Goal: Information Seeking & Learning: Learn about a topic

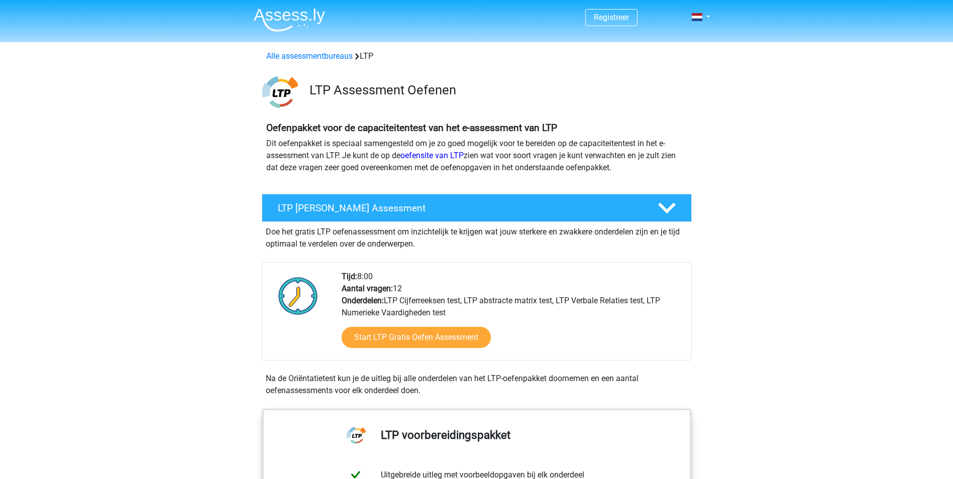
click at [280, 9] on img at bounding box center [289, 20] width 71 height 24
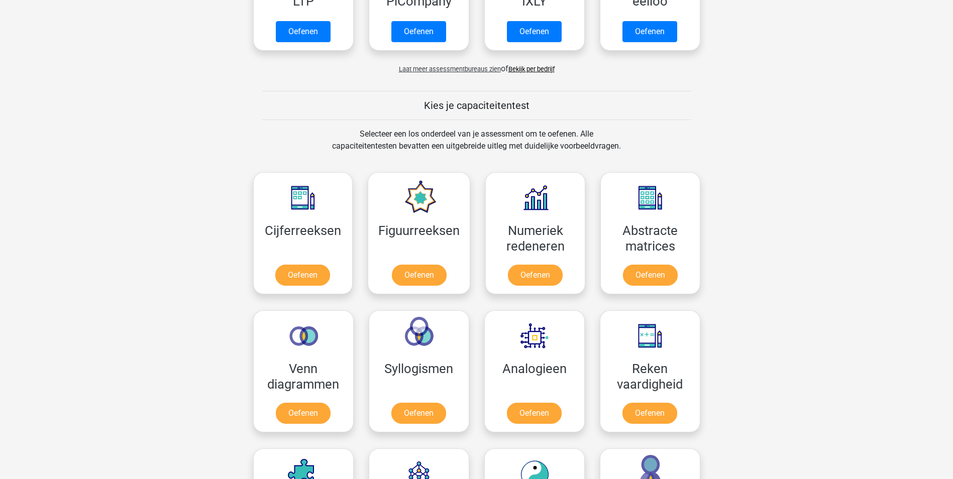
scroll to position [299, 0]
click at [300, 266] on link "Oefenen" at bounding box center [302, 277] width 57 height 22
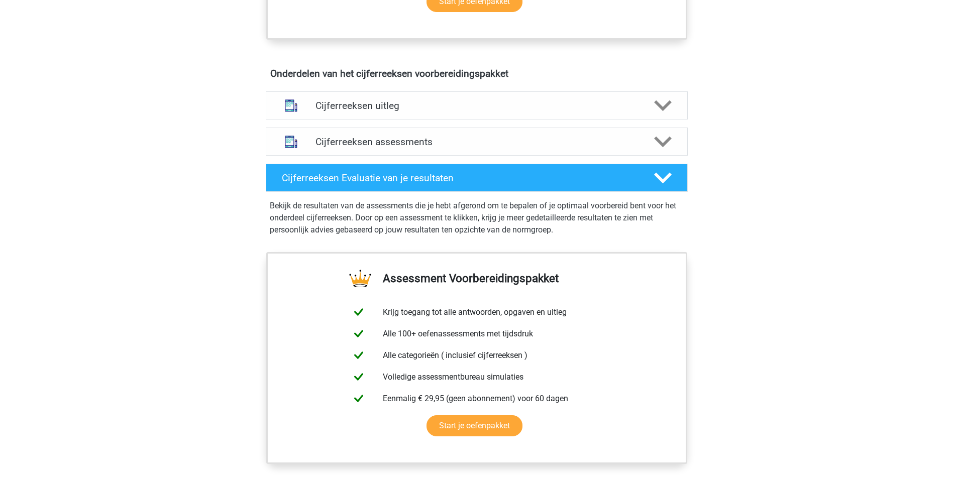
scroll to position [548, 0]
click at [516, 148] on h4 "Cijferreeksen assessments" at bounding box center [477, 143] width 323 height 12
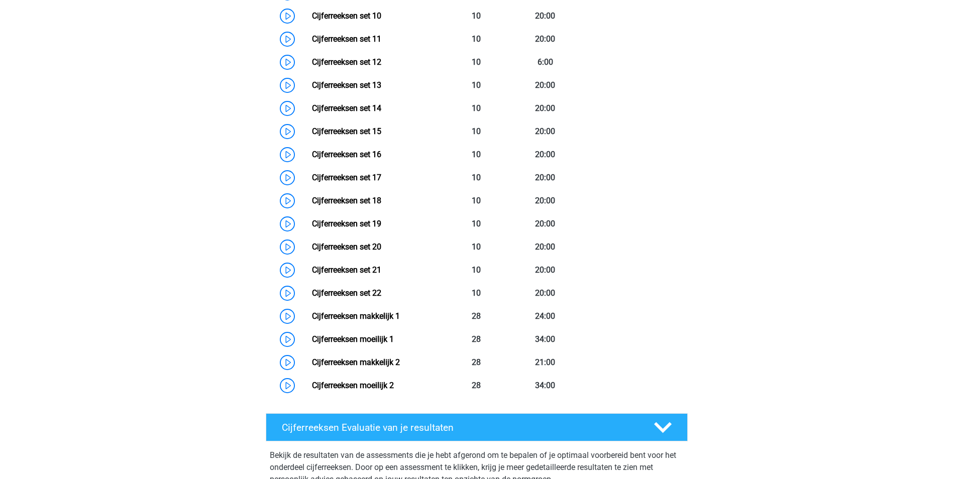
scroll to position [977, 0]
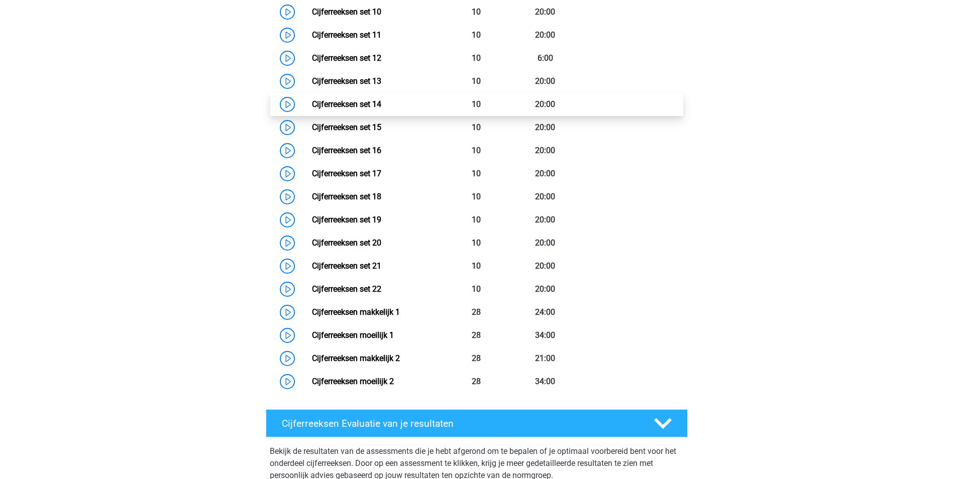
click at [312, 109] on link "Cijferreeksen set 14" at bounding box center [346, 104] width 69 height 10
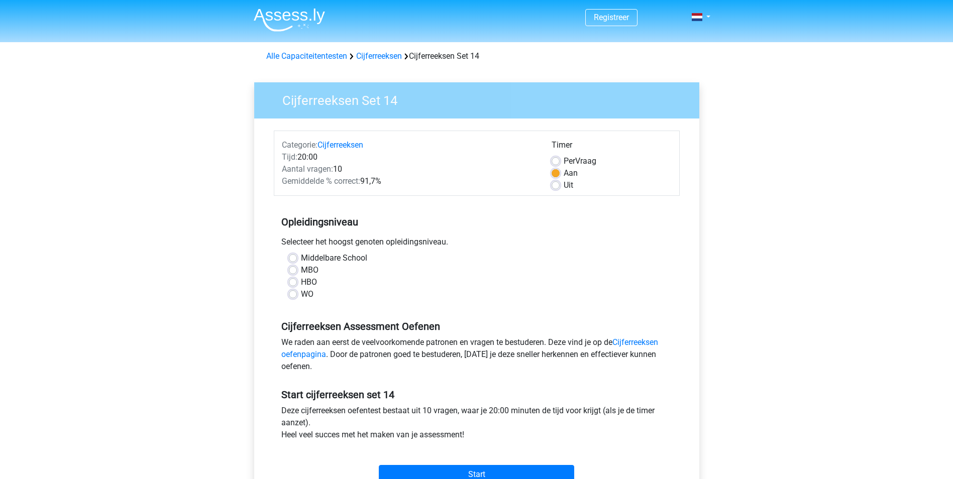
click at [310, 268] on label "MBO" at bounding box center [310, 270] width 18 height 12
click at [297, 268] on input "MBO" at bounding box center [293, 269] width 8 height 10
radio input "true"
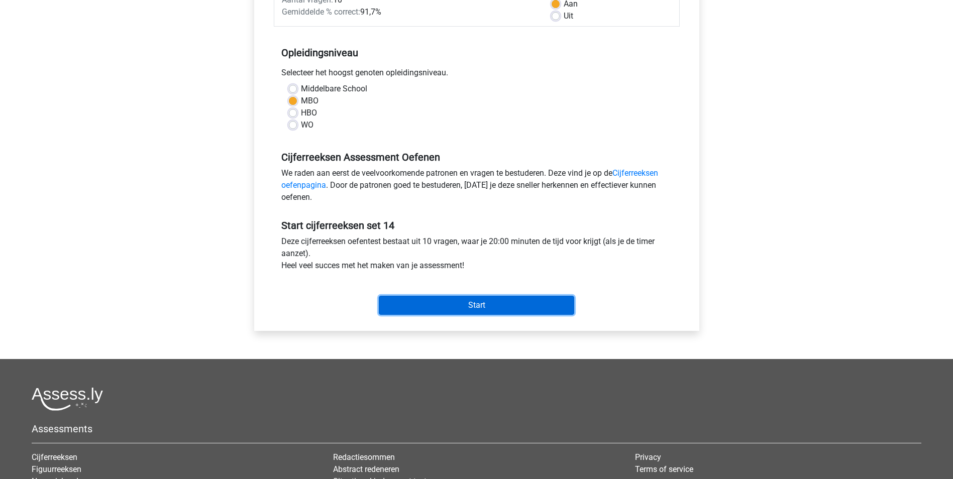
click at [476, 308] on input "Start" at bounding box center [476, 305] width 195 height 19
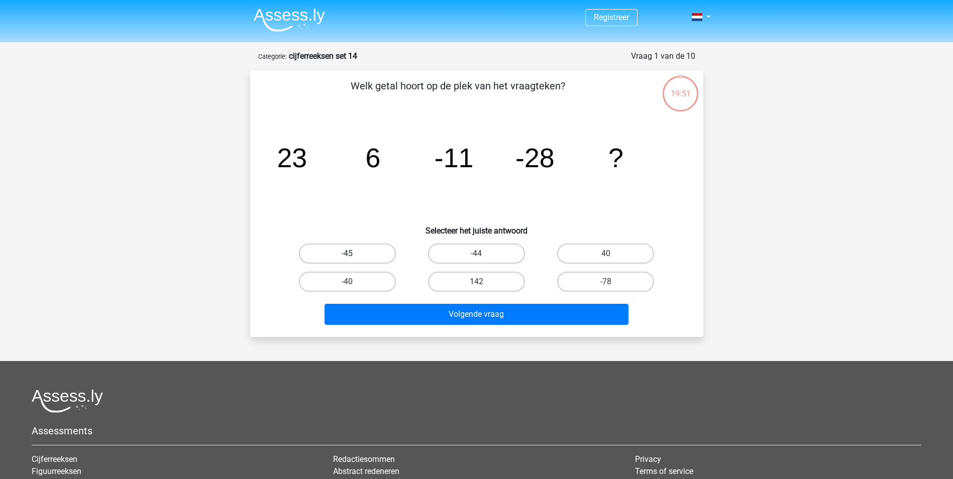
click at [368, 250] on label "-45" at bounding box center [347, 254] width 97 height 20
click at [354, 254] on input "-45" at bounding box center [350, 257] width 7 height 7
radio input "true"
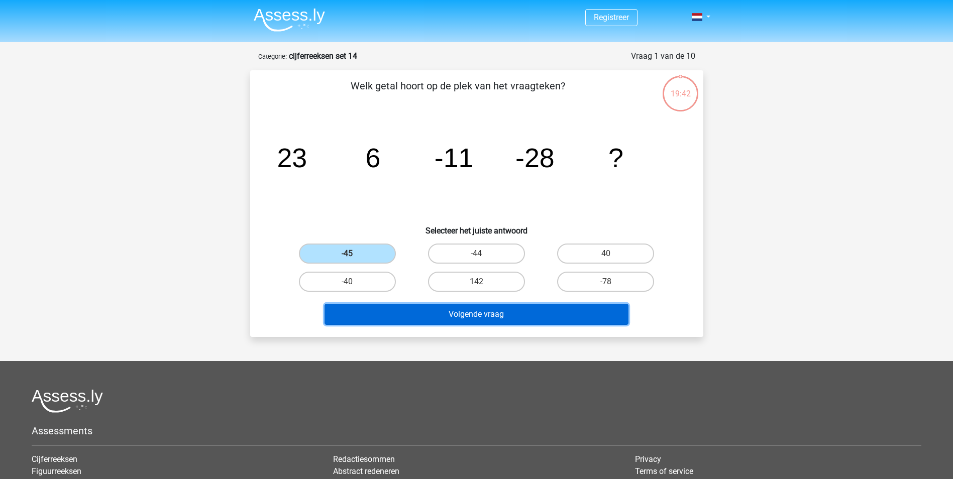
click at [524, 315] on button "Volgende vraag" at bounding box center [477, 314] width 304 height 21
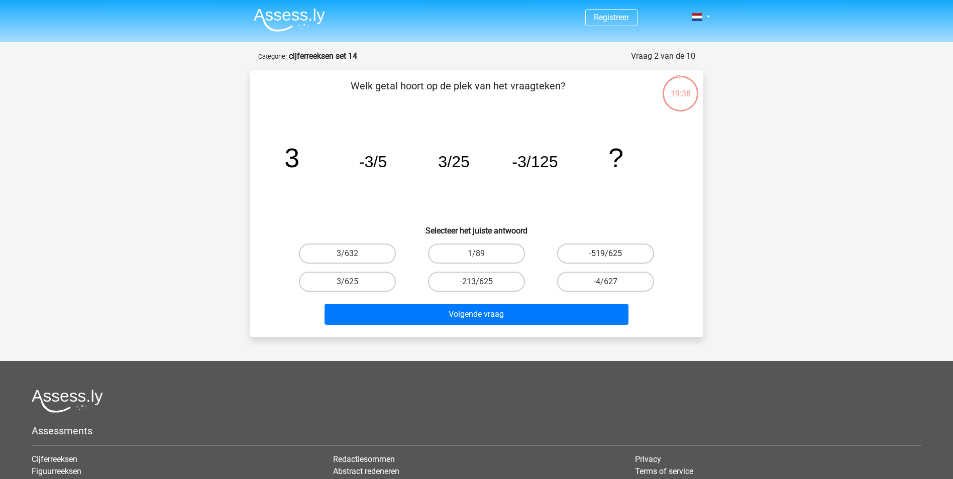
click at [592, 252] on label "-519/625" at bounding box center [605, 254] width 97 height 20
click at [606, 254] on input "-519/625" at bounding box center [609, 257] width 7 height 7
radio input "true"
click at [364, 280] on label "3/625" at bounding box center [347, 282] width 97 height 20
click at [354, 282] on input "3/625" at bounding box center [350, 285] width 7 height 7
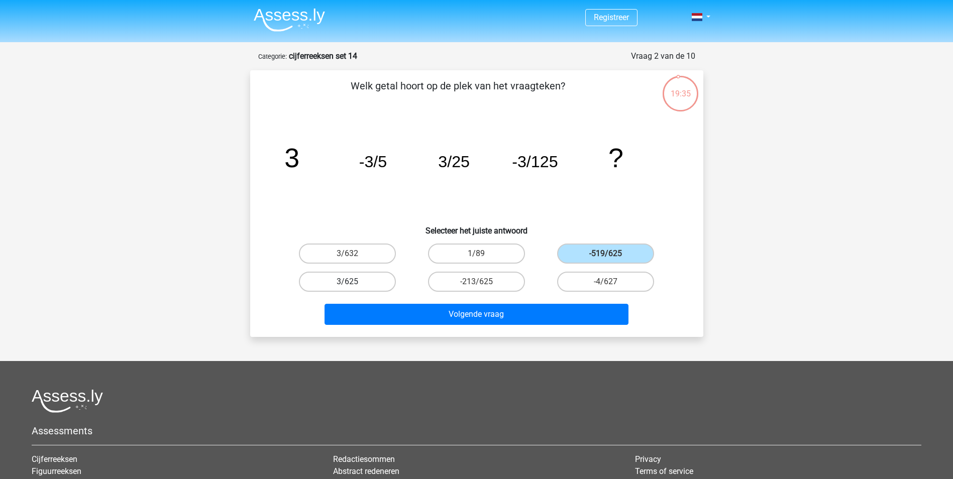
radio input "true"
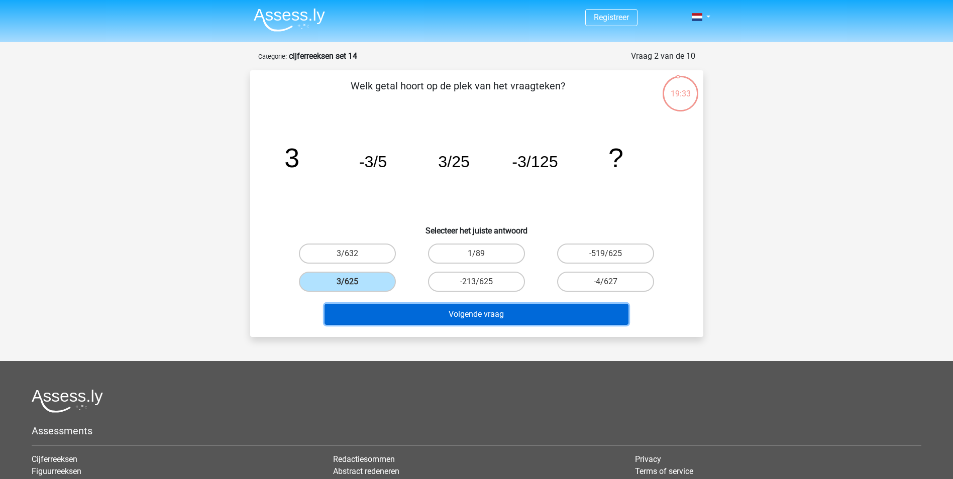
click at [525, 318] on button "Volgende vraag" at bounding box center [477, 314] width 304 height 21
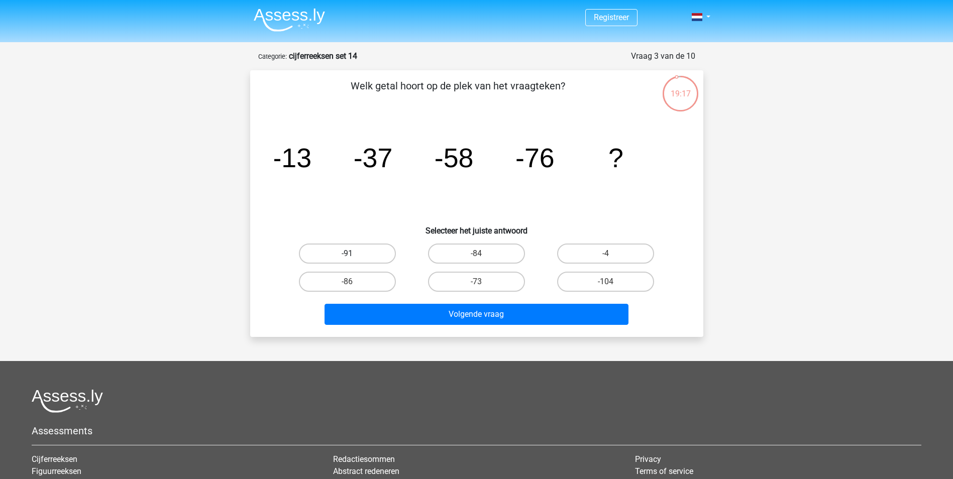
click at [348, 250] on label "-91" at bounding box center [347, 254] width 97 height 20
click at [348, 254] on input "-91" at bounding box center [350, 257] width 7 height 7
radio input "true"
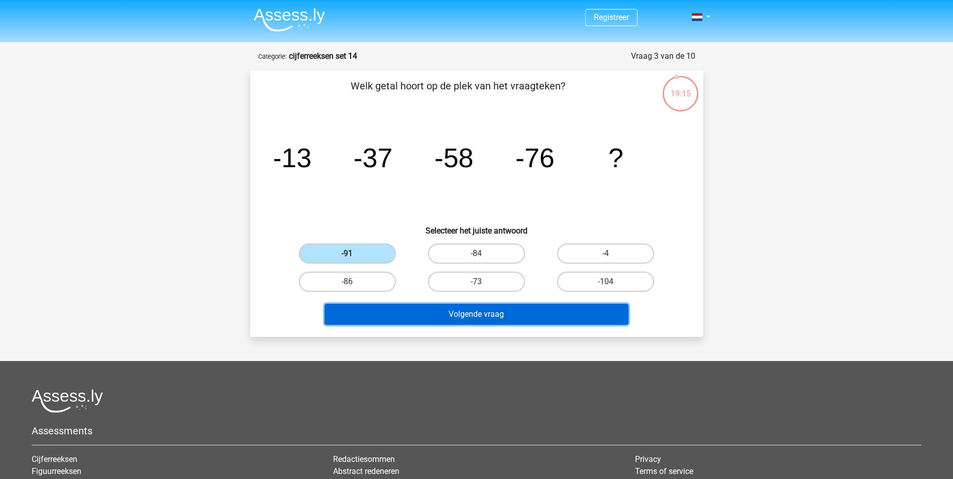
drag, startPoint x: 437, startPoint y: 317, endPoint x: 438, endPoint y: 323, distance: 6.0
click at [437, 321] on button "Volgende vraag" at bounding box center [477, 314] width 304 height 21
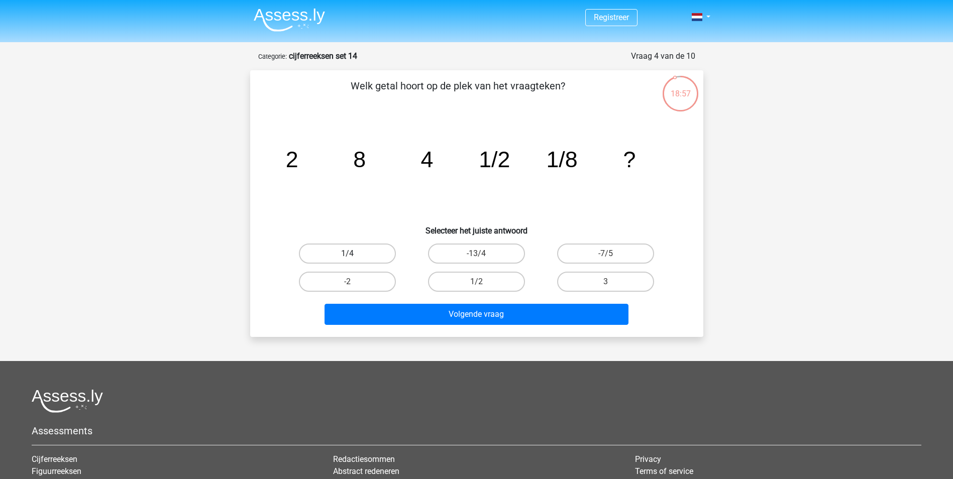
click at [358, 253] on label "1/4" at bounding box center [347, 254] width 97 height 20
click at [354, 254] on input "1/4" at bounding box center [350, 257] width 7 height 7
radio input "true"
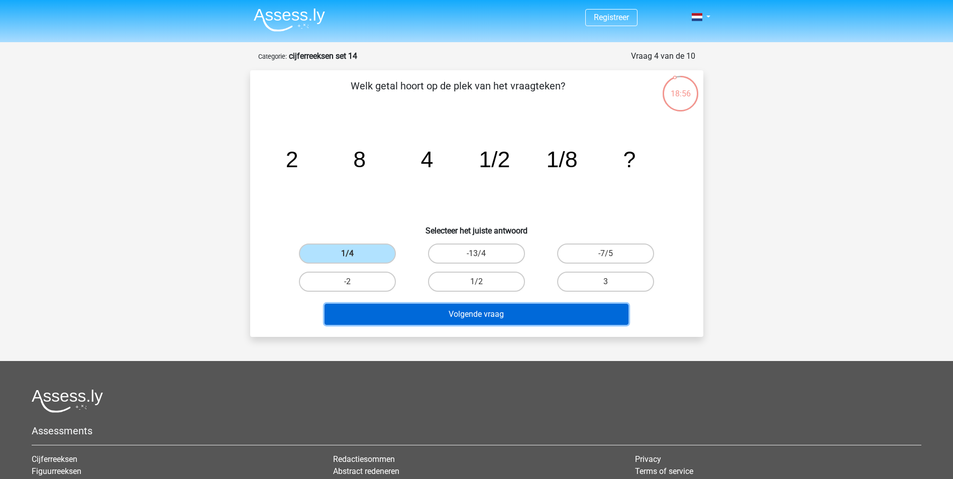
click at [431, 317] on button "Volgende vraag" at bounding box center [477, 314] width 304 height 21
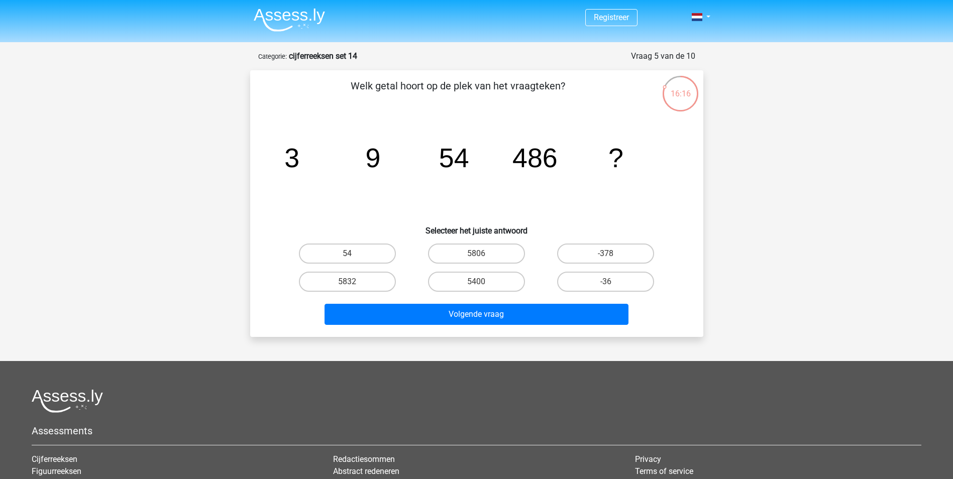
click at [299, 154] on tspan "54" at bounding box center [291, 158] width 15 height 30
click at [366, 246] on label "54" at bounding box center [347, 254] width 97 height 20
click at [354, 254] on input "54" at bounding box center [350, 257] width 7 height 7
radio input "true"
click at [473, 246] on label "5806" at bounding box center [476, 254] width 97 height 20
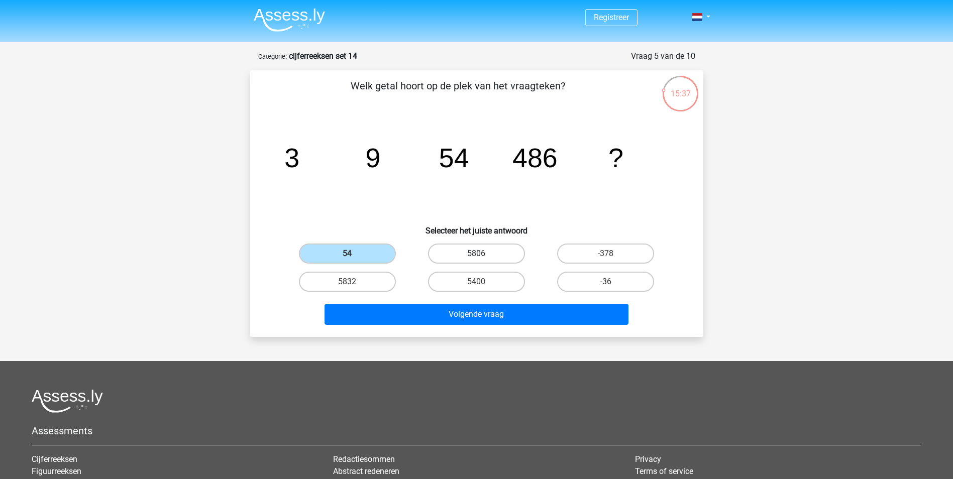
click at [476, 254] on input "5806" at bounding box center [479, 257] width 7 height 7
radio input "true"
click at [371, 289] on label "5832" at bounding box center [347, 282] width 97 height 20
click at [354, 288] on input "5832" at bounding box center [350, 285] width 7 height 7
radio input "true"
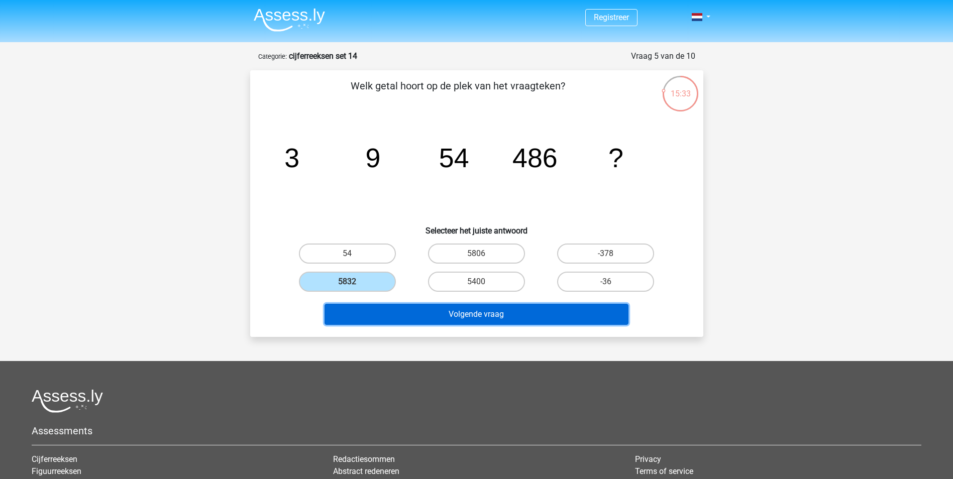
click at [476, 319] on button "Volgende vraag" at bounding box center [477, 314] width 304 height 21
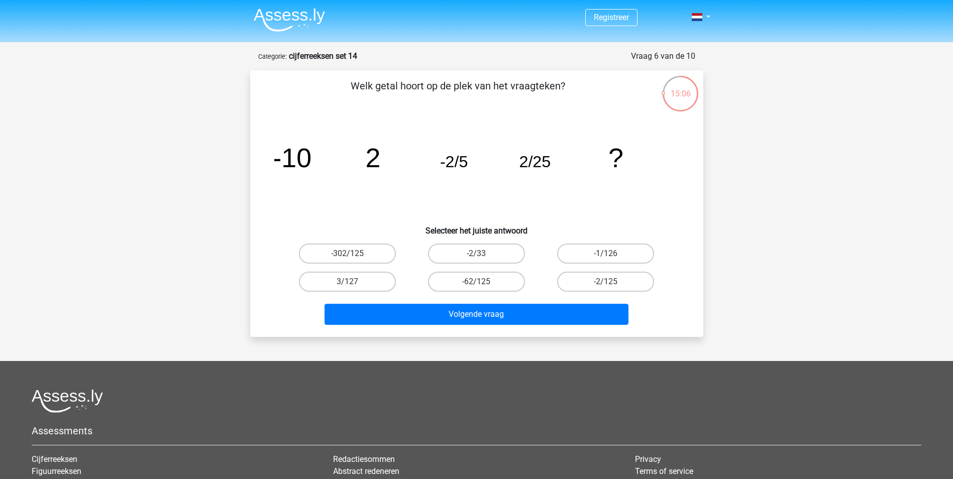
drag, startPoint x: 593, startPoint y: 283, endPoint x: 604, endPoint y: 294, distance: 16.0
click at [597, 286] on label "-2/125" at bounding box center [605, 282] width 97 height 20
click at [606, 286] on input "-2/125" at bounding box center [609, 285] width 7 height 7
radio input "true"
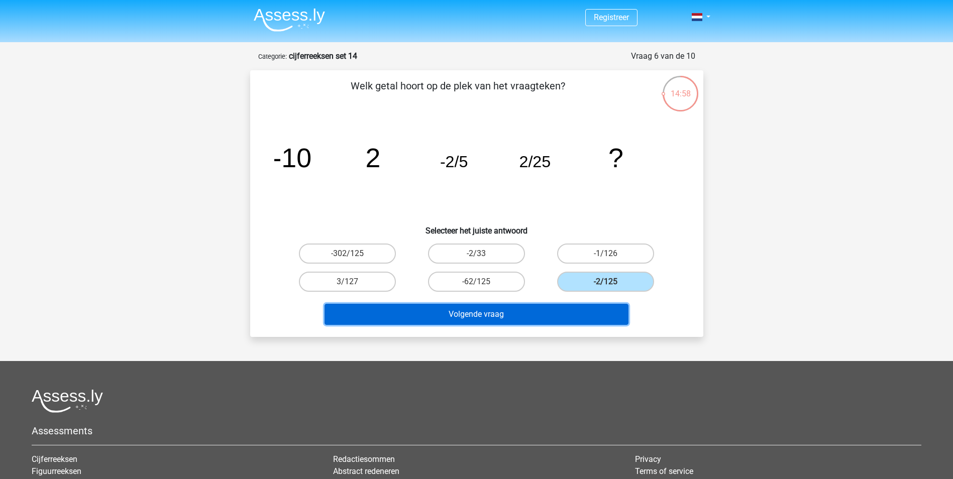
drag, startPoint x: 438, startPoint y: 316, endPoint x: 428, endPoint y: 360, distance: 45.0
click at [428, 360] on div "Registreer Nederlands English" at bounding box center [476, 313] width 953 height 627
click at [444, 316] on button "Volgende vraag" at bounding box center [477, 314] width 304 height 21
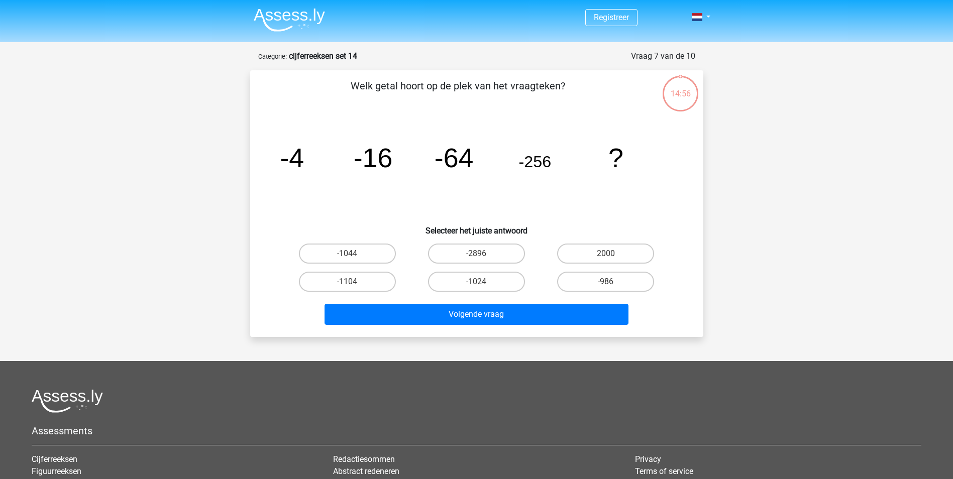
scroll to position [50, 0]
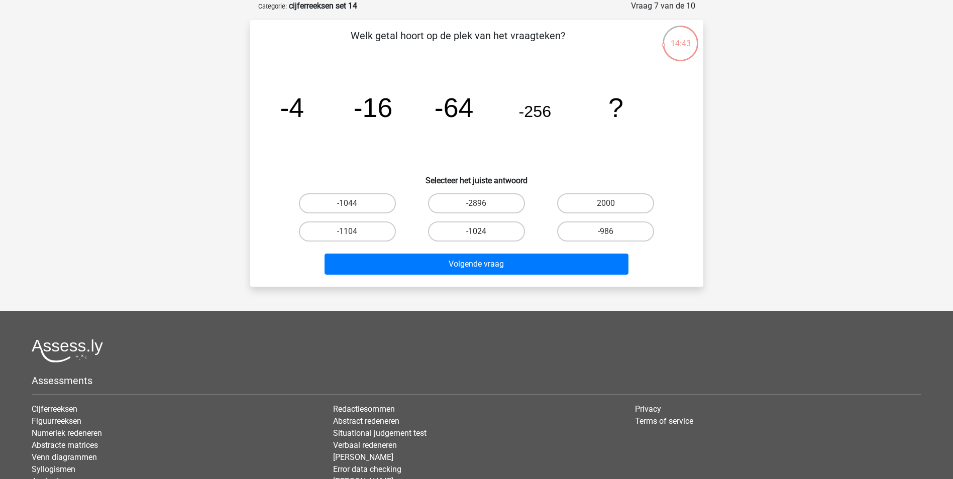
click at [487, 232] on label "-1024" at bounding box center [476, 232] width 97 height 20
click at [483, 232] on input "-1024" at bounding box center [479, 235] width 7 height 7
radio input "true"
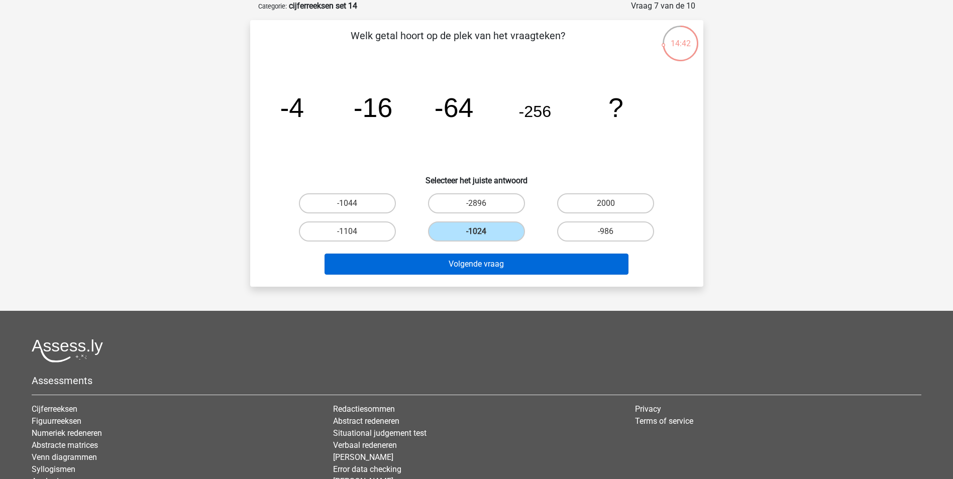
scroll to position [0, 0]
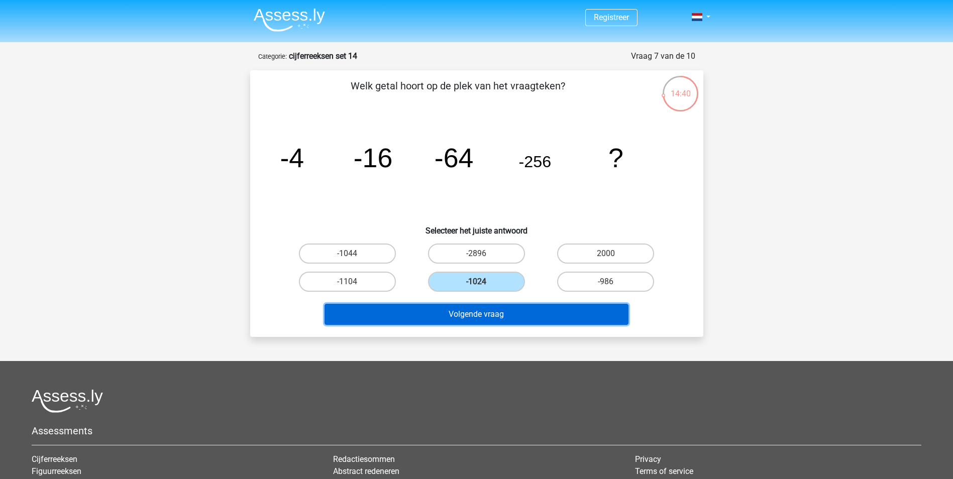
click at [480, 318] on button "Volgende vraag" at bounding box center [477, 314] width 304 height 21
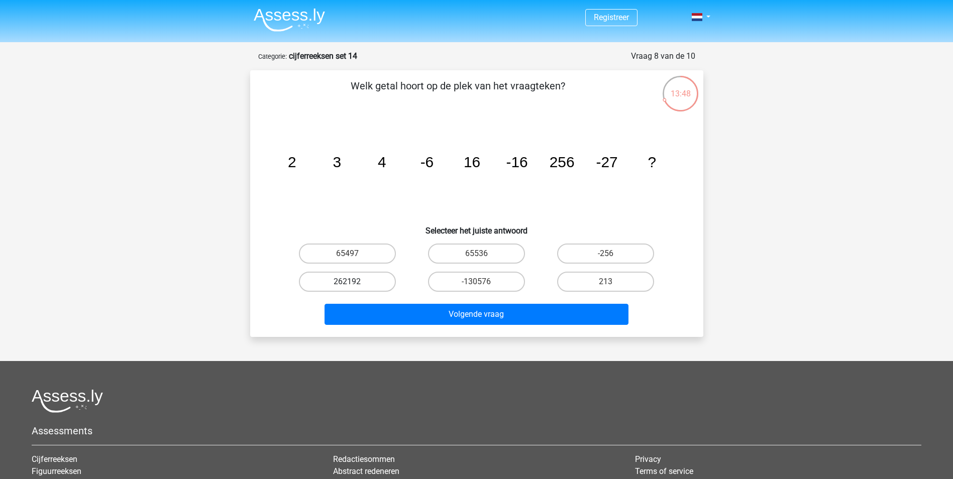
click at [386, 274] on label "262192" at bounding box center [347, 282] width 97 height 20
click at [354, 282] on input "262192" at bounding box center [350, 285] width 7 height 7
radio input "true"
click at [459, 255] on label "65536" at bounding box center [476, 254] width 97 height 20
click at [476, 255] on input "65536" at bounding box center [479, 257] width 7 height 7
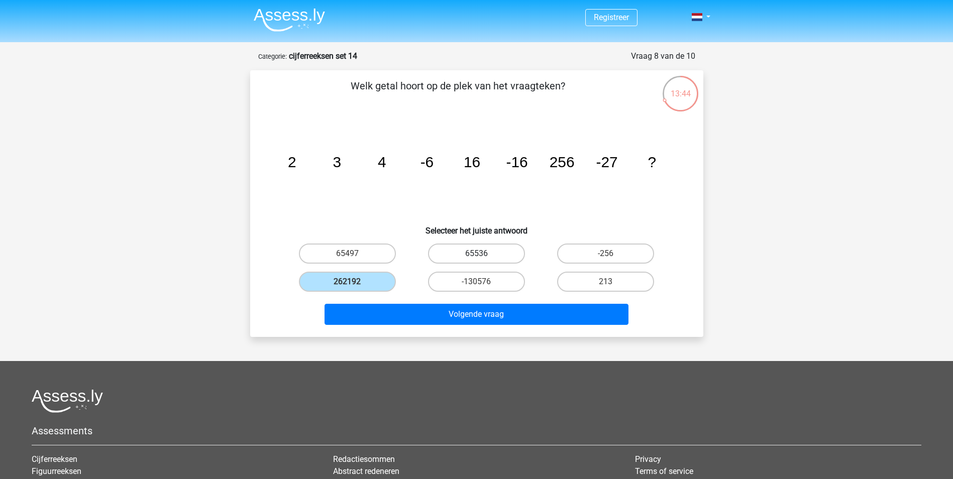
radio input "true"
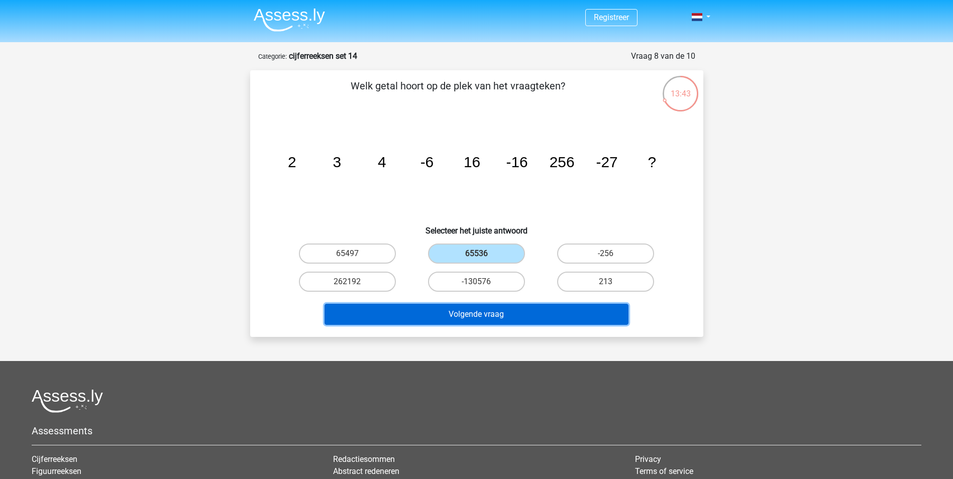
click at [495, 318] on button "Volgende vraag" at bounding box center [477, 314] width 304 height 21
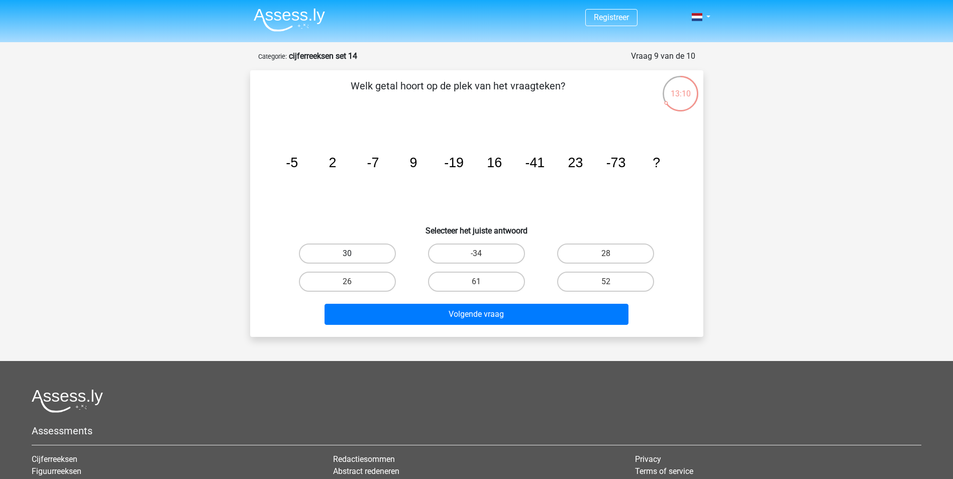
click at [375, 254] on label "30" at bounding box center [347, 254] width 97 height 20
click at [354, 254] on input "30" at bounding box center [350, 257] width 7 height 7
radio input "true"
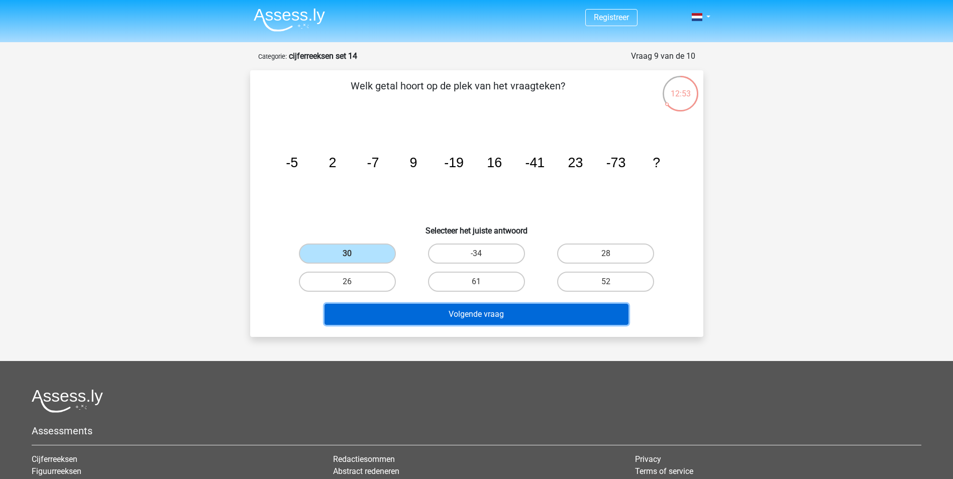
click at [526, 309] on button "Volgende vraag" at bounding box center [477, 314] width 304 height 21
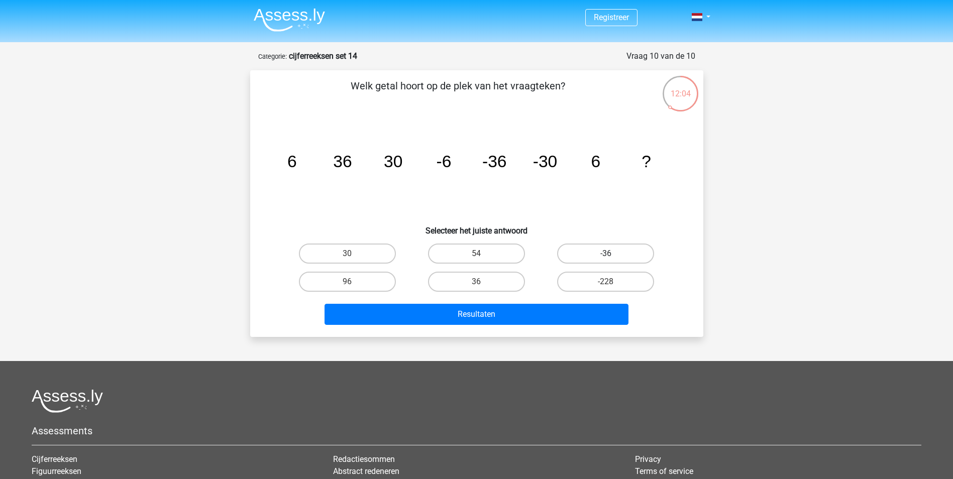
click at [592, 251] on label "-36" at bounding box center [605, 254] width 97 height 20
click at [606, 254] on input "-36" at bounding box center [609, 257] width 7 height 7
radio input "true"
click at [513, 284] on label "36" at bounding box center [476, 282] width 97 height 20
click at [483, 284] on input "36" at bounding box center [479, 285] width 7 height 7
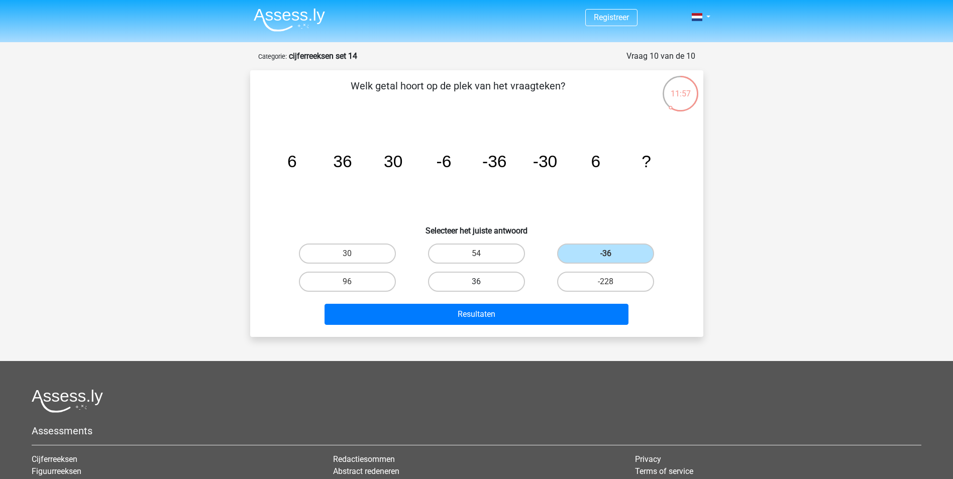
radio input "true"
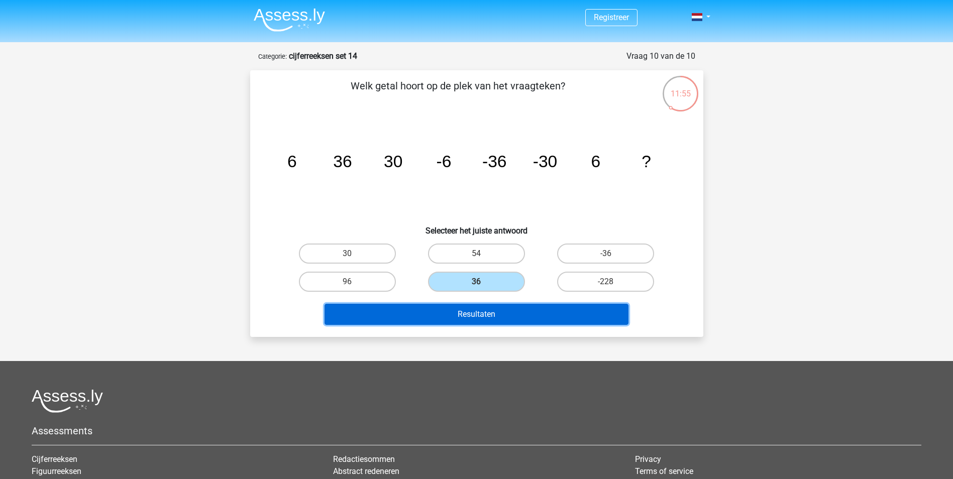
click at [511, 317] on button "Resultaten" at bounding box center [477, 314] width 304 height 21
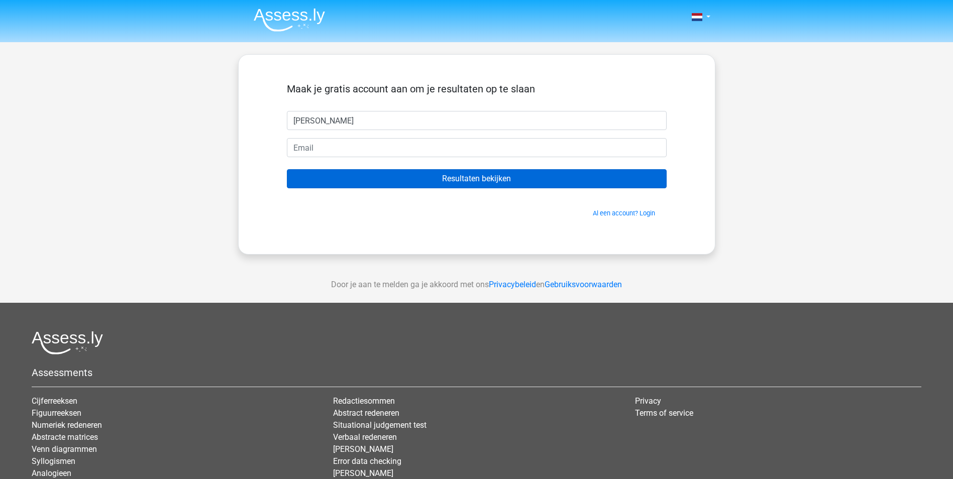
type input "Julian Wilbrink"
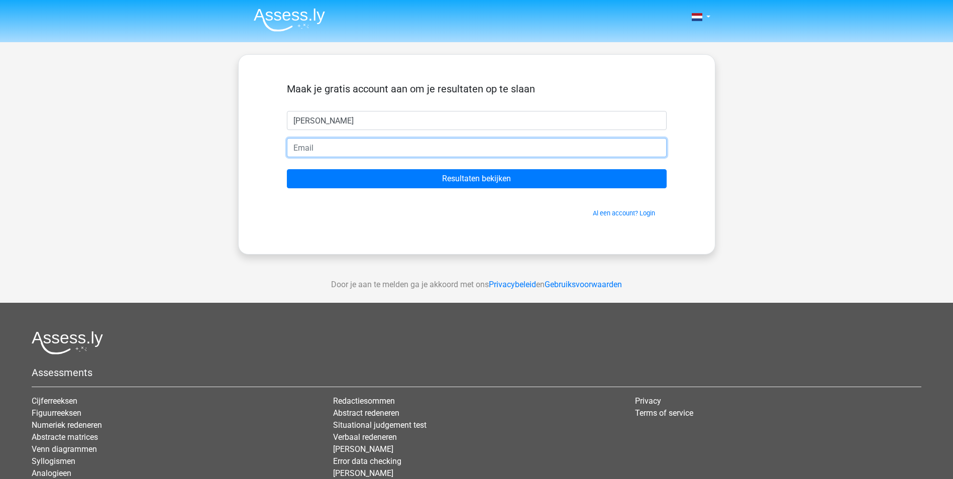
click at [341, 155] on input "email" at bounding box center [477, 147] width 380 height 19
type input "julianwilbrink97@gmail.com"
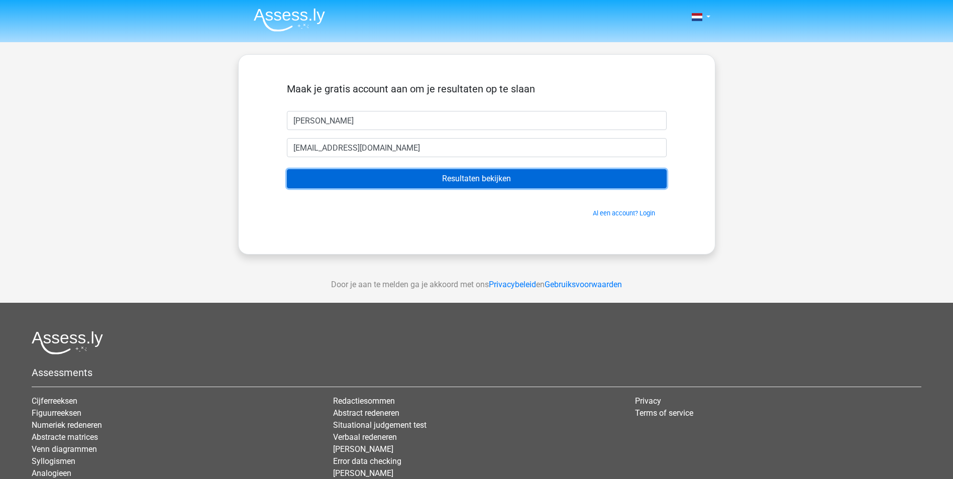
click at [490, 182] on input "Resultaten bekijken" at bounding box center [477, 178] width 380 height 19
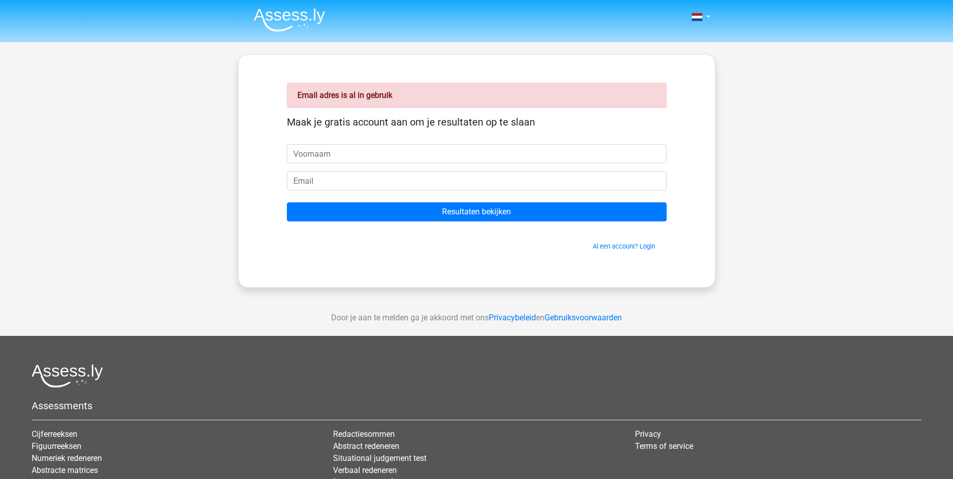
click at [323, 152] on input "text" at bounding box center [477, 153] width 380 height 19
click at [383, 123] on h5 "Maak je gratis account aan om je resultaten op te slaan" at bounding box center [477, 122] width 380 height 12
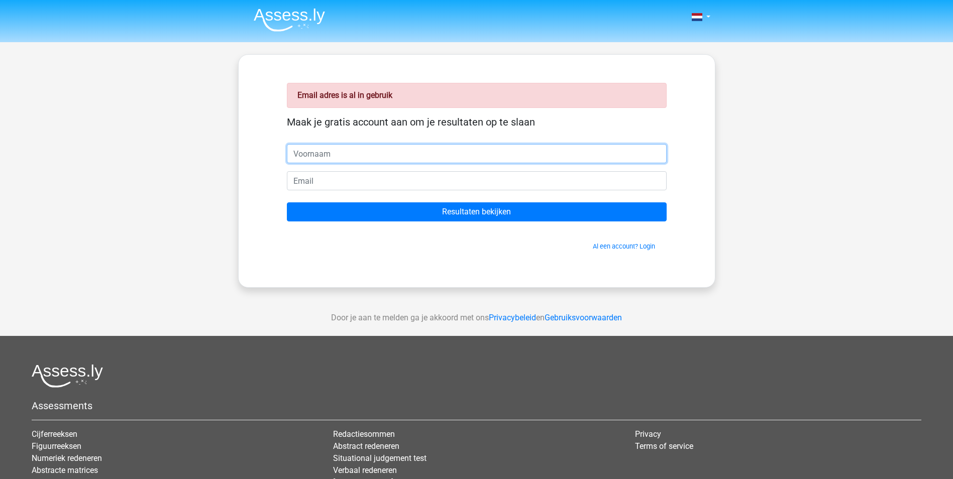
click at [342, 153] on input "text" at bounding box center [477, 153] width 380 height 19
drag, startPoint x: 392, startPoint y: 156, endPoint x: 233, endPoint y: 155, distance: 158.8
click at [233, 155] on div "Nederlands English" at bounding box center [476, 300] width 953 height 601
type input "jacdelapeh@gmail.com"
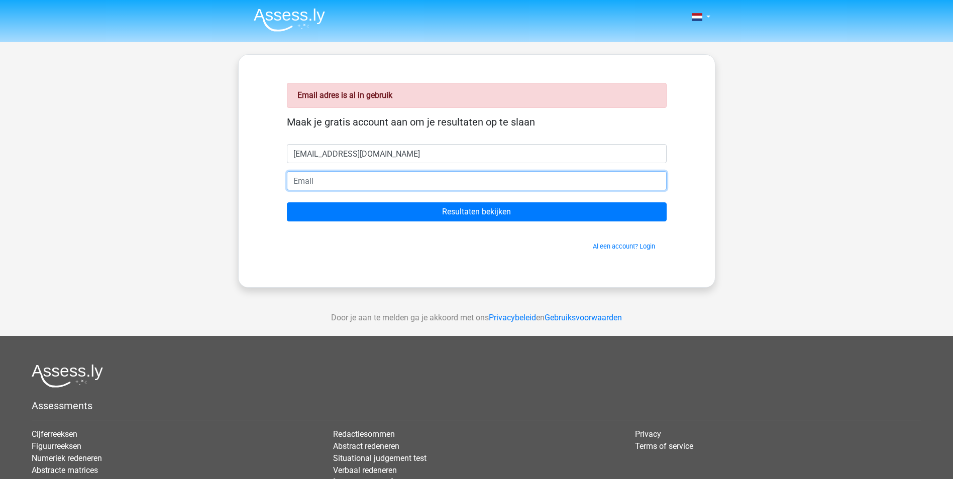
click at [333, 176] on input "email" at bounding box center [477, 180] width 380 height 19
paste input "jacdelapeh@gmail.com"
type input "jacdelapeh@gmail.com"
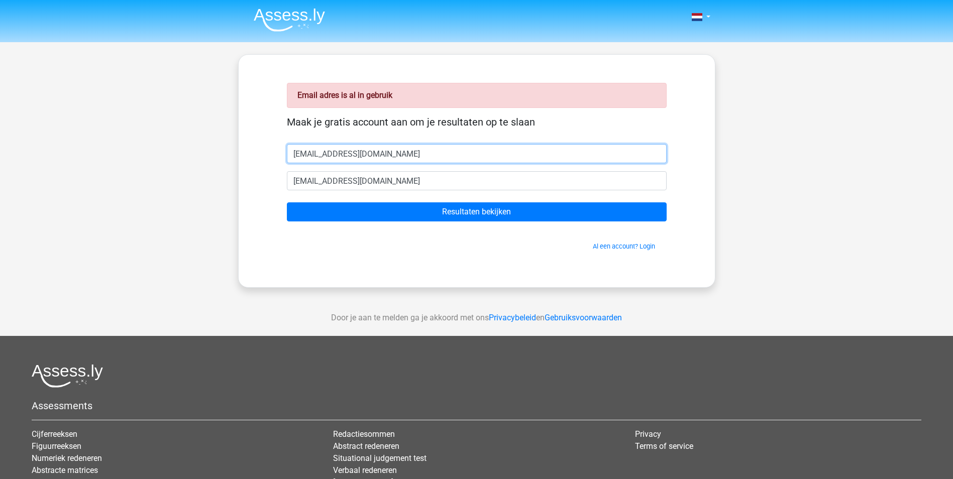
drag, startPoint x: 392, startPoint y: 151, endPoint x: 242, endPoint y: 159, distance: 149.9
click at [241, 162] on div "Email adres is al in gebruik Maak je gratis account aan om je resultaten op te …" at bounding box center [476, 171] width 477 height 234
type input "[PERSON_NAME]"
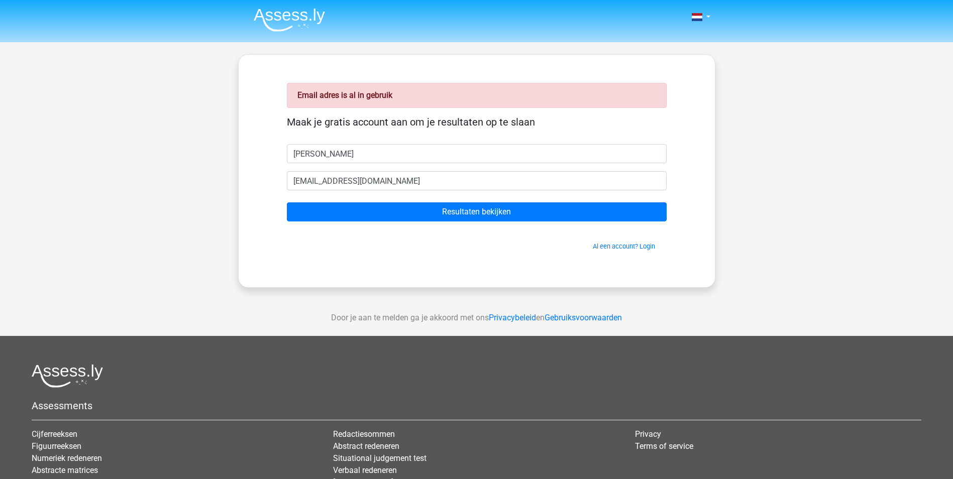
click at [378, 240] on div "Al een account? Login" at bounding box center [477, 241] width 380 height 22
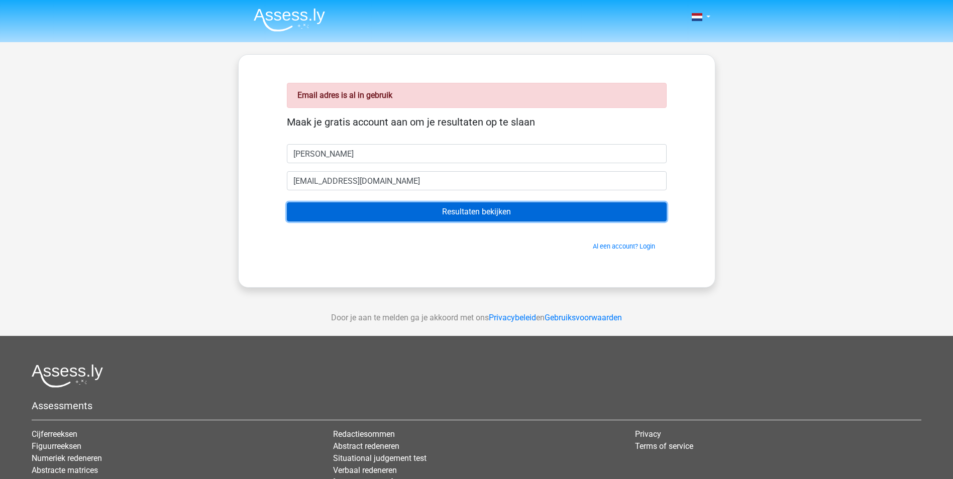
click at [429, 208] on input "Resultaten bekijken" at bounding box center [477, 211] width 380 height 19
click at [450, 214] on input "Resultaten bekijken" at bounding box center [477, 211] width 380 height 19
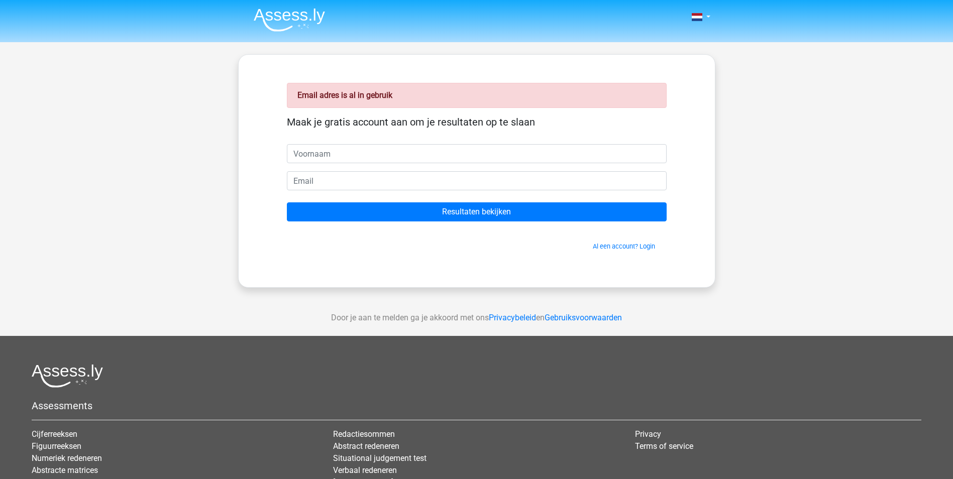
click at [327, 154] on input "text" at bounding box center [477, 153] width 380 height 19
click at [359, 111] on div "Email adres is al in gebruik Maak je gratis account aan om je resultaten op te …" at bounding box center [477, 171] width 428 height 184
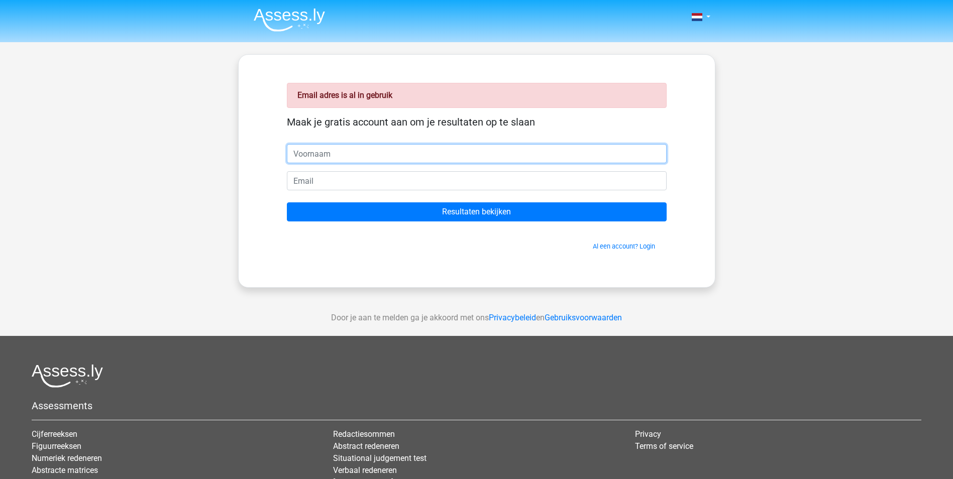
click at [344, 149] on input "text" at bounding box center [477, 153] width 380 height 19
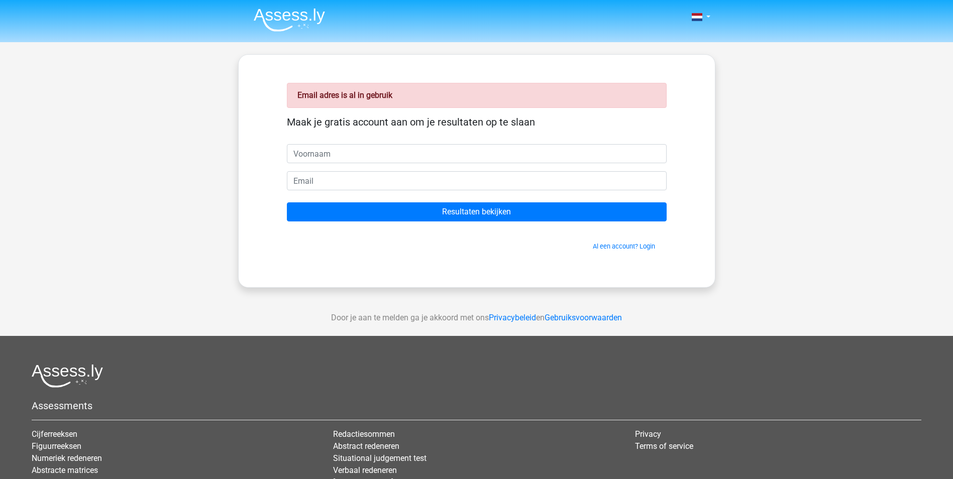
drag, startPoint x: 832, startPoint y: 136, endPoint x: 632, endPoint y: 126, distance: 200.7
click at [832, 134] on div "Nederlands English" at bounding box center [476, 300] width 953 height 601
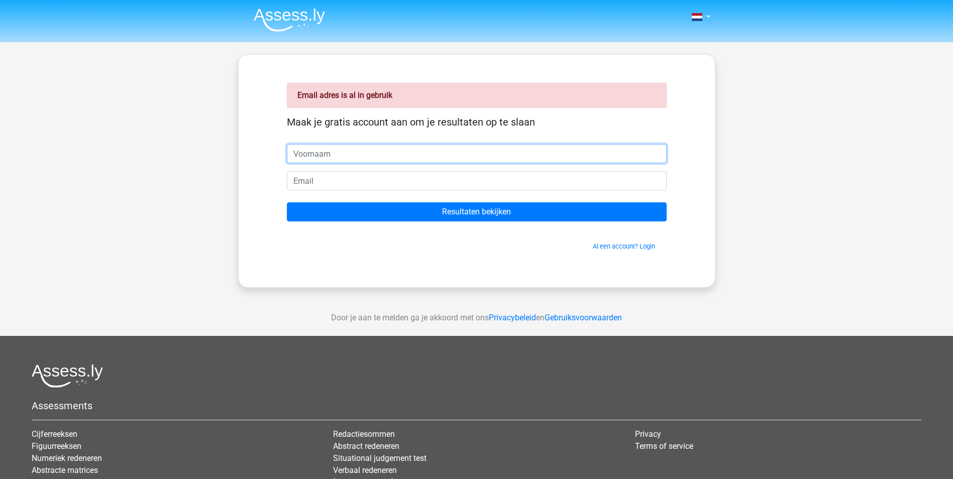
click at [407, 150] on input "text" at bounding box center [477, 153] width 380 height 19
type input "i"
drag, startPoint x: 446, startPoint y: 146, endPoint x: 183, endPoint y: 177, distance: 265.1
click at [183, 177] on div "Nederlands English" at bounding box center [476, 300] width 953 height 601
type input "inge_boers@hotmail.com"
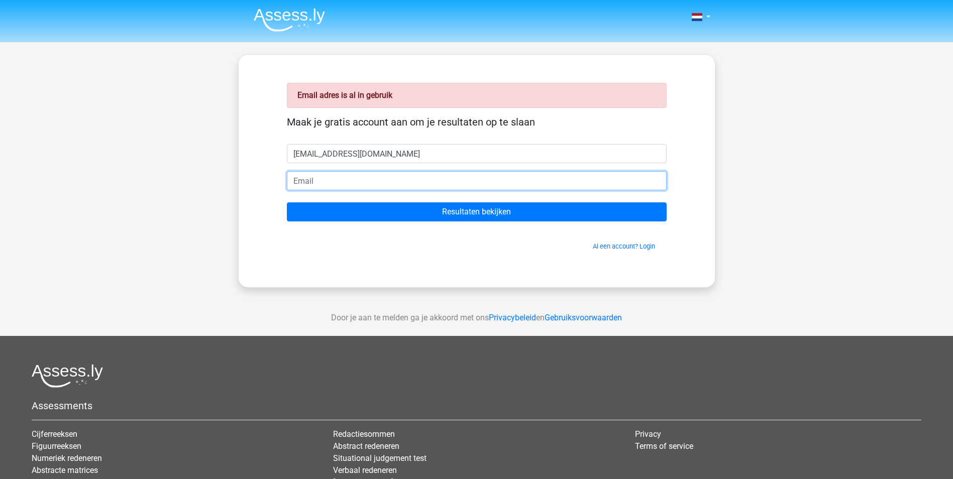
drag, startPoint x: 294, startPoint y: 180, endPoint x: 316, endPoint y: 178, distance: 21.2
click at [294, 180] on input "email" at bounding box center [477, 180] width 380 height 19
paste input "inge_boers@hotmail.com"
type input "inge_boers@hotmail.com"
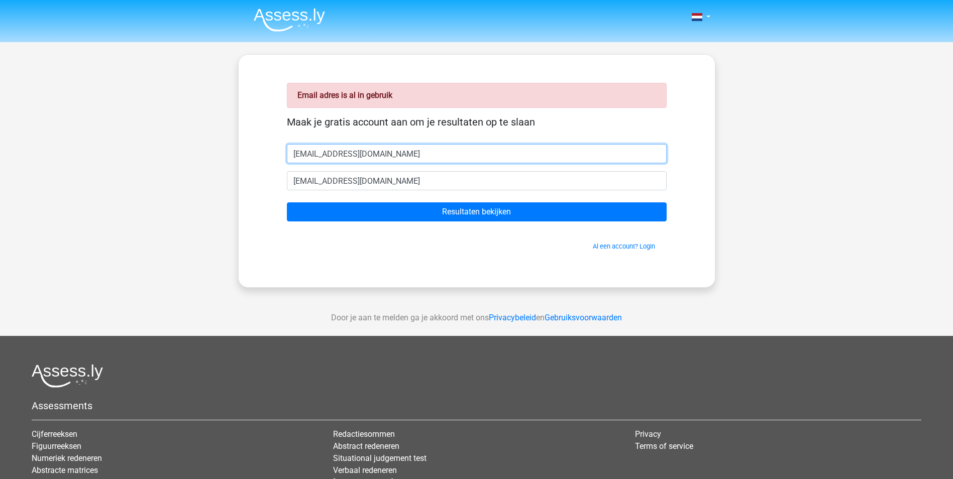
drag, startPoint x: 202, startPoint y: 148, endPoint x: 173, endPoint y: 144, distance: 29.9
click at [173, 147] on div "Nederlands English" at bounding box center [476, 300] width 953 height 601
type input "inge"
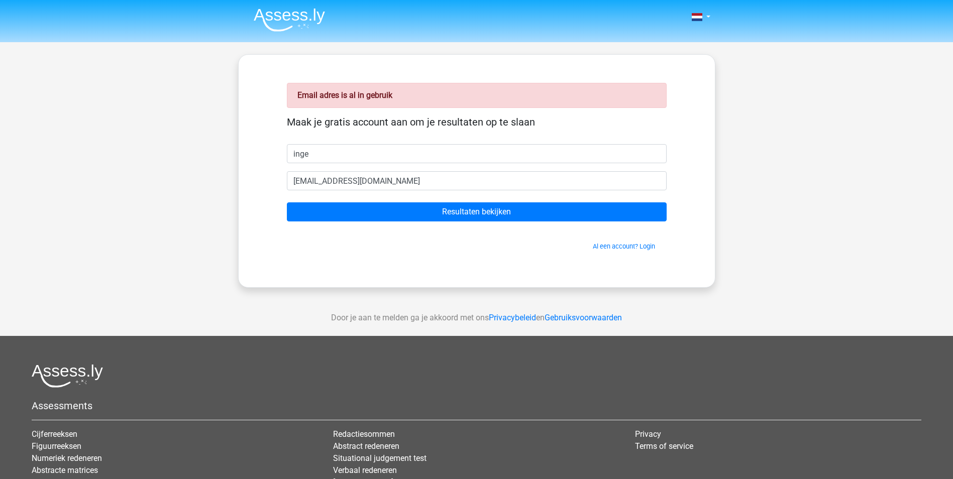
click at [421, 281] on div "Email adres is al in gebruik Maak je gratis account aan om je resultaten op te …" at bounding box center [476, 171] width 477 height 234
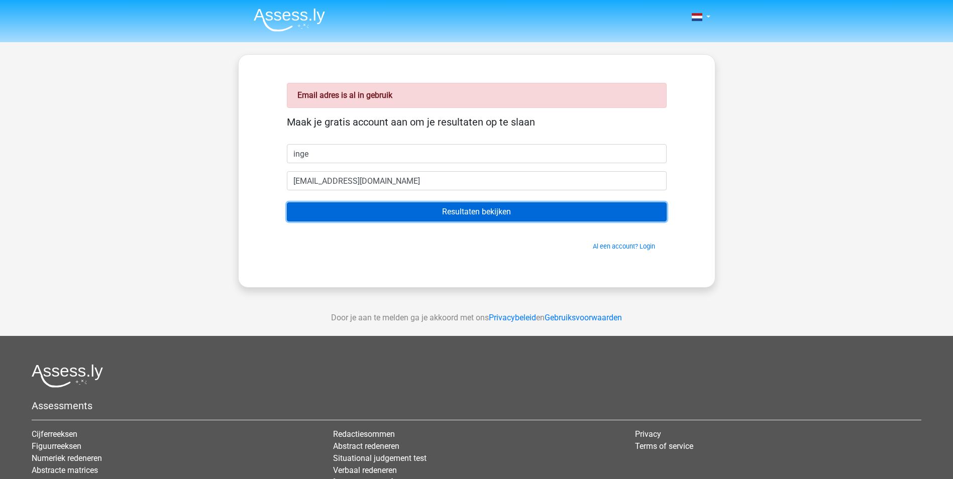
click at [486, 219] on input "Resultaten bekijken" at bounding box center [477, 211] width 380 height 19
click at [475, 214] on input "Resultaten bekijken" at bounding box center [477, 211] width 380 height 19
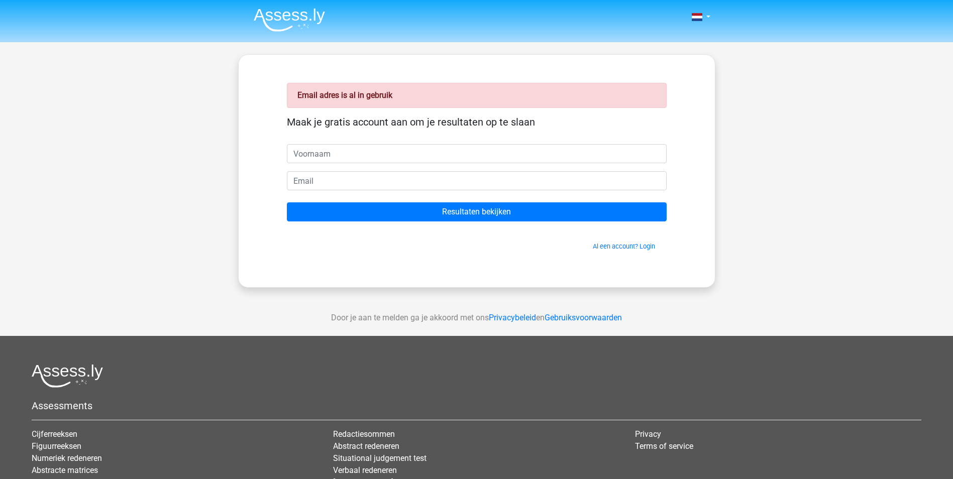
click at [339, 150] on input "text" at bounding box center [477, 153] width 380 height 19
drag, startPoint x: 287, startPoint y: 178, endPoint x: 295, endPoint y: 177, distance: 7.6
click at [287, 178] on input "email" at bounding box center [477, 180] width 380 height 19
click at [233, 200] on div "Nederlands English" at bounding box center [476, 300] width 953 height 601
click at [620, 248] on link "Al een account? Login" at bounding box center [624, 247] width 62 height 8
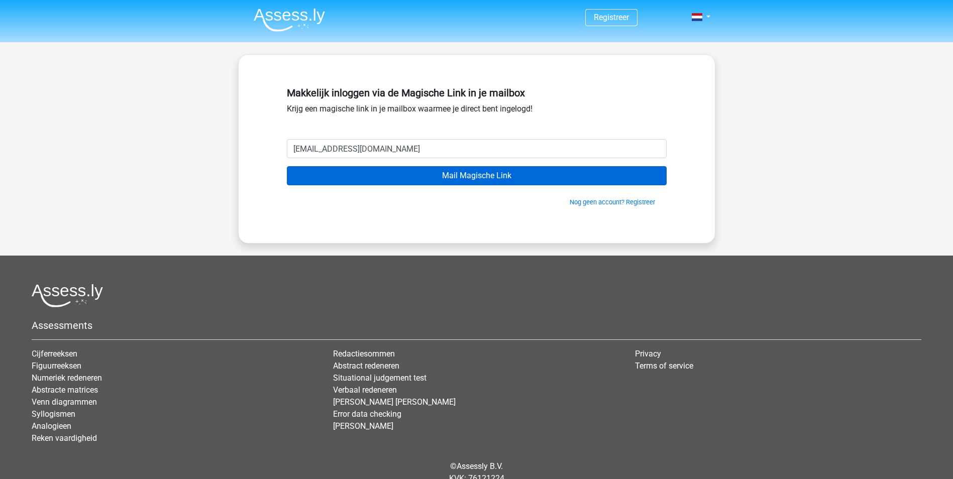
type input "[EMAIL_ADDRESS][DOMAIN_NAME]"
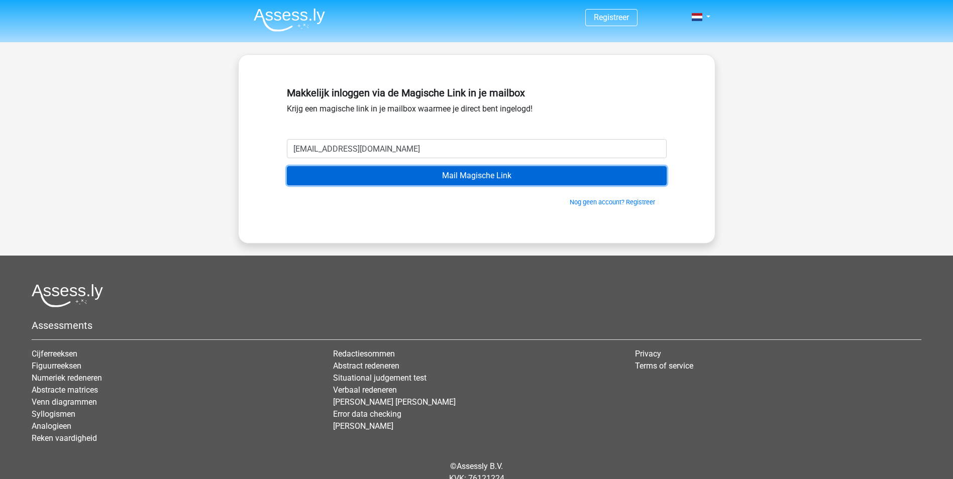
click at [486, 177] on input "Mail Magische Link" at bounding box center [477, 175] width 380 height 19
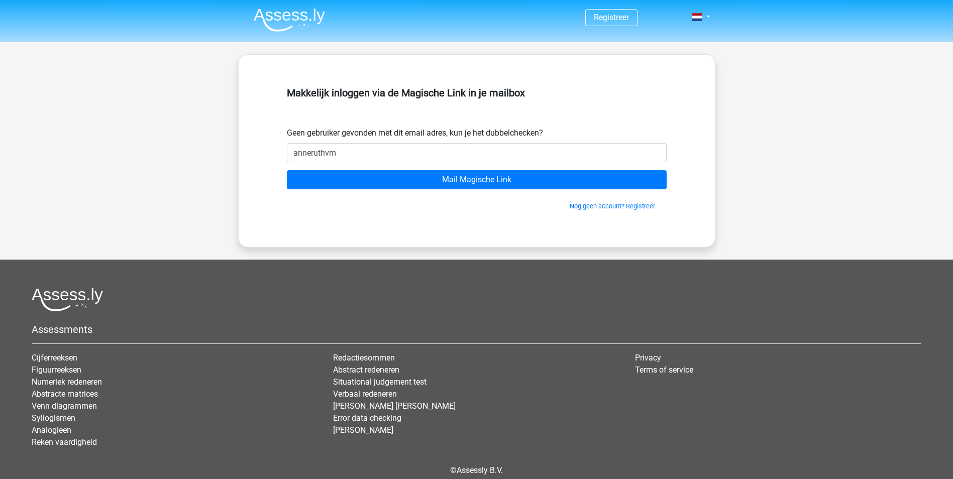
type input "[EMAIL_ADDRESS][DOMAIN_NAME]"
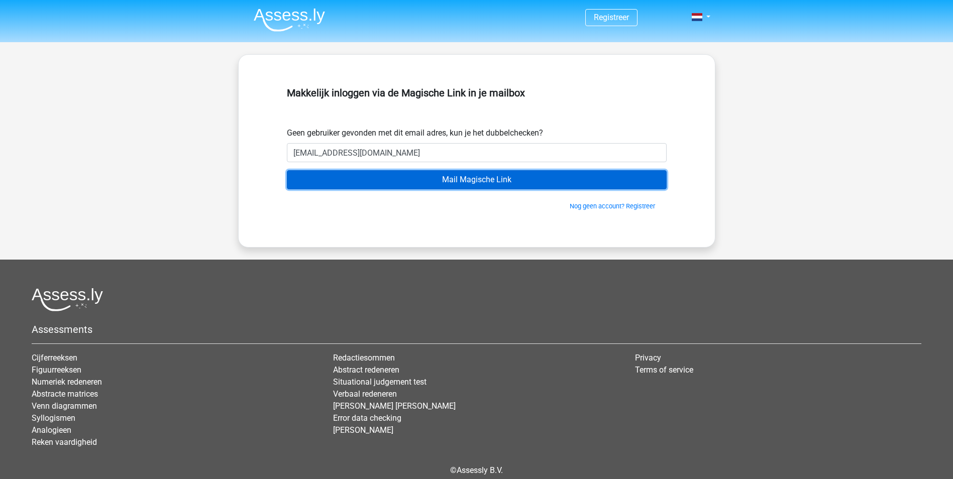
click at [474, 185] on input "Mail Magische Link" at bounding box center [477, 179] width 380 height 19
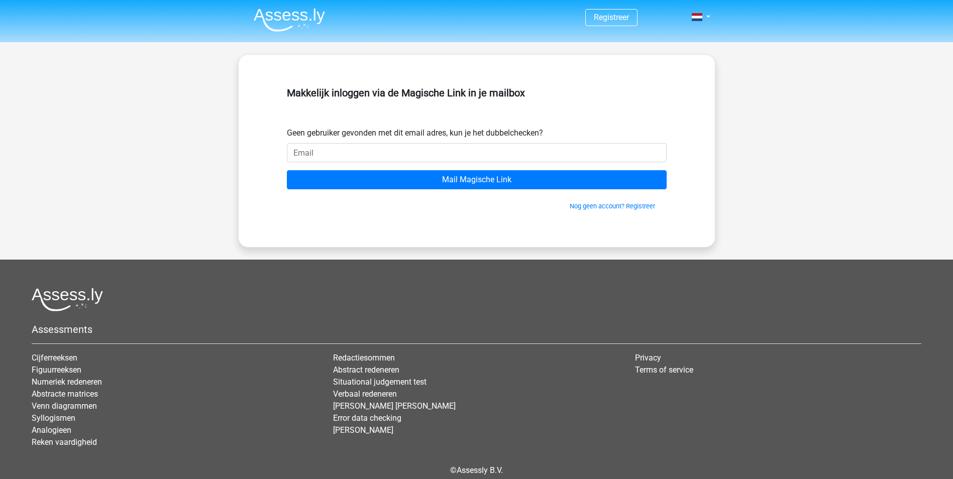
drag, startPoint x: 345, startPoint y: 164, endPoint x: 350, endPoint y: 158, distance: 8.6
click at [344, 165] on form "Geen gebruiker gevonden met dit email adres, kun je het dubbelchecken? Mail Mag…" at bounding box center [477, 169] width 380 height 84
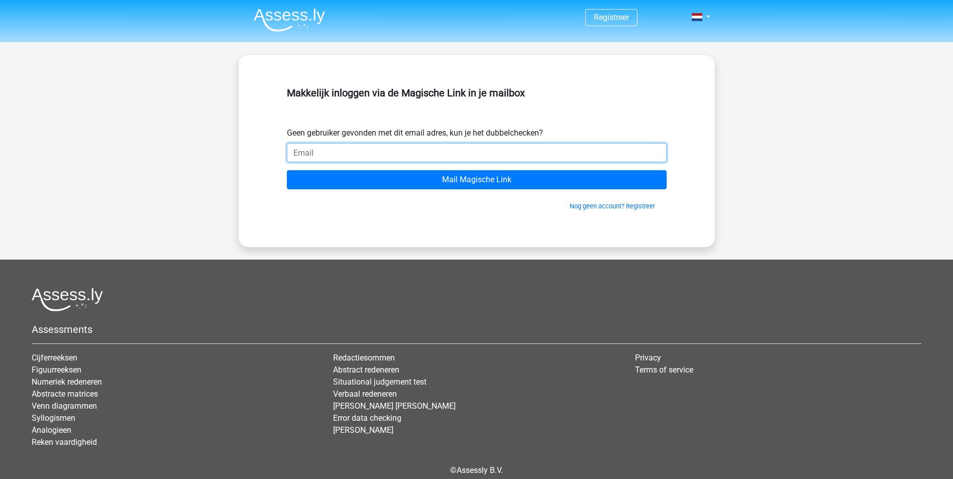
click at [361, 150] on input "email" at bounding box center [477, 152] width 380 height 19
type input "[EMAIL_ADDRESS][DOMAIN_NAME]"
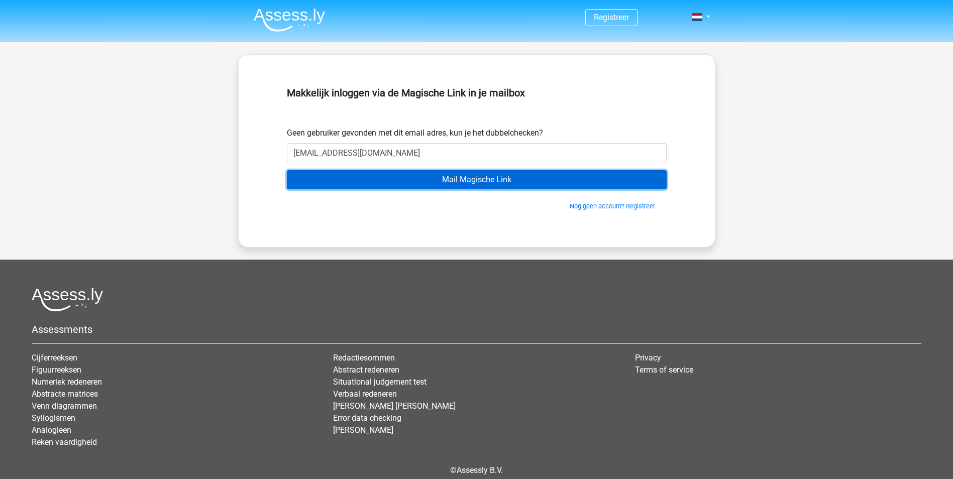
click at [384, 183] on input "Mail Magische Link" at bounding box center [477, 179] width 380 height 19
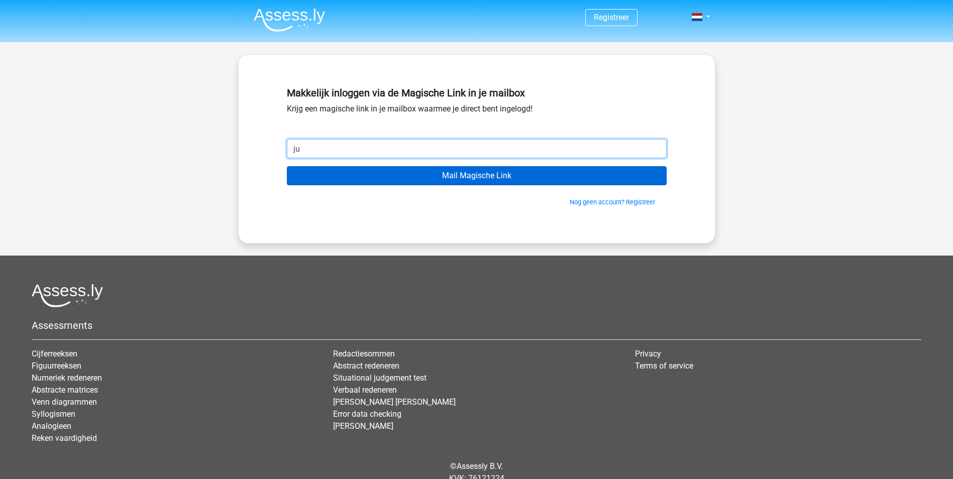
type input "[EMAIL_ADDRESS][DOMAIN_NAME]"
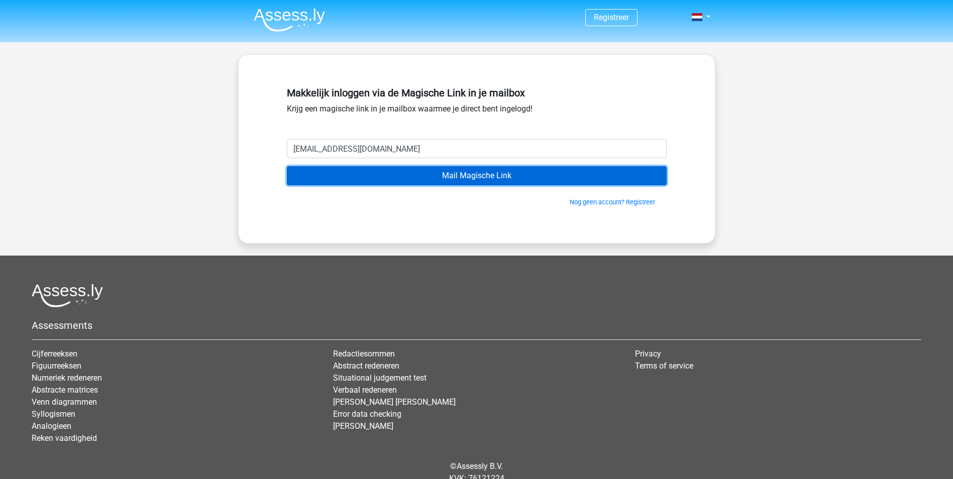
click at [396, 178] on input "Mail Magische Link" at bounding box center [477, 175] width 380 height 19
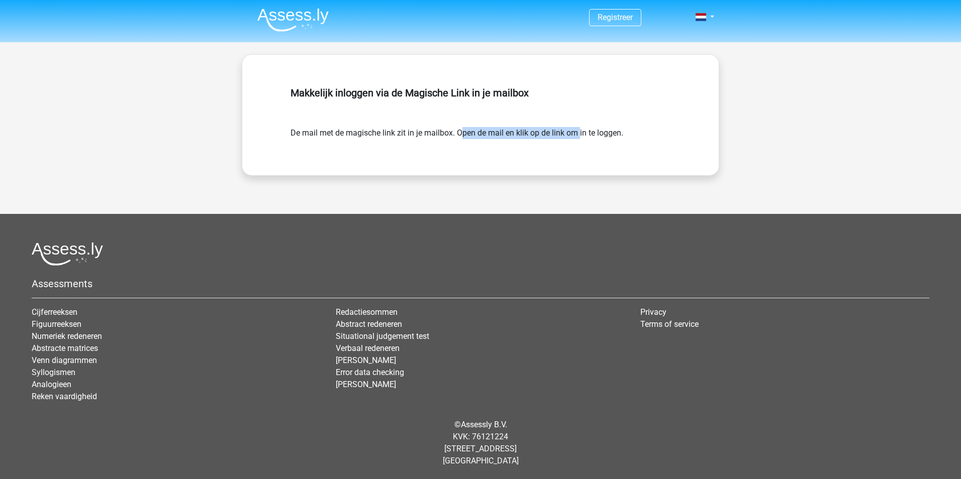
drag, startPoint x: 424, startPoint y: 131, endPoint x: 534, endPoint y: 140, distance: 110.4
click at [534, 140] on div "Makkelijk inloggen via de Magische Link in je mailbox De mail met de magische l…" at bounding box center [480, 115] width 428 height 72
drag, startPoint x: 534, startPoint y: 140, endPoint x: 488, endPoint y: 130, distance: 46.7
click at [501, 169] on div "Makkelijk inloggen via de Magische Link in je mailbox De mail met de magische l…" at bounding box center [480, 115] width 477 height 122
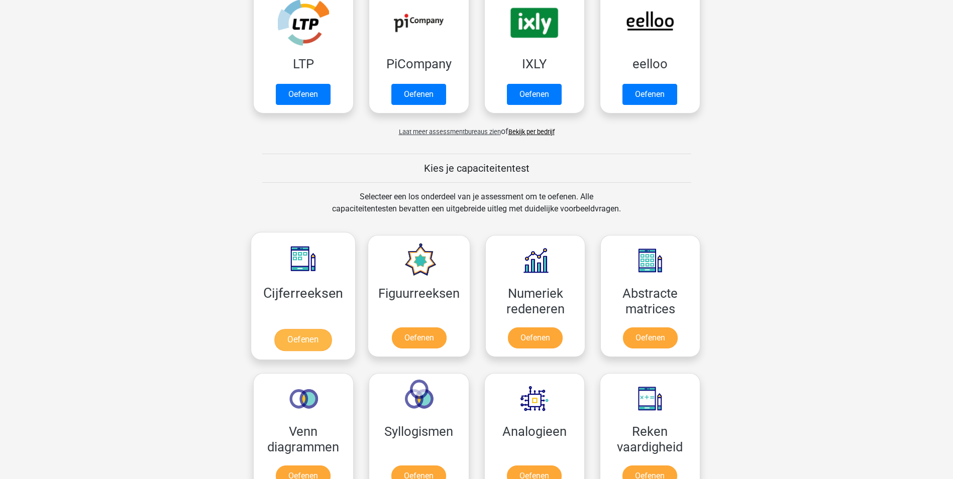
scroll to position [251, 0]
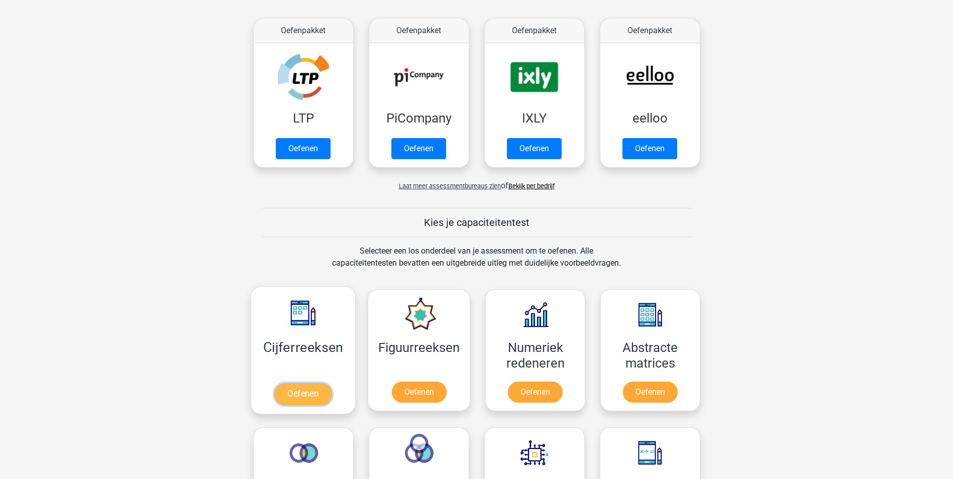
click at [285, 383] on link "Oefenen" at bounding box center [302, 394] width 57 height 22
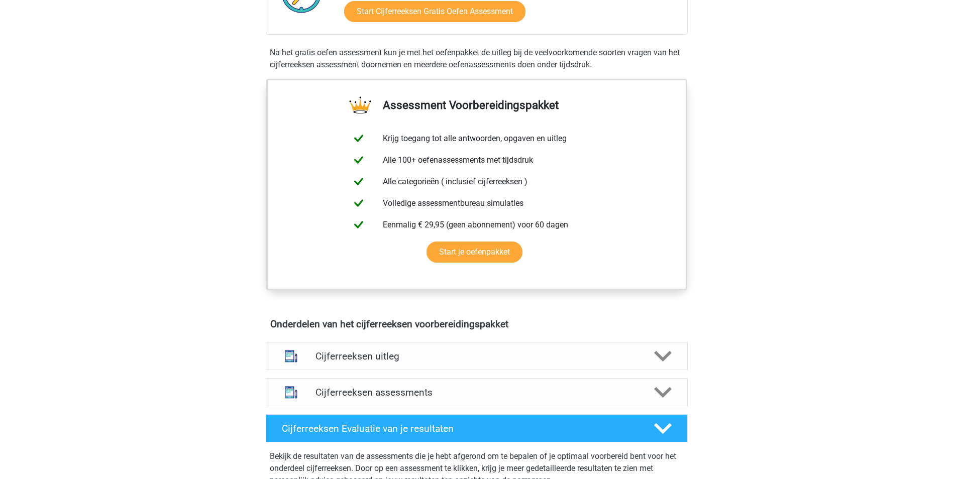
scroll to position [383, 0]
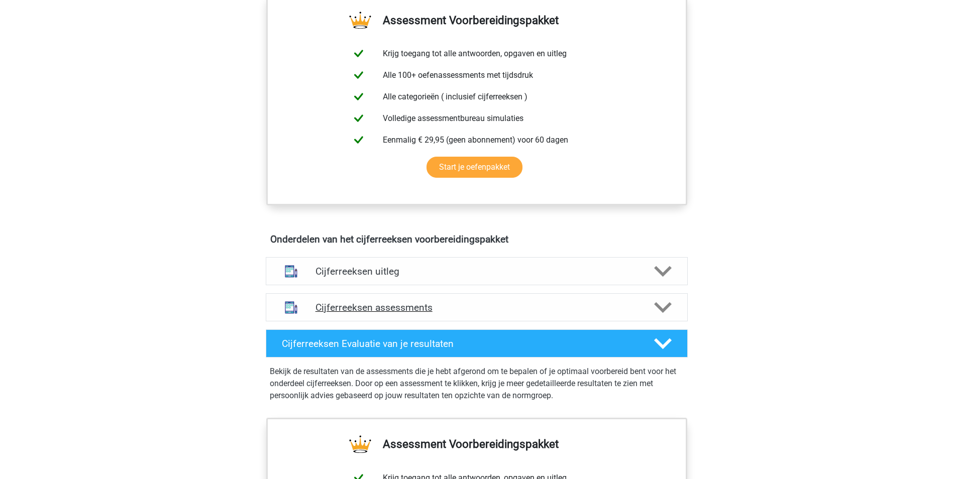
click at [584, 308] on div "Cijferreeksen assessments" at bounding box center [477, 307] width 422 height 28
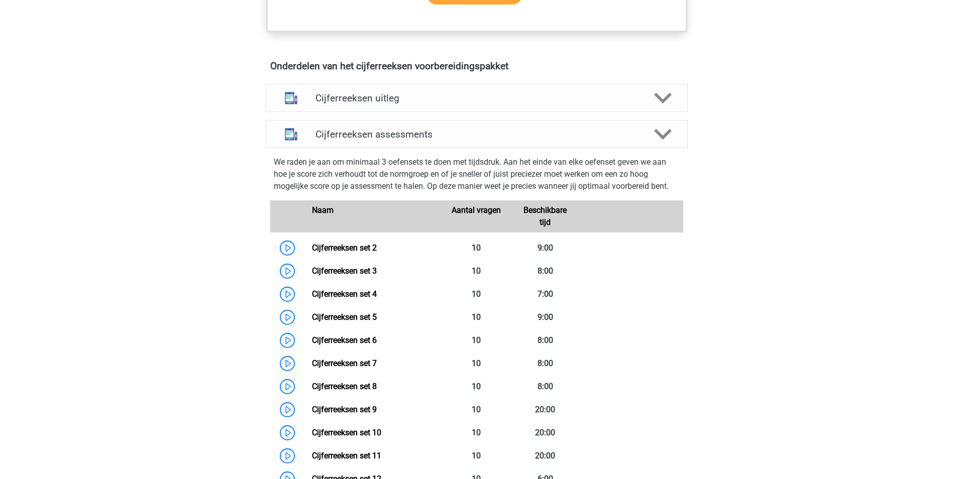
scroll to position [454, 0]
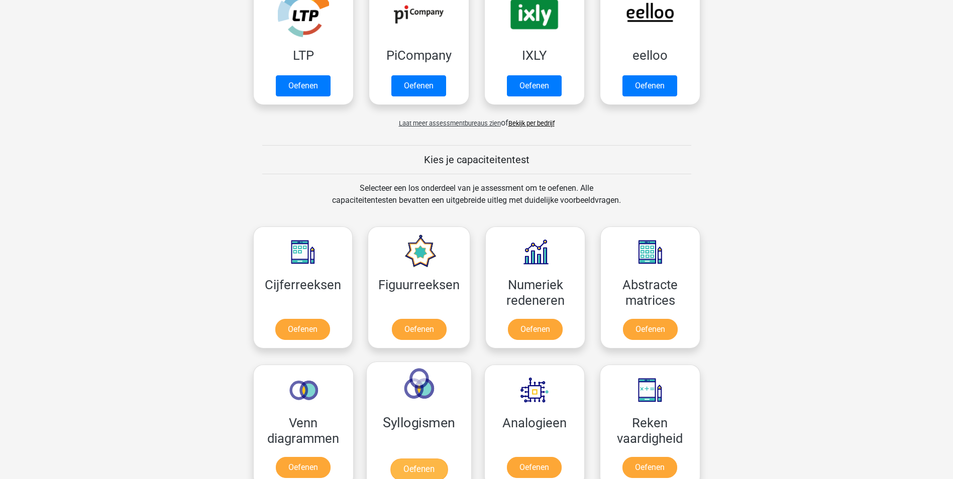
scroll to position [452, 0]
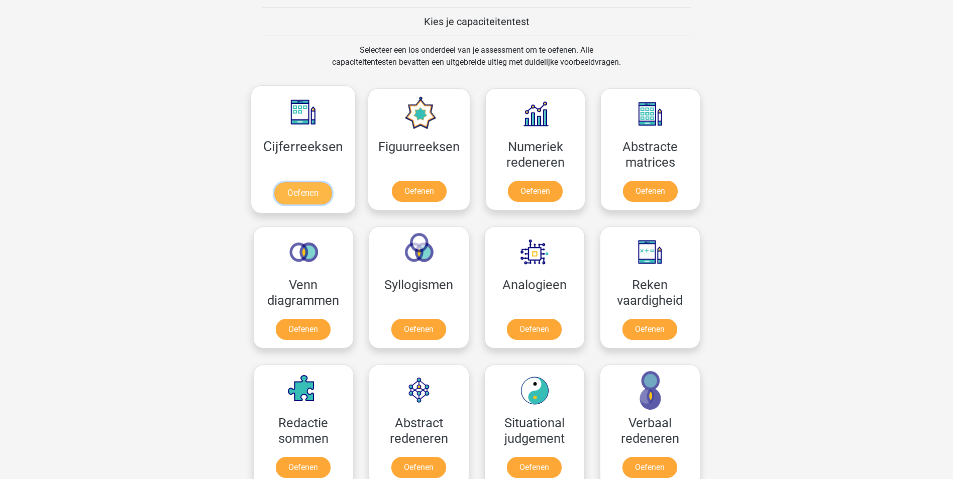
drag, startPoint x: 299, startPoint y: 186, endPoint x: 315, endPoint y: 194, distance: 18.2
click at [299, 186] on link "Oefenen" at bounding box center [302, 193] width 57 height 22
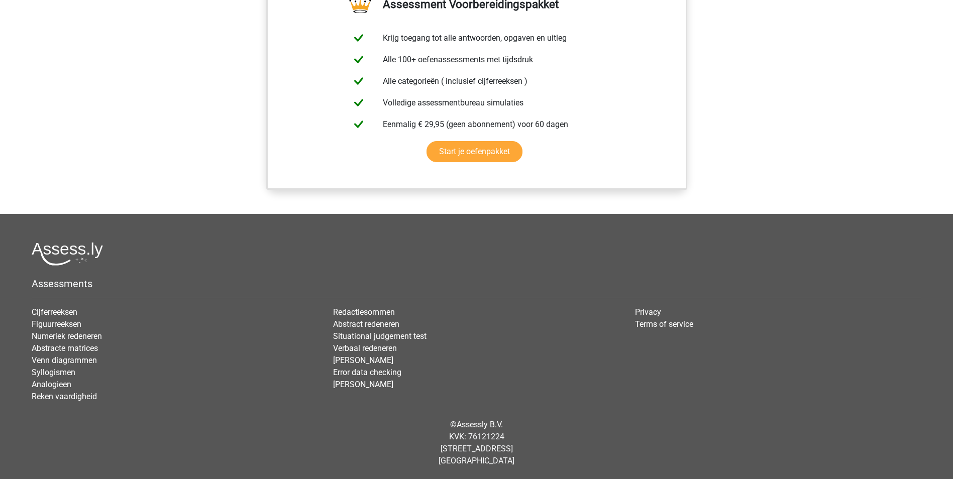
scroll to position [383, 0]
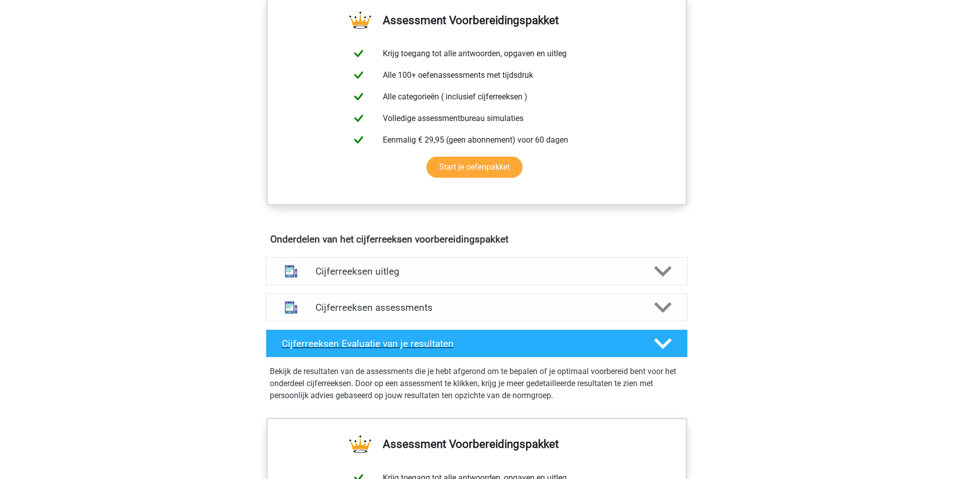
click at [496, 347] on div "Cijferreeksen Evaluatie van je resultaten" at bounding box center [477, 344] width 422 height 28
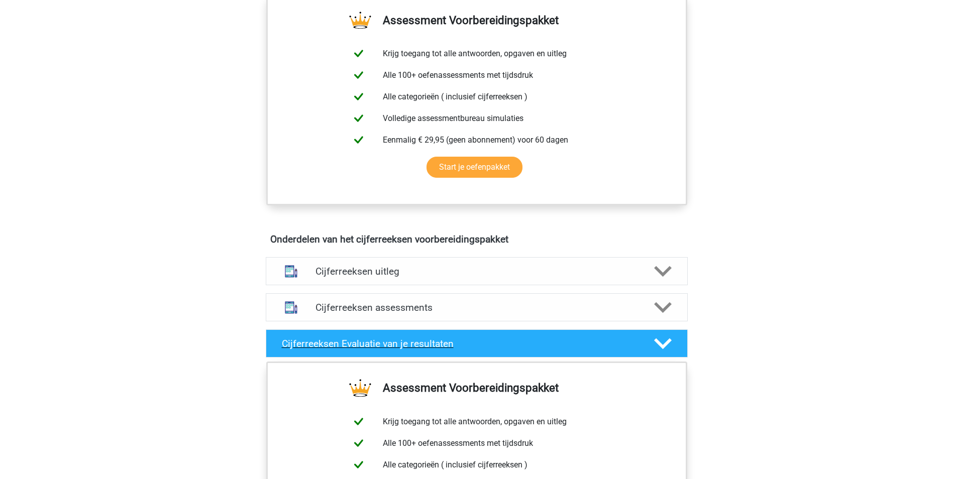
click at [504, 348] on div "Cijferreeksen Evaluatie van je resultaten" at bounding box center [477, 344] width 422 height 28
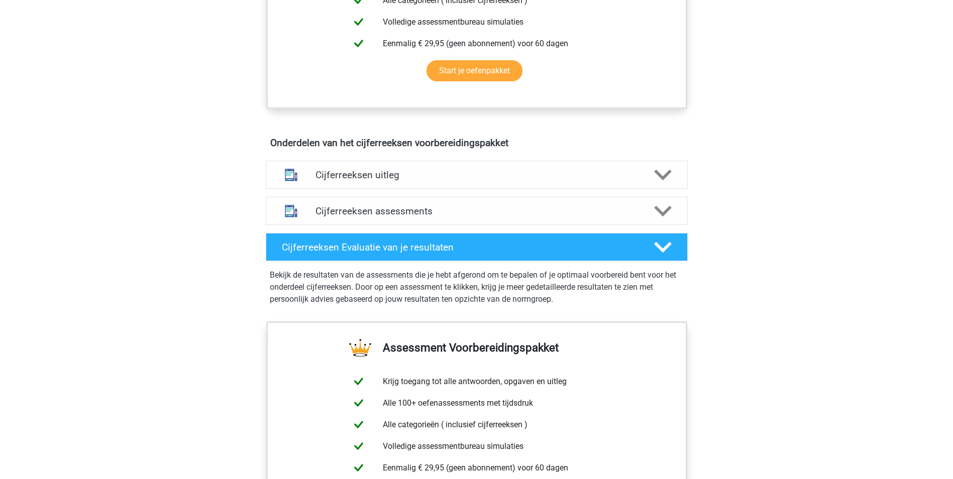
scroll to position [584, 0]
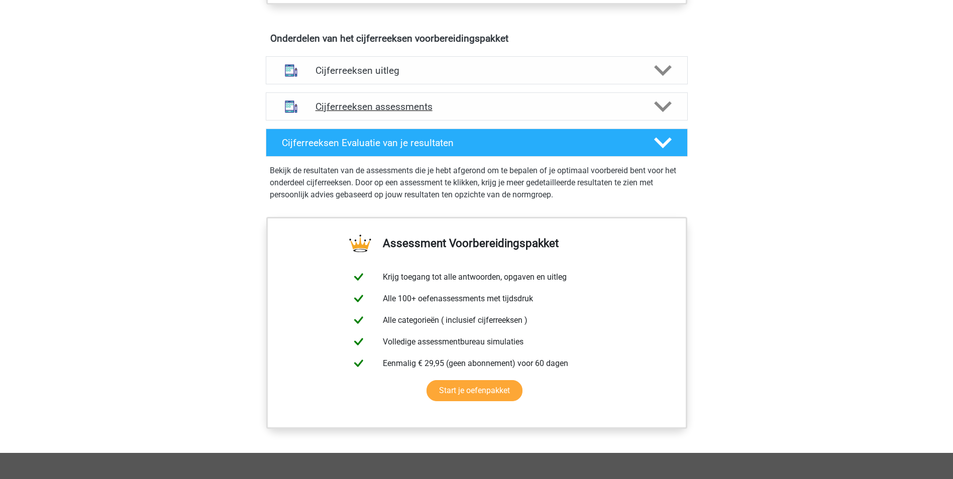
click at [461, 113] on h4 "Cijferreeksen assessments" at bounding box center [477, 107] width 323 height 12
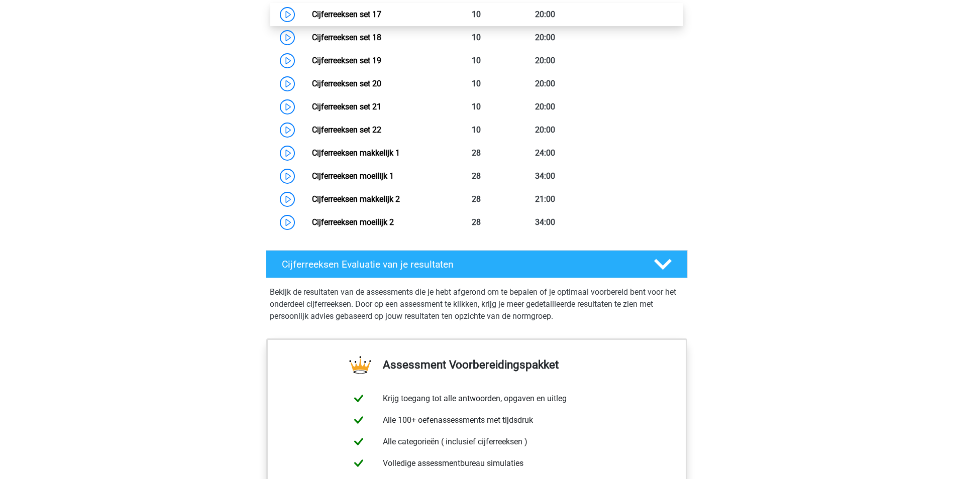
scroll to position [935, 0]
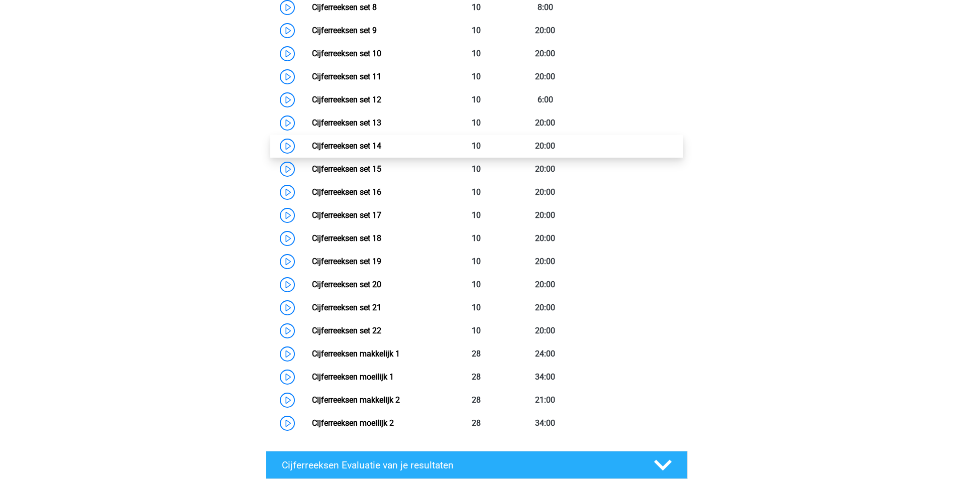
click at [381, 151] on link "Cijferreeksen set 14" at bounding box center [346, 146] width 69 height 10
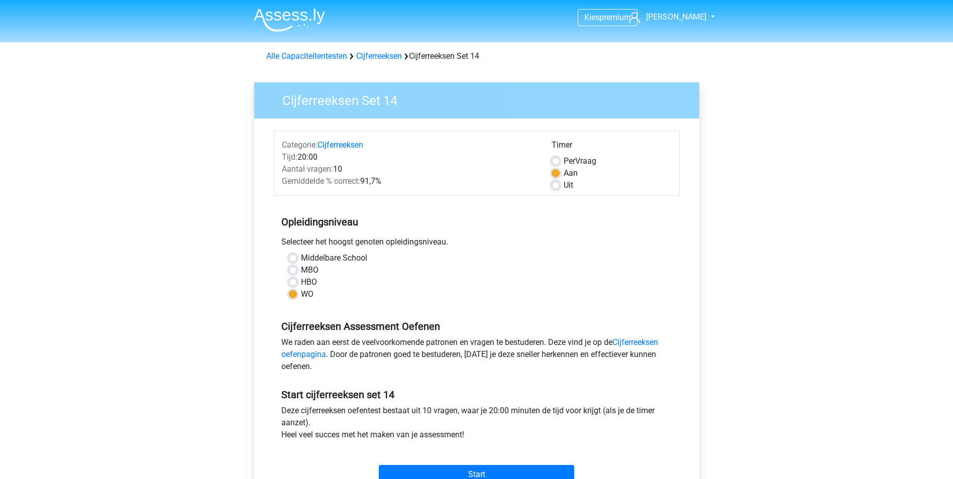
drag, startPoint x: 285, startPoint y: 143, endPoint x: 392, endPoint y: 175, distance: 112.4
click at [392, 175] on div "Categorie: Cijferreeksen Tijd: 20:00 Aantal vragen: 10 Gemiddelde % correct: 91…" at bounding box center [409, 165] width 270 height 52
drag, startPoint x: 392, startPoint y: 175, endPoint x: 386, endPoint y: 176, distance: 6.6
click at [381, 174] on div "Aantal vragen: 10" at bounding box center [409, 169] width 270 height 12
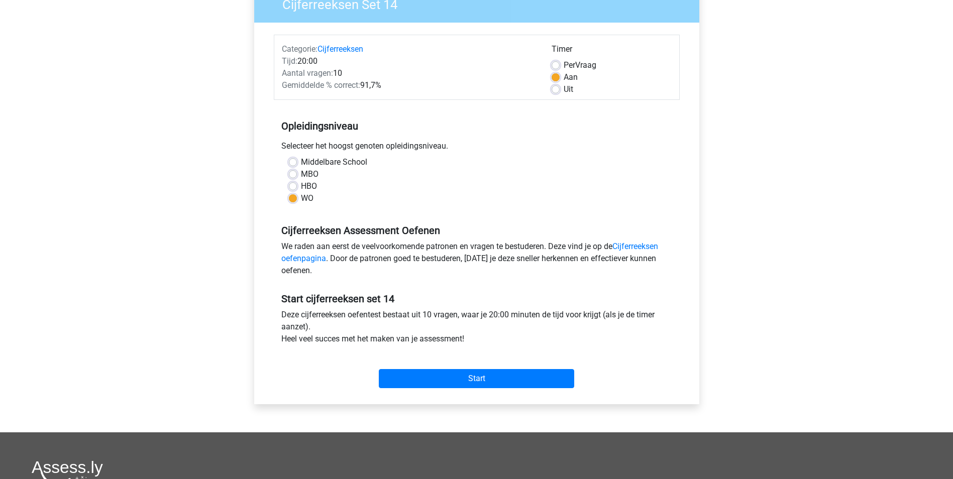
scroll to position [100, 0]
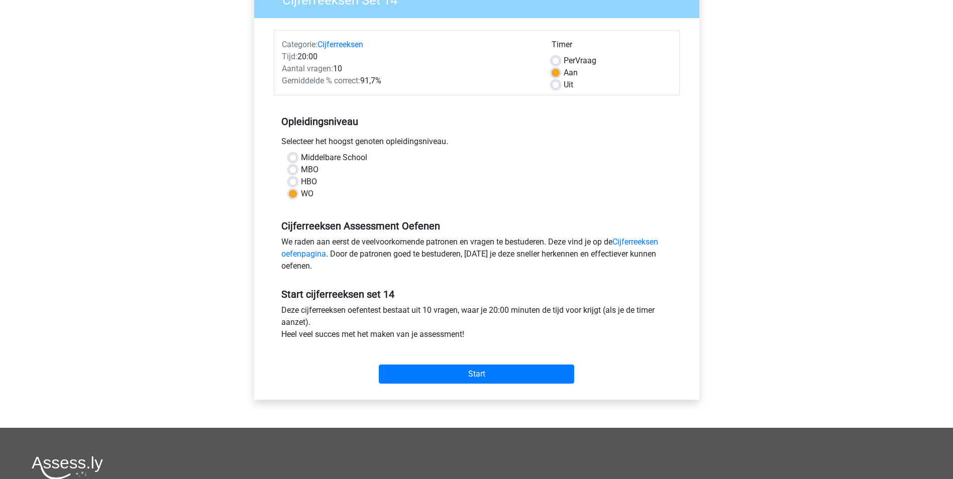
click at [298, 160] on div "Middelbare School" at bounding box center [477, 158] width 376 height 12
click at [301, 167] on label "MBO" at bounding box center [310, 170] width 18 height 12
click at [293, 167] on input "MBO" at bounding box center [293, 169] width 8 height 10
radio input "true"
click at [287, 193] on div "Middelbare School MBO HBO WO" at bounding box center [476, 176] width 391 height 48
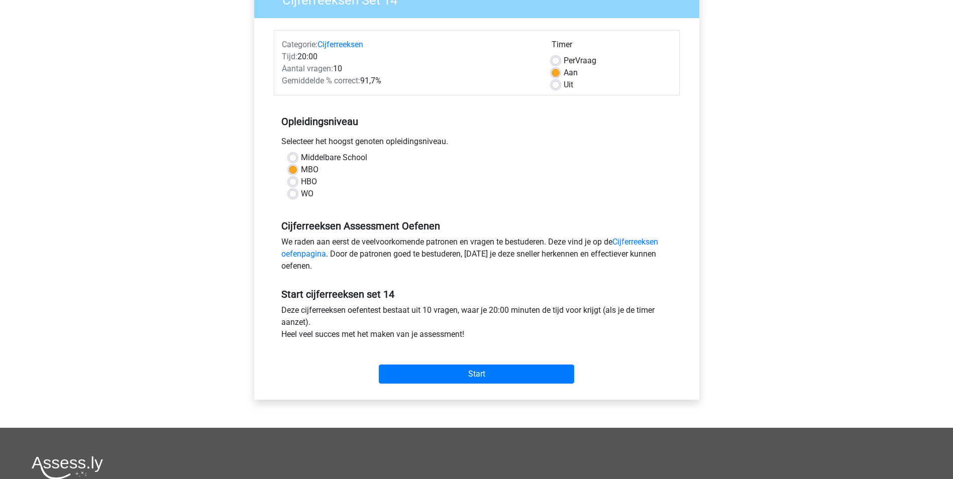
click at [301, 193] on label "WO" at bounding box center [307, 194] width 13 height 12
click at [295, 193] on input "WO" at bounding box center [293, 193] width 8 height 10
radio input "true"
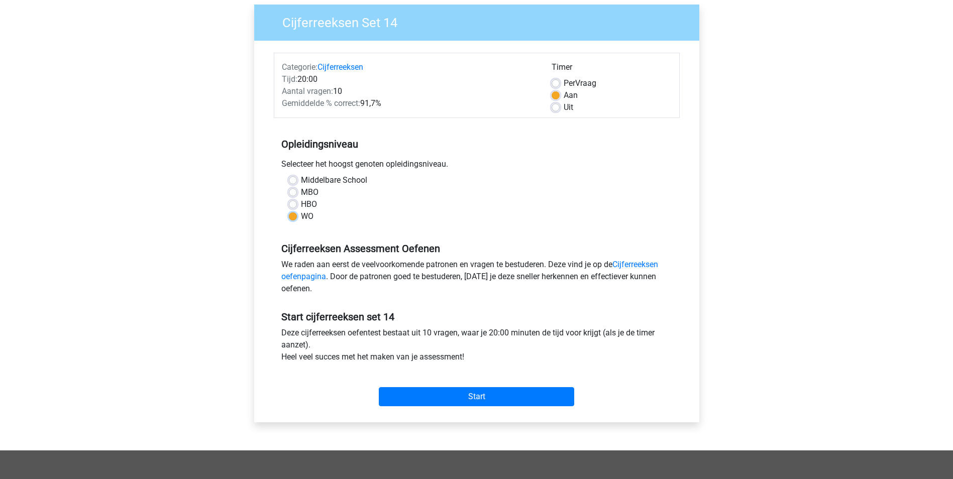
scroll to position [0, 0]
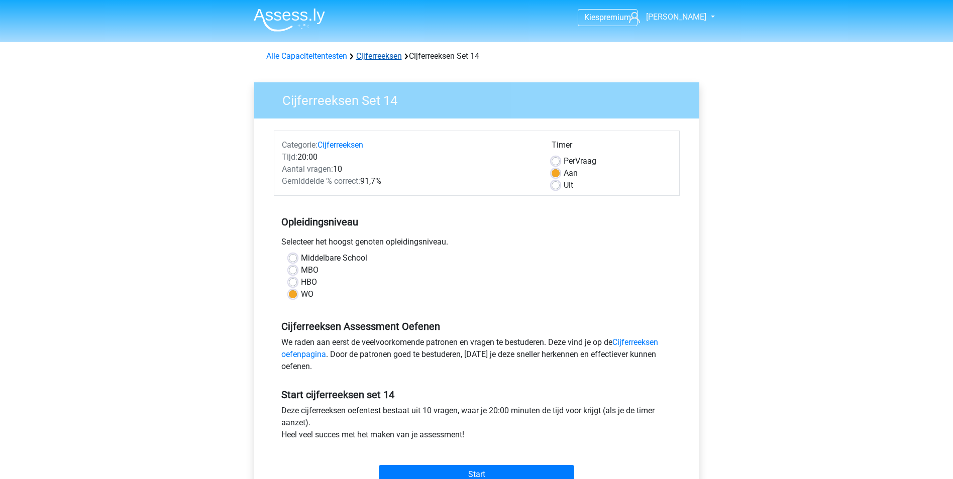
click at [390, 54] on link "Cijferreeksen" at bounding box center [379, 56] width 46 height 10
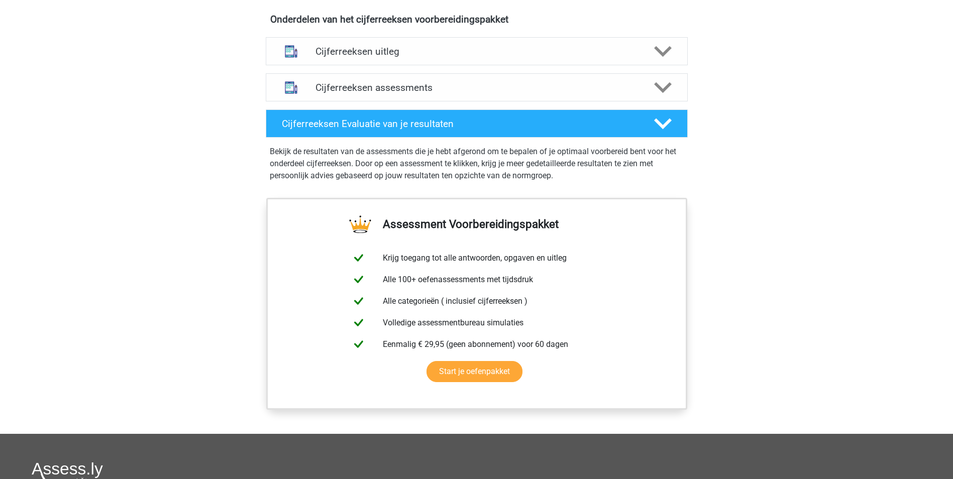
scroll to position [534, 0]
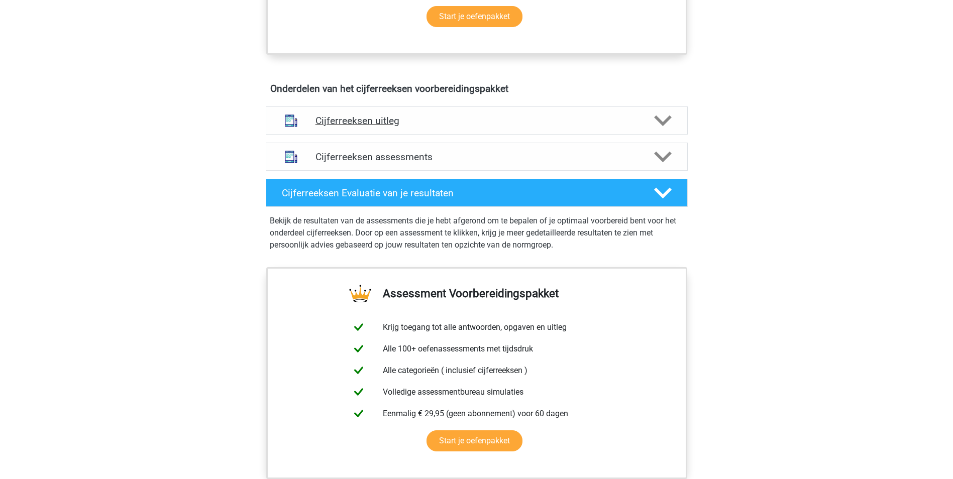
click at [474, 125] on div "Cijferreeksen uitleg" at bounding box center [477, 121] width 422 height 28
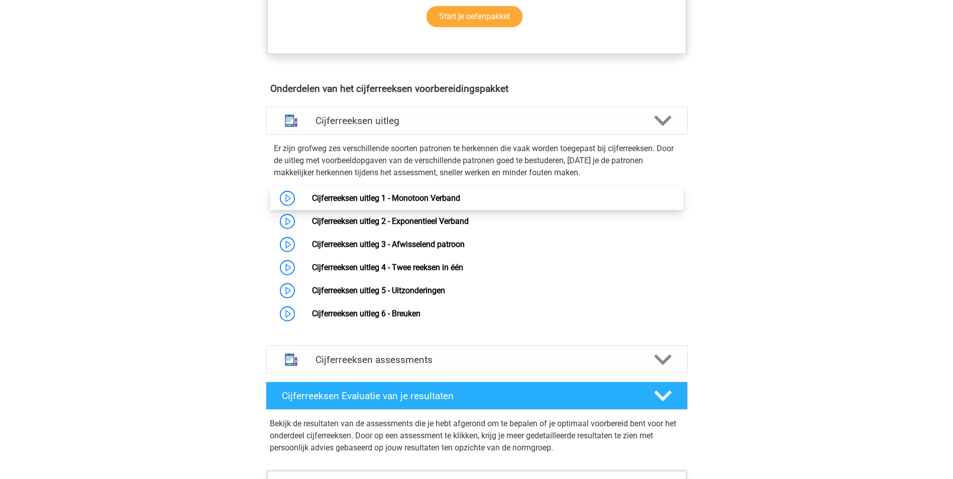
click at [460, 203] on link "Cijferreeksen uitleg 1 - Monotoon Verband" at bounding box center [386, 198] width 148 height 10
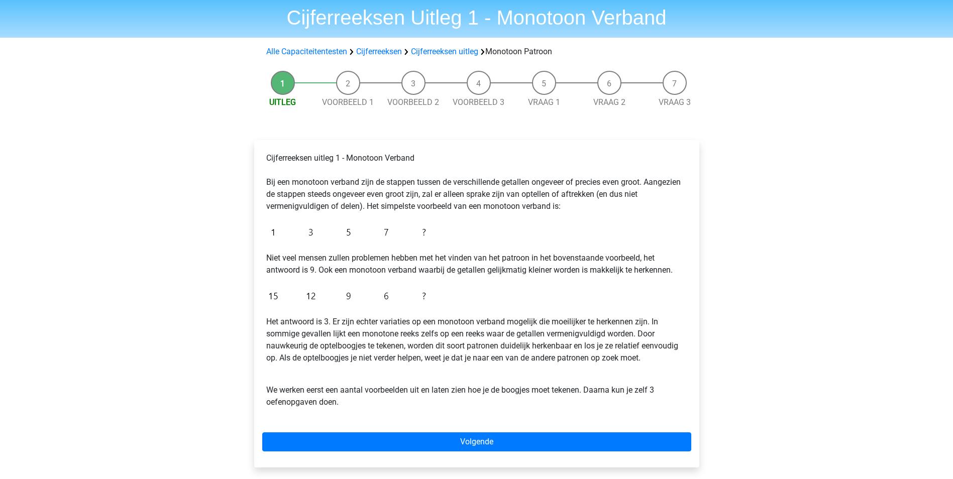
scroll to position [50, 0]
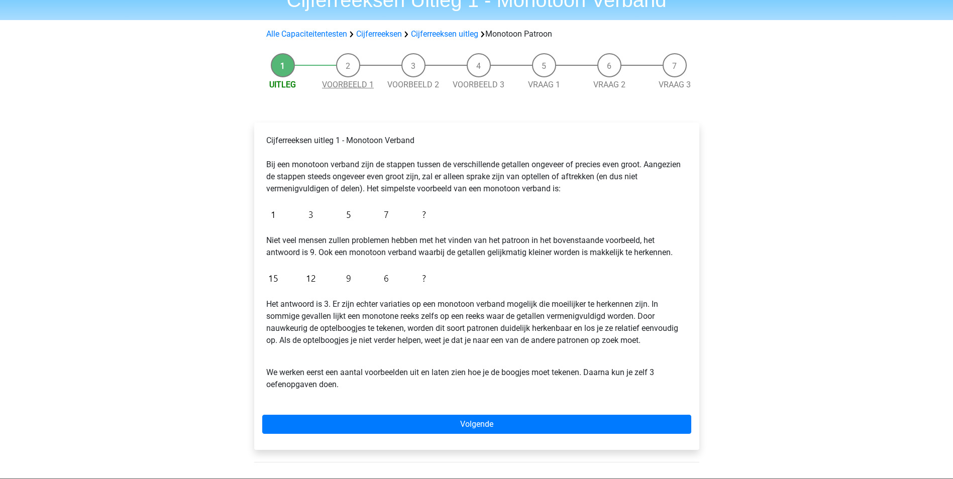
click at [345, 87] on link "Voorbeeld 1" at bounding box center [348, 85] width 52 height 10
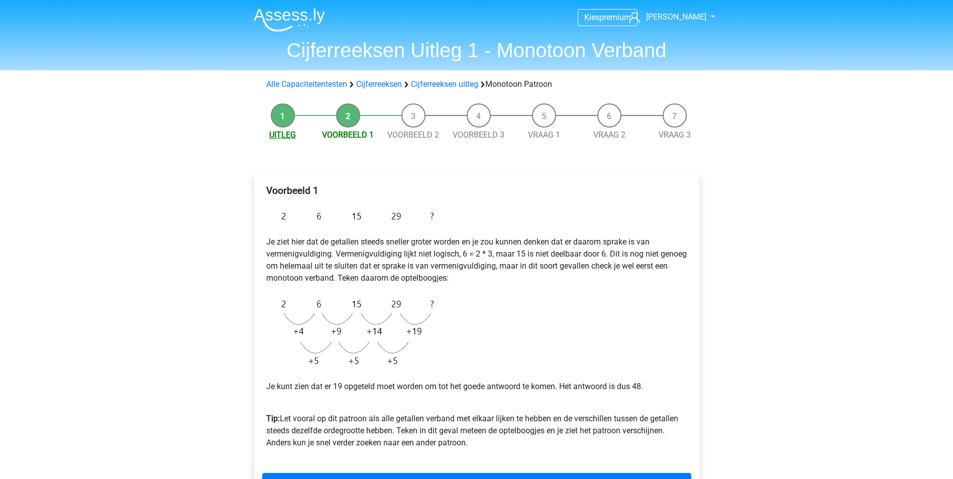
click at [285, 132] on link "Uitleg" at bounding box center [282, 135] width 27 height 10
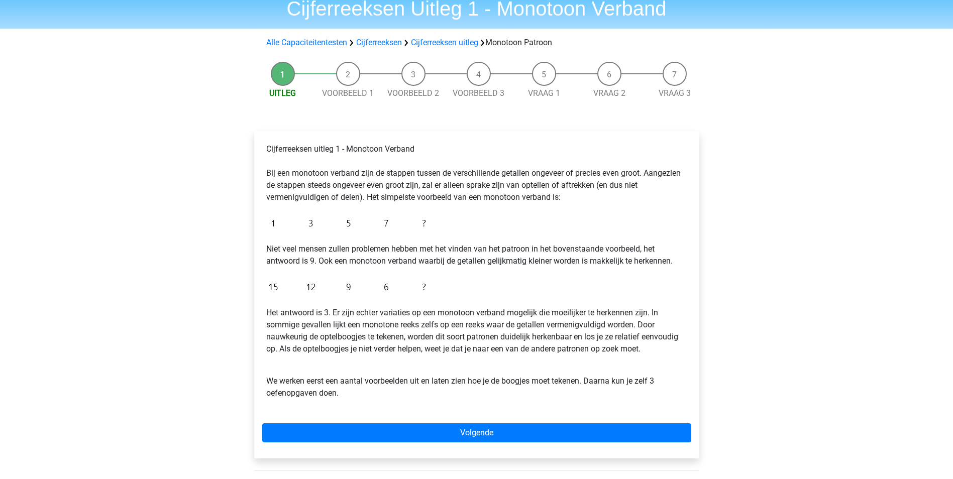
scroll to position [100, 0]
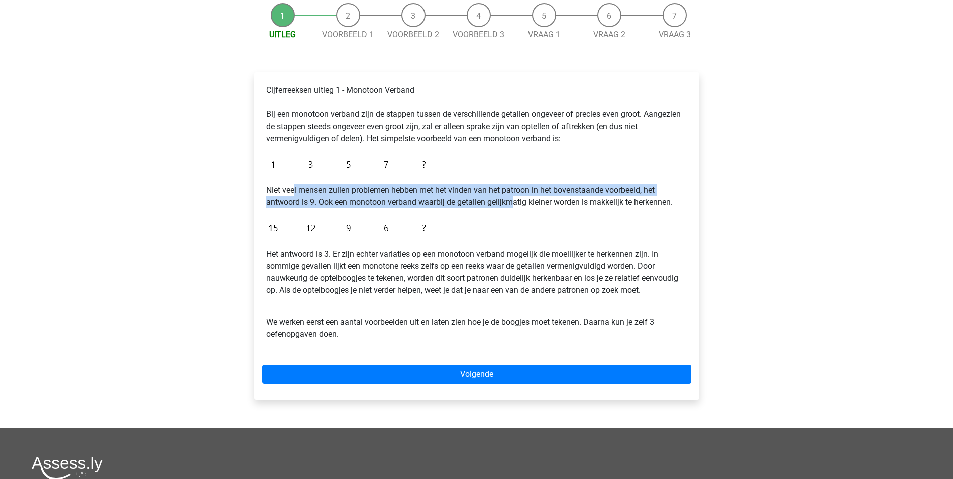
drag, startPoint x: 296, startPoint y: 186, endPoint x: 511, endPoint y: 199, distance: 216.0
click at [511, 199] on p "Niet veel mensen zullen problemen hebben met het vinden van het patroon in het …" at bounding box center [476, 196] width 421 height 24
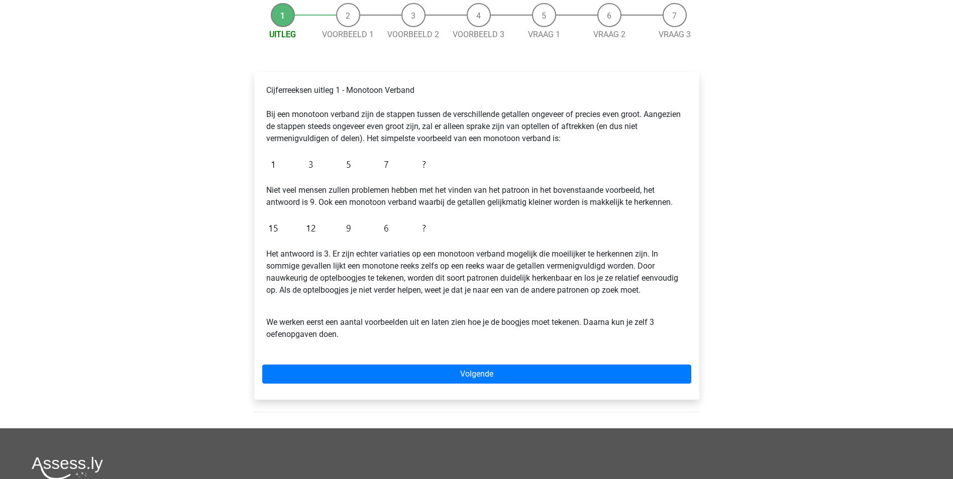
click at [387, 201] on p "Niet veel mensen zullen problemen hebben met het vinden van het patroon in het …" at bounding box center [476, 196] width 421 height 24
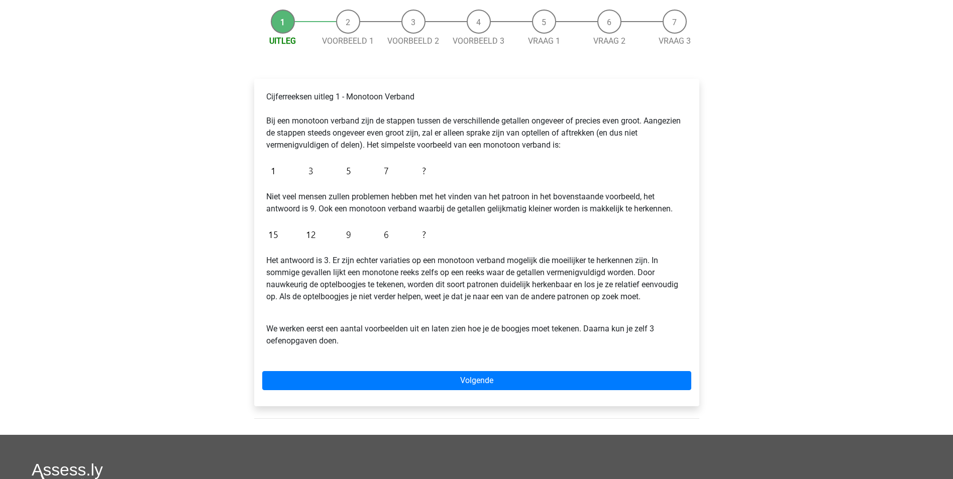
scroll to position [50, 0]
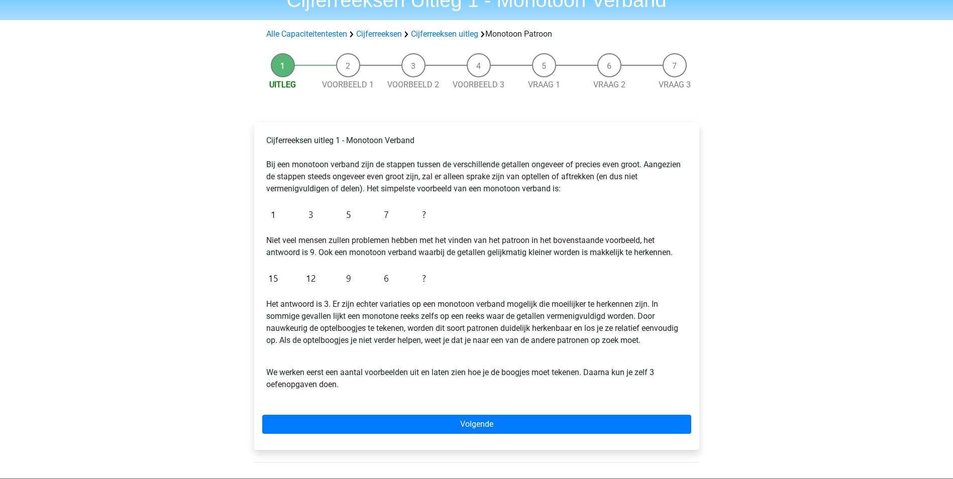
click at [351, 64] on li "Voorbeeld 1" at bounding box center [348, 72] width 65 height 38
drag, startPoint x: 351, startPoint y: 79, endPoint x: 448, endPoint y: 46, distance: 102.6
click at [355, 79] on span "Voorbeeld 1" at bounding box center [348, 85] width 65 height 12
click at [351, 82] on link "Voorbeeld 1" at bounding box center [348, 85] width 52 height 10
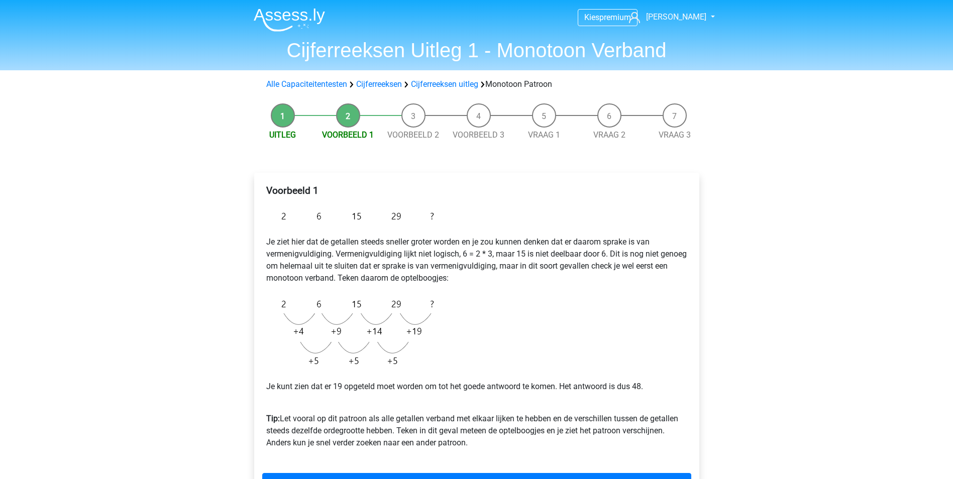
drag, startPoint x: 462, startPoint y: 83, endPoint x: 466, endPoint y: 96, distance: 13.0
click at [462, 84] on link "Cijferreeksen uitleg" at bounding box center [444, 84] width 67 height 10
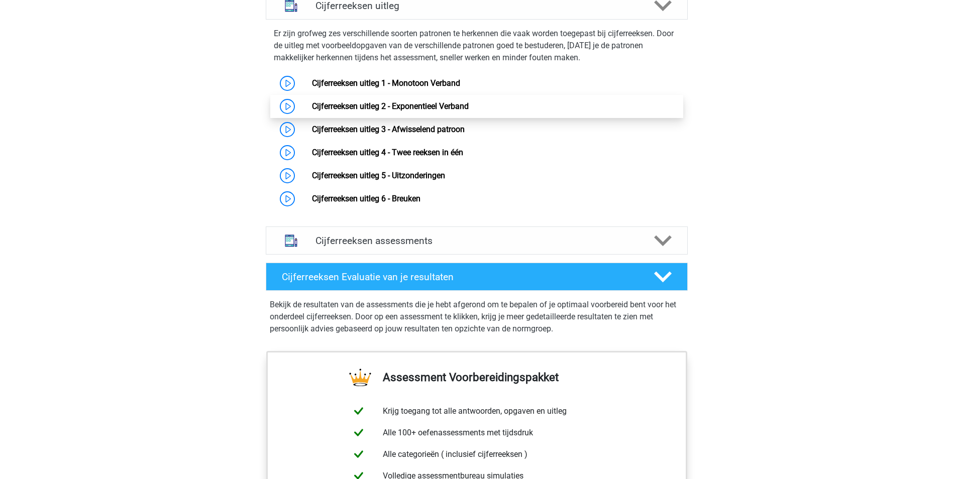
scroll to position [649, 0]
click at [413, 111] on link "Cijferreeksen uitleg 2 - Exponentieel Verband" at bounding box center [390, 106] width 157 height 10
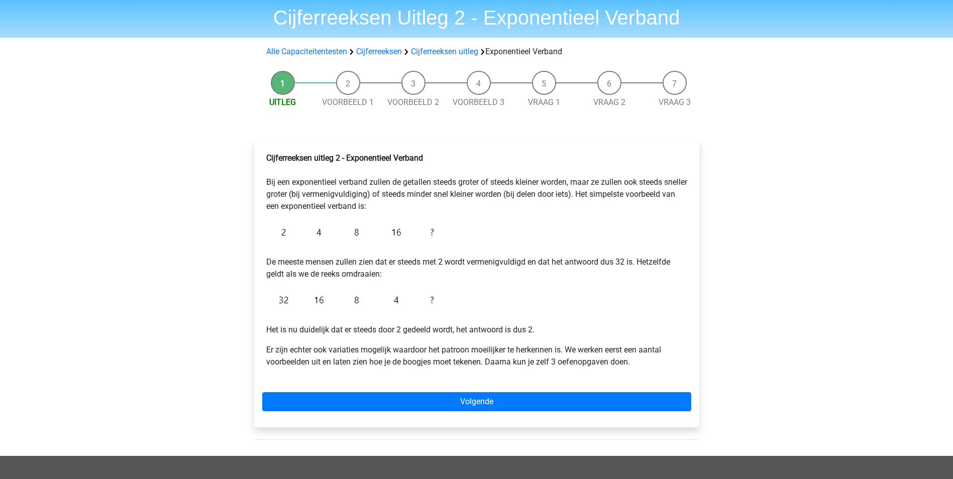
scroll to position [50, 0]
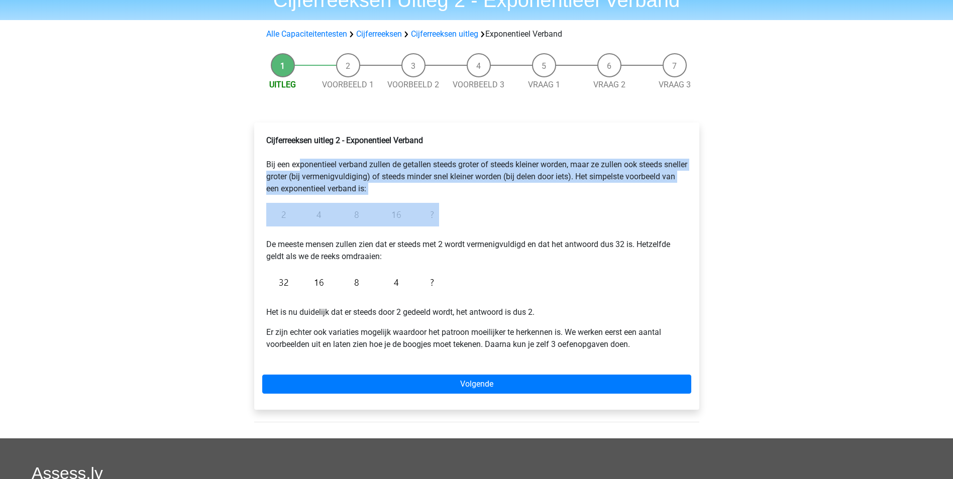
drag, startPoint x: 294, startPoint y: 168, endPoint x: 437, endPoint y: 208, distance: 148.1
click at [437, 208] on div "Cijferreeksen uitleg 2 - Exponentieel Verband Bij een exponentieel verband zull…" at bounding box center [476, 247] width 429 height 232
drag, startPoint x: 437, startPoint y: 208, endPoint x: 418, endPoint y: 194, distance: 23.7
click at [419, 193] on p "Cijferreeksen uitleg 2 - Exponentieel Verband Bij een exponentieel verband zull…" at bounding box center [476, 165] width 421 height 60
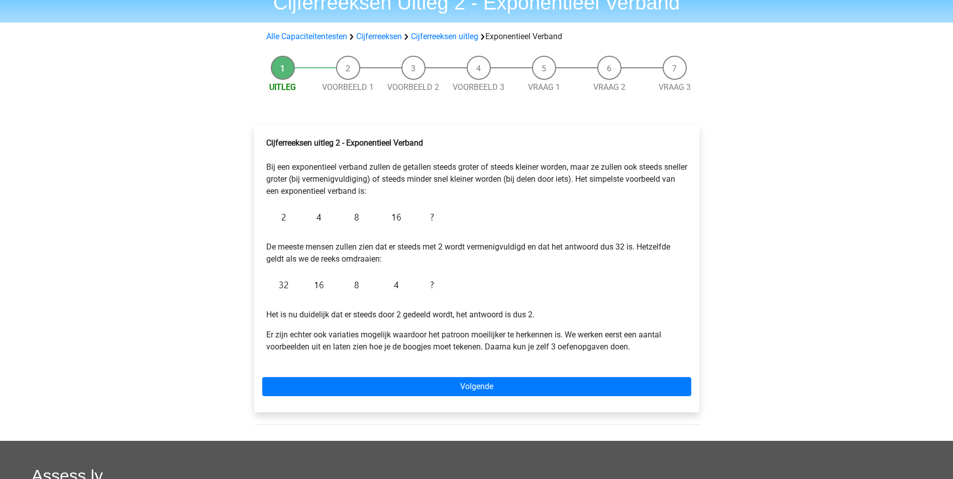
scroll to position [0, 0]
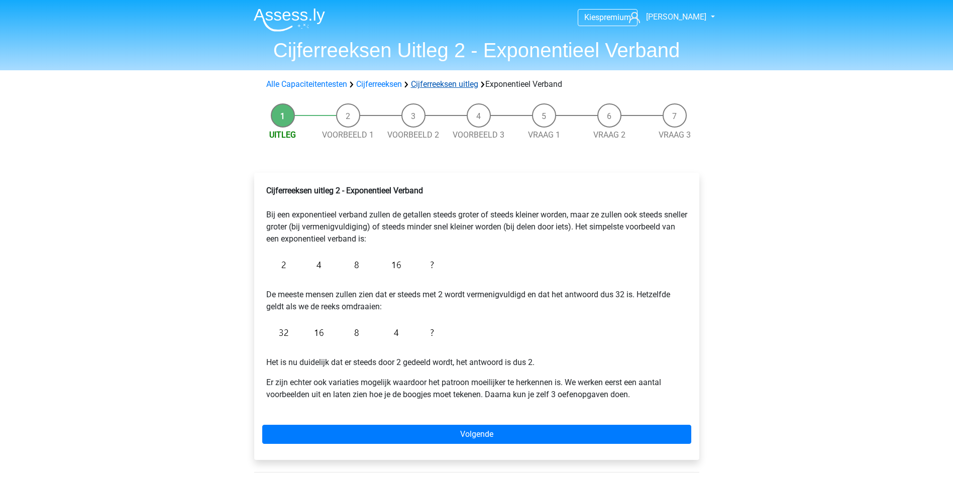
click at [452, 82] on link "Cijferreeksen uitleg" at bounding box center [444, 84] width 67 height 10
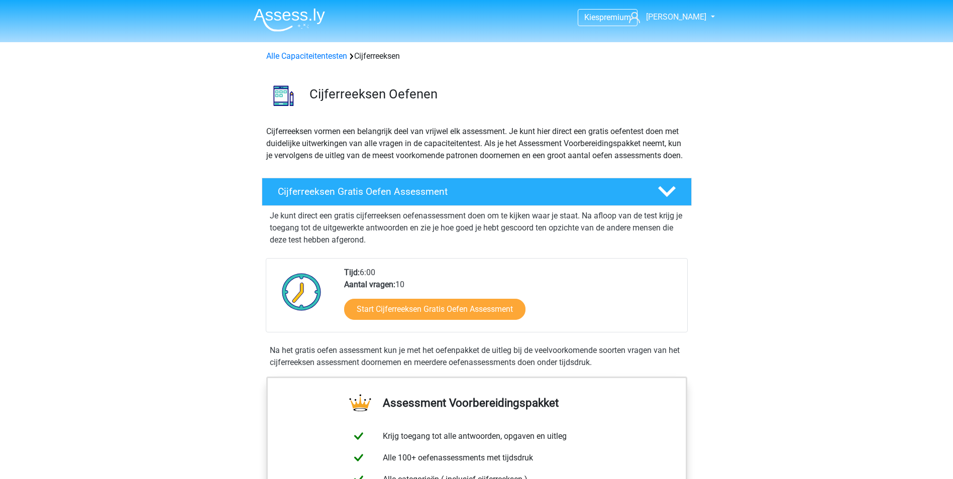
scroll to position [649, 0]
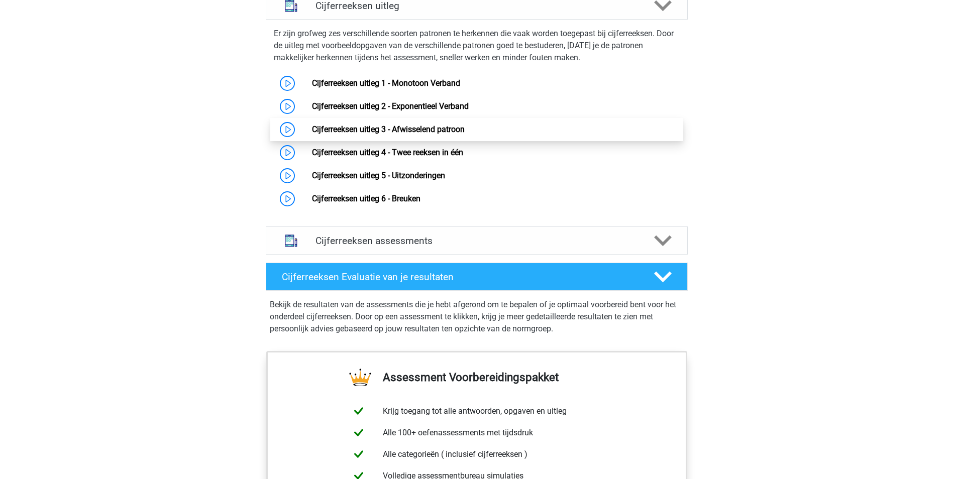
click at [418, 134] on link "Cijferreeksen uitleg 3 - Afwisselend patroon" at bounding box center [388, 130] width 153 height 10
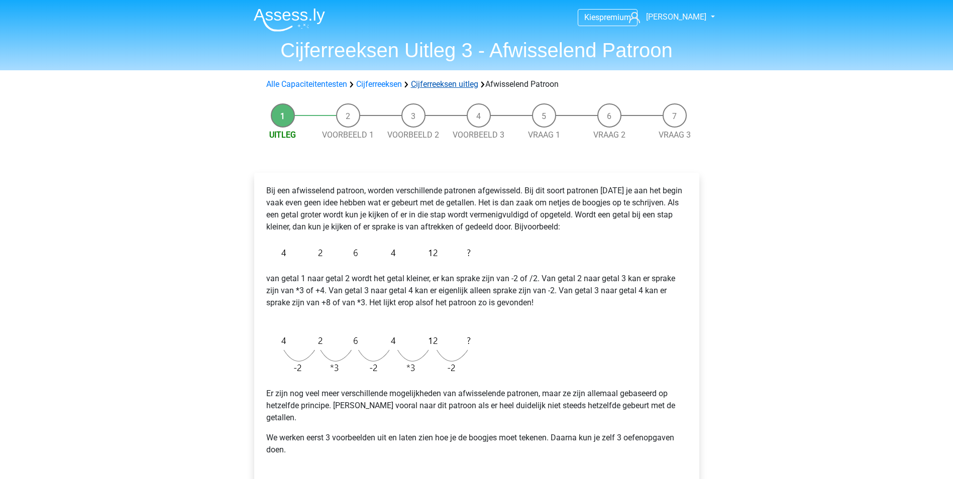
click at [452, 83] on link "Cijferreeksen uitleg" at bounding box center [444, 84] width 67 height 10
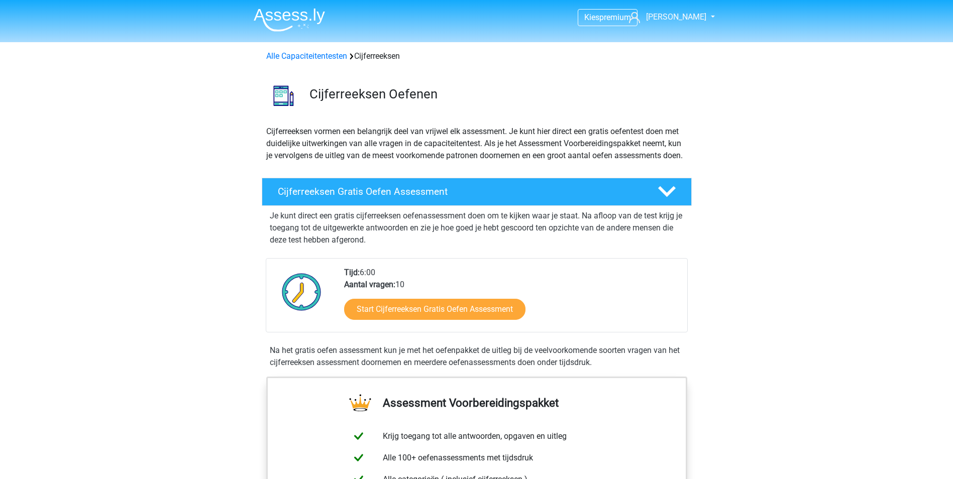
scroll to position [649, 0]
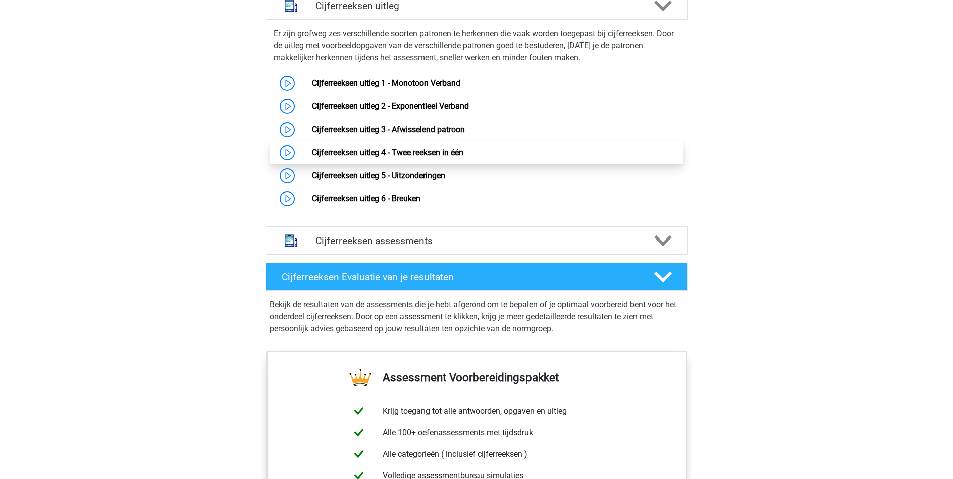
click at [414, 157] on link "Cijferreeksen uitleg 4 - Twee reeksen in één" at bounding box center [387, 153] width 151 height 10
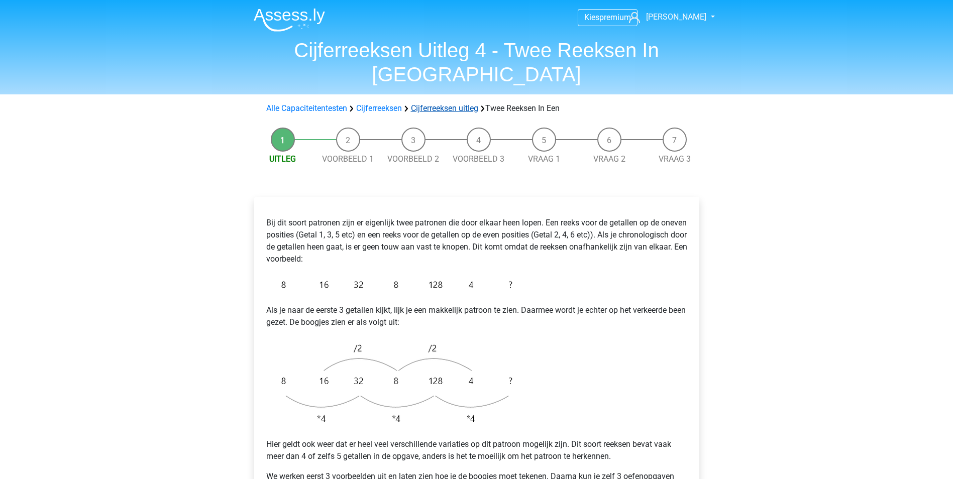
click link "Cijferreeksen uitleg"
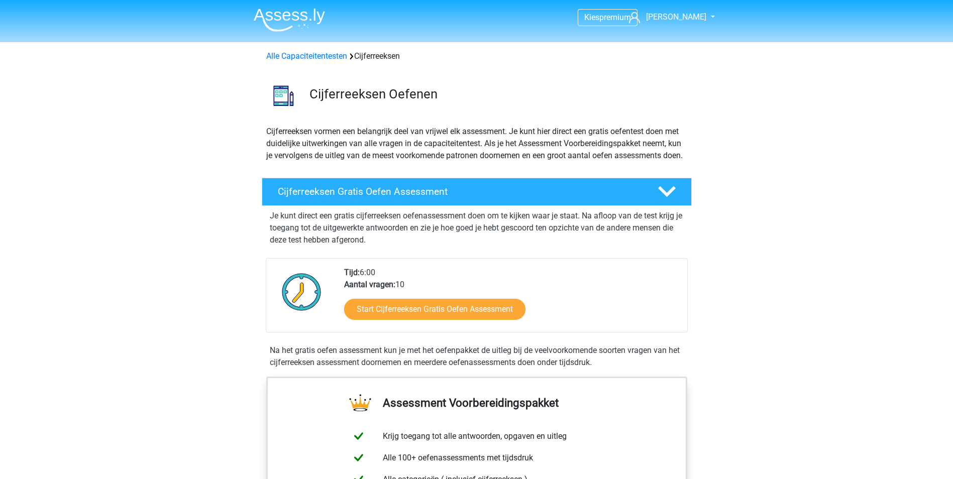
scroll to position [649, 0]
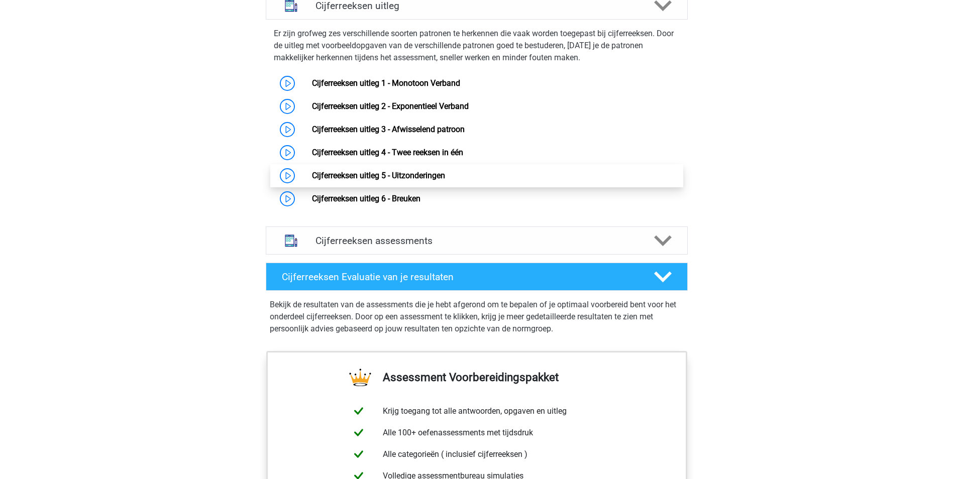
click at [418, 180] on link "Cijferreeksen uitleg 5 - Uitzonderingen" at bounding box center [378, 176] width 133 height 10
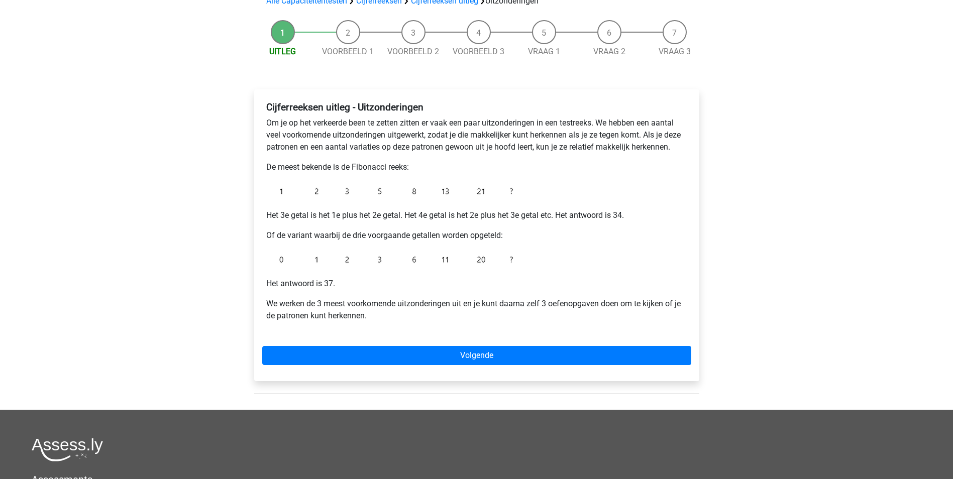
scroll to position [100, 0]
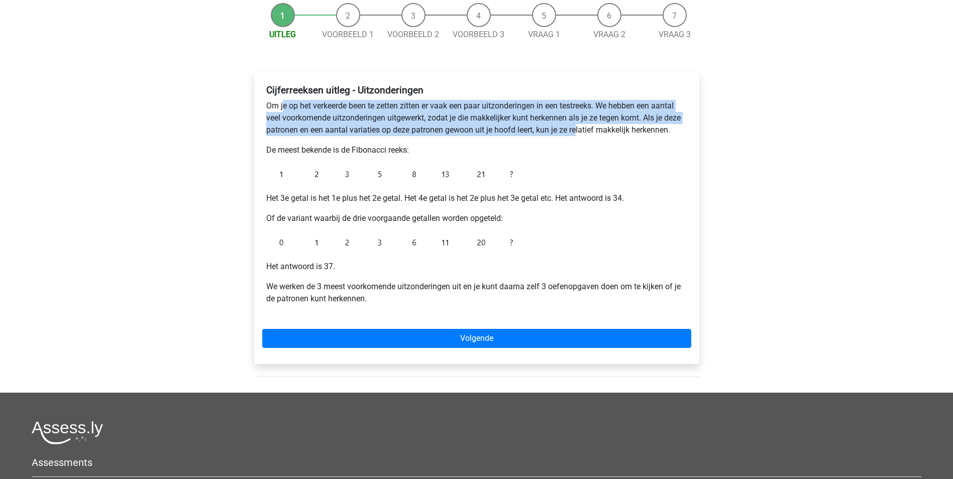
drag, startPoint x: 384, startPoint y: 102, endPoint x: 578, endPoint y: 131, distance: 196.5
click at [578, 131] on p "Om je op het verkeerde been te zetten zitten er vaak een paar uitzonderingen in…" at bounding box center [476, 118] width 421 height 36
drag, startPoint x: 578, startPoint y: 131, endPoint x: 517, endPoint y: 134, distance: 61.4
click at [520, 132] on p "Om je op het verkeerde been te zetten zitten er vaak een paar uitzonderingen in…" at bounding box center [476, 118] width 421 height 36
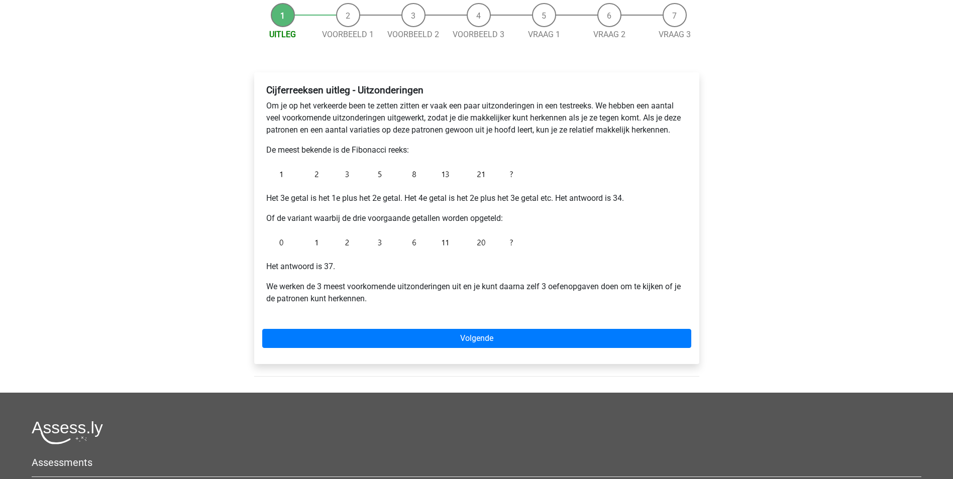
click at [286, 151] on p "De meest bekende is de Fibonacci reeks:" at bounding box center [476, 150] width 421 height 12
drag, startPoint x: 321, startPoint y: 195, endPoint x: 390, endPoint y: 192, distance: 69.9
click at [390, 192] on div "Cijferreeksen uitleg - Uitzonderingen Om je op het verkeerde been te zetten zit…" at bounding box center [476, 198] width 429 height 237
drag, startPoint x: 390, startPoint y: 192, endPoint x: 443, endPoint y: 194, distance: 52.8
click at [443, 194] on p "Het 3e getal is het 1e plus het 2e getal. Het 4e getal is het 2e plus het 3e ge…" at bounding box center [476, 198] width 421 height 12
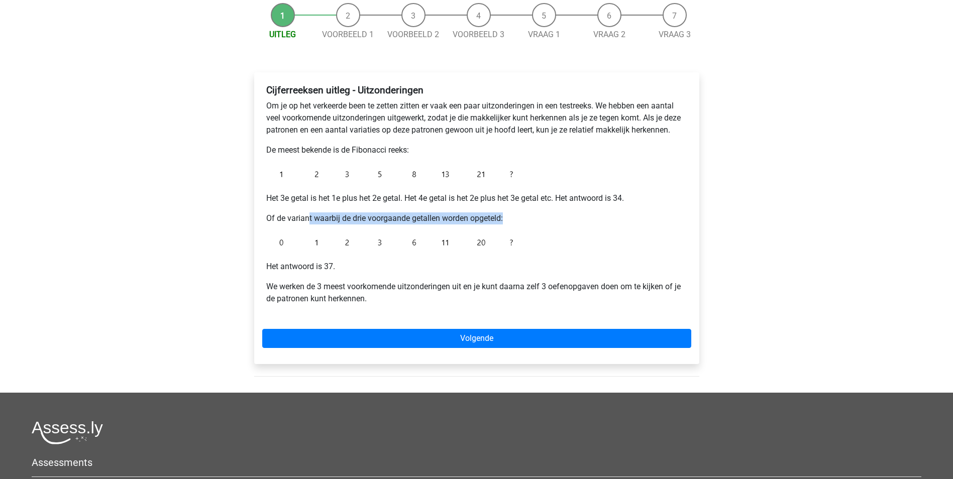
drag, startPoint x: 341, startPoint y: 219, endPoint x: 510, endPoint y: 218, distance: 169.3
click at [510, 218] on p "Of de variant waarbij de drie voorgaande getallen worden opgeteld:" at bounding box center [476, 219] width 421 height 12
drag, startPoint x: 510, startPoint y: 218, endPoint x: 463, endPoint y: 219, distance: 47.7
click at [462, 218] on p "Of de variant waarbij de drie voorgaande getallen worden opgeteld:" at bounding box center [476, 219] width 421 height 12
click at [398, 216] on p "Of de variant waarbij de drie voorgaande getallen worden opgeteld:" at bounding box center [476, 219] width 421 height 12
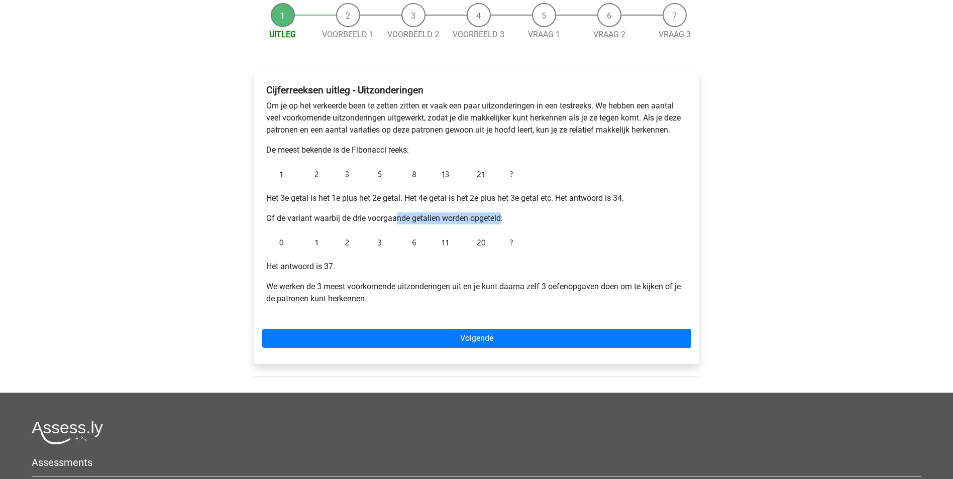
drag, startPoint x: 397, startPoint y: 216, endPoint x: 502, endPoint y: 222, distance: 105.2
click at [502, 222] on p "Of de variant waarbij de drie voorgaande getallen worden opgeteld:" at bounding box center [476, 219] width 421 height 12
drag, startPoint x: 502, startPoint y: 222, endPoint x: 484, endPoint y: 220, distance: 18.3
click at [484, 220] on p "Of de variant waarbij de drie voorgaande getallen worden opgeteld:" at bounding box center [476, 219] width 421 height 12
click at [366, 267] on p "Het antwoord is 37." at bounding box center [476, 267] width 421 height 12
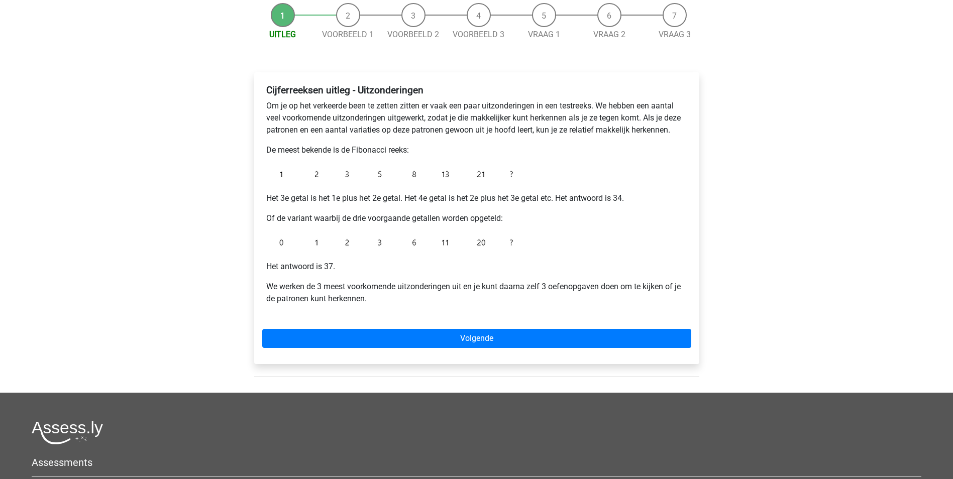
click at [470, 283] on p "We werken de 3 meest voorkomende uitzonderingen uit en je kunt daarna zelf 3 oe…" at bounding box center [476, 293] width 421 height 24
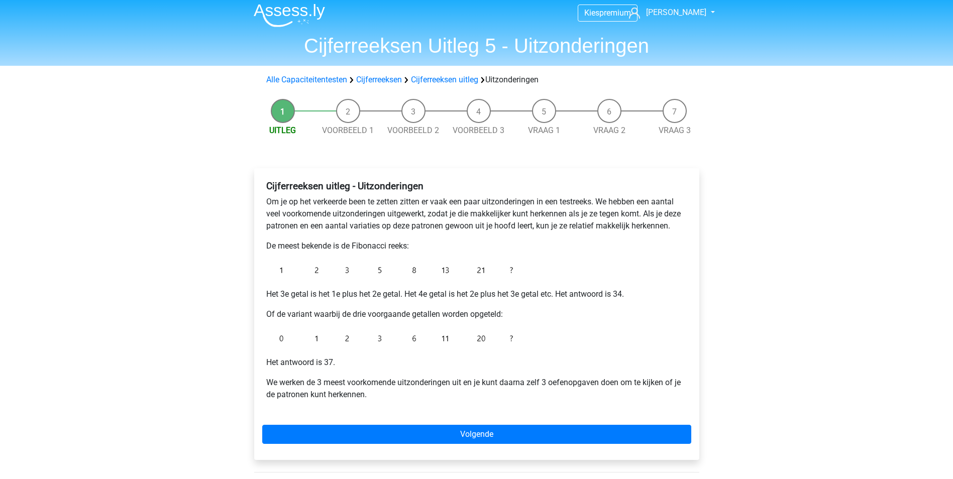
scroll to position [0, 0]
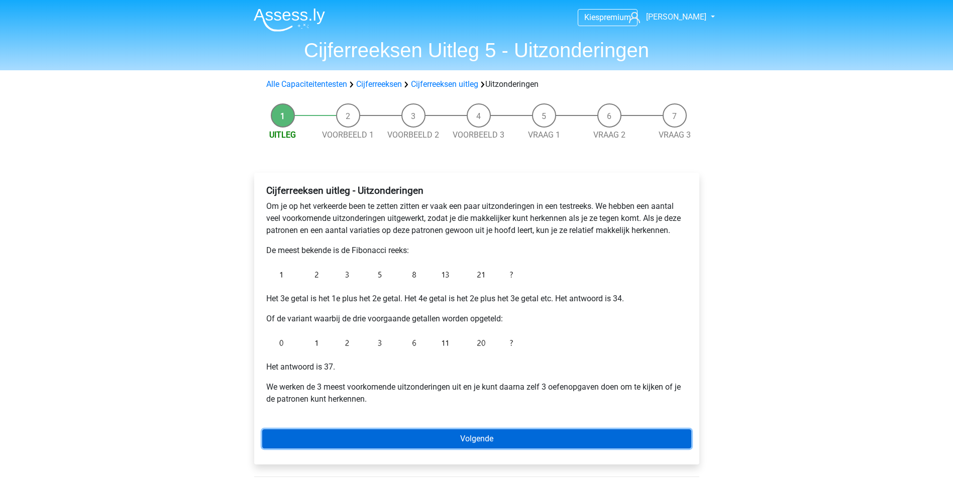
click at [484, 438] on link "Volgende" at bounding box center [476, 439] width 429 height 19
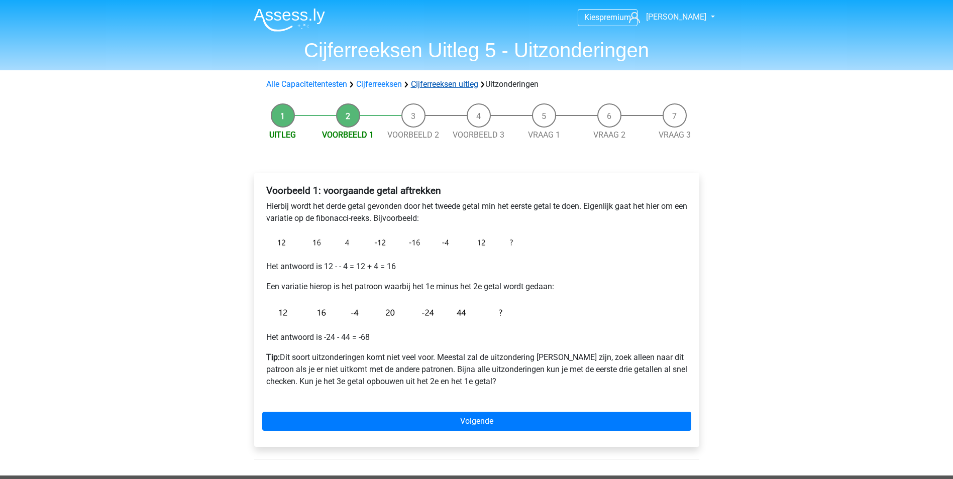
click at [457, 83] on link "Cijferreeksen uitleg" at bounding box center [444, 84] width 67 height 10
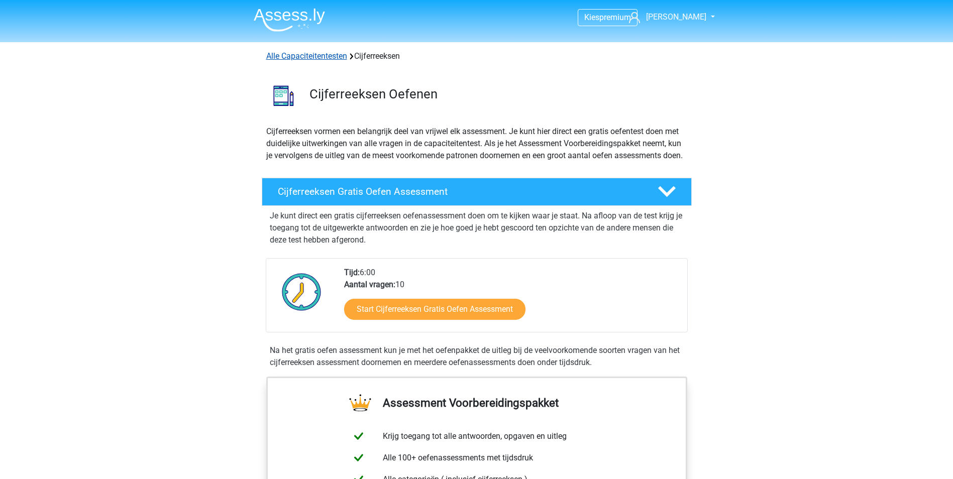
click at [305, 57] on link "Alle Capaciteitentesten" at bounding box center [306, 56] width 81 height 10
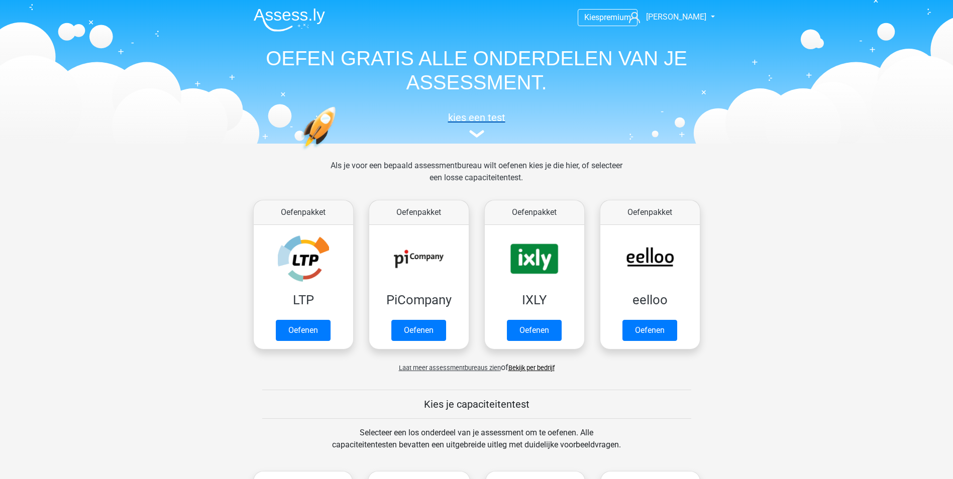
click at [479, 131] on img at bounding box center [476, 134] width 15 height 8
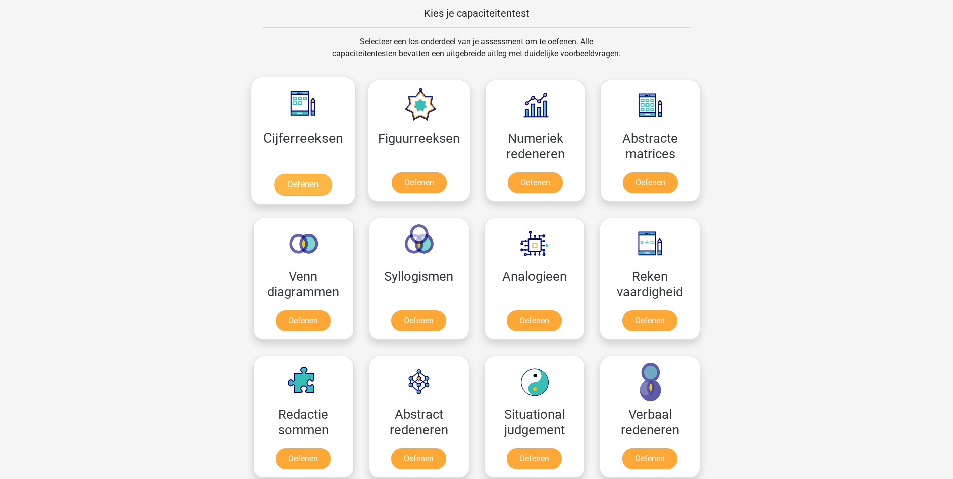
scroll to position [390, 0]
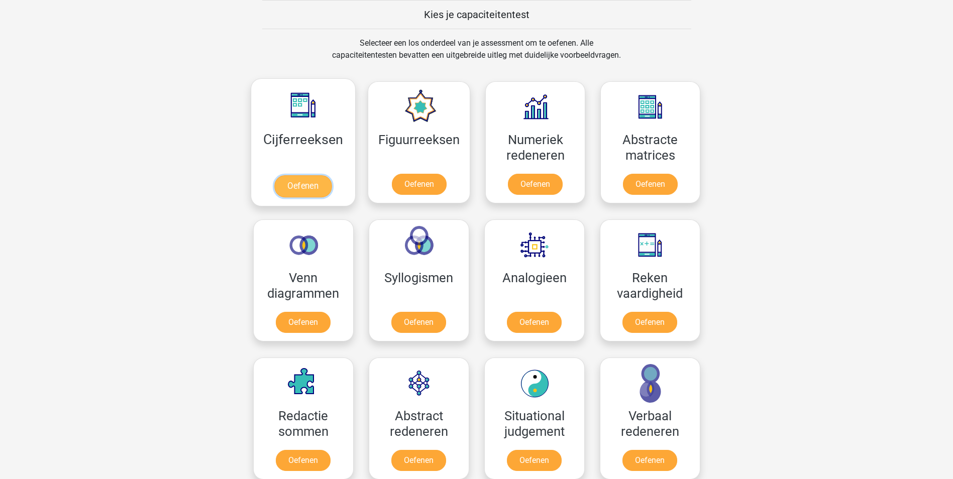
click at [296, 181] on link "Oefenen" at bounding box center [302, 186] width 57 height 22
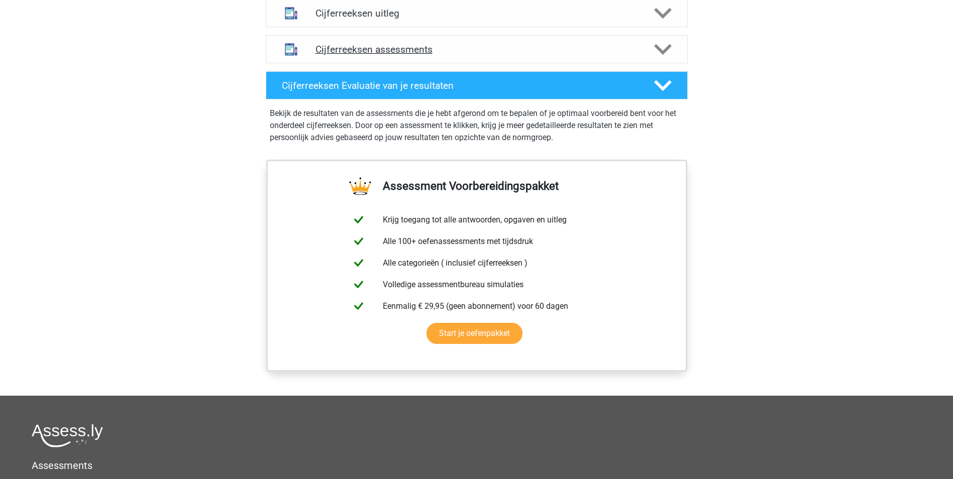
scroll to position [433, 0]
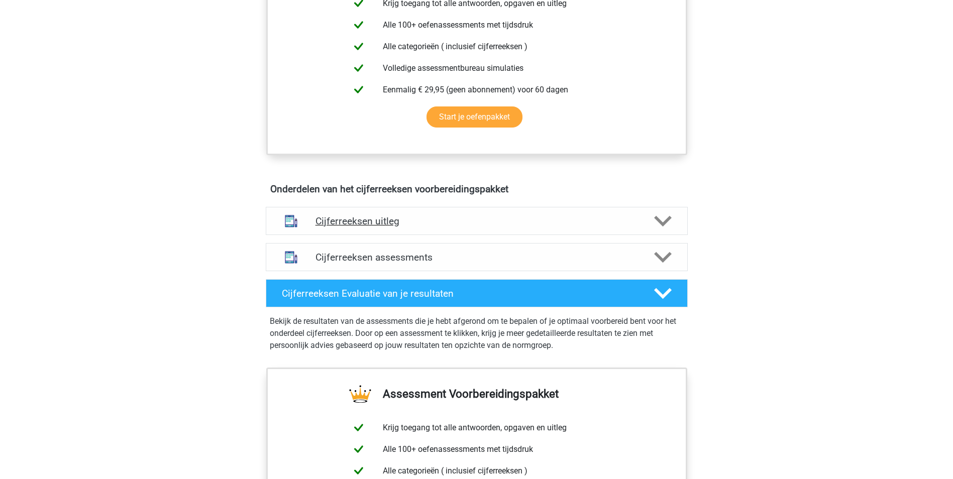
click at [615, 227] on h4 "Cijferreeksen uitleg" at bounding box center [477, 222] width 323 height 12
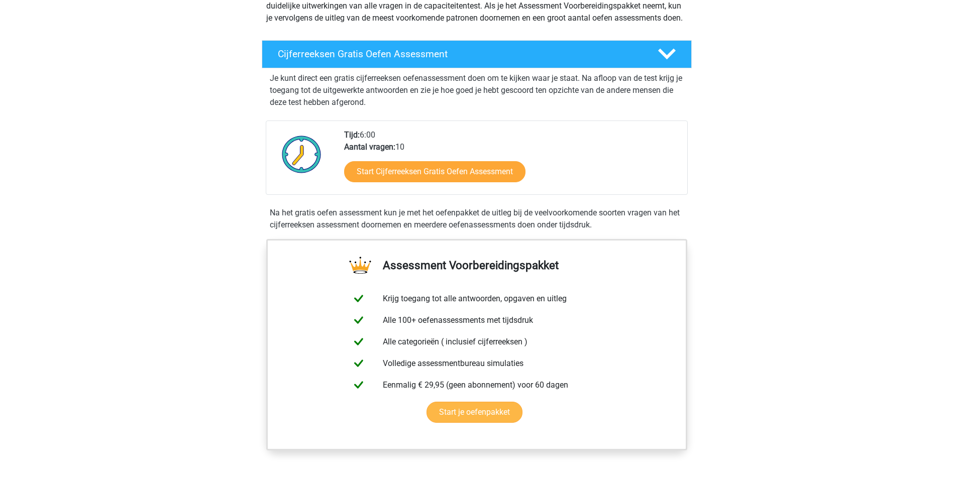
scroll to position [31, 0]
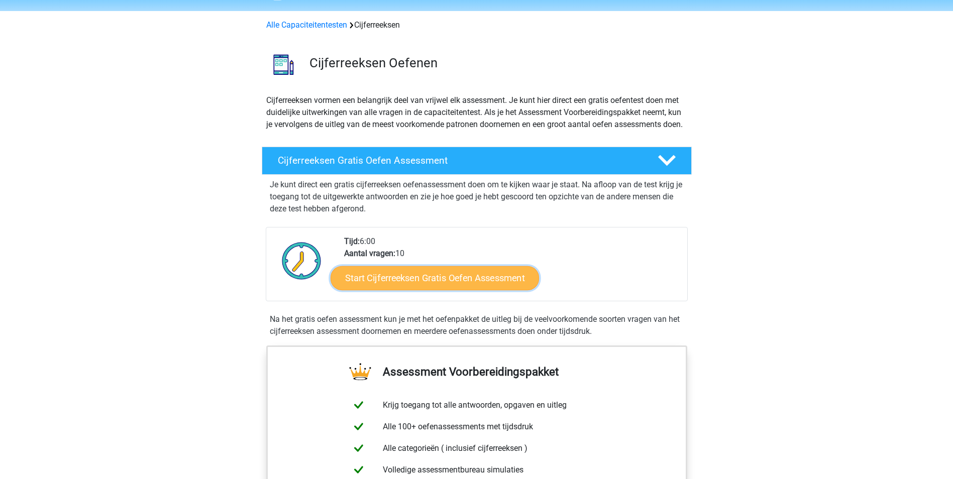
click at [446, 288] on link "Start Cijferreeksen Gratis Oefen Assessment" at bounding box center [435, 278] width 208 height 24
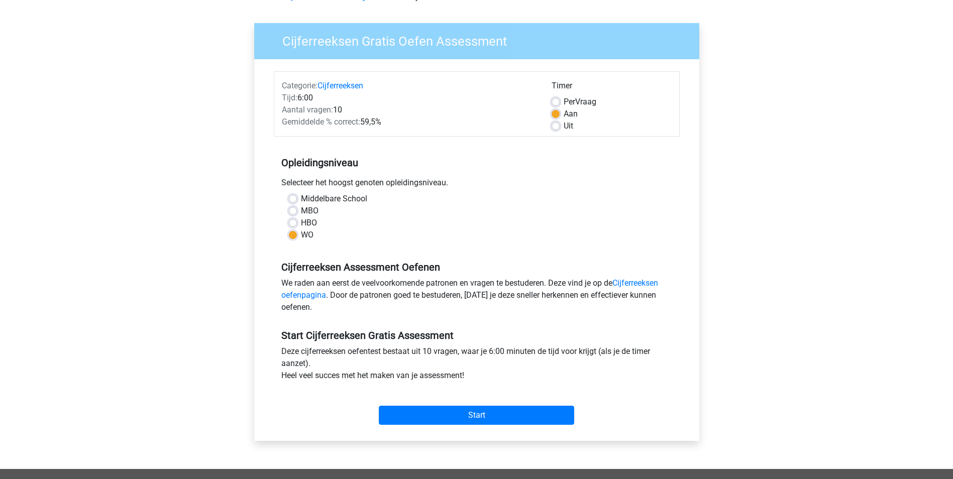
scroll to position [151, 0]
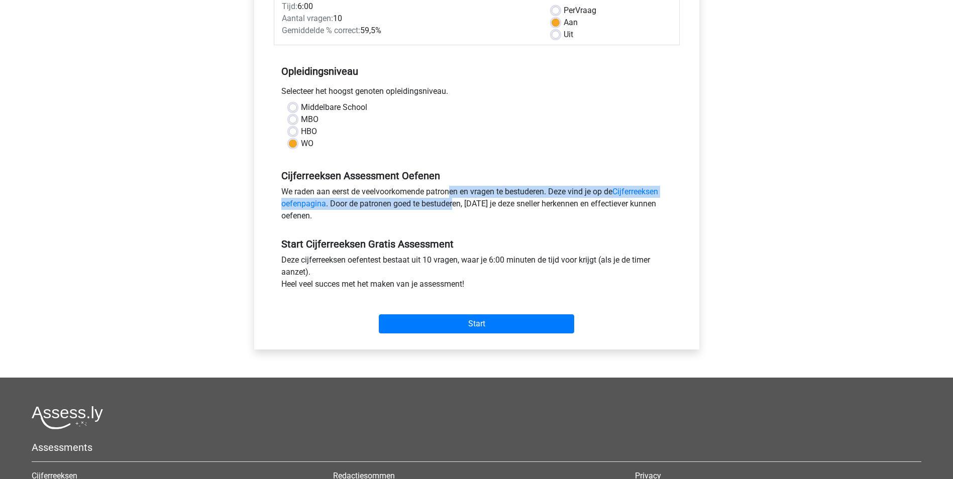
drag, startPoint x: 390, startPoint y: 190, endPoint x: 455, endPoint y: 199, distance: 65.4
click at [455, 199] on div "We raden aan eerst de veelvoorkomende patronen en vragen te bestuderen. Deze vi…" at bounding box center [477, 206] width 406 height 40
drag, startPoint x: 455, startPoint y: 199, endPoint x: 456, endPoint y: 215, distance: 16.1
click at [455, 204] on div "We raden aan eerst de veelvoorkomende patronen en vragen te bestuderen. Deze vi…" at bounding box center [477, 206] width 406 height 40
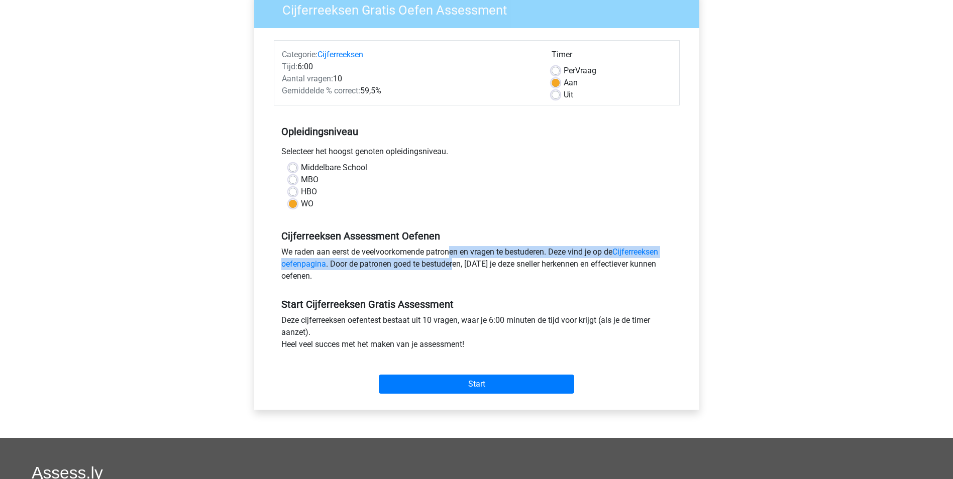
scroll to position [0, 0]
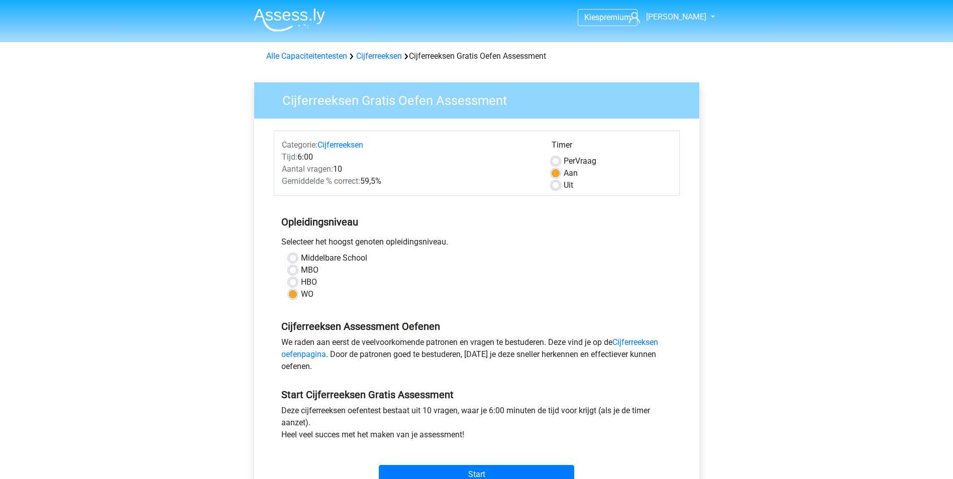
click at [305, 277] on label "HBO" at bounding box center [309, 282] width 16 height 12
click at [297, 277] on input "HBO" at bounding box center [293, 281] width 8 height 10
radio input "true"
click at [306, 271] on label "MBO" at bounding box center [310, 270] width 18 height 12
click at [297, 271] on input "MBO" at bounding box center [293, 269] width 8 height 10
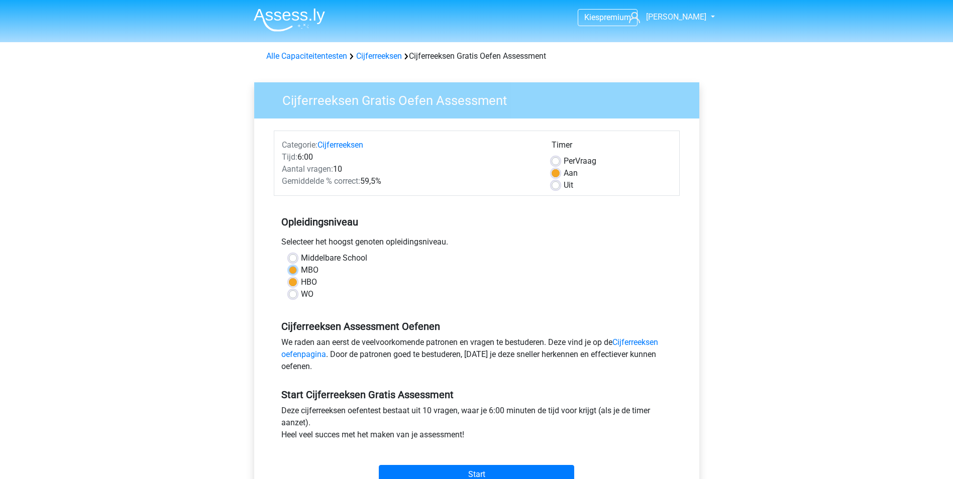
radio input "true"
click at [308, 283] on label "HBO" at bounding box center [309, 282] width 16 height 12
click at [297, 283] on input "HBO" at bounding box center [293, 281] width 8 height 10
radio input "true"
click at [307, 296] on label "WO" at bounding box center [307, 294] width 13 height 12
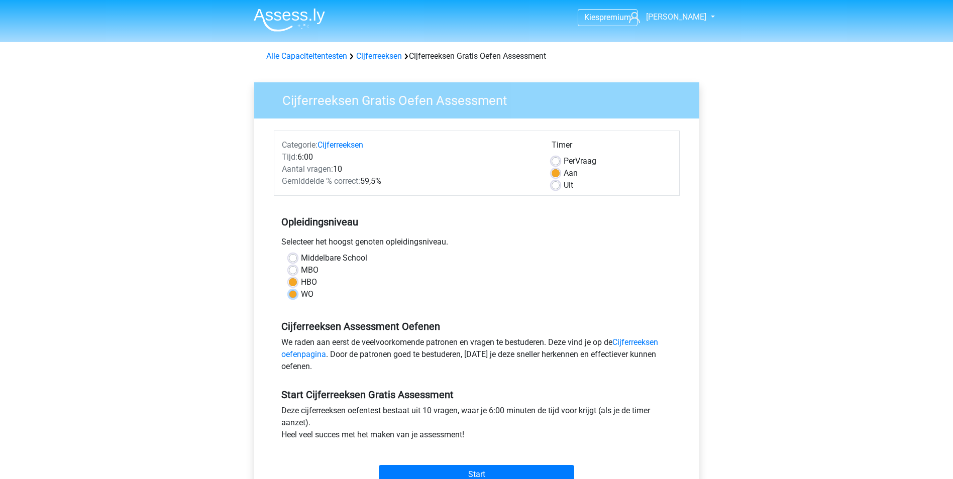
click at [297, 296] on input "WO" at bounding box center [293, 293] width 8 height 10
radio input "true"
click at [301, 178] on span "Gemiddelde % correct:" at bounding box center [321, 181] width 78 height 10
click at [377, 55] on link "Cijferreeksen" at bounding box center [379, 56] width 46 height 10
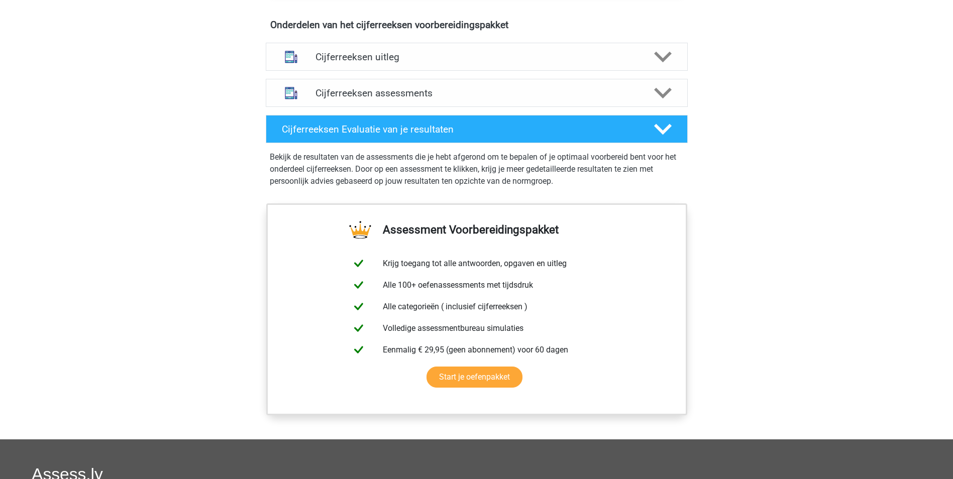
scroll to position [603, 0]
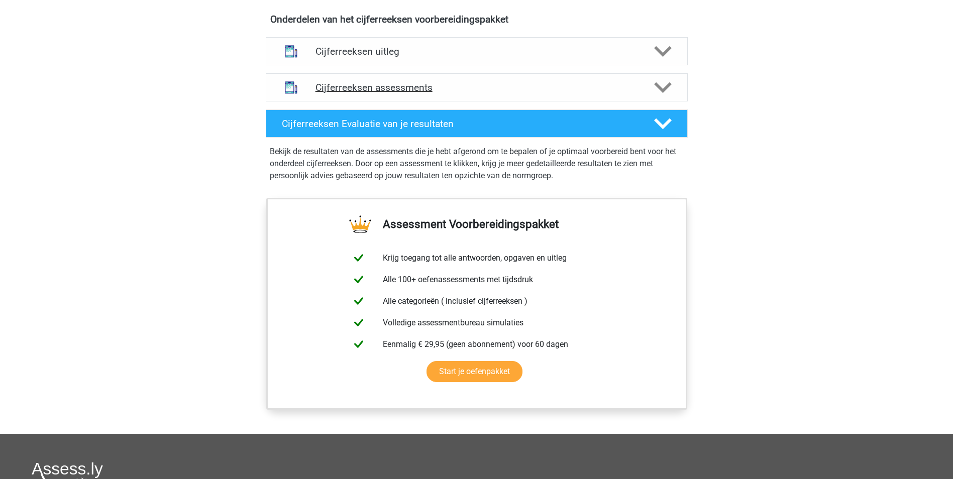
drag, startPoint x: 537, startPoint y: 96, endPoint x: 526, endPoint y: 111, distance: 18.3
click at [536, 93] on h4 "Cijferreeksen assessments" at bounding box center [477, 88] width 323 height 12
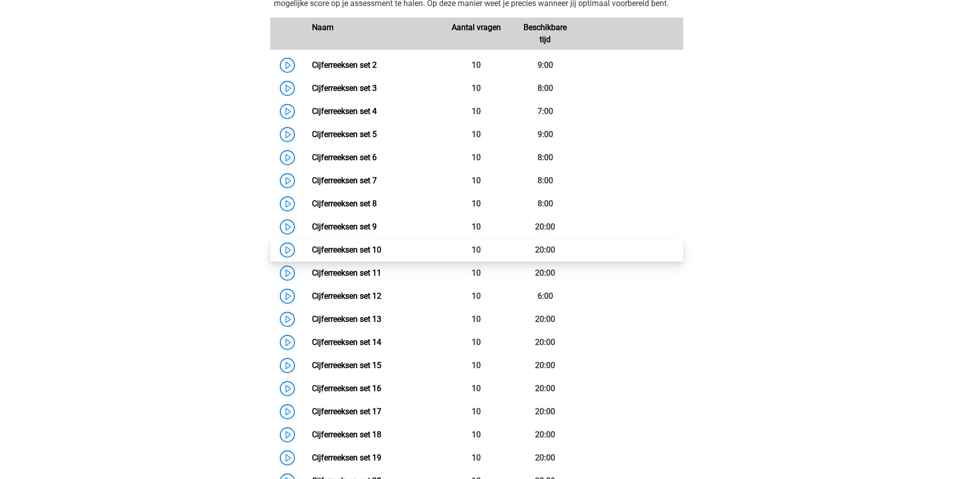
scroll to position [754, 0]
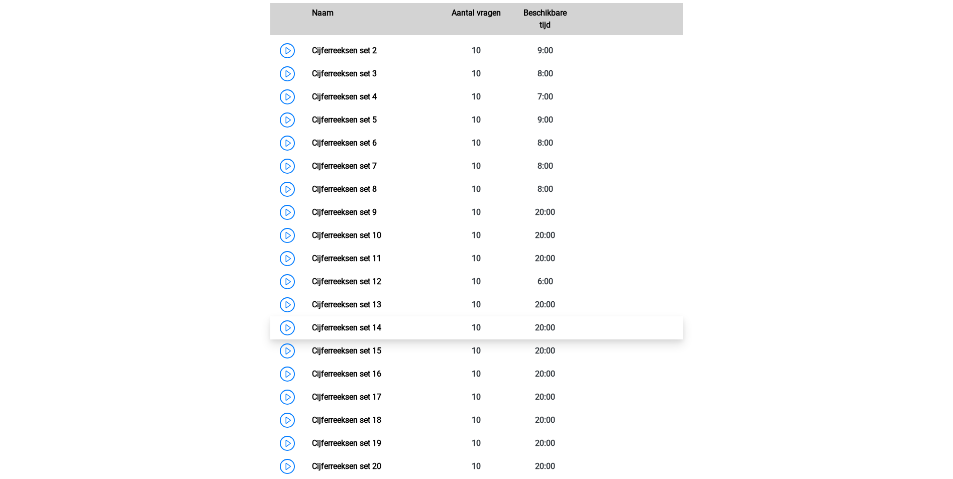
click at [377, 333] on link "Cijferreeksen set 14" at bounding box center [346, 328] width 69 height 10
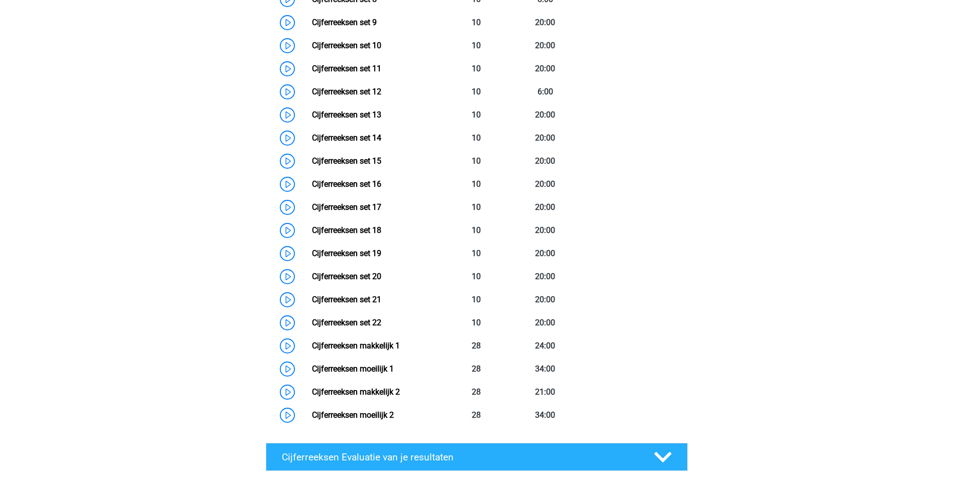
scroll to position [1105, 0]
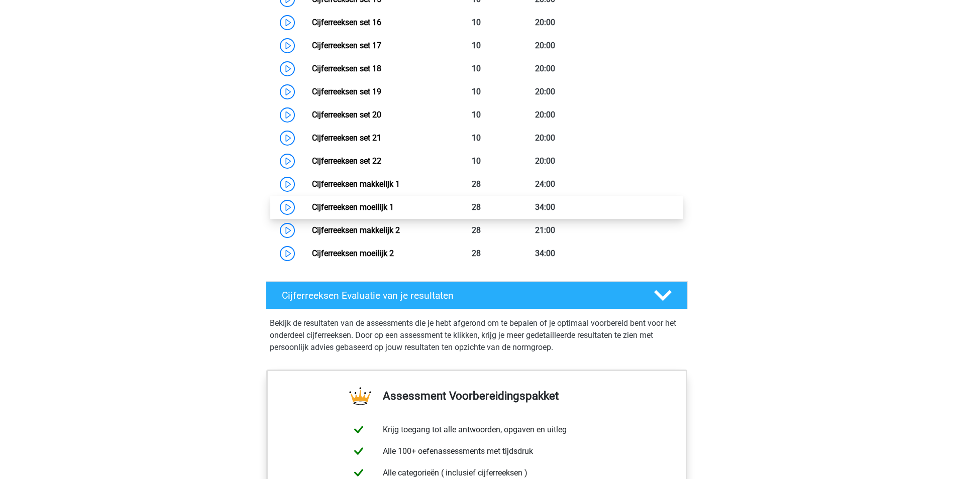
click at [394, 212] on link "Cijferreeksen moeilijk 1" at bounding box center [353, 207] width 82 height 10
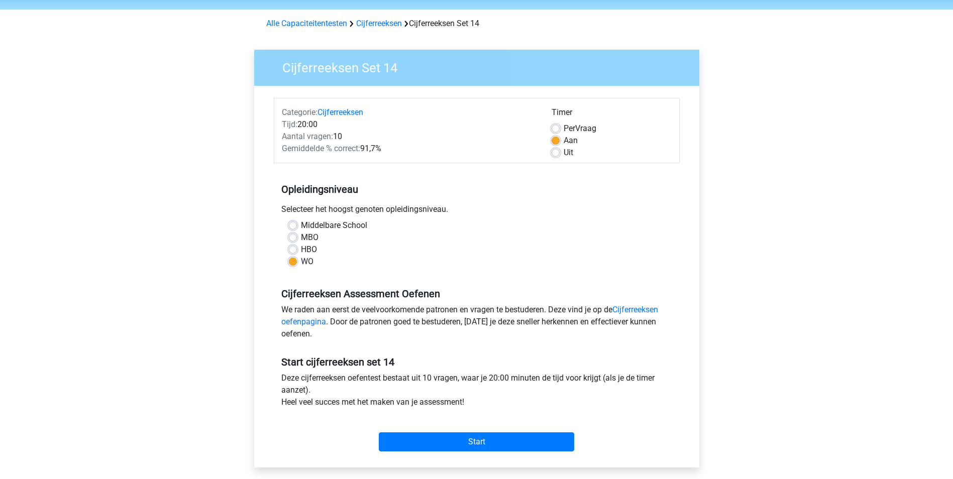
scroll to position [50, 0]
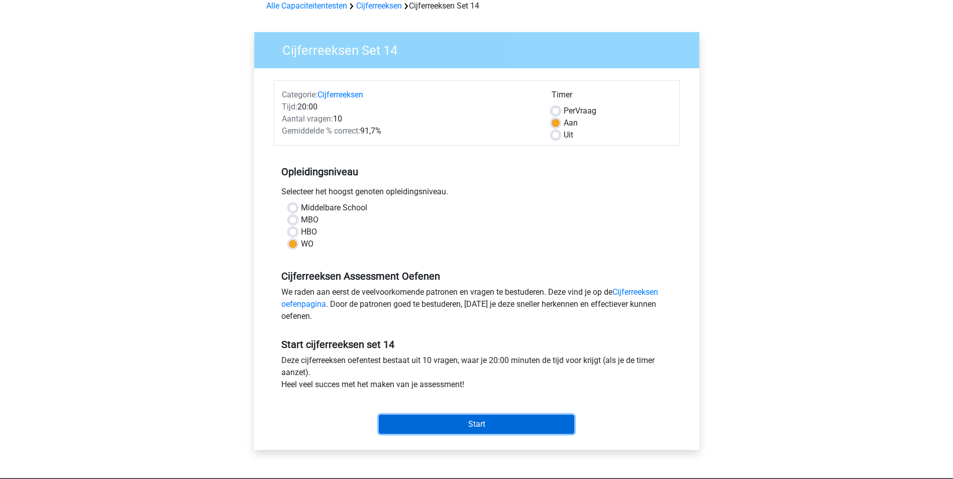
click at [451, 426] on input "Start" at bounding box center [476, 424] width 195 height 19
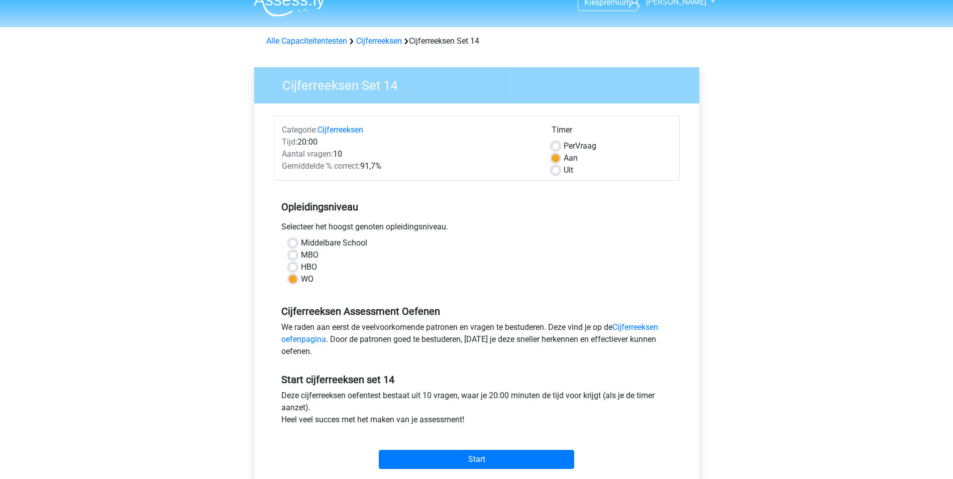
scroll to position [0, 0]
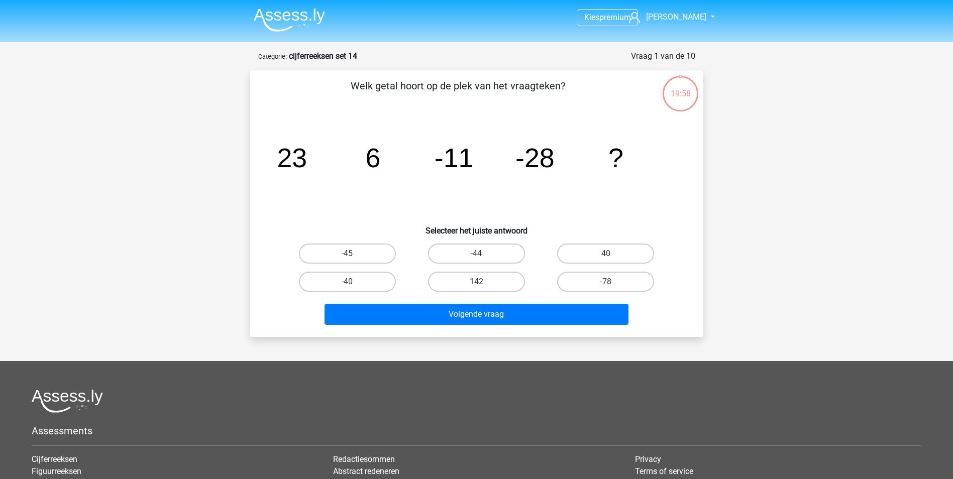
drag, startPoint x: 374, startPoint y: 251, endPoint x: 426, endPoint y: 299, distance: 70.7
click at [375, 251] on label "-45" at bounding box center [347, 254] width 97 height 20
click at [354, 254] on input "-45" at bounding box center [350, 257] width 7 height 7
radio input "true"
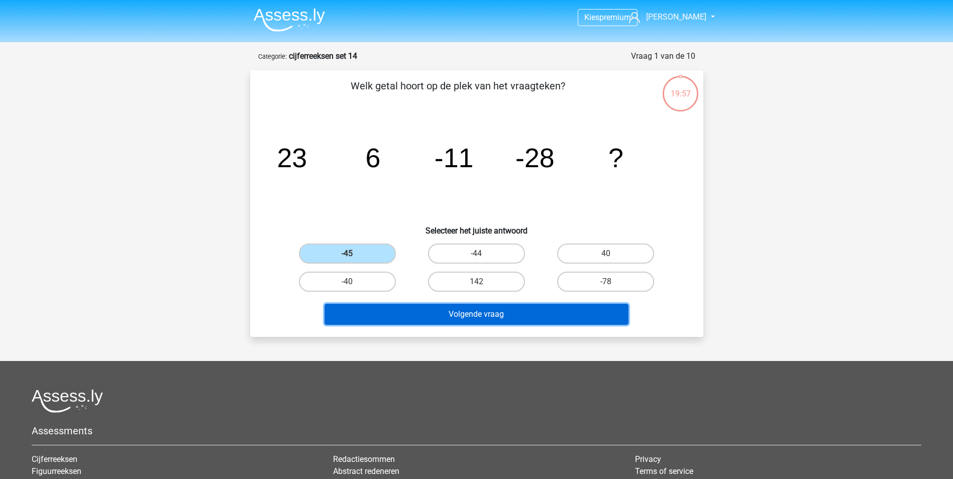
click at [423, 315] on button "Volgende vraag" at bounding box center [477, 314] width 304 height 21
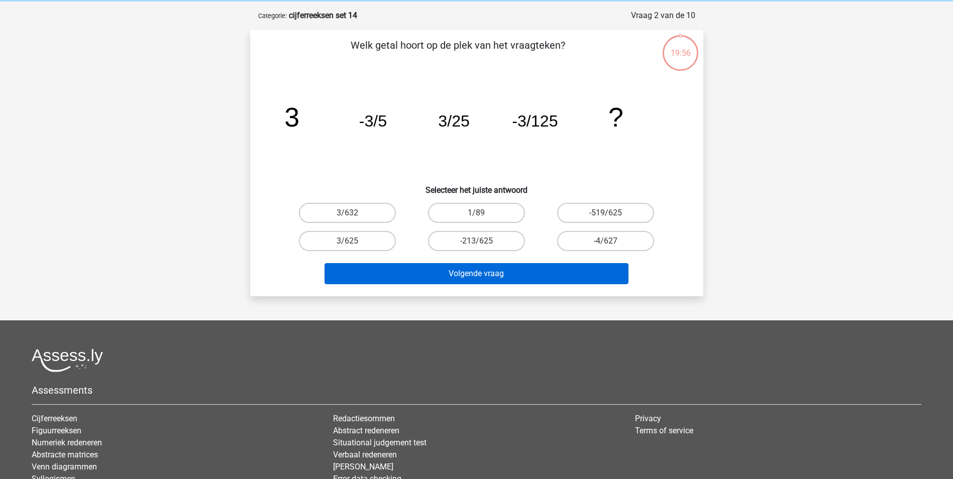
scroll to position [50, 0]
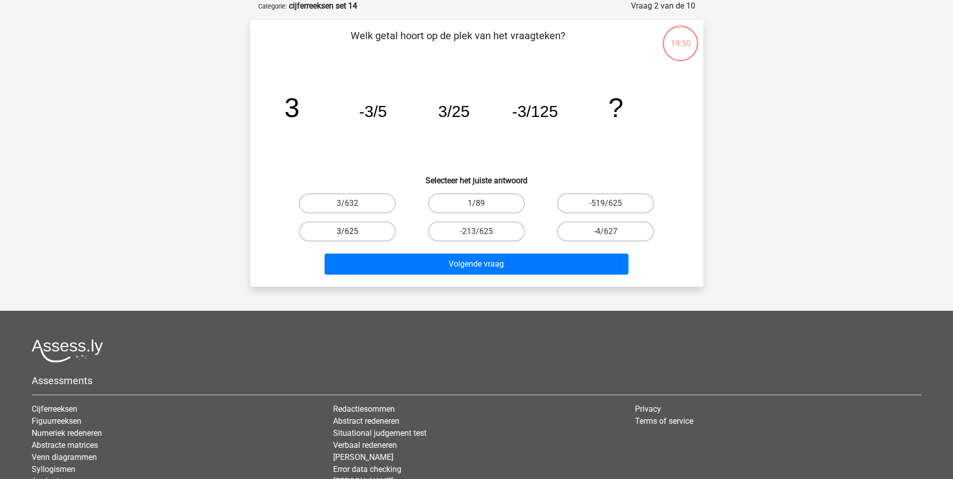
drag, startPoint x: 386, startPoint y: 233, endPoint x: 396, endPoint y: 244, distance: 15.3
click at [386, 233] on label "3/625" at bounding box center [347, 232] width 97 height 20
click at [354, 233] on input "3/625" at bounding box center [350, 235] width 7 height 7
radio input "true"
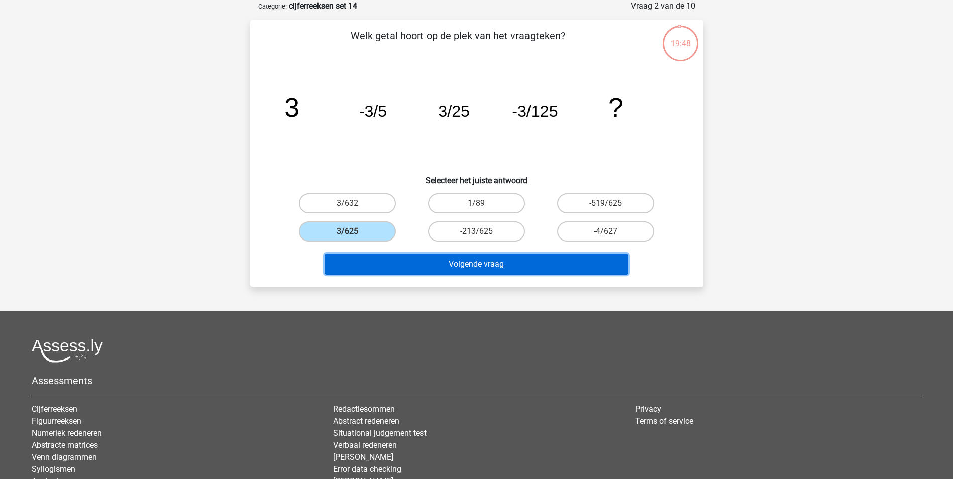
click at [447, 263] on button "Volgende vraag" at bounding box center [477, 264] width 304 height 21
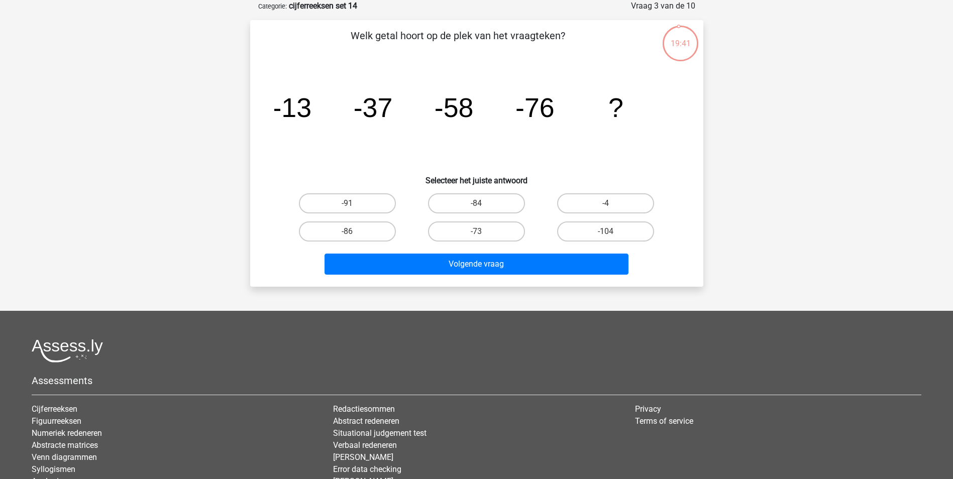
click at [350, 206] on input "-91" at bounding box center [350, 206] width 7 height 7
radio input "true"
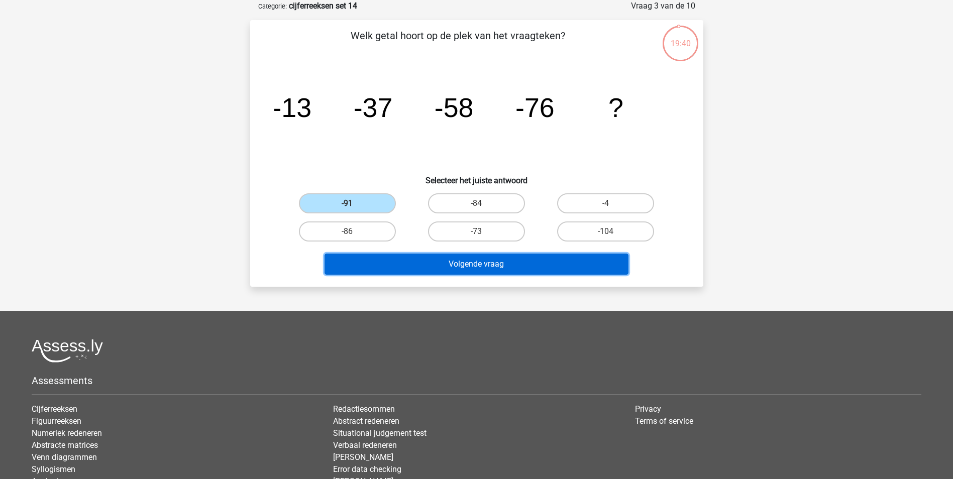
drag, startPoint x: 407, startPoint y: 262, endPoint x: 421, endPoint y: 267, distance: 13.8
click at [407, 263] on button "Volgende vraag" at bounding box center [477, 264] width 304 height 21
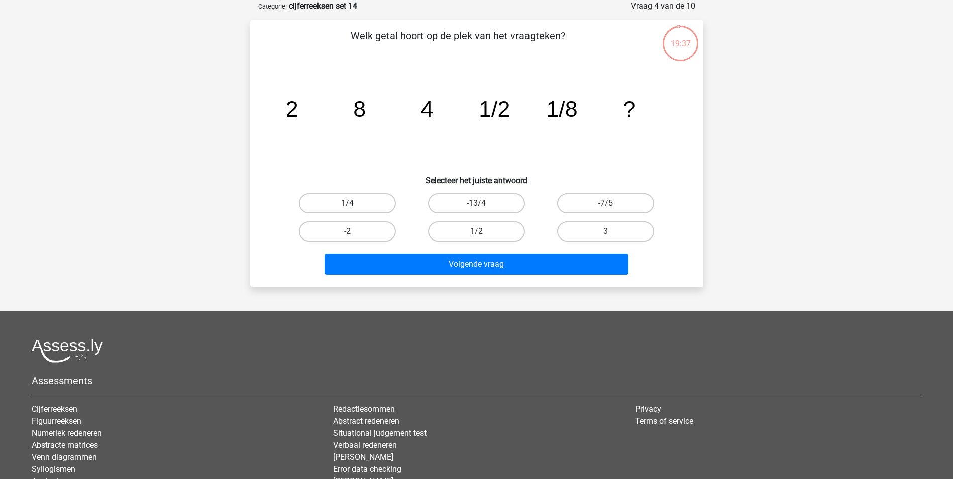
click at [378, 201] on label "1/4" at bounding box center [347, 203] width 97 height 20
click at [354, 203] on input "1/4" at bounding box center [350, 206] width 7 height 7
radio input "true"
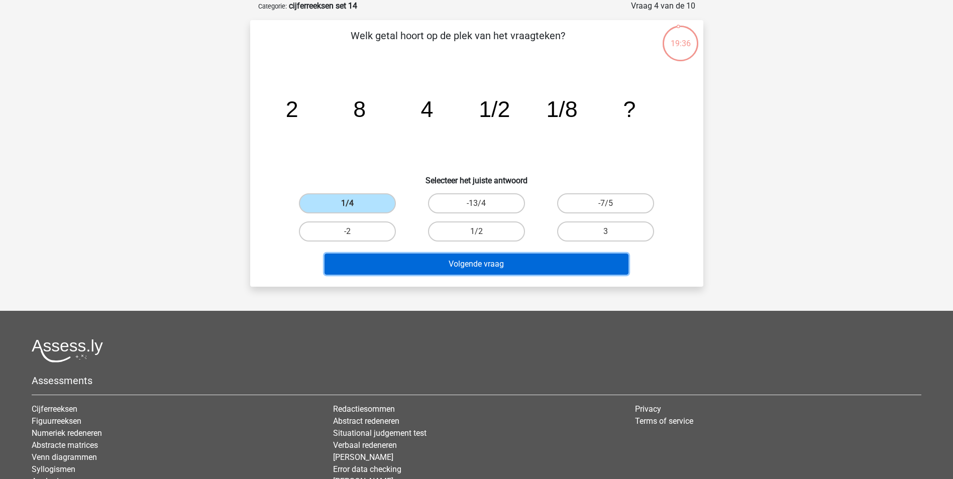
click at [452, 267] on button "Volgende vraag" at bounding box center [477, 264] width 304 height 21
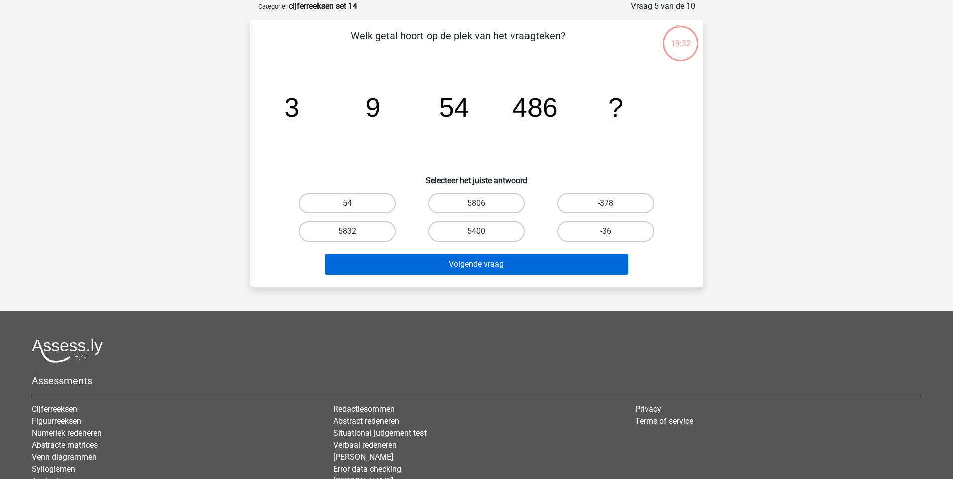
drag, startPoint x: 341, startPoint y: 231, endPoint x: 415, endPoint y: 257, distance: 78.6
click at [344, 231] on label "5832" at bounding box center [347, 232] width 97 height 20
click at [347, 232] on input "5832" at bounding box center [350, 235] width 7 height 7
radio input "true"
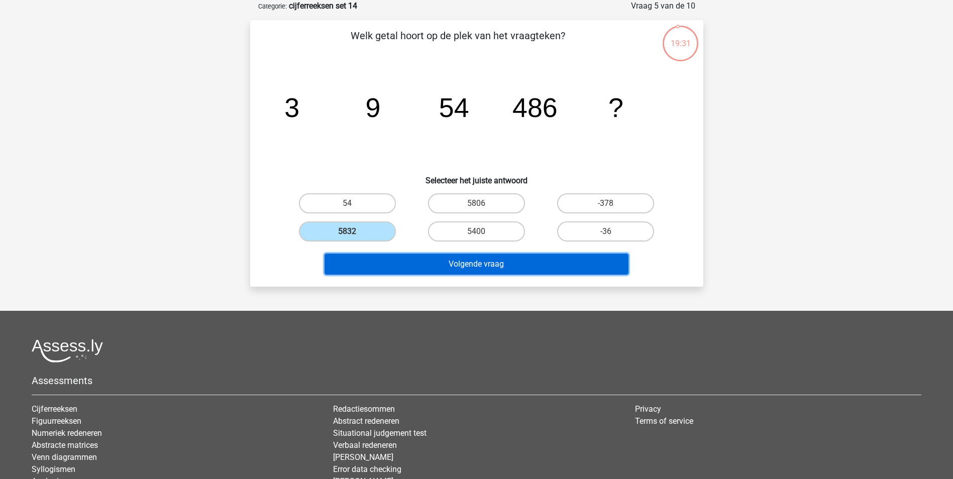
click at [444, 263] on button "Volgende vraag" at bounding box center [477, 264] width 304 height 21
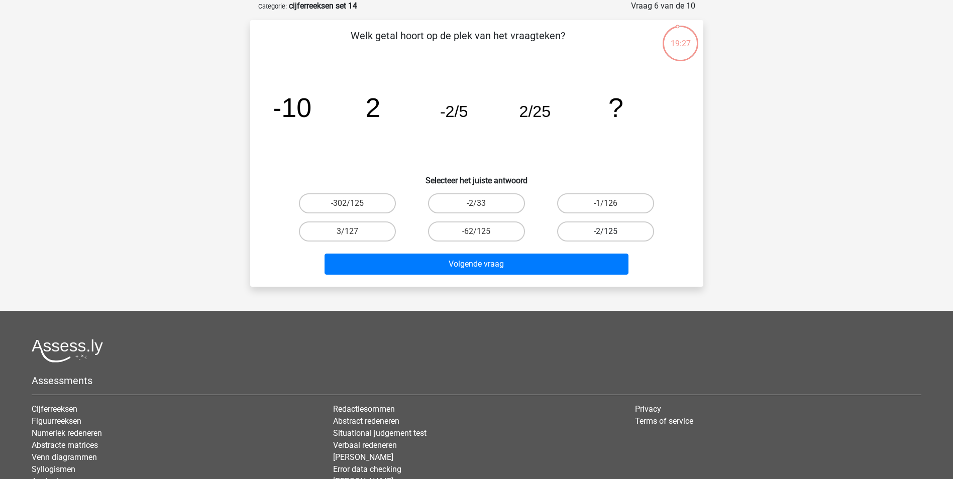
click at [602, 236] on label "-2/125" at bounding box center [605, 232] width 97 height 20
click at [606, 236] on input "-2/125" at bounding box center [609, 235] width 7 height 7
radio input "true"
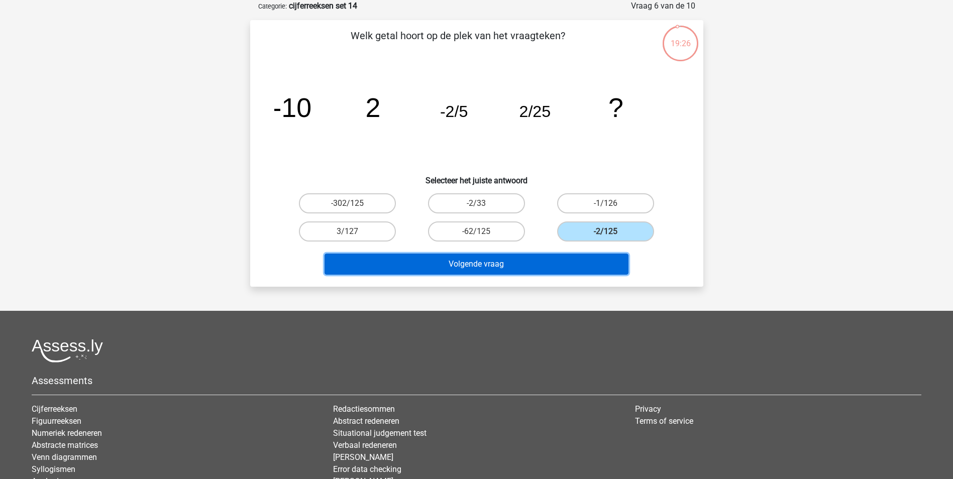
click at [567, 262] on button "Volgende vraag" at bounding box center [477, 264] width 304 height 21
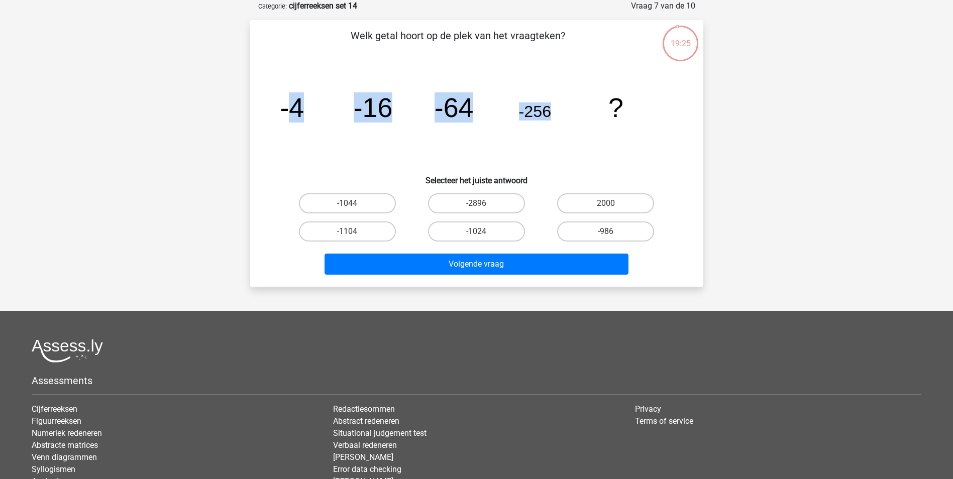
drag, startPoint x: 291, startPoint y: 110, endPoint x: 562, endPoint y: 114, distance: 270.3
click at [562, 114] on icon "image/svg+xml -4 -16 -64 -256 ?" at bounding box center [476, 116] width 405 height 101
drag, startPoint x: 562, startPoint y: 114, endPoint x: 550, endPoint y: 115, distance: 11.6
click at [304, 115] on tspan "-256" at bounding box center [292, 107] width 24 height 30
click at [304, 111] on tspan "-256" at bounding box center [292, 107] width 24 height 30
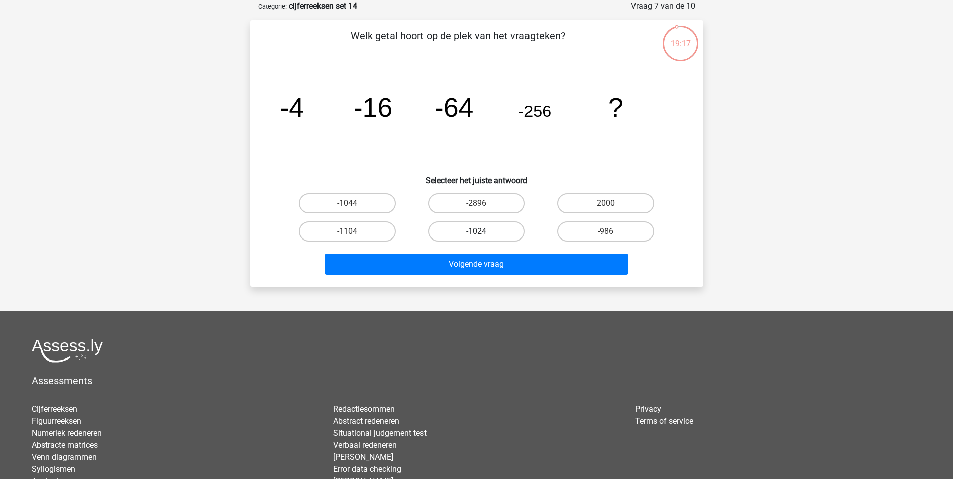
click at [491, 236] on label "-1024" at bounding box center [476, 232] width 97 height 20
click at [483, 236] on input "-1024" at bounding box center [479, 235] width 7 height 7
radio input "true"
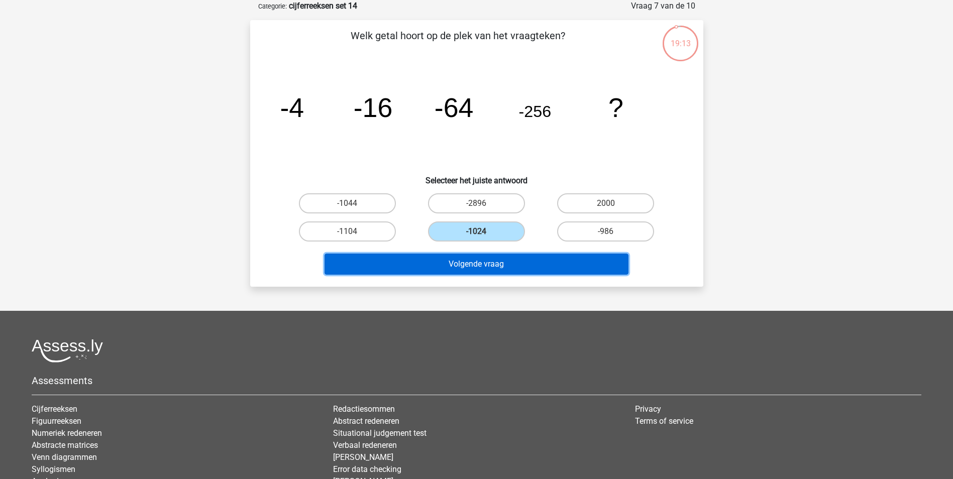
click at [492, 266] on button "Volgende vraag" at bounding box center [477, 264] width 304 height 21
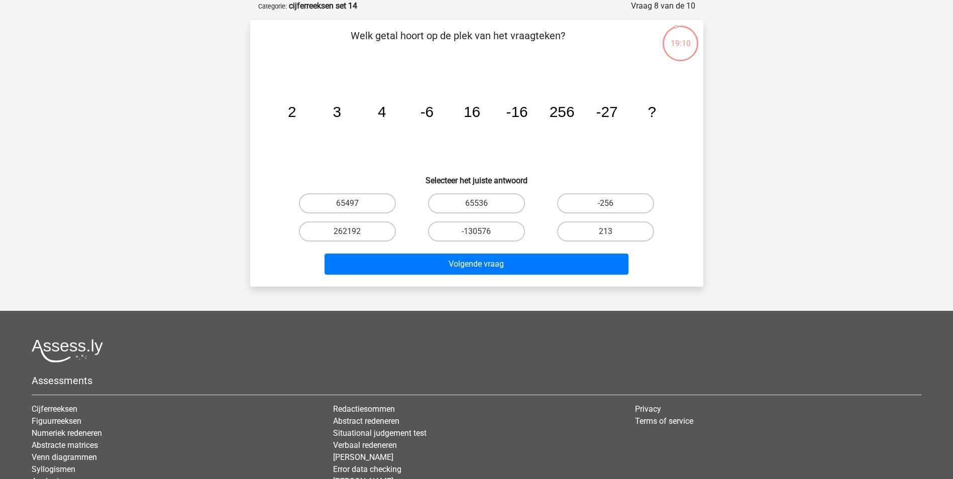
drag, startPoint x: 290, startPoint y: 105, endPoint x: 605, endPoint y: 103, distance: 314.5
click at [605, 103] on g "2 3 4 -6 16 -16 256 -27 ?" at bounding box center [471, 111] width 368 height 17
drag, startPoint x: 605, startPoint y: 103, endPoint x: 540, endPoint y: 117, distance: 66.2
click at [540, 117] on icon "image/svg+xml 2 3 4 -6 16 -16 256 -27 ?" at bounding box center [476, 116] width 405 height 101
click at [355, 121] on icon "image/svg+xml 2 3 4 -6 16 -16 256 -27 ?" at bounding box center [476, 116] width 405 height 101
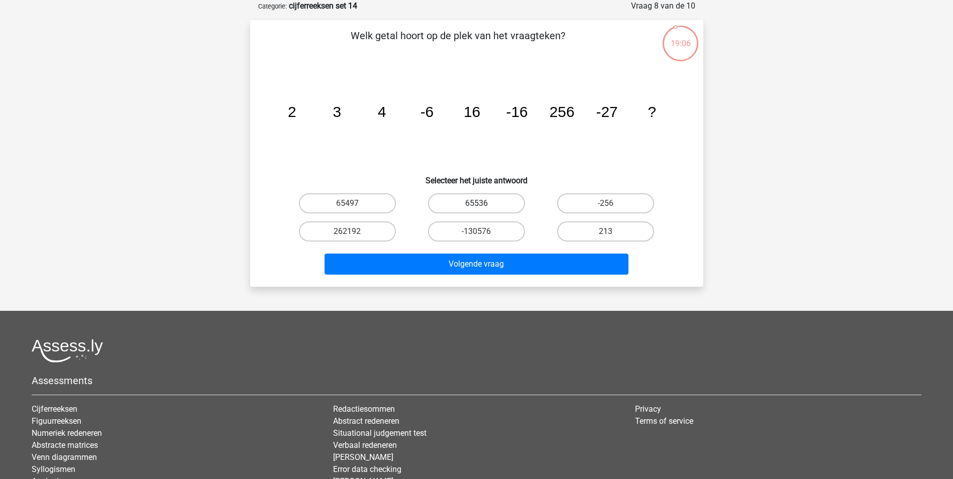
click at [501, 207] on label "65536" at bounding box center [476, 203] width 97 height 20
click at [483, 207] on input "65536" at bounding box center [479, 206] width 7 height 7
radio input "true"
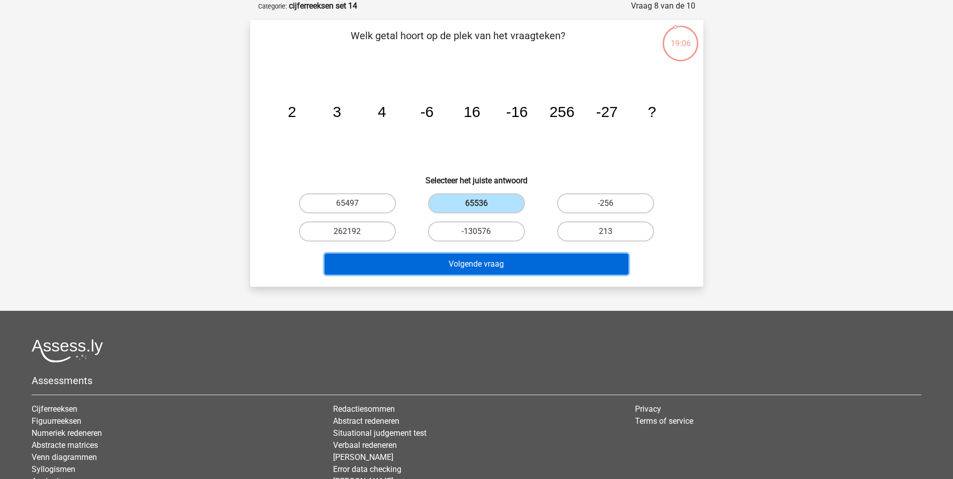
click at [504, 260] on button "Volgende vraag" at bounding box center [477, 264] width 304 height 21
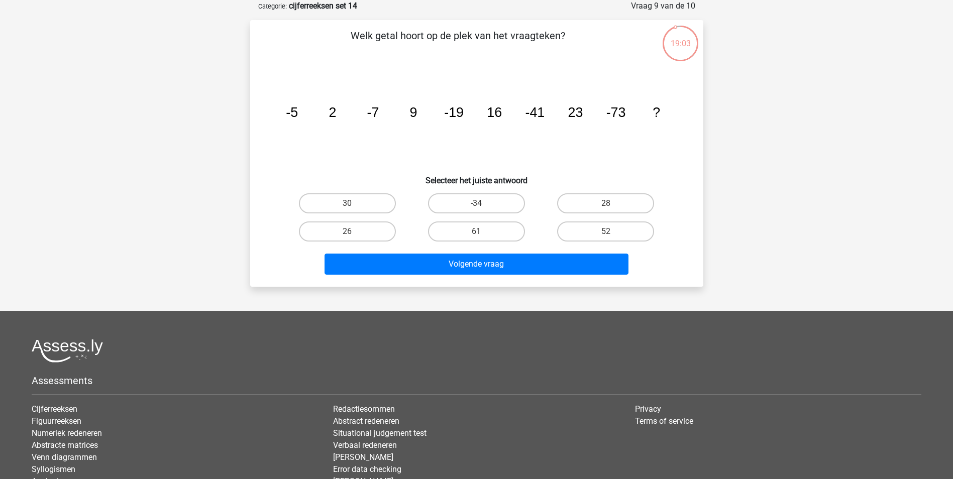
drag, startPoint x: 292, startPoint y: 112, endPoint x: 352, endPoint y: 116, distance: 59.9
click at [352, 116] on icon "image/svg+xml -5 2 -7 9 -19 16 -41 23 -73 ?" at bounding box center [476, 116] width 405 height 101
drag, startPoint x: 352, startPoint y: 116, endPoint x: 350, endPoint y: 121, distance: 5.2
click at [350, 121] on icon "image/svg+xml -5 2 -7 9 -19 16 -41 23 -73 ?" at bounding box center [476, 116] width 405 height 101
click at [309, 113] on icon "image/svg+xml -5 2 -7 9 -19 16 -41 23 -73 ?" at bounding box center [476, 116] width 405 height 101
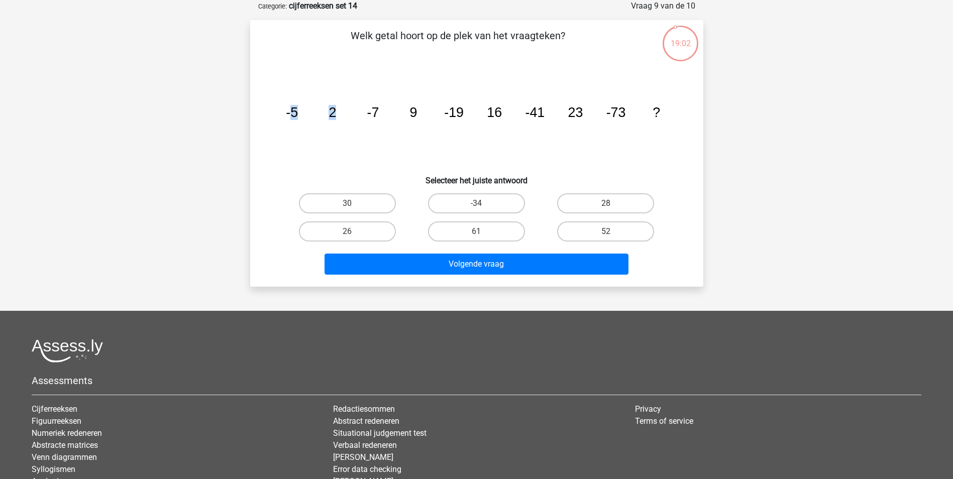
click at [341, 113] on icon "image/svg+xml -5 2 -7 9 -19 16 -41 23 -73 ?" at bounding box center [476, 116] width 405 height 101
click at [375, 200] on label "30" at bounding box center [347, 203] width 97 height 20
click at [354, 203] on input "30" at bounding box center [350, 206] width 7 height 7
radio input "true"
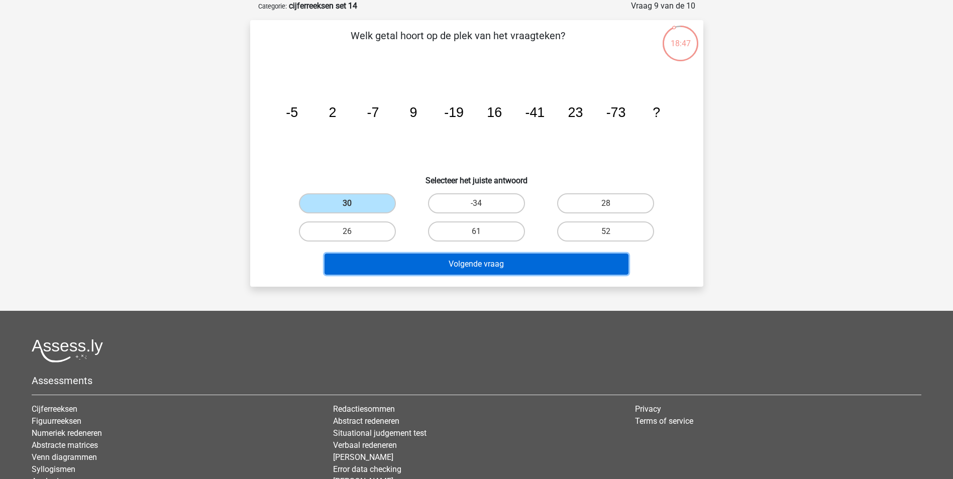
click at [500, 268] on button "Volgende vraag" at bounding box center [477, 264] width 304 height 21
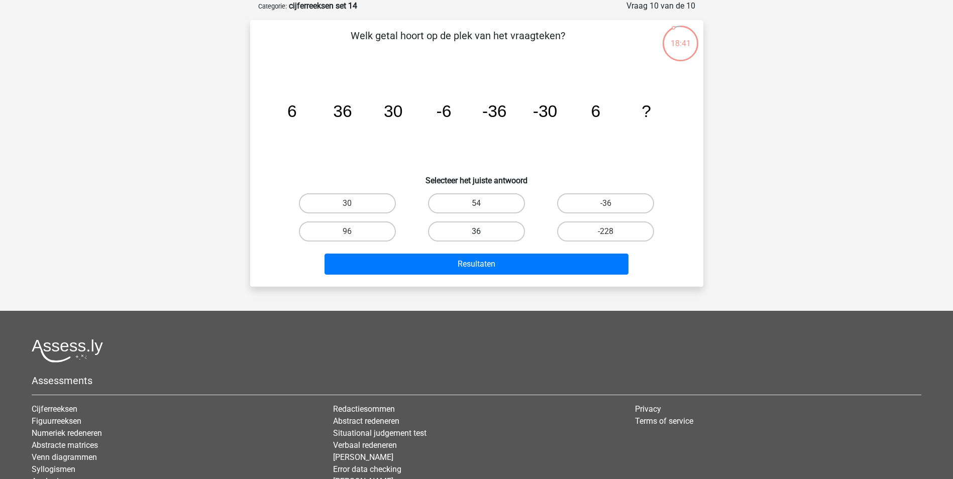
click at [487, 239] on label "36" at bounding box center [476, 232] width 97 height 20
click at [483, 238] on input "36" at bounding box center [479, 235] width 7 height 7
radio input "true"
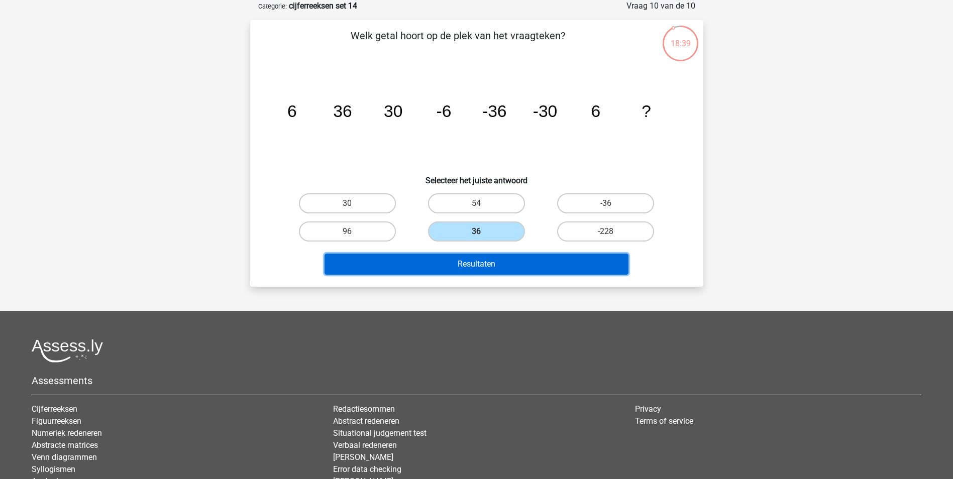
click at [446, 266] on button "Resultaten" at bounding box center [477, 264] width 304 height 21
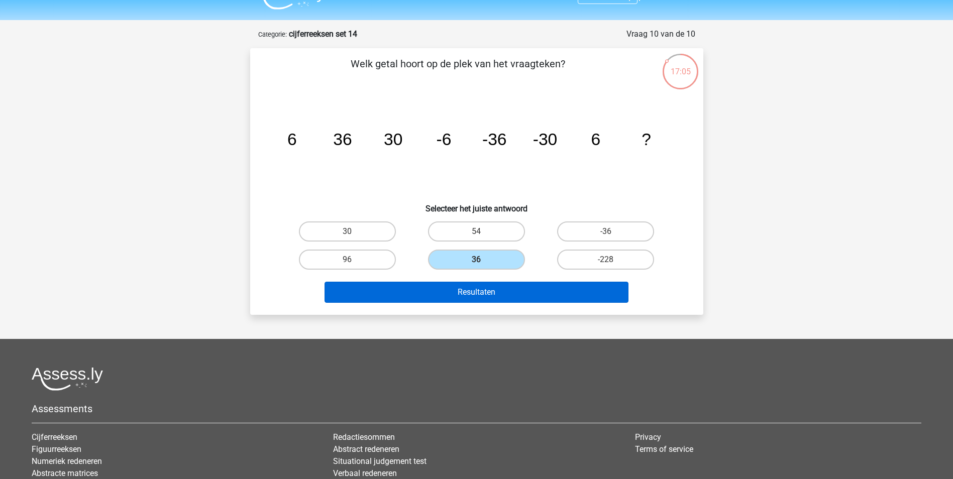
scroll to position [0, 0]
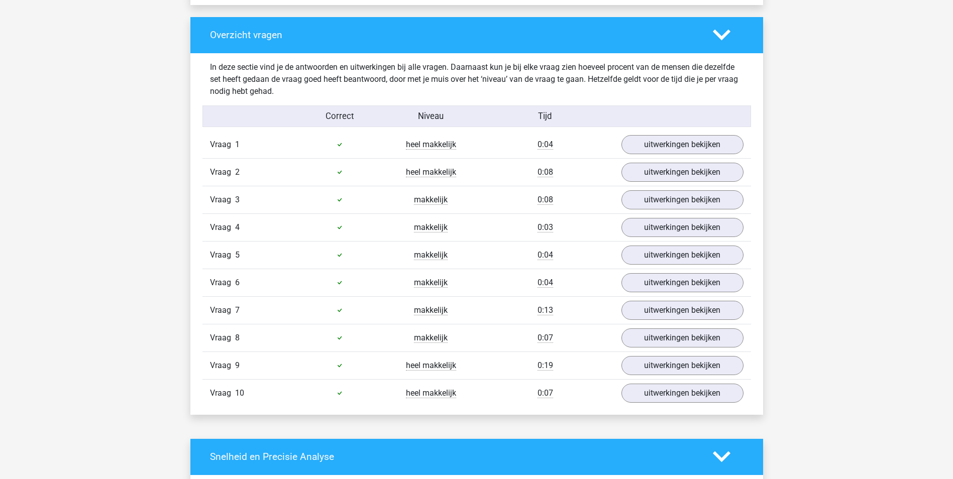
scroll to position [754, 0]
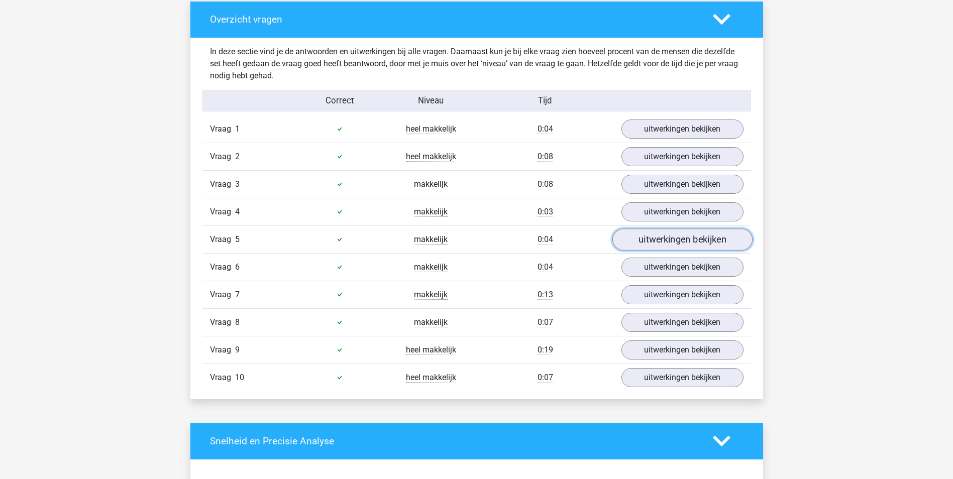
click at [693, 241] on link "uitwerkingen bekijken" at bounding box center [682, 240] width 140 height 22
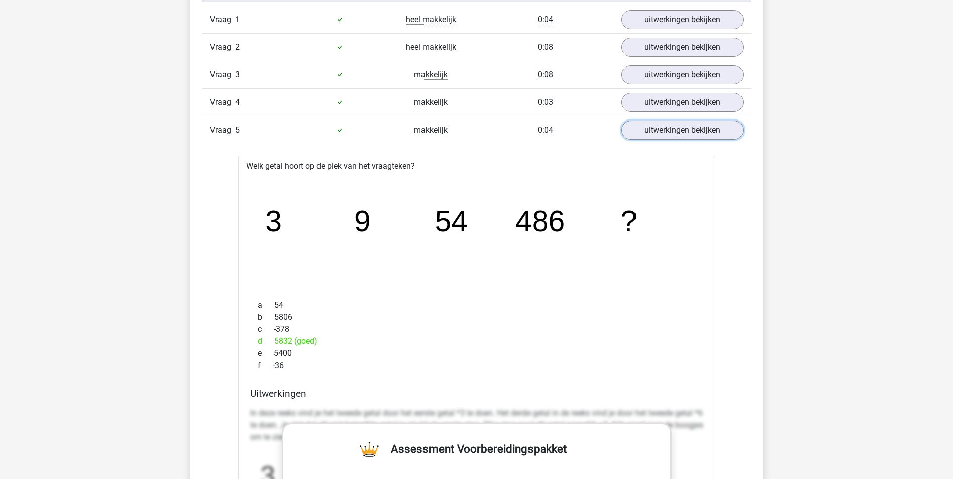
scroll to position [854, 0]
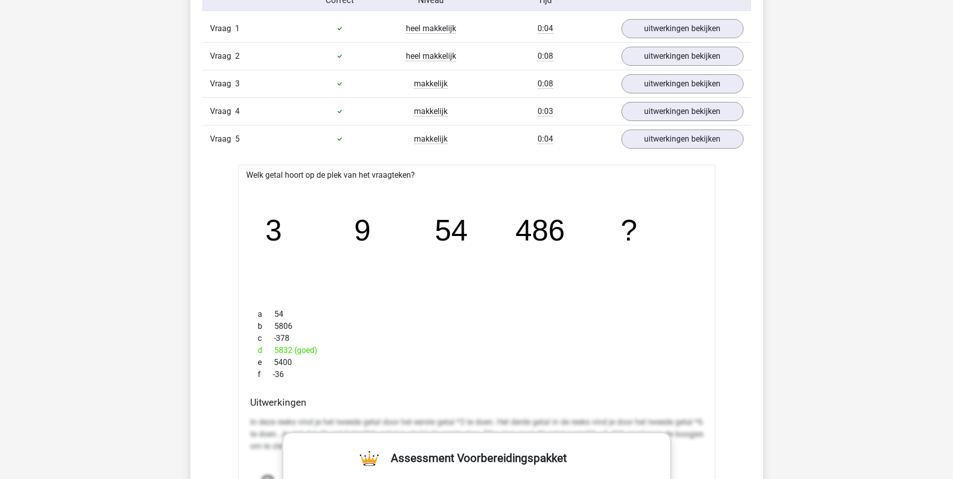
click at [513, 132] on div "Vraag 5 makkelijk 0:04 uitwerkingen bekijken" at bounding box center [476, 139] width 549 height 28
drag, startPoint x: 261, startPoint y: 229, endPoint x: 346, endPoint y: 233, distance: 84.5
click at [346, 233] on icon "image/svg+xml 3 9 54 486 ?" at bounding box center [476, 241] width 445 height 112
drag, startPoint x: 346, startPoint y: 233, endPoint x: 375, endPoint y: 236, distance: 29.8
click at [371, 232] on icon "image/svg+xml 3 9 54 486 ?" at bounding box center [476, 241] width 445 height 112
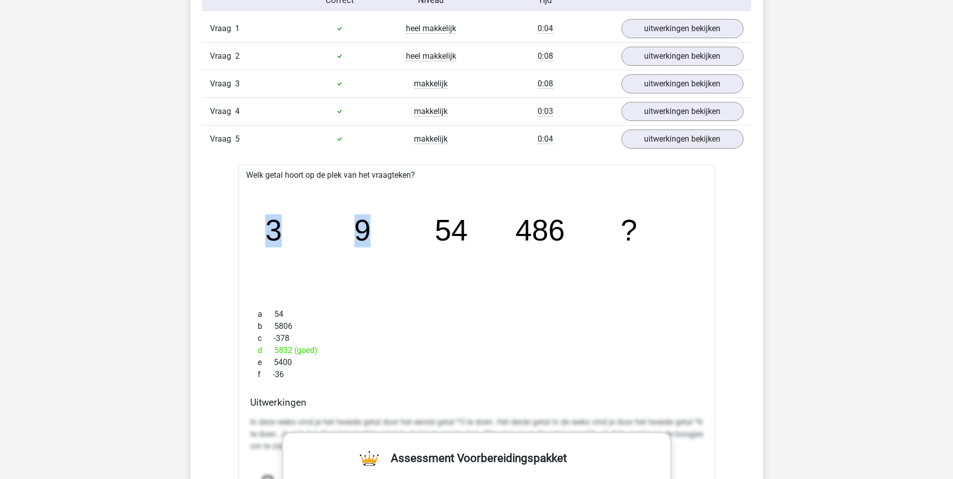
drag, startPoint x: 375, startPoint y: 229, endPoint x: 206, endPoint y: 237, distance: 169.5
click at [206, 237] on div "In deze sectie vind je de antwoorden en uitwerkingen bij alle vragen. Daarnaast…" at bounding box center [477, 428] width 558 height 982
drag, startPoint x: 206, startPoint y: 237, endPoint x: 454, endPoint y: 233, distance: 247.7
click at [282, 233] on tspan "54" at bounding box center [273, 230] width 17 height 33
drag, startPoint x: 291, startPoint y: 232, endPoint x: 410, endPoint y: 230, distance: 119.1
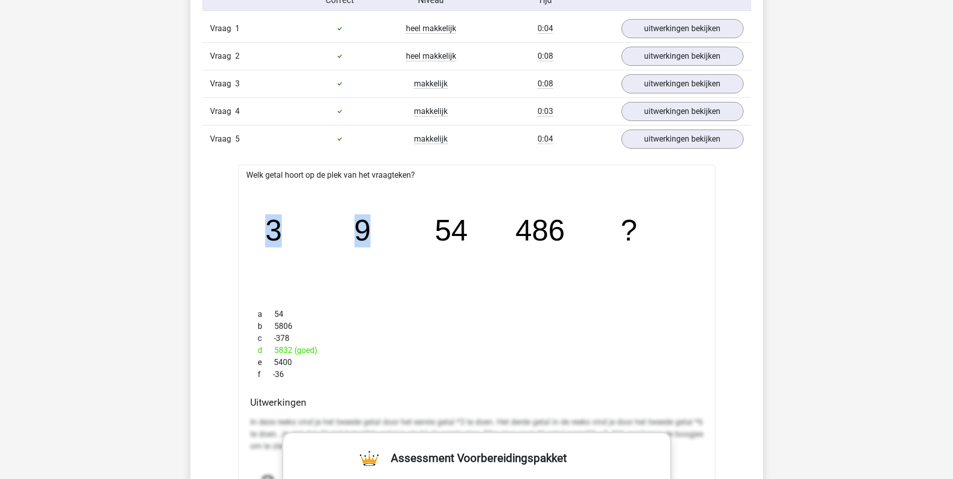
click at [410, 230] on icon "image/svg+xml 3 9 54 486 ?" at bounding box center [476, 241] width 445 height 112
drag, startPoint x: 410, startPoint y: 230, endPoint x: 394, endPoint y: 242, distance: 20.1
click at [394, 242] on icon "image/svg+xml 3 9 54 486 ?" at bounding box center [476, 241] width 445 height 112
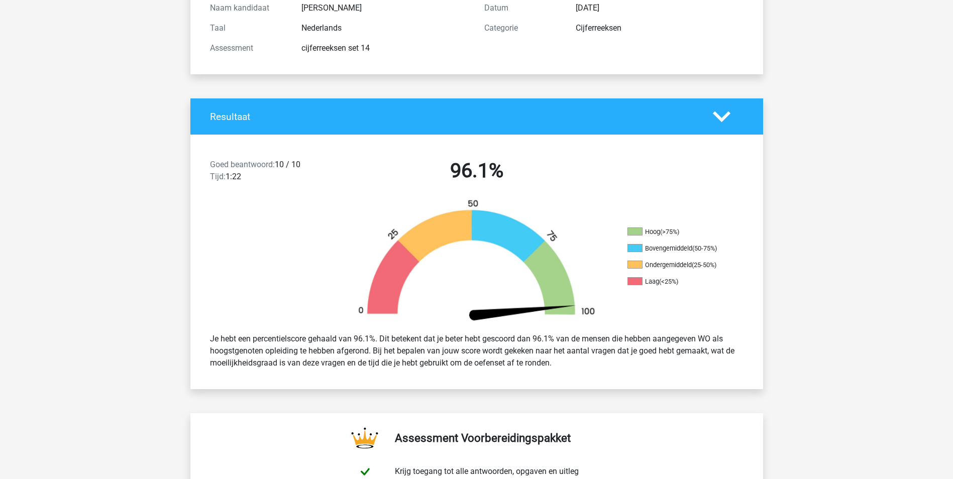
scroll to position [0, 0]
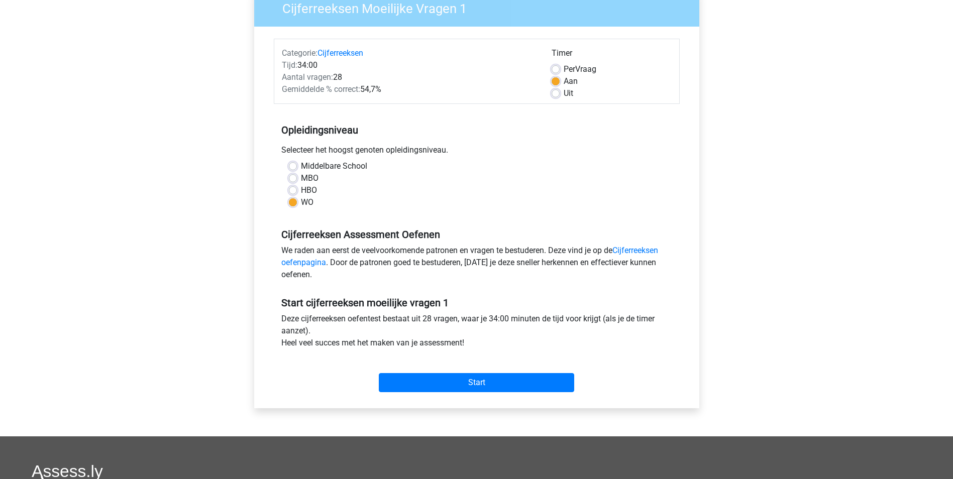
scroll to position [100, 0]
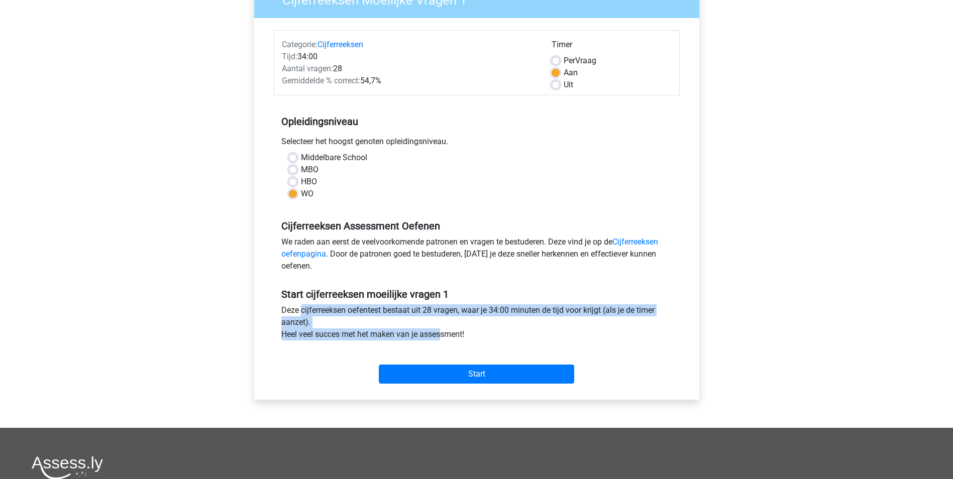
drag, startPoint x: 312, startPoint y: 316, endPoint x: 388, endPoint y: 335, distance: 77.7
click at [388, 335] on div "Deze cijferreeksen oefentest bestaat uit 28 vragen, waar je 34:00 minuten de ti…" at bounding box center [477, 324] width 406 height 40
drag, startPoint x: 388, startPoint y: 335, endPoint x: 388, endPoint y: 325, distance: 9.5
click at [388, 325] on div "Deze cijferreeksen oefentest bestaat uit 28 vragen, waar je 34:00 minuten de ti…" at bounding box center [477, 324] width 406 height 40
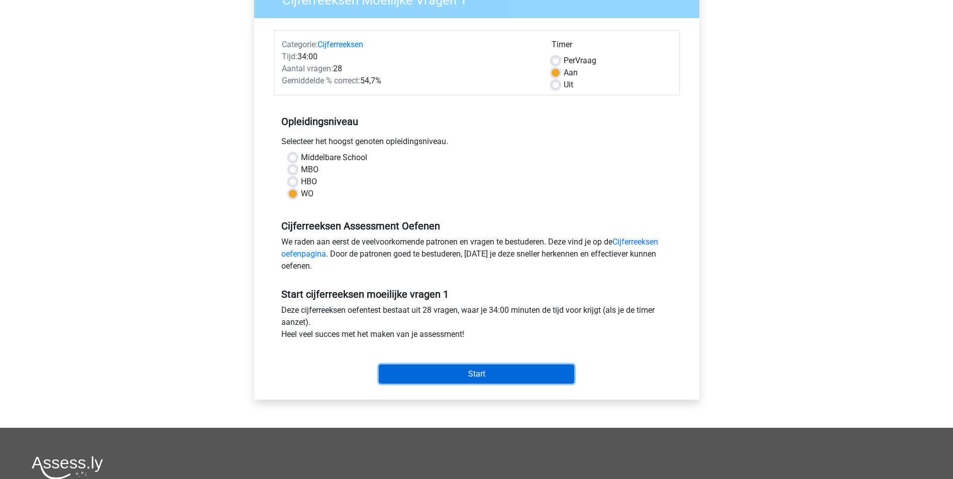
click at [427, 375] on input "Start" at bounding box center [476, 374] width 195 height 19
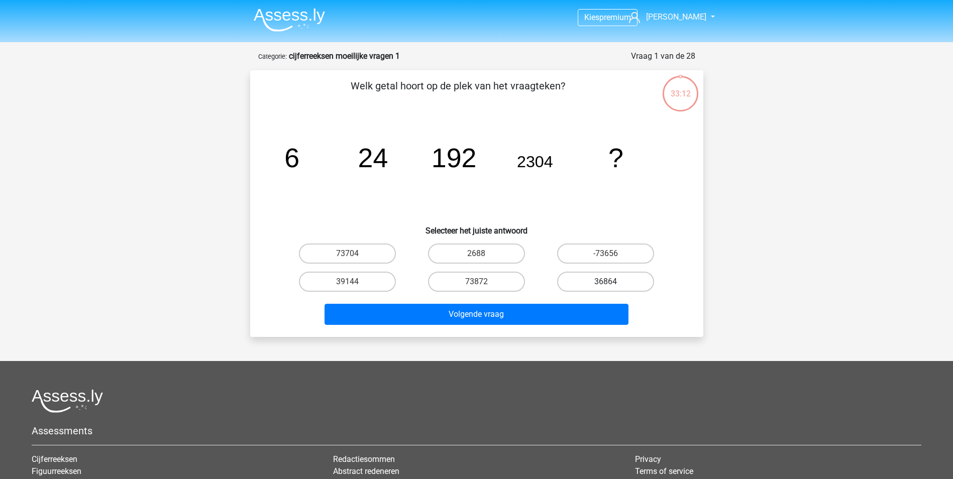
click at [587, 281] on label "36864" at bounding box center [605, 282] width 97 height 20
click at [606, 282] on input "36864" at bounding box center [609, 285] width 7 height 7
radio input "true"
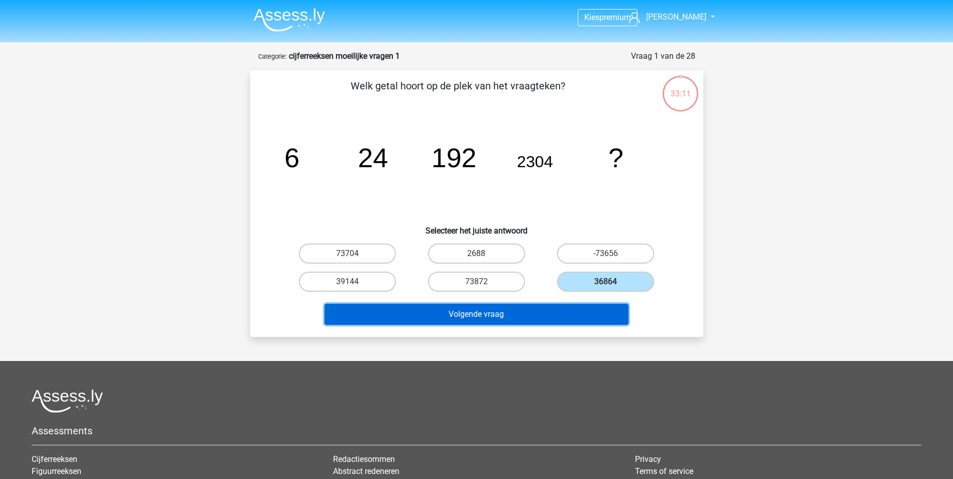
click at [555, 316] on button "Volgende vraag" at bounding box center [477, 314] width 304 height 21
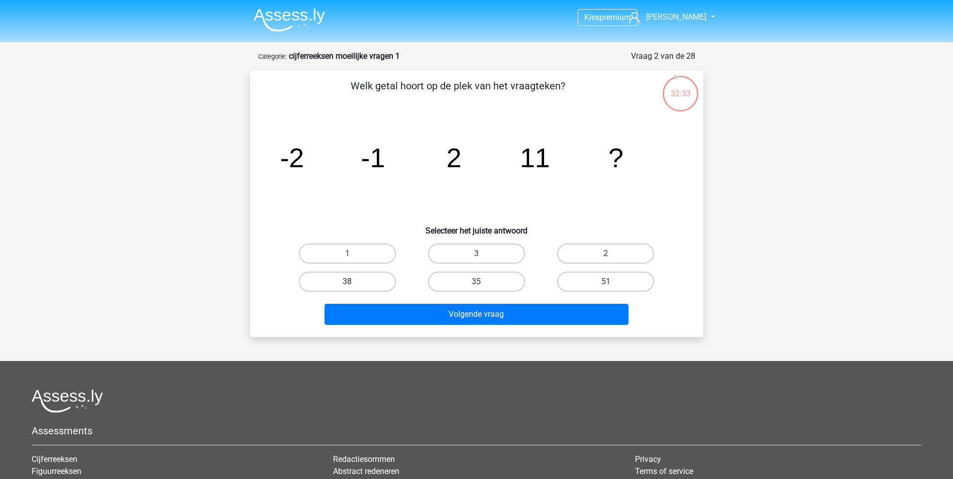
click at [344, 277] on label "38" at bounding box center [347, 282] width 97 height 20
click at [347, 282] on input "38" at bounding box center [350, 285] width 7 height 7
radio input "true"
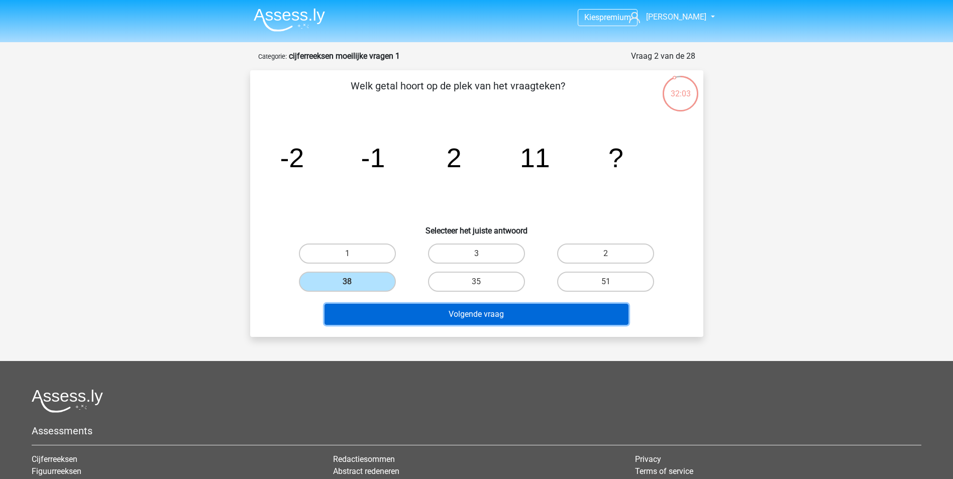
click at [488, 317] on button "Volgende vraag" at bounding box center [477, 314] width 304 height 21
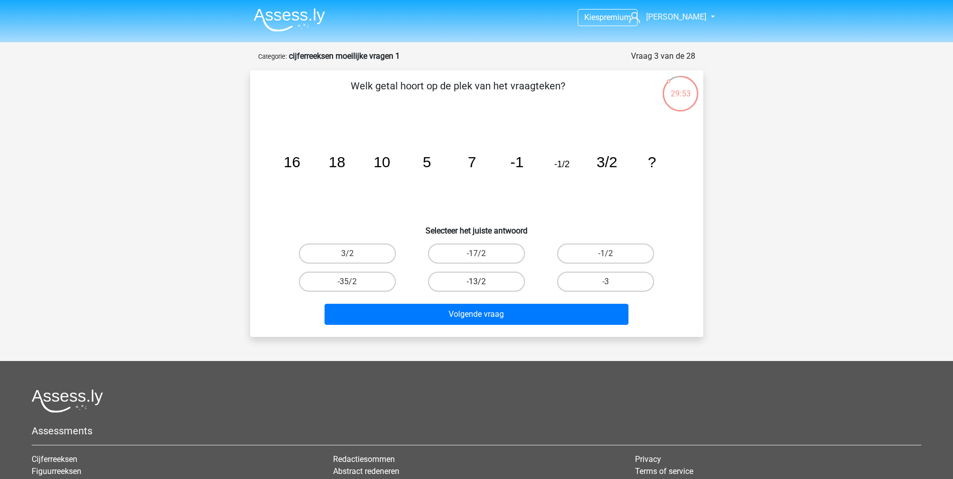
click at [461, 279] on label "-13/2" at bounding box center [476, 282] width 97 height 20
click at [476, 282] on input "-13/2" at bounding box center [479, 285] width 7 height 7
radio input "true"
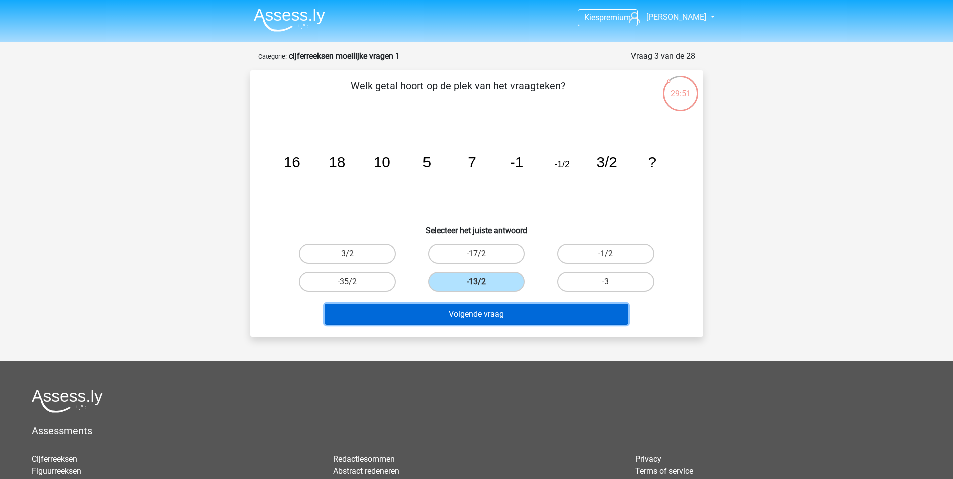
click at [496, 315] on button "Volgende vraag" at bounding box center [477, 314] width 304 height 21
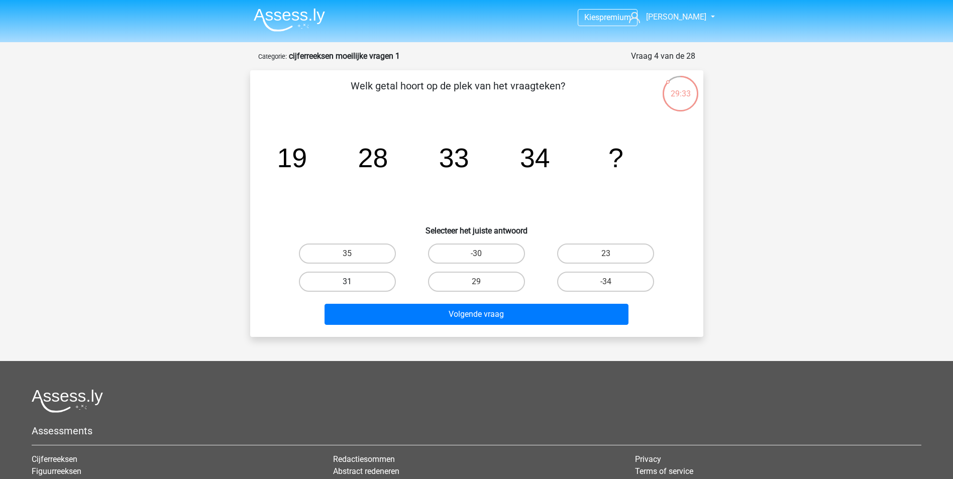
click at [370, 281] on label "31" at bounding box center [347, 282] width 97 height 20
click at [354, 282] on input "31" at bounding box center [350, 285] width 7 height 7
radio input "true"
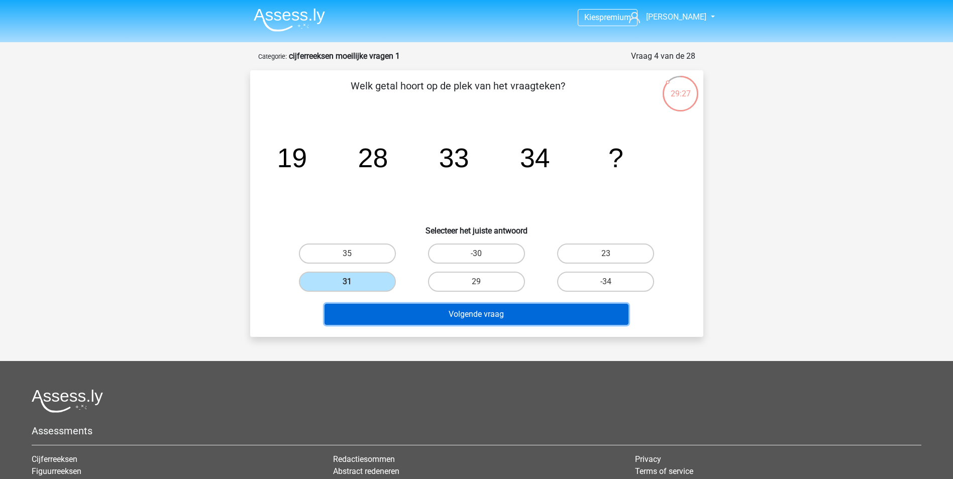
click at [406, 317] on button "Volgende vraag" at bounding box center [477, 314] width 304 height 21
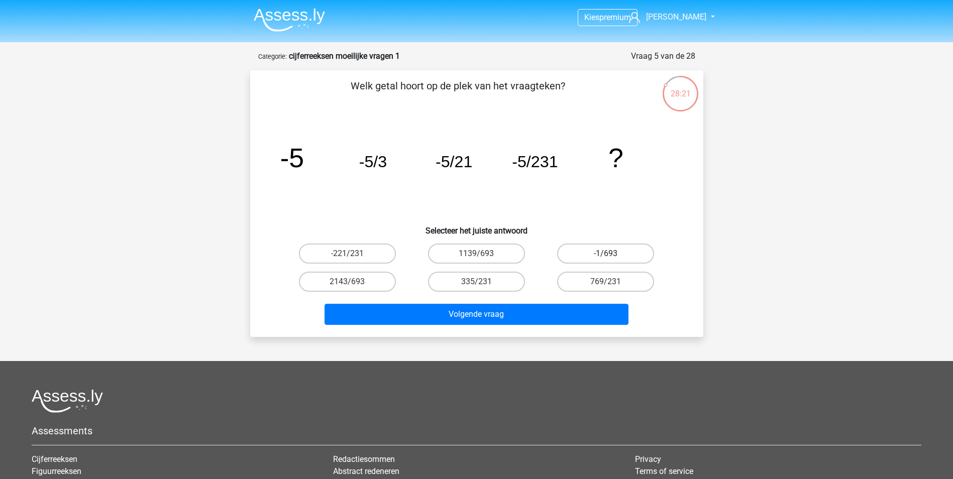
click at [604, 256] on label "-1/693" at bounding box center [605, 254] width 97 height 20
click at [606, 256] on input "-1/693" at bounding box center [609, 257] width 7 height 7
radio input "true"
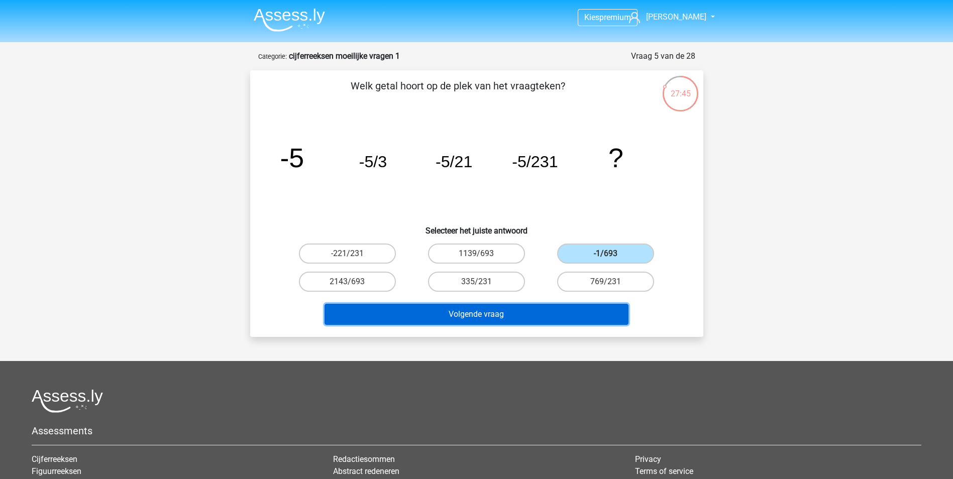
click at [565, 315] on button "Volgende vraag" at bounding box center [477, 314] width 304 height 21
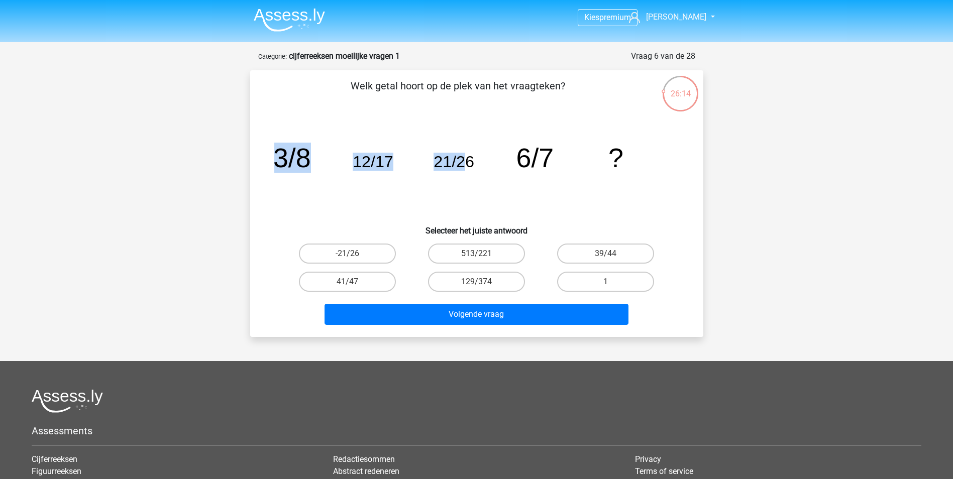
drag, startPoint x: 271, startPoint y: 148, endPoint x: 469, endPoint y: 161, distance: 197.9
click at [469, 161] on div "image/svg+xml 3/8 12/17 21/26 6/7 ?" at bounding box center [476, 167] width 421 height 101
drag, startPoint x: 469, startPoint y: 161, endPoint x: 474, endPoint y: 166, distance: 7.5
click at [474, 166] on icon "image/svg+xml 3/8 12/17 21/26 6/7 ?" at bounding box center [476, 167] width 405 height 101
drag, startPoint x: 403, startPoint y: 159, endPoint x: 554, endPoint y: 153, distance: 150.8
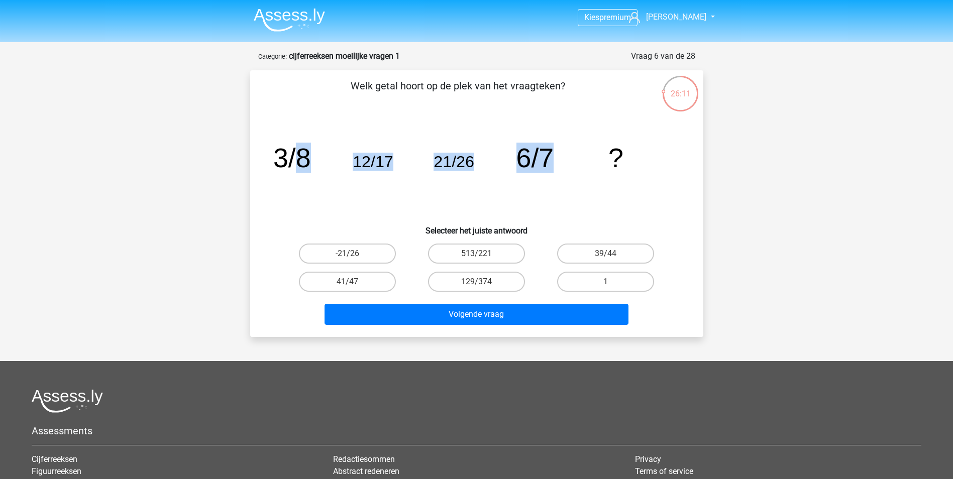
click at [554, 153] on icon "image/svg+xml 3/8 12/17 21/26 6/7 ?" at bounding box center [476, 167] width 405 height 101
drag, startPoint x: 491, startPoint y: 150, endPoint x: 498, endPoint y: 155, distance: 7.9
click at [492, 151] on icon "image/svg+xml 3/8 12/17 21/26 6/7 ?" at bounding box center [476, 167] width 405 height 101
drag, startPoint x: 517, startPoint y: 150, endPoint x: 525, endPoint y: 154, distance: 8.5
click at [310, 150] on tspan "6/7" at bounding box center [292, 158] width 38 height 30
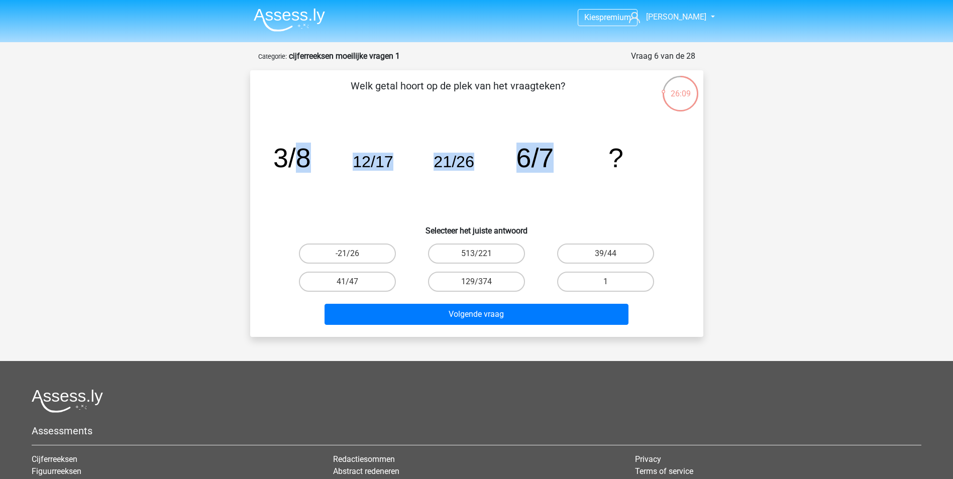
click at [310, 155] on tspan "6/7" at bounding box center [292, 158] width 38 height 30
click at [495, 206] on icon "image/svg+xml 3/8 12/17 21/26 6/7 ?" at bounding box center [476, 167] width 405 height 101
drag, startPoint x: 384, startPoint y: 159, endPoint x: 470, endPoint y: 158, distance: 85.4
click at [470, 158] on g "3/8 12/17 21/26 6/7 ?" at bounding box center [448, 158] width 350 height 30
click at [310, 161] on tspan "21/26" at bounding box center [292, 158] width 38 height 30
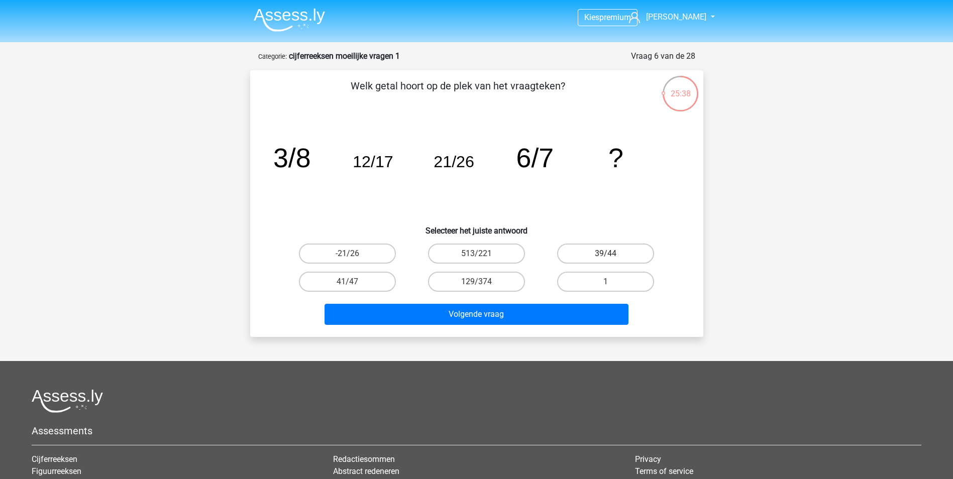
click at [607, 253] on label "39/44" at bounding box center [605, 254] width 97 height 20
click at [607, 254] on input "39/44" at bounding box center [609, 257] width 7 height 7
radio input "true"
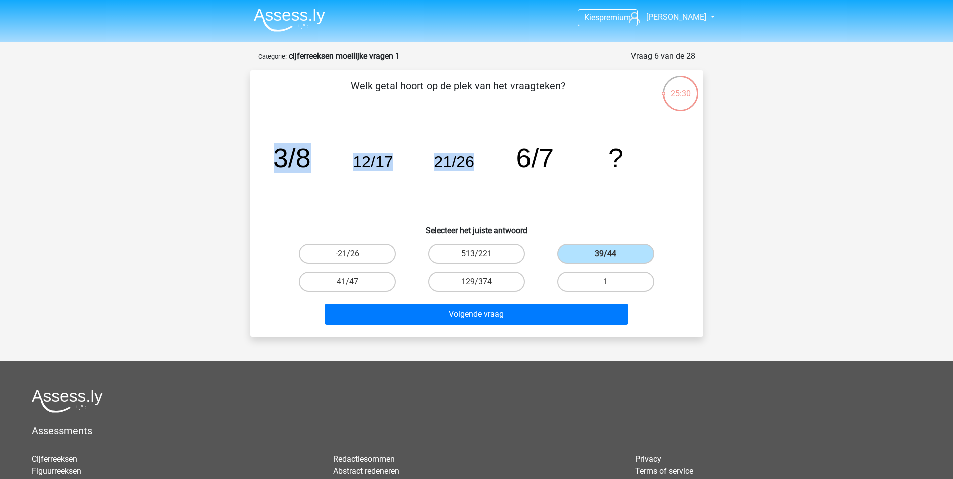
drag, startPoint x: 275, startPoint y: 157, endPoint x: 484, endPoint y: 160, distance: 209.0
click at [484, 160] on icon "image/svg+xml 3/8 12/17 21/26 6/7 ?" at bounding box center [476, 167] width 405 height 101
drag, startPoint x: 484, startPoint y: 160, endPoint x: 465, endPoint y: 159, distance: 18.6
click at [310, 159] on tspan "21/26" at bounding box center [292, 158] width 38 height 30
drag, startPoint x: 283, startPoint y: 156, endPoint x: 428, endPoint y: 150, distance: 144.3
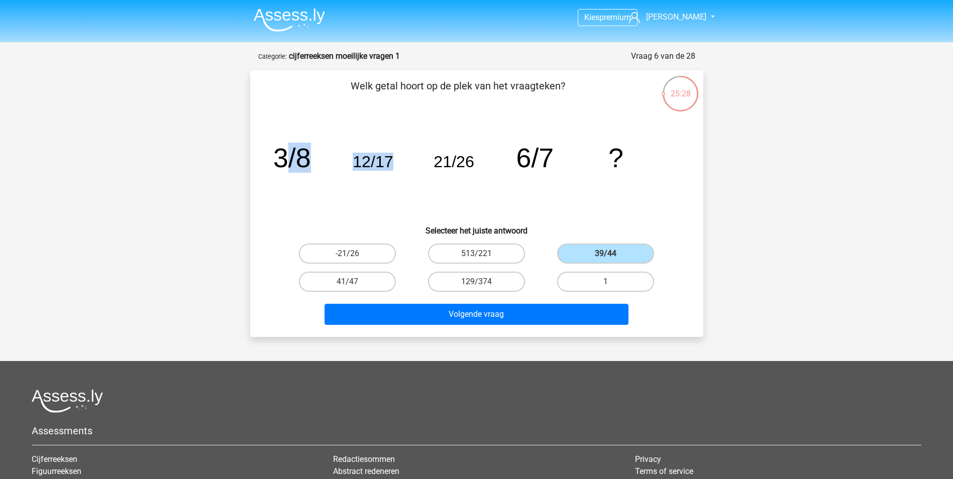
click at [428, 150] on icon "image/svg+xml 3/8 12/17 21/26 6/7 ?" at bounding box center [476, 167] width 405 height 101
drag, startPoint x: 428, startPoint y: 150, endPoint x: 396, endPoint y: 162, distance: 33.9
click at [425, 159] on icon "image/svg+xml 3/8 12/17 21/26 6/7 ?" at bounding box center [476, 167] width 405 height 101
click at [289, 150] on tspan "3/8" at bounding box center [292, 158] width 38 height 30
drag, startPoint x: 326, startPoint y: 156, endPoint x: 432, endPoint y: 162, distance: 106.7
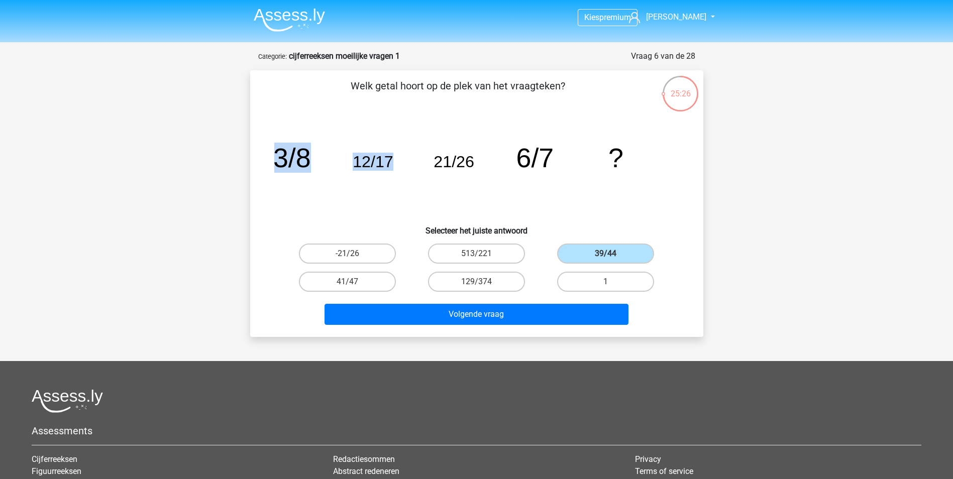
click at [432, 162] on icon "image/svg+xml 3/8 12/17 21/26 6/7 ?" at bounding box center [476, 167] width 405 height 101
drag, startPoint x: 432, startPoint y: 162, endPoint x: 430, endPoint y: 167, distance: 5.9
click at [430, 167] on icon "image/svg+xml 3/8 12/17 21/26 6/7 ?" at bounding box center [476, 167] width 405 height 101
drag, startPoint x: 435, startPoint y: 160, endPoint x: 451, endPoint y: 164, distance: 16.5
click at [310, 164] on tspan "21/26" at bounding box center [292, 158] width 38 height 30
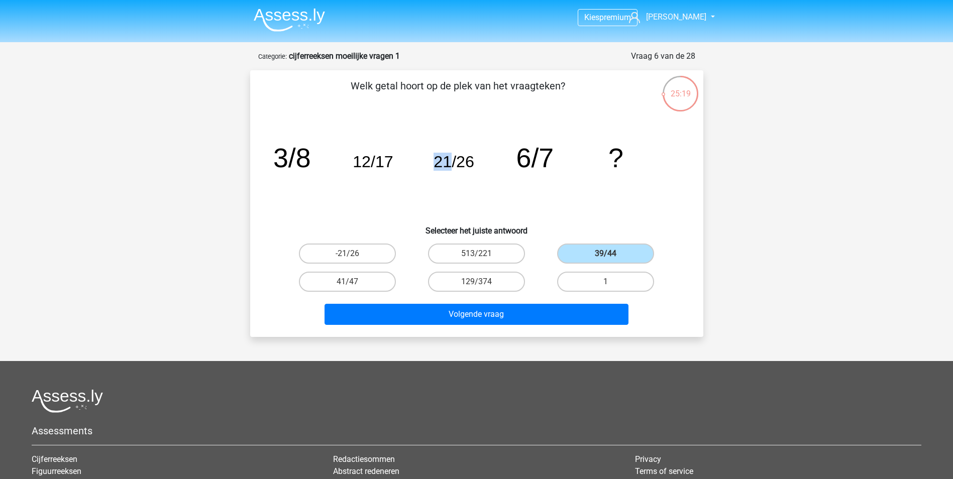
click at [310, 168] on tspan "21/26" at bounding box center [292, 158] width 38 height 30
drag, startPoint x: 458, startPoint y: 162, endPoint x: 484, endPoint y: 163, distance: 25.6
click at [484, 163] on icon "image/svg+xml 3/8 12/17 21/26 6/7 ?" at bounding box center [476, 167] width 405 height 101
drag, startPoint x: 484, startPoint y: 163, endPoint x: 463, endPoint y: 164, distance: 20.6
click at [310, 164] on tspan "21/26" at bounding box center [292, 158] width 38 height 30
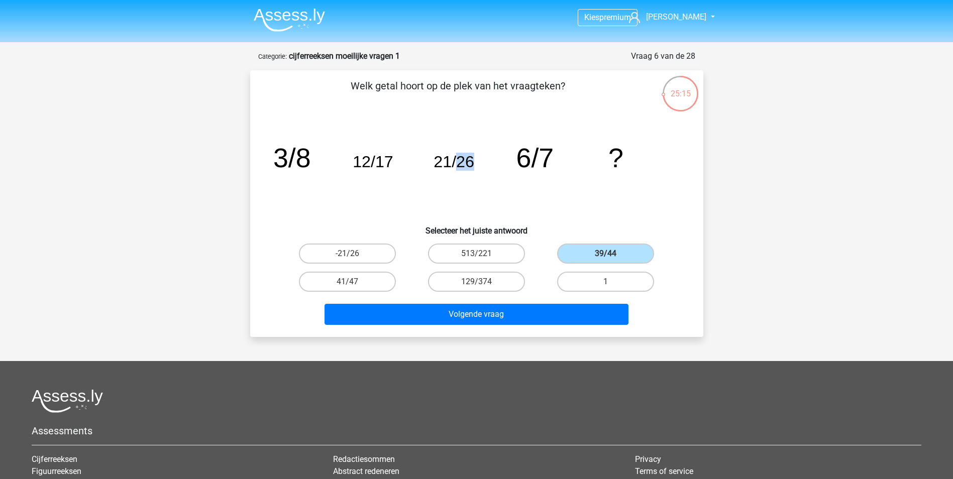
drag, startPoint x: 460, startPoint y: 162, endPoint x: 475, endPoint y: 165, distance: 15.4
click at [475, 165] on icon "image/svg+xml 3/8 12/17 21/26 6/7 ?" at bounding box center [476, 167] width 405 height 101
drag, startPoint x: 475, startPoint y: 165, endPoint x: 472, endPoint y: 176, distance: 11.5
click at [472, 176] on icon "image/svg+xml 3/8 12/17 21/26 6/7 ?" at bounding box center [476, 167] width 405 height 101
drag, startPoint x: 519, startPoint y: 154, endPoint x: 555, endPoint y: 154, distance: 36.2
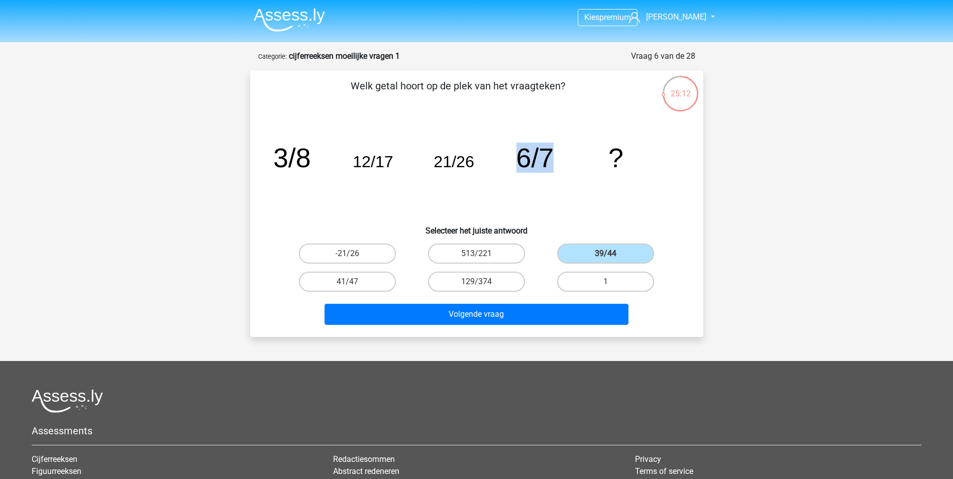
click at [555, 154] on icon "image/svg+xml 3/8 12/17 21/26 6/7 ?" at bounding box center [476, 167] width 405 height 101
drag, startPoint x: 555, startPoint y: 154, endPoint x: 530, endPoint y: 183, distance: 38.5
click at [530, 183] on icon "image/svg+xml 3/8 12/17 21/26 6/7 ?" at bounding box center [476, 167] width 405 height 101
drag, startPoint x: 522, startPoint y: 157, endPoint x: 528, endPoint y: 165, distance: 9.7
click at [310, 158] on tspan "6/7" at bounding box center [292, 158] width 38 height 30
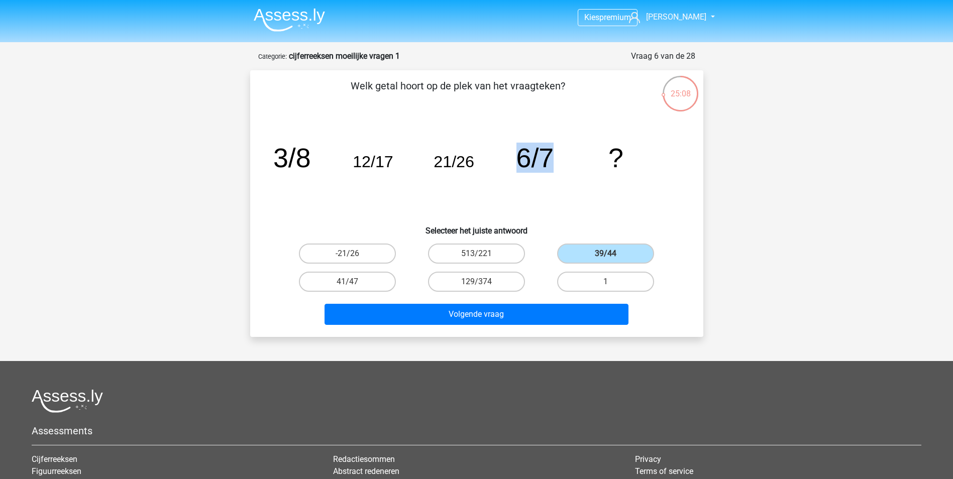
click at [310, 165] on tspan "6/7" at bounding box center [292, 158] width 38 height 30
click at [310, 162] on tspan "6/7" at bounding box center [292, 158] width 38 height 30
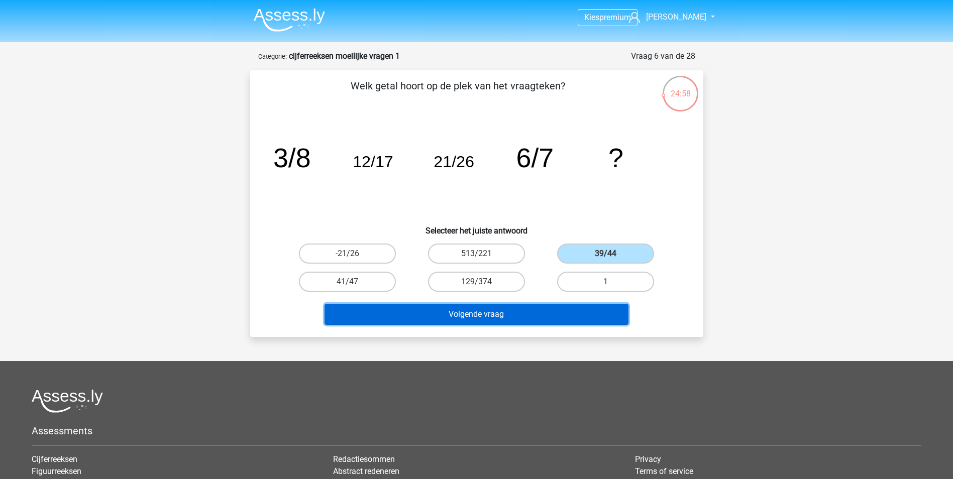
click at [516, 316] on button "Volgende vraag" at bounding box center [477, 314] width 304 height 21
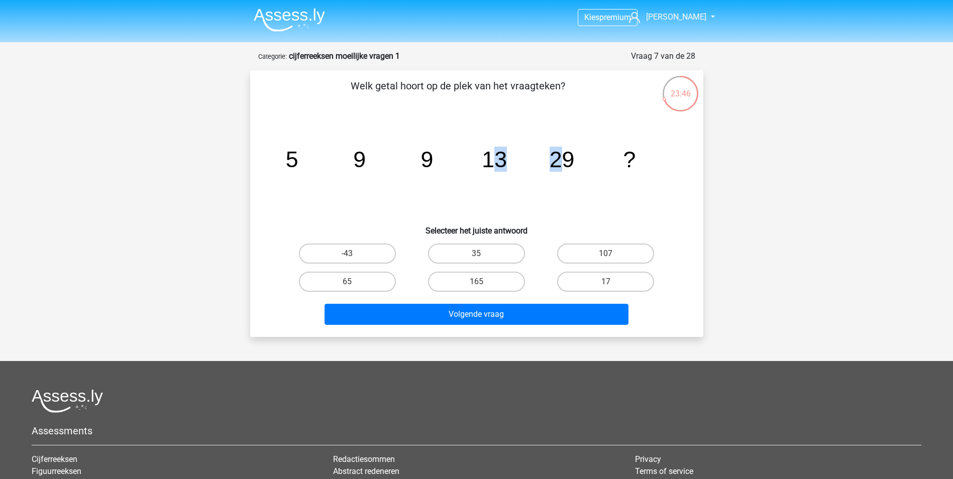
drag, startPoint x: 492, startPoint y: 154, endPoint x: 556, endPoint y: 153, distance: 64.3
click at [556, 153] on g "5 9 9 13 29 ?" at bounding box center [460, 159] width 350 height 25
click at [298, 158] on tspan "29" at bounding box center [291, 159] width 13 height 25
click at [298, 155] on tspan "29" at bounding box center [291, 159] width 13 height 25
drag, startPoint x: 292, startPoint y: 156, endPoint x: 377, endPoint y: 158, distance: 84.4
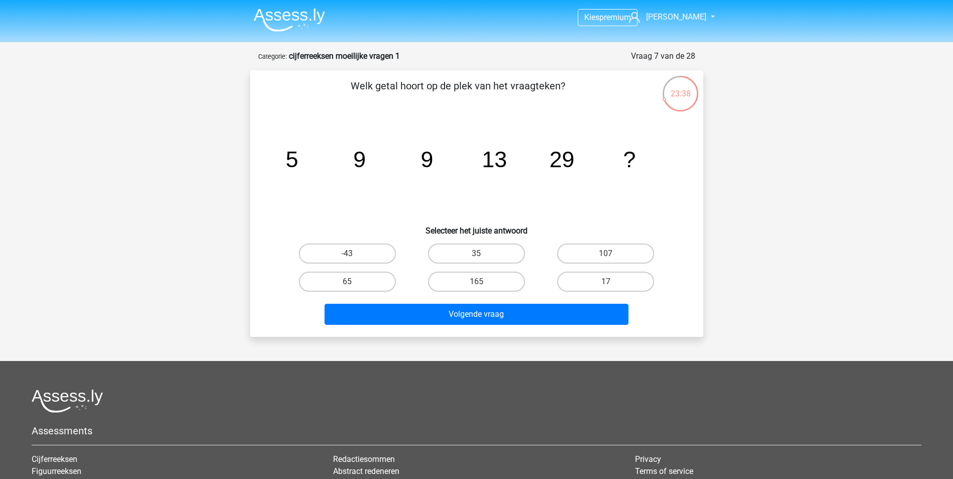
click at [305, 154] on icon "image/svg+xml 5 9 9 13 29 ?" at bounding box center [476, 167] width 405 height 101
drag, startPoint x: 422, startPoint y: 156, endPoint x: 435, endPoint y: 156, distance: 13.6
click at [435, 156] on icon "image/svg+xml 5 9 9 13 29 ?" at bounding box center [476, 167] width 405 height 101
click at [435, 158] on icon "image/svg+xml 5 9 9 13 29 ?" at bounding box center [476, 167] width 405 height 101
drag, startPoint x: 286, startPoint y: 158, endPoint x: 313, endPoint y: 160, distance: 26.7
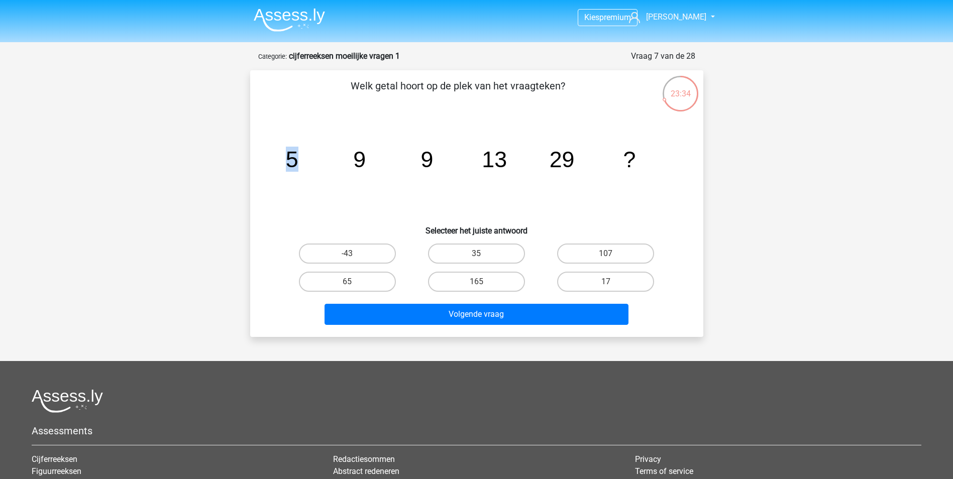
click at [313, 160] on icon "image/svg+xml 5 9 9 13 29 ?" at bounding box center [476, 167] width 405 height 101
drag, startPoint x: 313, startPoint y: 160, endPoint x: 440, endPoint y: 155, distance: 127.2
click at [440, 155] on icon "image/svg+xml 5 9 9 13 29 ?" at bounding box center [476, 167] width 405 height 101
drag, startPoint x: 553, startPoint y: 160, endPoint x: 576, endPoint y: 159, distance: 23.7
click at [576, 159] on icon "image/svg+xml 5 9 9 13 29 ?" at bounding box center [476, 167] width 405 height 101
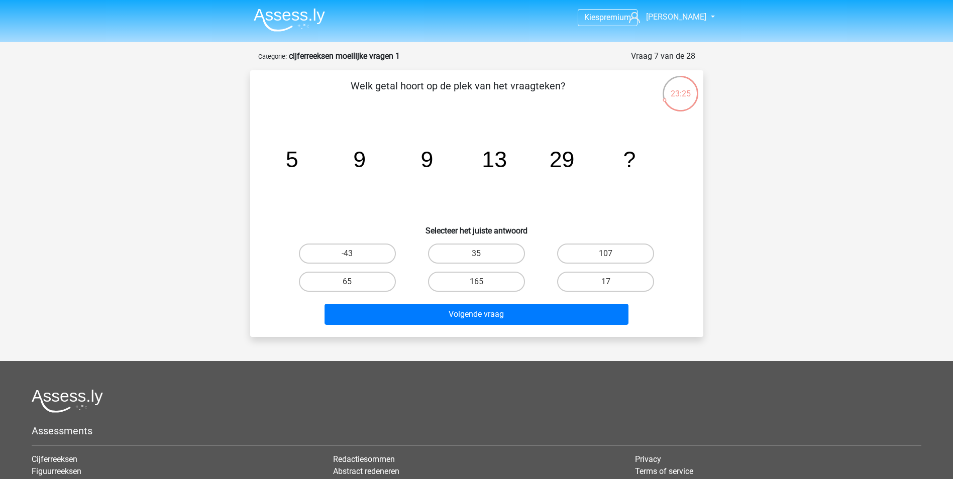
drag, startPoint x: 576, startPoint y: 159, endPoint x: 405, endPoint y: 172, distance: 171.4
click at [452, 177] on icon "image/svg+xml 5 9 9 13 29 ?" at bounding box center [476, 167] width 405 height 101
drag, startPoint x: 300, startPoint y: 158, endPoint x: 311, endPoint y: 158, distance: 11.1
click at [311, 158] on icon "image/svg+xml 5 9 9 13 29 ?" at bounding box center [476, 167] width 405 height 101
drag, startPoint x: 311, startPoint y: 158, endPoint x: 430, endPoint y: 153, distance: 118.7
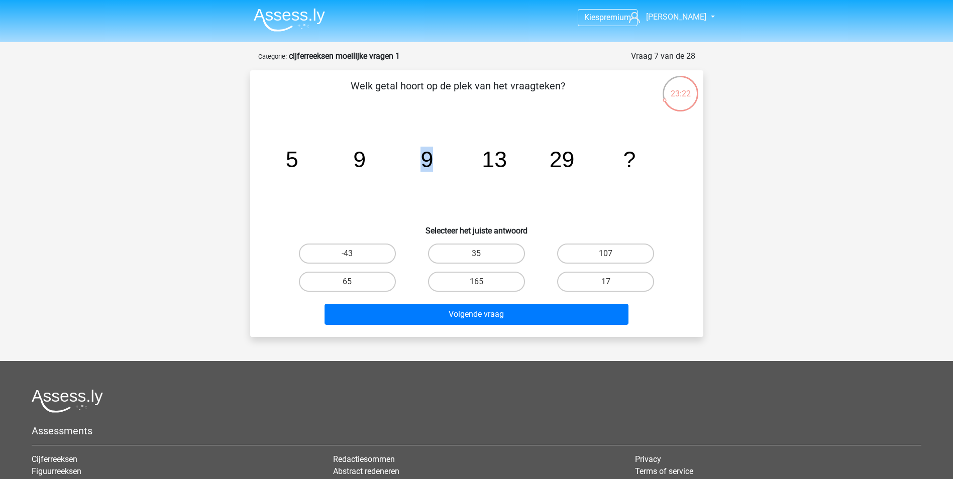
click at [430, 153] on icon "image/svg+xml 5 9 9 13 29 ?" at bounding box center [476, 167] width 405 height 101
drag, startPoint x: 430, startPoint y: 153, endPoint x: 498, endPoint y: 156, distance: 68.9
click at [298, 156] on tspan "13" at bounding box center [291, 159] width 13 height 25
drag, startPoint x: 555, startPoint y: 160, endPoint x: 570, endPoint y: 161, distance: 15.1
click at [298, 161] on tspan "29" at bounding box center [291, 159] width 13 height 25
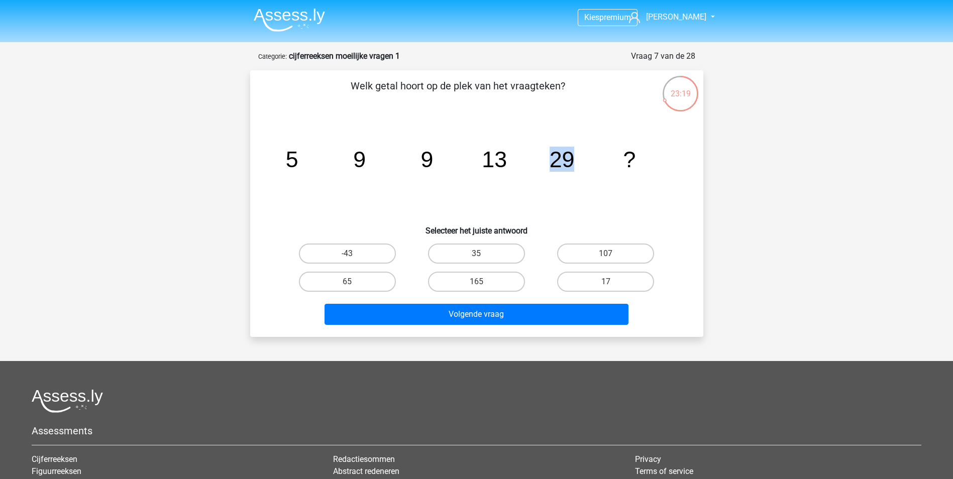
drag, startPoint x: 570, startPoint y: 161, endPoint x: 561, endPoint y: 170, distance: 12.8
click at [298, 170] on tspan "29" at bounding box center [291, 159] width 13 height 25
drag, startPoint x: 429, startPoint y: 158, endPoint x: 509, endPoint y: 146, distance: 80.8
click at [298, 157] on tspan "9" at bounding box center [291, 159] width 13 height 25
drag, startPoint x: 546, startPoint y: 158, endPoint x: 504, endPoint y: 165, distance: 42.8
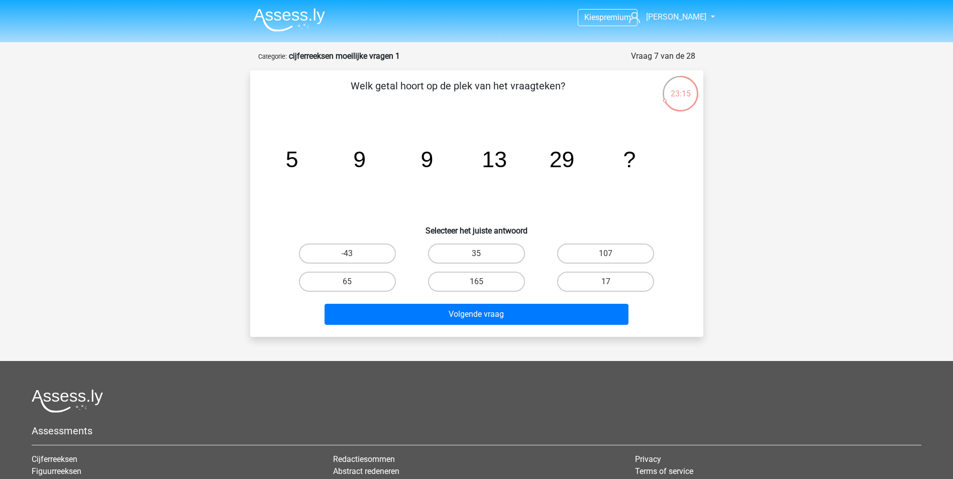
click at [547, 159] on icon "image/svg+xml 5 9 9 13 29 ?" at bounding box center [476, 167] width 405 height 101
drag, startPoint x: 430, startPoint y: 157, endPoint x: 525, endPoint y: 124, distance: 100.6
click at [444, 154] on icon "image/svg+xml 5 9 9 13 29 ?" at bounding box center [476, 167] width 405 height 101
click at [298, 150] on tspan "29" at bounding box center [291, 159] width 13 height 25
drag, startPoint x: 498, startPoint y: 157, endPoint x: 504, endPoint y: 156, distance: 6.2
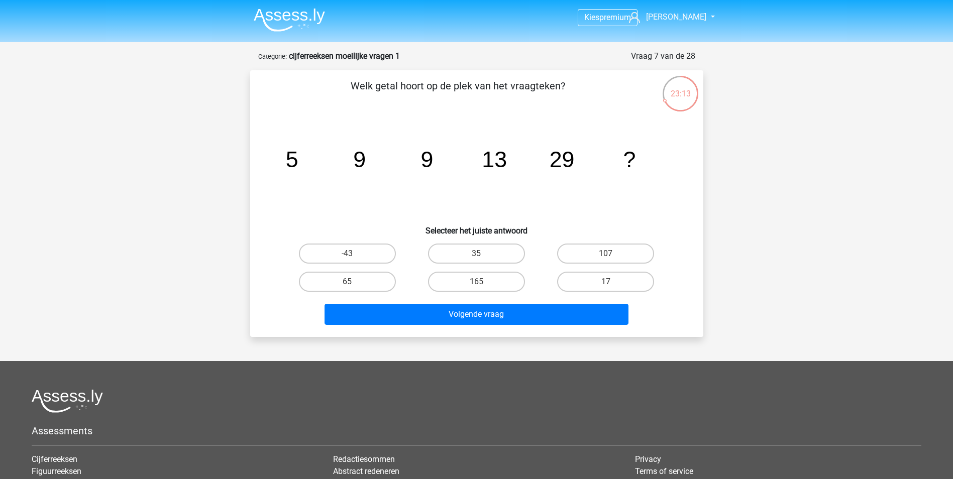
click at [298, 156] on tspan "13" at bounding box center [291, 159] width 13 height 25
drag, startPoint x: 504, startPoint y: 156, endPoint x: 569, endPoint y: 149, distance: 65.1
click at [298, 149] on tspan "29" at bounding box center [291, 159] width 13 height 25
drag, startPoint x: 496, startPoint y: 157, endPoint x: 544, endPoint y: 157, distance: 47.2
click at [298, 157] on tspan "13" at bounding box center [291, 159] width 13 height 25
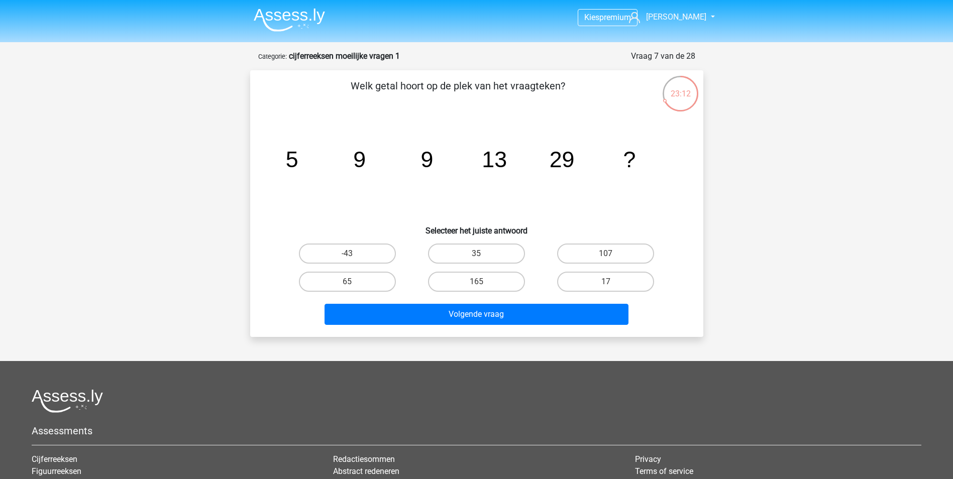
click at [298, 158] on tspan "29" at bounding box center [291, 159] width 13 height 25
drag, startPoint x: 494, startPoint y: 158, endPoint x: 474, endPoint y: 162, distance: 19.9
click at [298, 159] on tspan "13" at bounding box center [291, 159] width 13 height 25
click at [298, 162] on tspan "9" at bounding box center [291, 159] width 13 height 25
drag, startPoint x: 415, startPoint y: 163, endPoint x: 425, endPoint y: 162, distance: 9.1
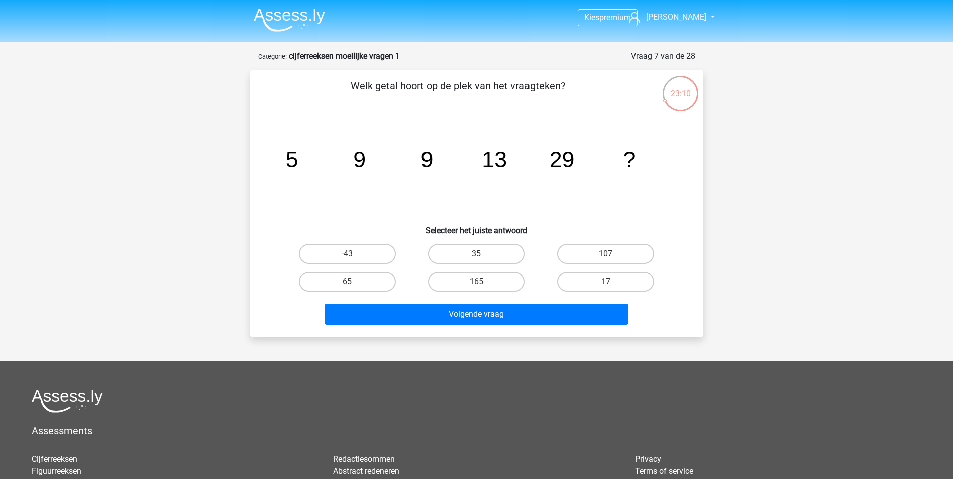
click at [416, 163] on icon "image/svg+xml 5 9 9 13 29 ?" at bounding box center [476, 167] width 405 height 101
click at [778, 246] on div "Kies premium julian julianwilbrink97@gmail.com" at bounding box center [476, 313] width 953 height 627
click at [371, 281] on label "65" at bounding box center [347, 282] width 97 height 20
click at [354, 282] on input "65" at bounding box center [350, 285] width 7 height 7
radio input "true"
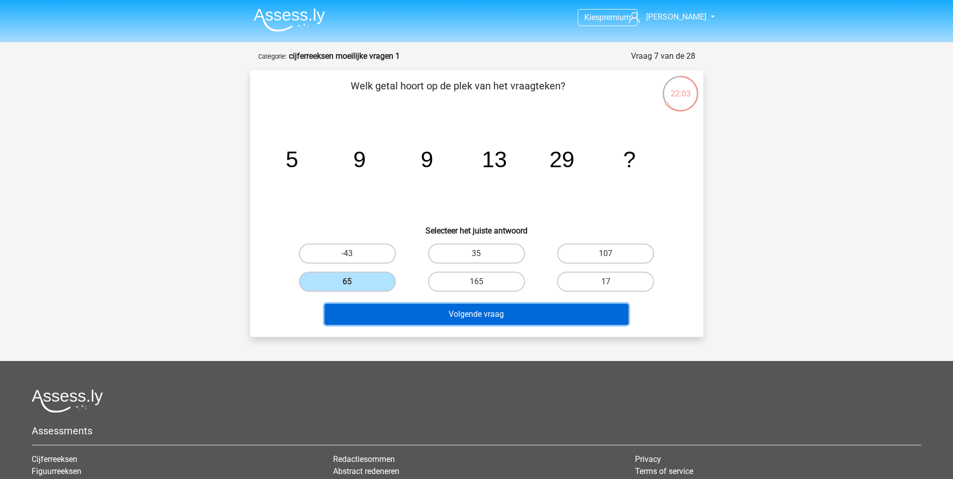
click at [502, 309] on button "Volgende vraag" at bounding box center [477, 314] width 304 height 21
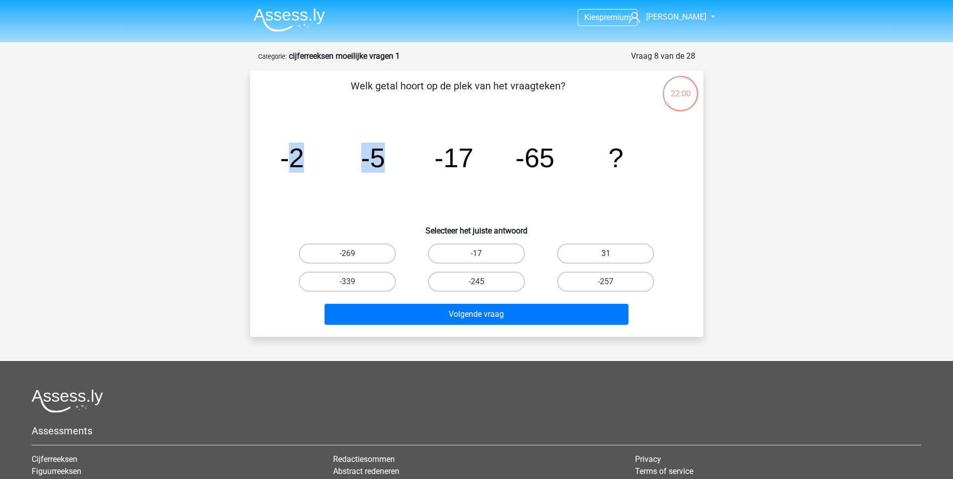
click at [427, 166] on icon "image/svg+xml -2 -5 -17 -65 ?" at bounding box center [476, 167] width 405 height 101
drag, startPoint x: 427, startPoint y: 166, endPoint x: 423, endPoint y: 175, distance: 10.4
click at [423, 175] on icon "image/svg+xml -2 -5 -17 -65 ?" at bounding box center [476, 167] width 405 height 101
drag, startPoint x: 289, startPoint y: 156, endPoint x: 445, endPoint y: 159, distance: 155.8
click at [445, 159] on g "-2 -5 -17 -65 ?" at bounding box center [452, 158] width 344 height 30
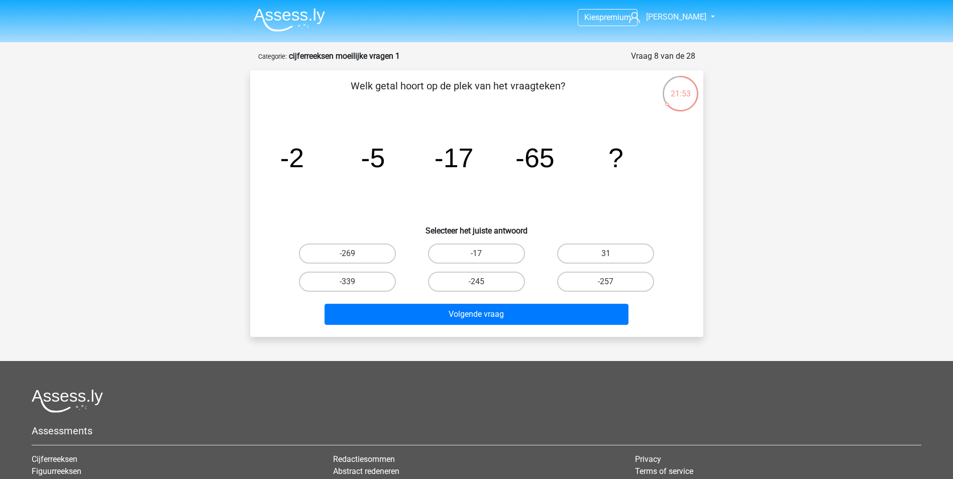
drag, startPoint x: 445, startPoint y: 159, endPoint x: 596, endPoint y: 166, distance: 151.4
click at [599, 166] on icon "image/svg+xml -2 -5 -17 -65 ?" at bounding box center [476, 167] width 405 height 101
click at [602, 283] on label "-257" at bounding box center [605, 282] width 97 height 20
click at [606, 283] on input "-257" at bounding box center [609, 285] width 7 height 7
radio input "true"
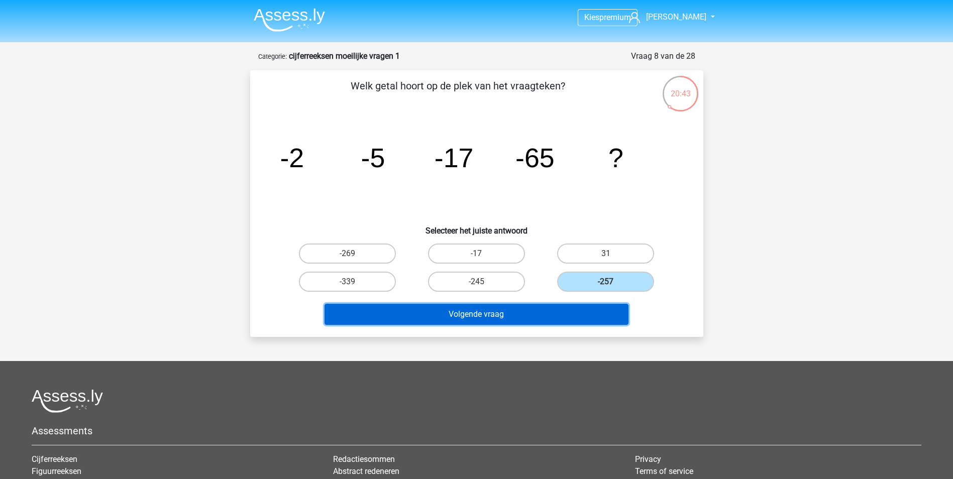
click at [579, 315] on button "Volgende vraag" at bounding box center [477, 314] width 304 height 21
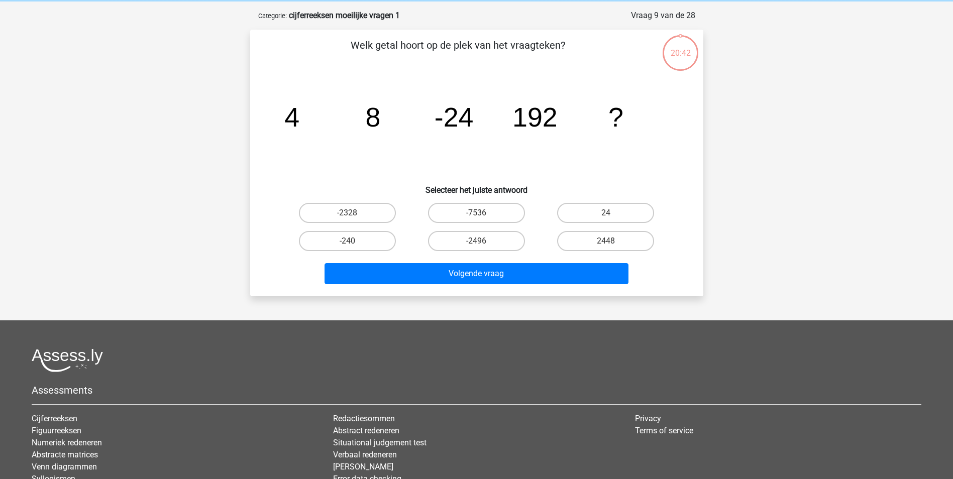
scroll to position [50, 0]
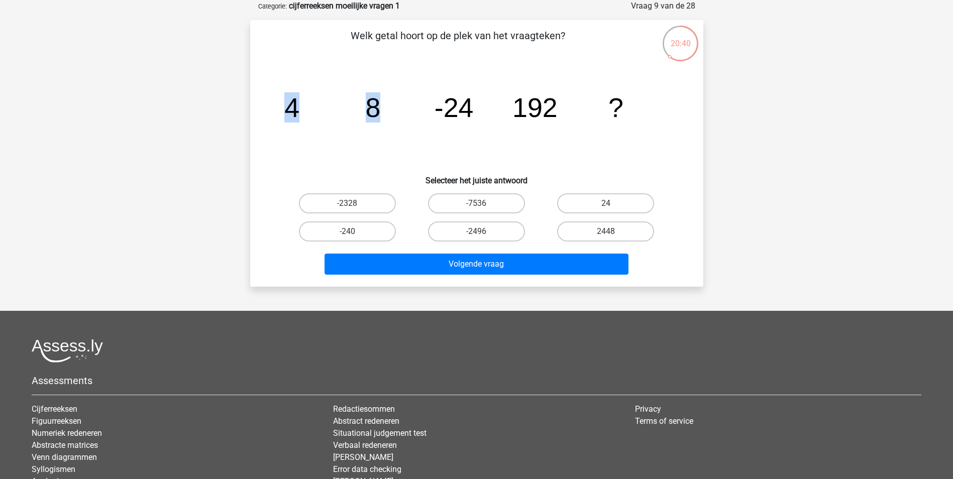
drag, startPoint x: 282, startPoint y: 108, endPoint x: 395, endPoint y: 104, distance: 113.6
click at [395, 104] on icon "image/svg+xml 4 8 -24 192 ?" at bounding box center [476, 116] width 405 height 101
drag, startPoint x: 395, startPoint y: 104, endPoint x: 378, endPoint y: 117, distance: 21.6
click at [393, 105] on icon "image/svg+xml 4 8 -24 192 ?" at bounding box center [476, 116] width 405 height 101
click at [286, 120] on tspan "4" at bounding box center [291, 107] width 15 height 30
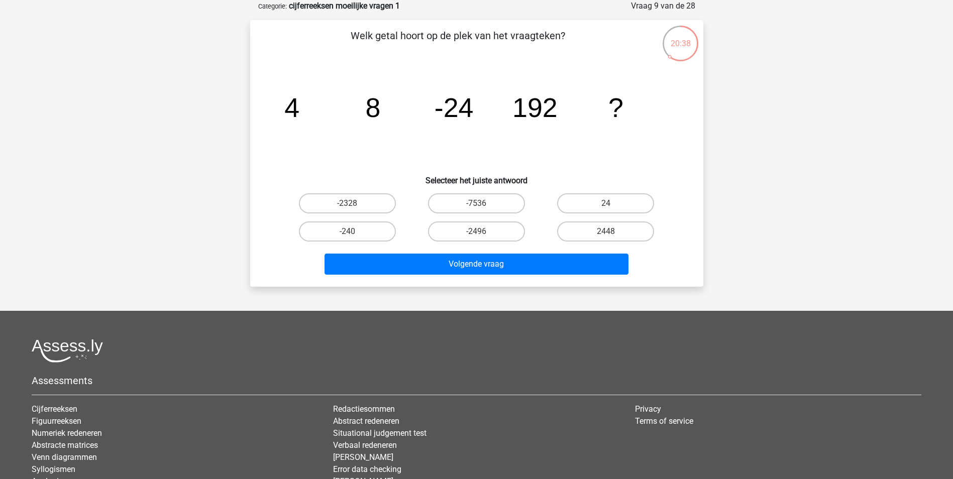
scroll to position [0, 0]
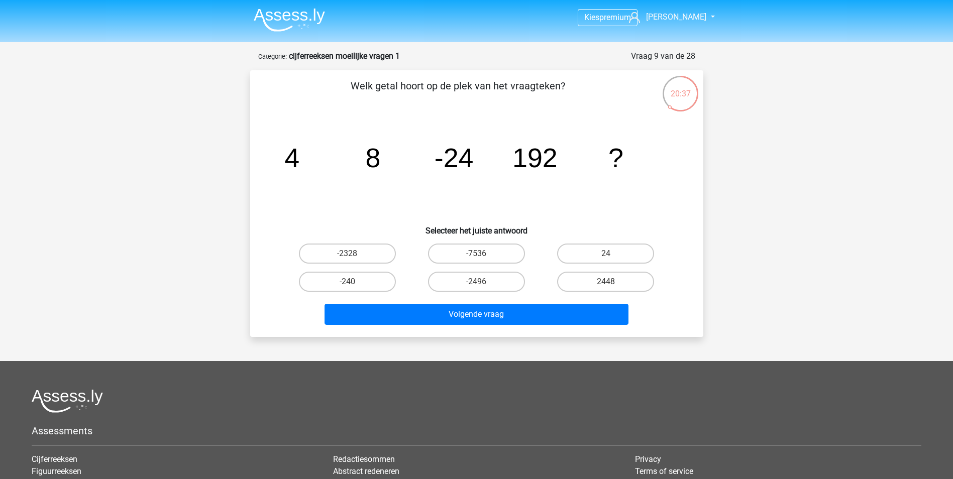
drag, startPoint x: 319, startPoint y: 144, endPoint x: 337, endPoint y: 147, distance: 18.3
click at [330, 146] on icon "image/svg+xml 4 8 -24 192 ?" at bounding box center [476, 167] width 405 height 101
drag, startPoint x: 466, startPoint y: 279, endPoint x: 475, endPoint y: 279, distance: 9.0
click at [468, 279] on label "-2496" at bounding box center [476, 282] width 97 height 20
click at [476, 282] on input "-2496" at bounding box center [479, 285] width 7 height 7
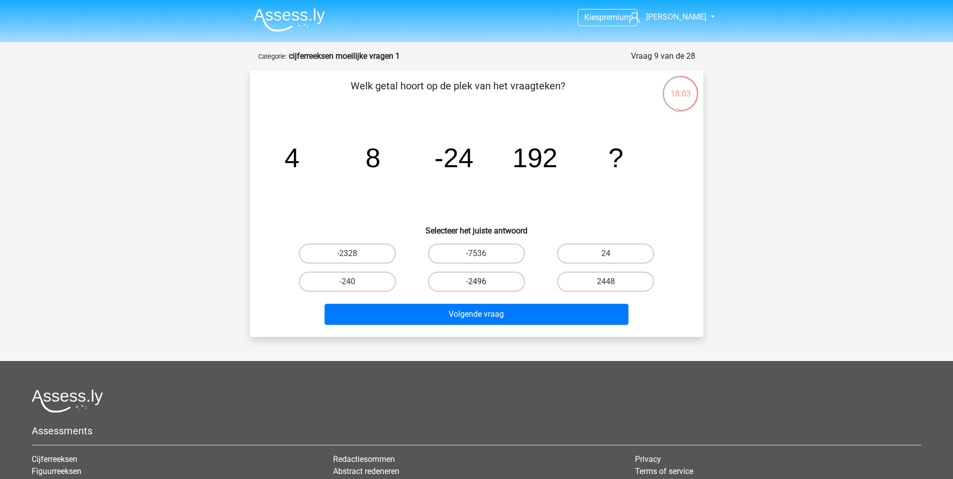
radio input "true"
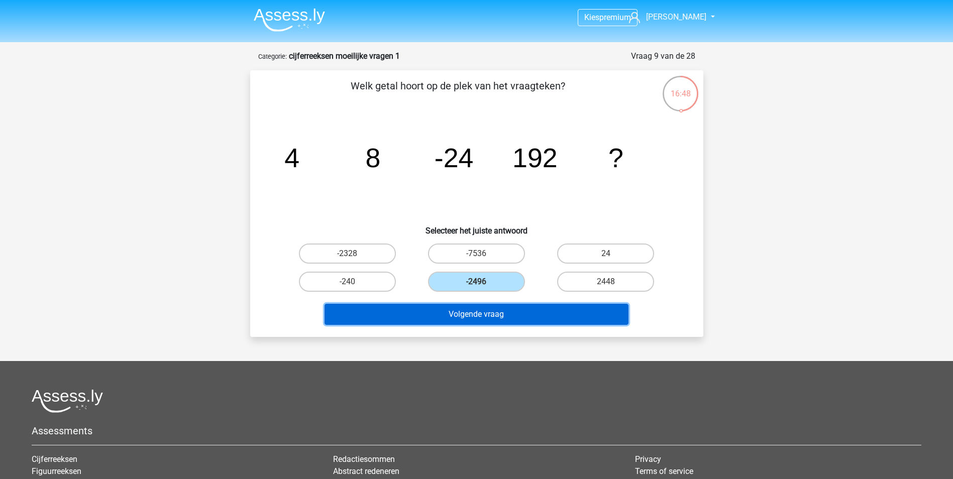
click at [543, 309] on button "Volgende vraag" at bounding box center [477, 314] width 304 height 21
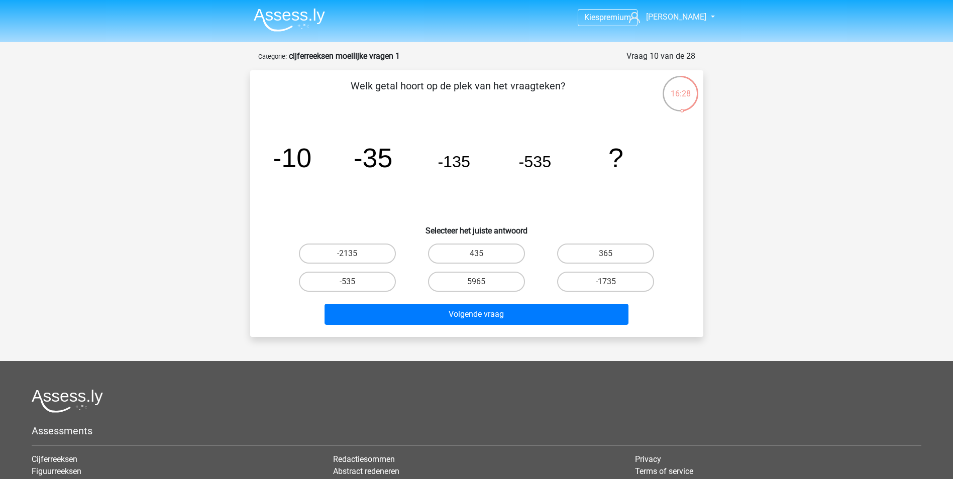
drag, startPoint x: 361, startPoint y: 252, endPoint x: 619, endPoint y: 207, distance: 262.5
click at [362, 250] on label "-2135" at bounding box center [347, 254] width 97 height 20
click at [354, 254] on input "-2135" at bounding box center [350, 257] width 7 height 7
radio input "true"
drag, startPoint x: 526, startPoint y: 162, endPoint x: 558, endPoint y: 160, distance: 32.2
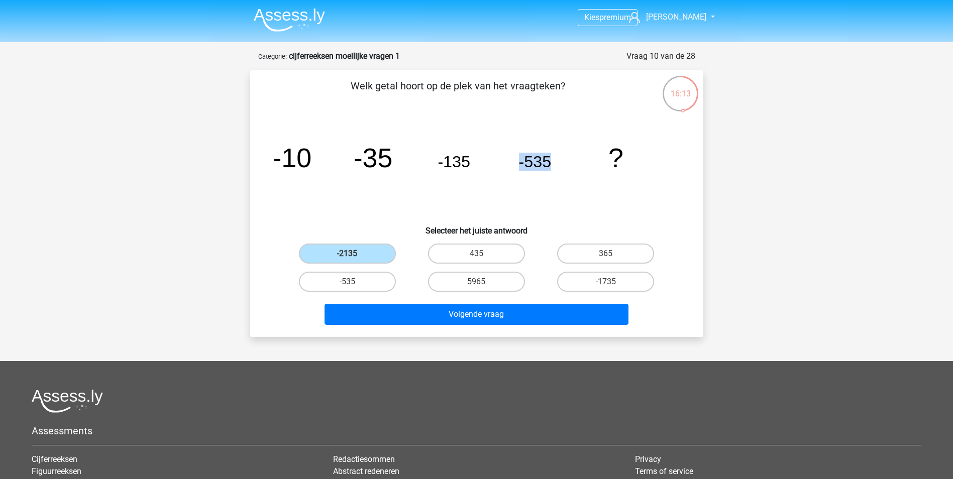
click at [558, 160] on icon "image/svg+xml -10 -35 -135 -535 ?" at bounding box center [476, 167] width 405 height 101
click at [554, 159] on icon "image/svg+xml -10 -35 -135 -535 ?" at bounding box center [476, 167] width 405 height 101
drag, startPoint x: 553, startPoint y: 159, endPoint x: 510, endPoint y: 164, distance: 42.4
click at [510, 164] on icon "image/svg+xml -10 -35 -135 -535 ?" at bounding box center [476, 167] width 405 height 101
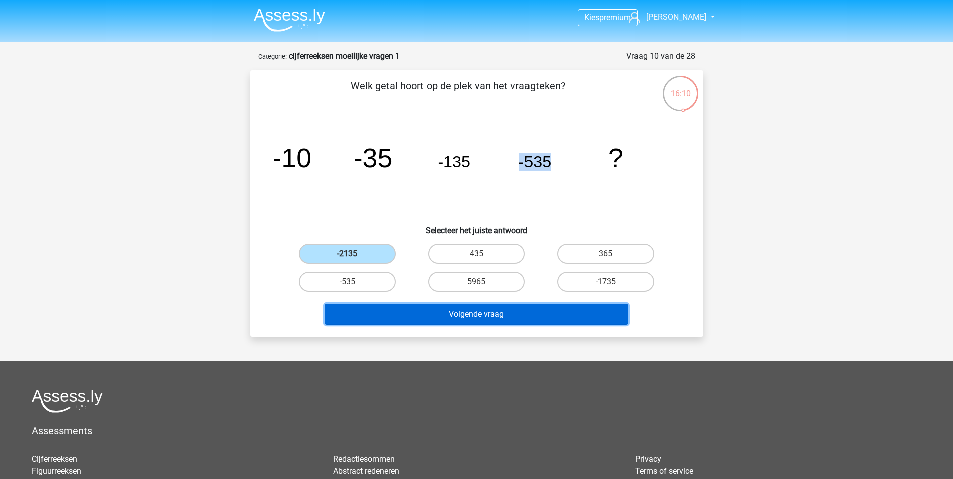
click at [435, 318] on button "Volgende vraag" at bounding box center [477, 314] width 304 height 21
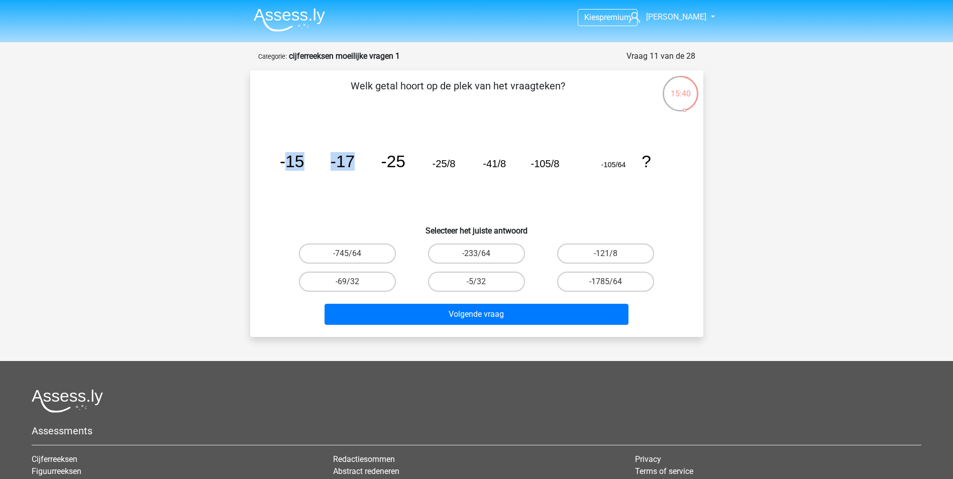
drag, startPoint x: 286, startPoint y: 159, endPoint x: 353, endPoint y: 161, distance: 67.4
click at [353, 161] on g "-15 -17 -25 -25/8 -41/8 -105/8 -105/64 ?" at bounding box center [464, 161] width 371 height 19
drag, startPoint x: 353, startPoint y: 161, endPoint x: 358, endPoint y: 187, distance: 26.0
click at [358, 187] on icon "image/svg+xml -15 -17 -25 -25/8 -41/8 -105/8 -105/64 ?" at bounding box center [476, 167] width 405 height 101
drag, startPoint x: 301, startPoint y: 158, endPoint x: 453, endPoint y: 167, distance: 152.5
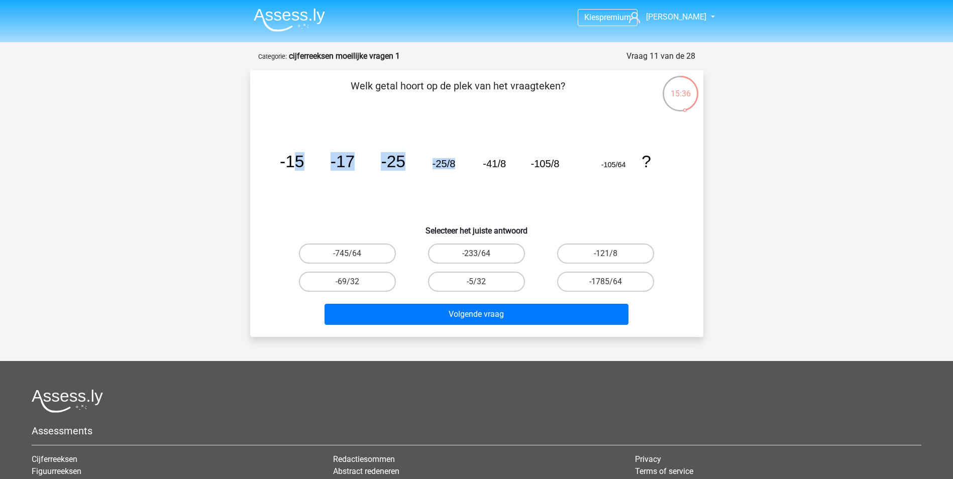
click at [453, 167] on g "-15 -17 -25 -25/8 -41/8 -105/8 -105/64 ?" at bounding box center [464, 161] width 371 height 19
drag, startPoint x: 453, startPoint y: 167, endPoint x: 469, endPoint y: 173, distance: 17.2
click at [469, 173] on icon "image/svg+xml -15 -17 -25 -25/8 -41/8 -105/8 -105/64 ?" at bounding box center [476, 167] width 405 height 101
drag, startPoint x: 442, startPoint y: 162, endPoint x: 627, endPoint y: 164, distance: 184.9
click at [627, 164] on icon "image/svg+xml -15 -17 -25 -25/8 -41/8 -105/8 -105/64 ?" at bounding box center [476, 167] width 405 height 101
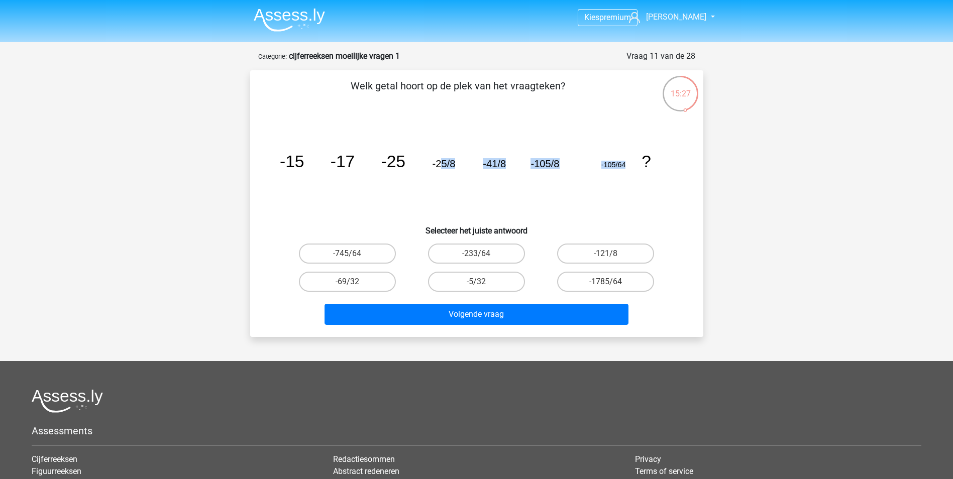
drag, startPoint x: 627, startPoint y: 164, endPoint x: 621, endPoint y: 172, distance: 9.8
click at [621, 172] on icon "image/svg+xml -15 -17 -25 -25/8 -41/8 -105/8 -105/64 ?" at bounding box center [476, 167] width 405 height 101
click at [304, 161] on tspan "-105/64" at bounding box center [291, 161] width 25 height 19
drag, startPoint x: 611, startPoint y: 164, endPoint x: 625, endPoint y: 166, distance: 14.6
click at [625, 166] on icon "image/svg+xml -15 -17 -25 -25/8 -41/8 -105/8 -105/64 ?" at bounding box center [476, 167] width 405 height 101
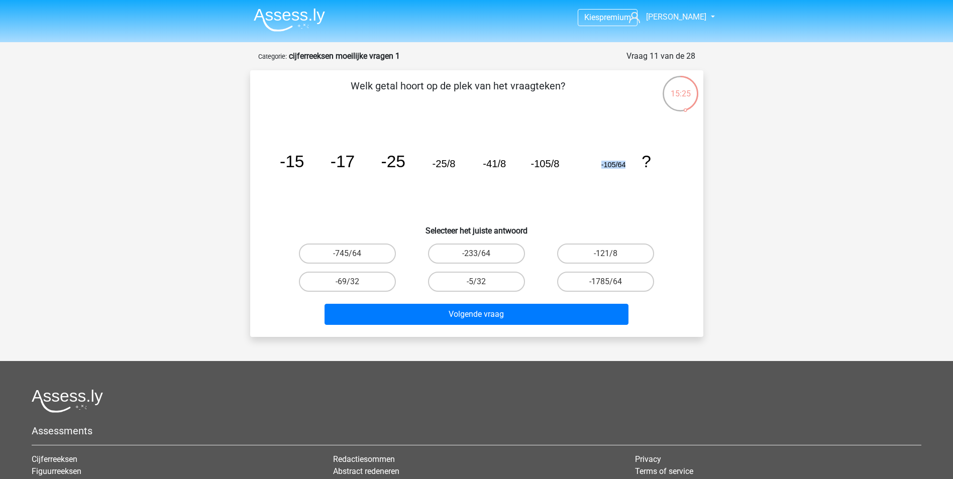
drag, startPoint x: 625, startPoint y: 166, endPoint x: 622, endPoint y: 177, distance: 12.1
click at [622, 177] on icon "image/svg+xml -15 -17 -25 -25/8 -41/8 -105/8 -105/64 ?" at bounding box center [476, 167] width 405 height 101
click at [304, 163] on tspan "-105/64" at bounding box center [291, 161] width 25 height 19
drag, startPoint x: 600, startPoint y: 163, endPoint x: 625, endPoint y: 163, distance: 25.1
click at [625, 163] on icon "image/svg+xml -15 -17 -25 -25/8 -41/8 -105/8 -105/64 ?" at bounding box center [476, 167] width 405 height 101
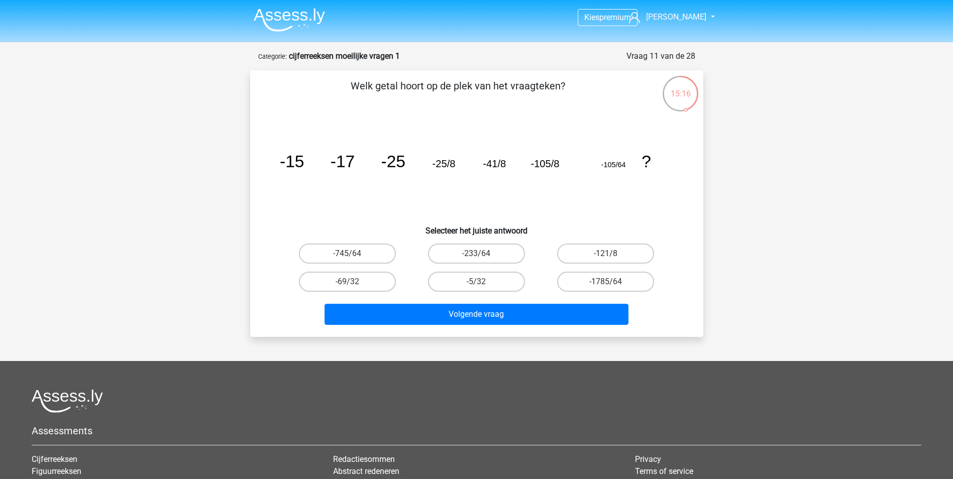
drag, startPoint x: 625, startPoint y: 163, endPoint x: 641, endPoint y: 169, distance: 16.7
click at [641, 169] on icon "image/svg+xml -15 -17 -25 -25/8 -41/8 -105/8 -105/64 ?" at bounding box center [476, 167] width 405 height 101
click at [304, 165] on tspan "-105/64" at bounding box center [291, 161] width 25 height 19
drag, startPoint x: 624, startPoint y: 165, endPoint x: 621, endPoint y: 172, distance: 7.7
click at [621, 171] on icon "image/svg+xml -15 -17 -25 -25/8 -41/8 -105/8 -105/64 ?" at bounding box center [476, 167] width 405 height 101
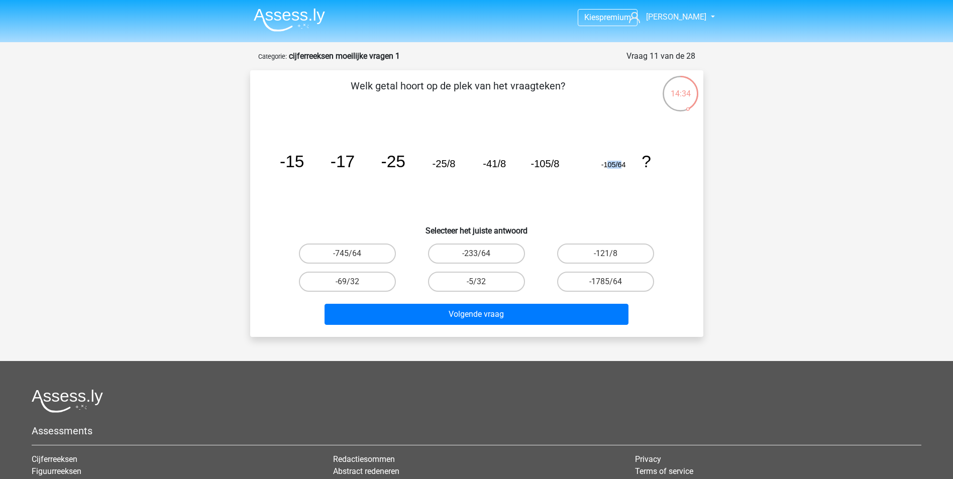
drag, startPoint x: 606, startPoint y: 167, endPoint x: 621, endPoint y: 163, distance: 15.6
click at [304, 163] on tspan "-105/64" at bounding box center [291, 161] width 25 height 19
click at [680, 166] on div "image/svg+xml -15 -17 -25 -25/8 -41/8 -105/8 -105/64 ?" at bounding box center [476, 167] width 421 height 101
drag, startPoint x: 462, startPoint y: 165, endPoint x: 504, endPoint y: 165, distance: 42.7
click at [504, 165] on g "-15 -17 -25 -25/8 -41/8 -105/8 -105/64 ?" at bounding box center [464, 161] width 371 height 19
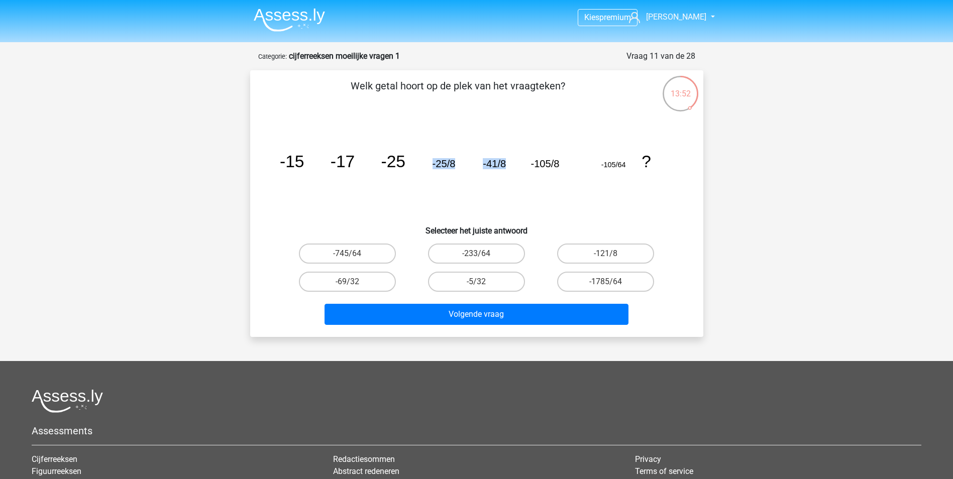
drag, startPoint x: 504, startPoint y: 165, endPoint x: 463, endPoint y: 176, distance: 42.5
click at [481, 178] on icon "image/svg+xml -15 -17 -25 -25/8 -41/8 -105/8 -105/64 ?" at bounding box center [476, 167] width 405 height 101
drag, startPoint x: 437, startPoint y: 167, endPoint x: 500, endPoint y: 169, distance: 63.8
click at [500, 169] on g "-15 -17 -25 -25/8 -41/8 -105/8 -105/64 ?" at bounding box center [464, 161] width 371 height 19
drag, startPoint x: 500, startPoint y: 169, endPoint x: 494, endPoint y: 173, distance: 7.7
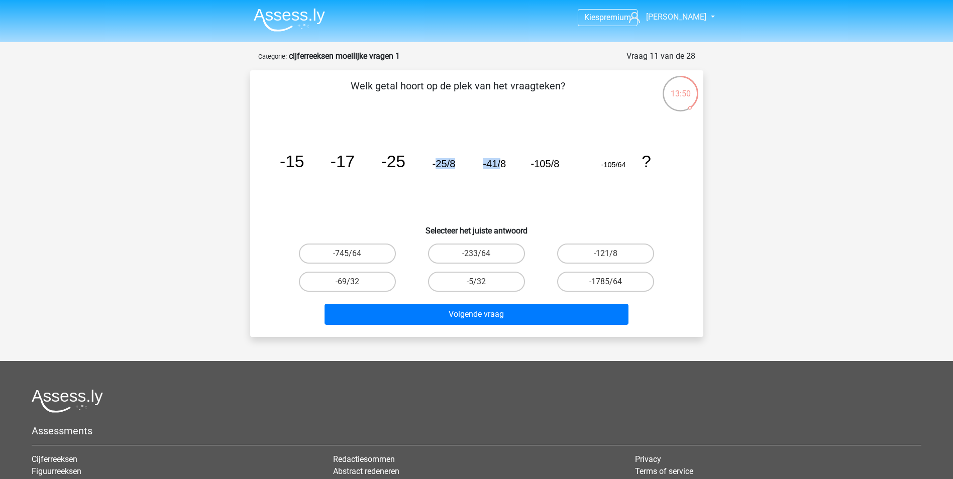
click at [493, 169] on icon "image/svg+xml -15 -17 -25 -25/8 -41/8 -105/8 -105/64 ?" at bounding box center [476, 167] width 405 height 101
drag, startPoint x: 618, startPoint y: 165, endPoint x: 625, endPoint y: 165, distance: 7.0
click at [625, 165] on icon "image/svg+xml -15 -17 -25 -25/8 -41/8 -105/8 -105/64 ?" at bounding box center [476, 167] width 405 height 101
drag, startPoint x: 625, startPoint y: 165, endPoint x: 625, endPoint y: 171, distance: 6.0
click at [625, 170] on icon "image/svg+xml -15 -17 -25 -25/8 -41/8 -105/8 -105/64 ?" at bounding box center [476, 167] width 405 height 101
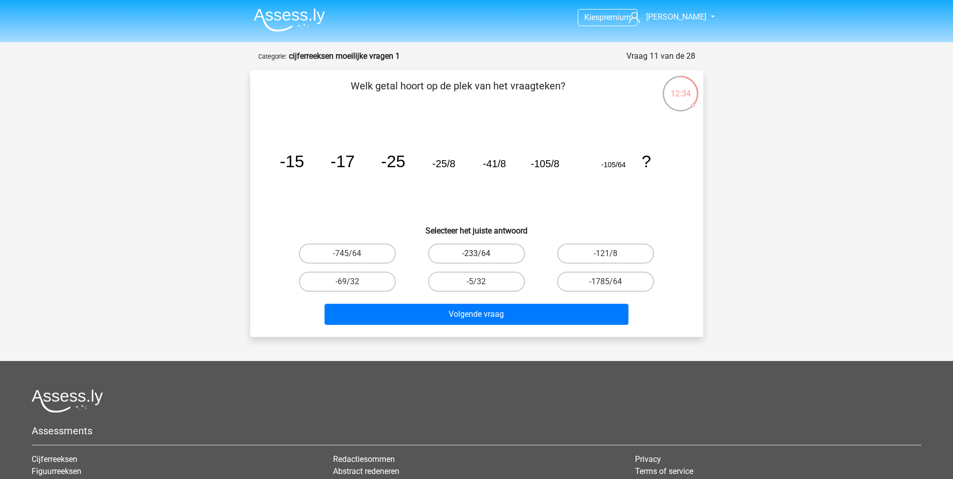
click at [461, 257] on label "-233/64" at bounding box center [476, 254] width 97 height 20
click at [476, 257] on input "-233/64" at bounding box center [479, 257] width 7 height 7
radio input "true"
drag, startPoint x: 621, startPoint y: 164, endPoint x: 616, endPoint y: 166, distance: 5.4
click at [304, 166] on tspan "-105/64" at bounding box center [291, 161] width 25 height 19
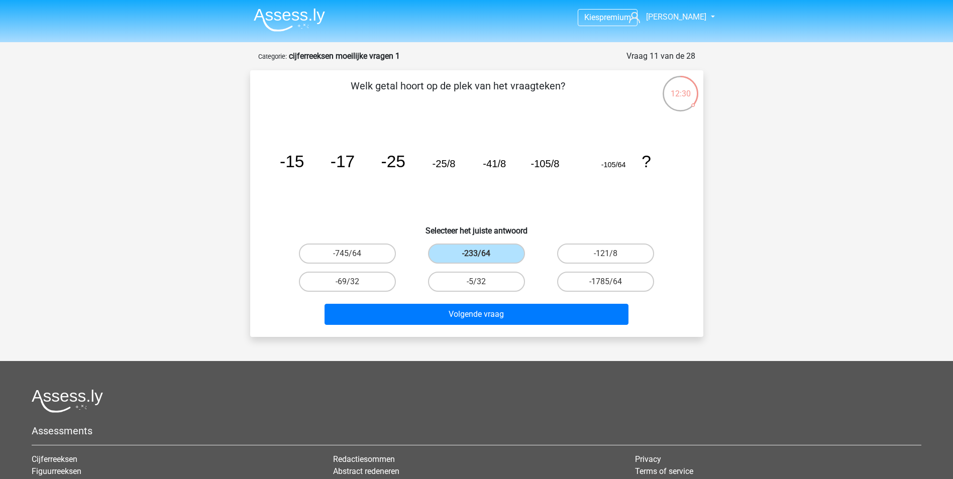
drag, startPoint x: 616, startPoint y: 166, endPoint x: 623, endPoint y: 166, distance: 7.0
click at [304, 166] on tspan "-105/64" at bounding box center [291, 161] width 25 height 19
drag, startPoint x: 625, startPoint y: 165, endPoint x: 618, endPoint y: 165, distance: 7.0
click at [618, 165] on icon "image/svg+xml -15 -17 -25 -25/8 -41/8 -105/8 -105/64 ?" at bounding box center [476, 167] width 405 height 101
drag, startPoint x: 618, startPoint y: 165, endPoint x: 620, endPoint y: 173, distance: 8.8
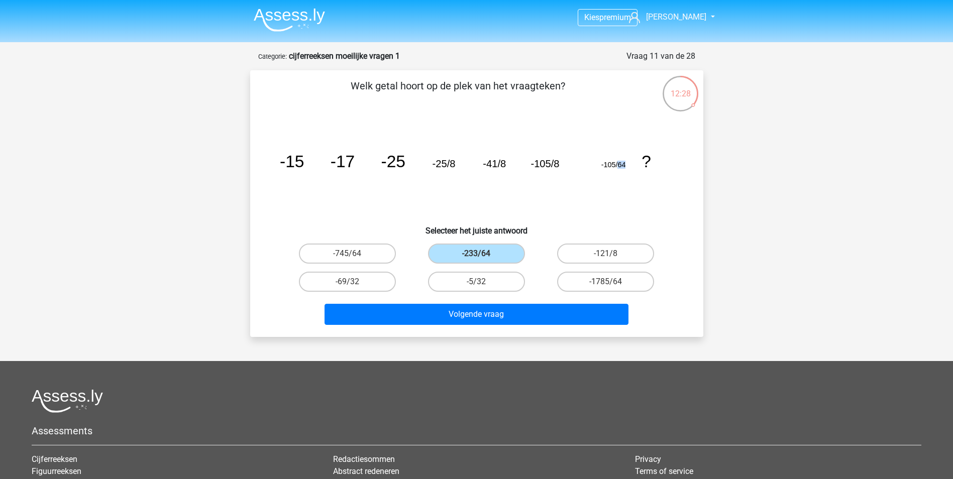
click at [622, 172] on icon "image/svg+xml -15 -17 -25 -25/8 -41/8 -105/8 -105/64 ?" at bounding box center [476, 167] width 405 height 101
drag, startPoint x: 618, startPoint y: 166, endPoint x: 624, endPoint y: 166, distance: 6.0
click at [304, 166] on tspan "-105/64" at bounding box center [291, 161] width 25 height 19
drag, startPoint x: 624, startPoint y: 166, endPoint x: 616, endPoint y: 143, distance: 24.6
click at [616, 143] on icon "image/svg+xml -15 -17 -25 -25/8 -41/8 -105/8 -105/64 ?" at bounding box center [476, 167] width 405 height 101
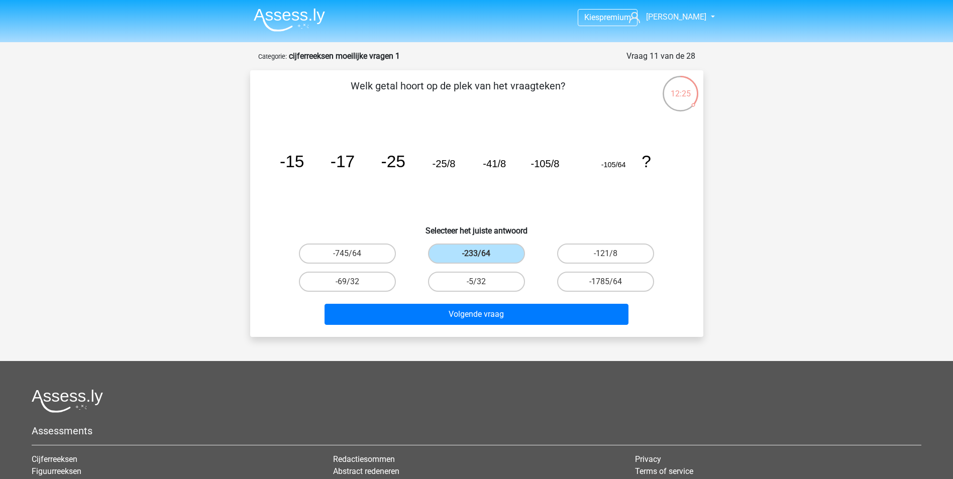
drag, startPoint x: 616, startPoint y: 143, endPoint x: 622, endPoint y: 176, distance: 33.8
click at [304, 164] on tspan "-105/64" at bounding box center [291, 161] width 25 height 19
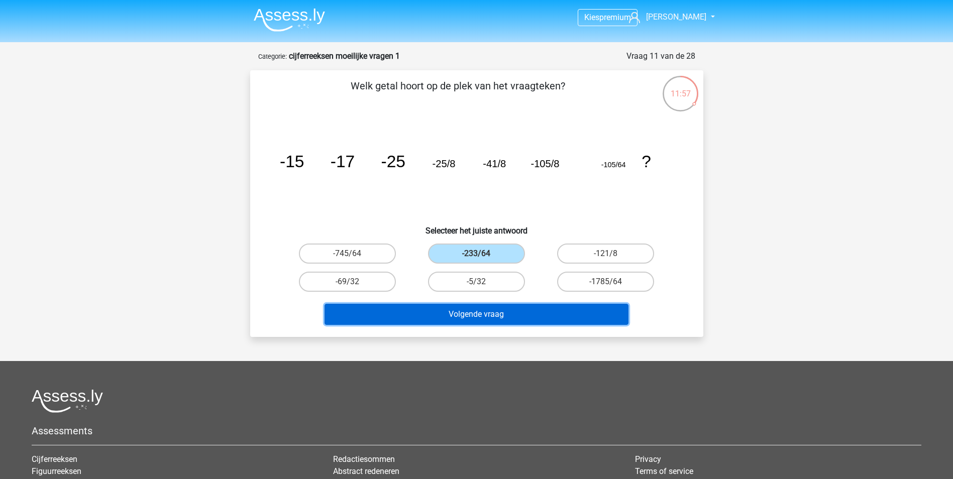
click at [487, 316] on button "Volgende vraag" at bounding box center [477, 314] width 304 height 21
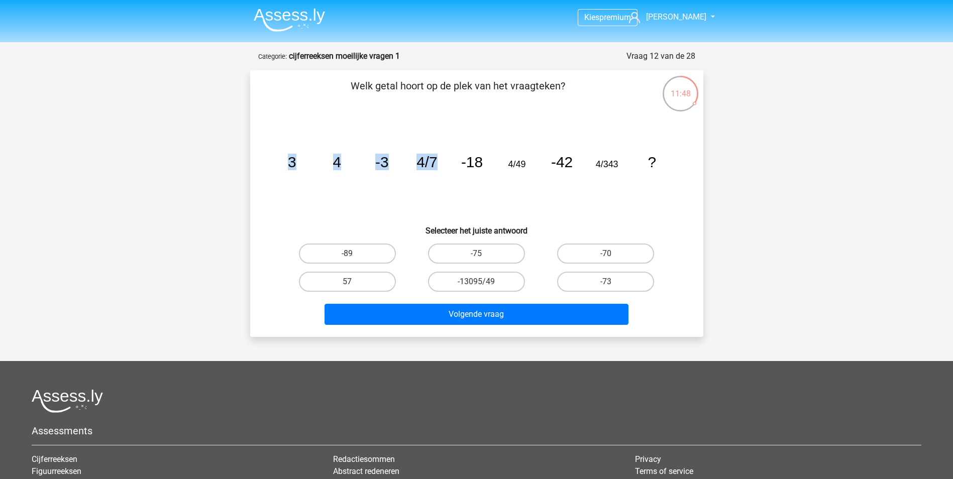
drag, startPoint x: 290, startPoint y: 165, endPoint x: 434, endPoint y: 162, distance: 143.7
click at [434, 162] on g "3 4 -3 4/7 -18 4/49 -42 4/343 ?" at bounding box center [471, 162] width 368 height 17
drag, startPoint x: 434, startPoint y: 162, endPoint x: 427, endPoint y: 183, distance: 22.2
click at [427, 183] on icon "image/svg+xml 3 4 -3 4/7 -18 4/49 -42 4/343 ?" at bounding box center [476, 167] width 405 height 101
drag, startPoint x: 471, startPoint y: 256, endPoint x: 499, endPoint y: 268, distance: 31.1
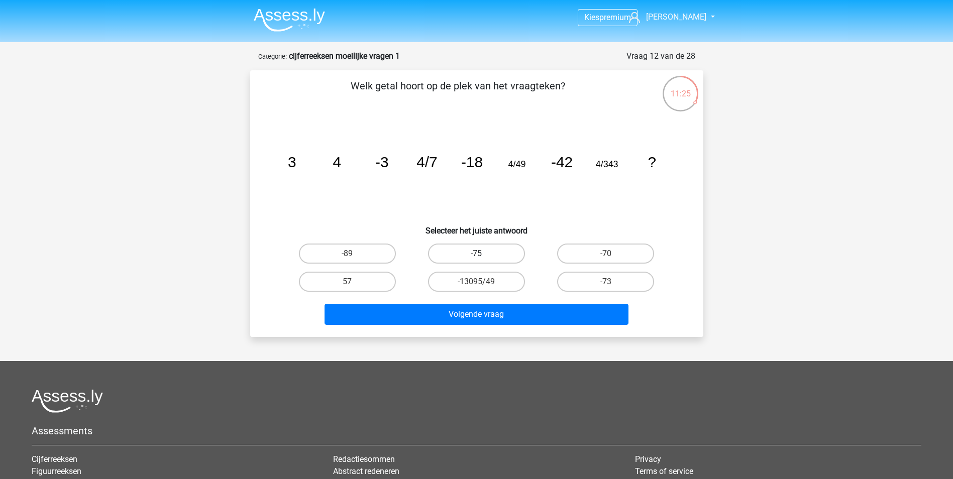
click at [471, 257] on label "-75" at bounding box center [476, 254] width 97 height 20
click at [476, 257] on input "-75" at bounding box center [479, 257] width 7 height 7
radio input "true"
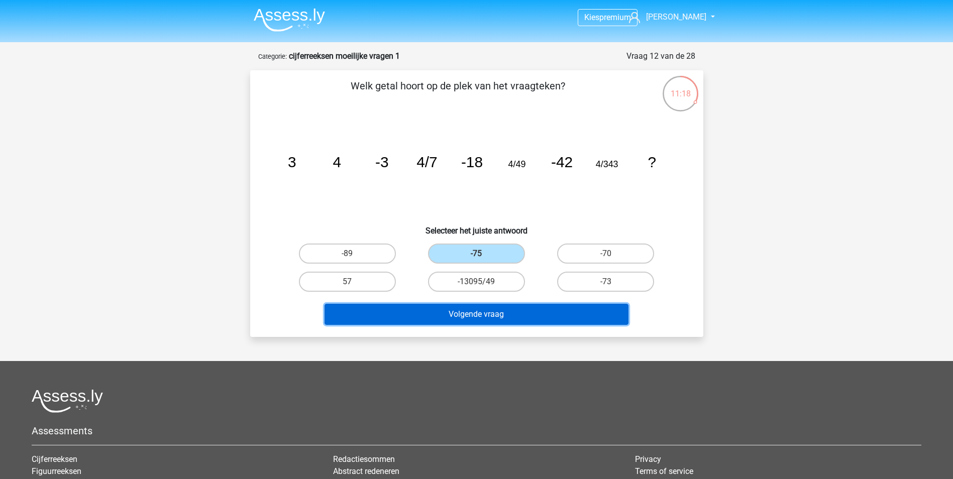
click at [517, 315] on button "Volgende vraag" at bounding box center [477, 314] width 304 height 21
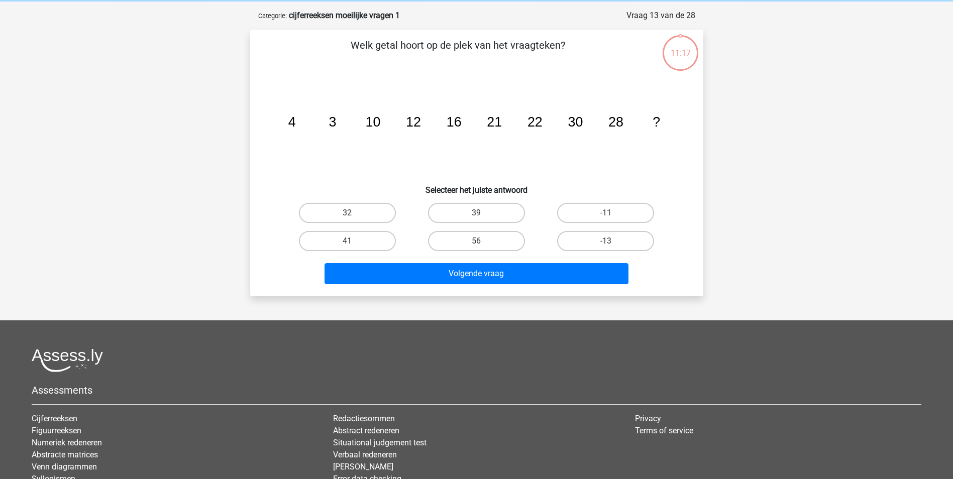
scroll to position [50, 0]
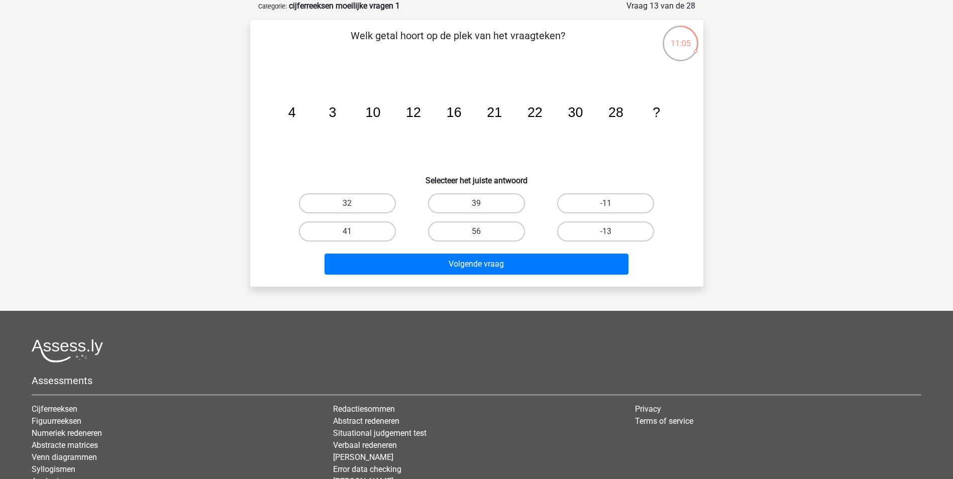
drag, startPoint x: 475, startPoint y: 200, endPoint x: 480, endPoint y: 203, distance: 6.1
click at [476, 198] on label "39" at bounding box center [476, 203] width 97 height 20
click at [476, 203] on input "39" at bounding box center [479, 206] width 7 height 7
radio input "true"
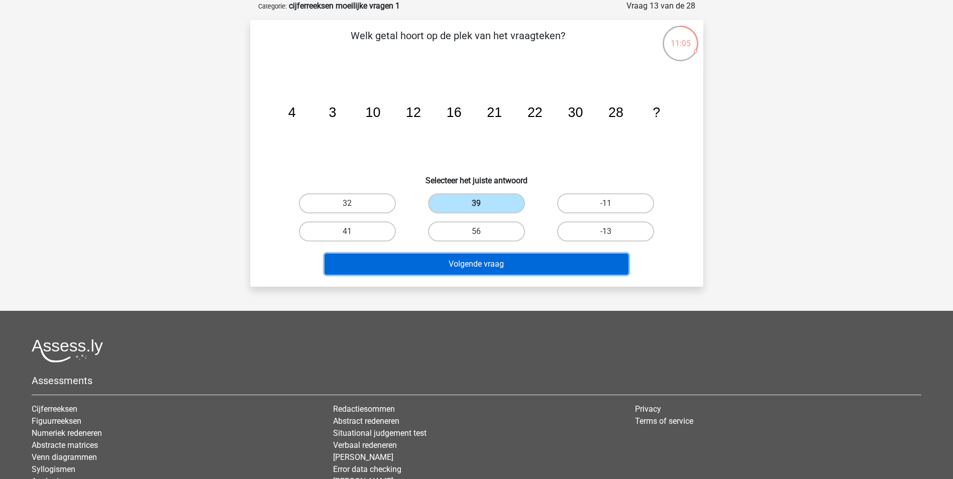
click at [476, 261] on button "Volgende vraag" at bounding box center [477, 264] width 304 height 21
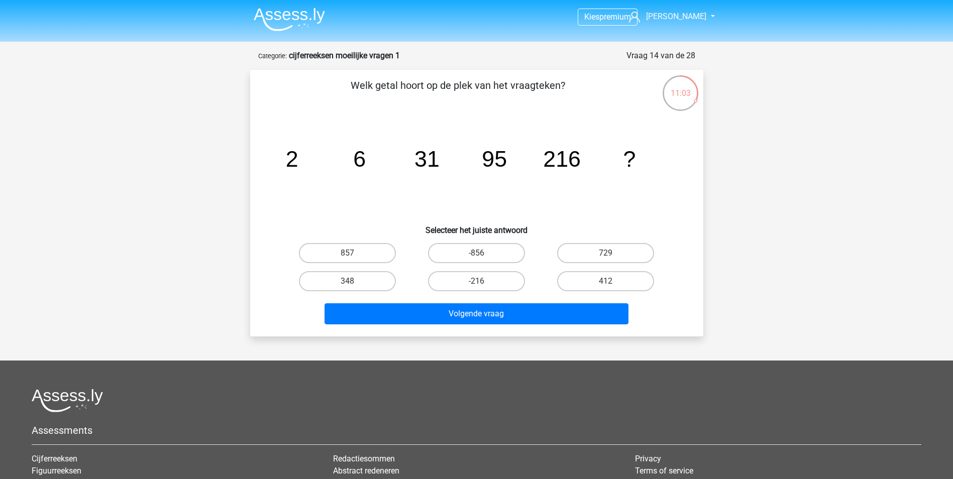
scroll to position [0, 0]
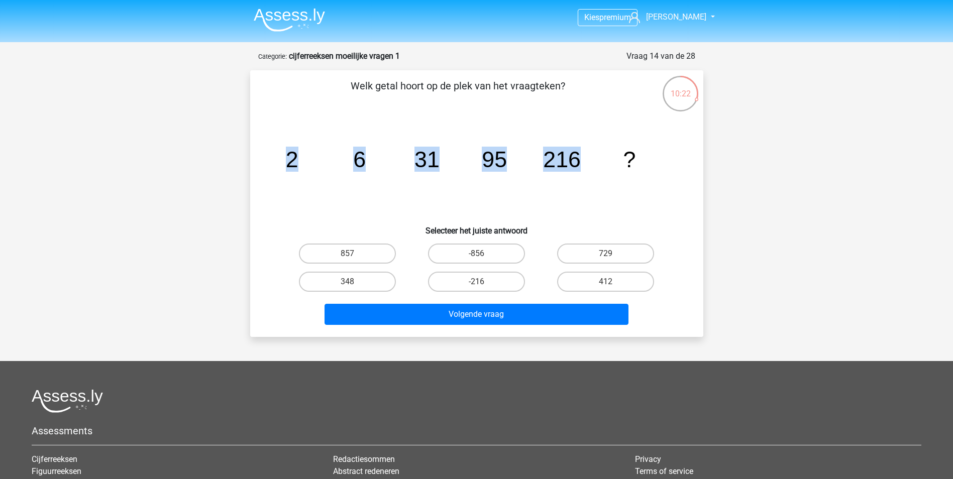
drag, startPoint x: 271, startPoint y: 167, endPoint x: 580, endPoint y: 160, distance: 309.1
click at [580, 160] on div "image/svg+xml 2 6 31 95 216 ?" at bounding box center [476, 167] width 421 height 101
drag, startPoint x: 580, startPoint y: 160, endPoint x: 578, endPoint y: 185, distance: 25.2
click at [578, 185] on icon "image/svg+xml 2 6 31 95 216 ?" at bounding box center [476, 167] width 405 height 101
click at [584, 289] on label "412" at bounding box center [605, 282] width 97 height 20
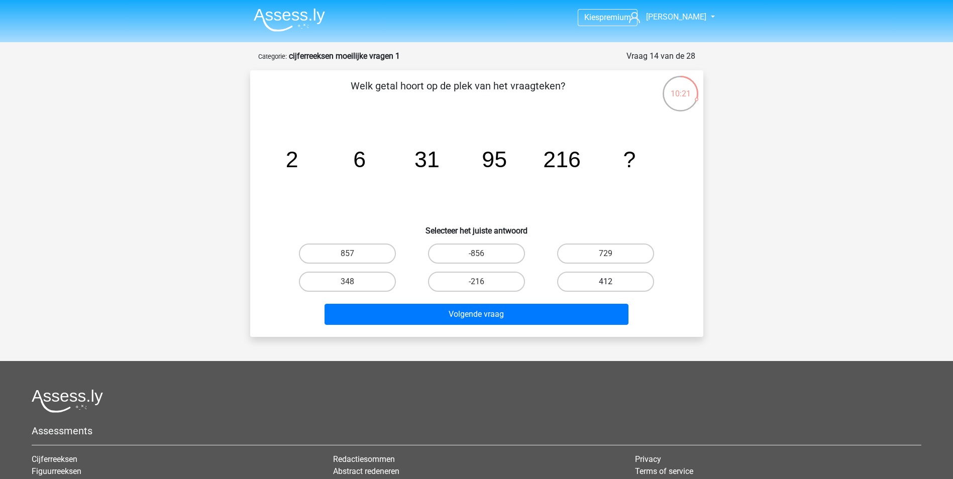
click at [606, 288] on input "412" at bounding box center [609, 285] width 7 height 7
radio input "true"
click at [466, 156] on icon "image/svg+xml 2 6 31 95 216 ?" at bounding box center [476, 167] width 405 height 101
click at [297, 155] on tspan "2" at bounding box center [291, 159] width 13 height 25
click at [388, 161] on icon "image/svg+xml 2 6 31 95 216 ?" at bounding box center [476, 167] width 405 height 101
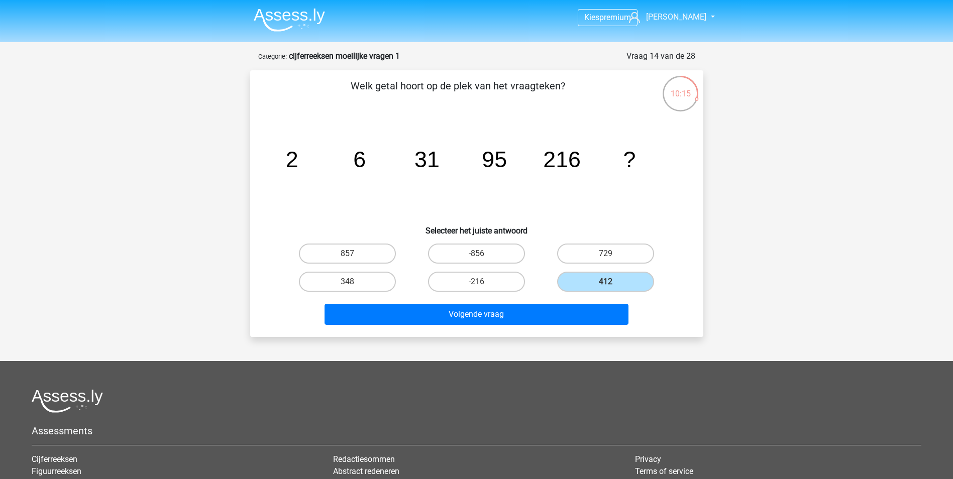
click at [533, 150] on icon "image/svg+xml 2 6 31 95 216 ?" at bounding box center [476, 167] width 405 height 101
drag, startPoint x: 661, startPoint y: 148, endPoint x: 668, endPoint y: 149, distance: 7.1
click at [662, 148] on icon "image/svg+xml 2 6 31 95 216 ?" at bounding box center [476, 167] width 405 height 101
drag, startPoint x: 296, startPoint y: 161, endPoint x: 517, endPoint y: 149, distance: 221.4
click at [517, 149] on icon "image/svg+xml 2 6 31 95 216 ?" at bounding box center [476, 167] width 405 height 101
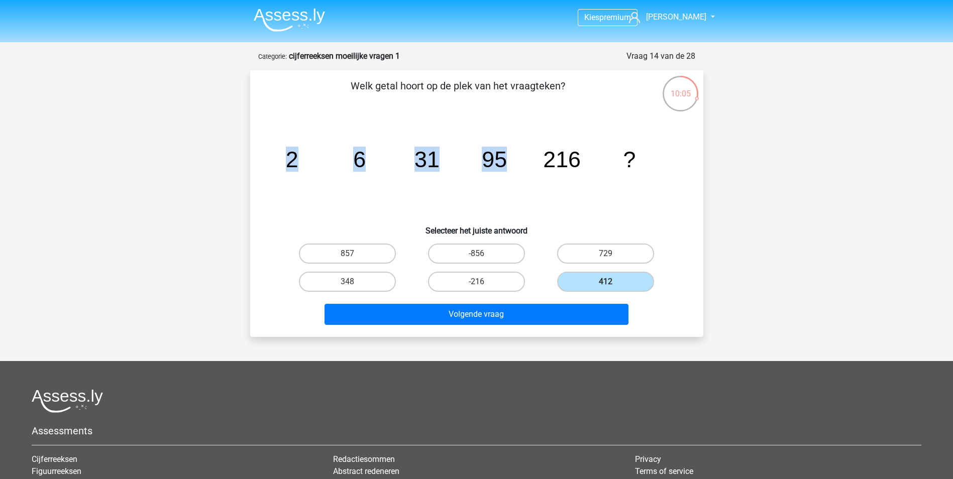
drag, startPoint x: 517, startPoint y: 149, endPoint x: 582, endPoint y: 154, distance: 65.0
click at [582, 154] on icon "image/svg+xml 2 6 31 95 216 ?" at bounding box center [476, 167] width 405 height 101
drag, startPoint x: 333, startPoint y: 151, endPoint x: 437, endPoint y: 160, distance: 104.4
click at [437, 160] on g "2 6 31 95 216 ?" at bounding box center [460, 159] width 350 height 25
drag, startPoint x: 437, startPoint y: 160, endPoint x: 436, endPoint y: 167, distance: 7.1
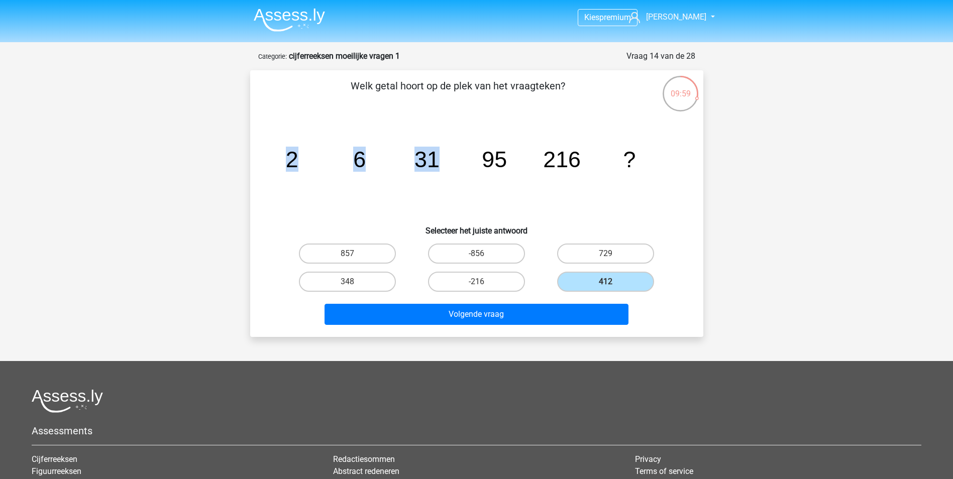
click at [298, 165] on tspan "31" at bounding box center [291, 159] width 13 height 25
click at [787, 288] on div "Kies premium julian julianwilbrink97@gmail.com" at bounding box center [476, 313] width 953 height 627
drag, startPoint x: 277, startPoint y: 149, endPoint x: 386, endPoint y: 169, distance: 110.9
click at [386, 169] on icon "image/svg+xml 2 6 31 95 216 ?" at bounding box center [476, 167] width 405 height 101
drag, startPoint x: 386, startPoint y: 169, endPoint x: 355, endPoint y: 166, distance: 31.8
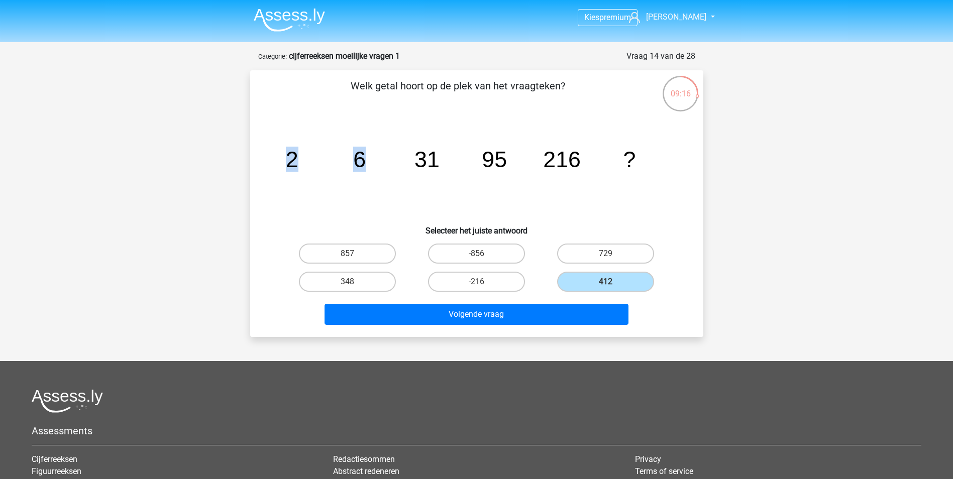
click at [298, 166] on tspan "6" at bounding box center [291, 159] width 13 height 25
drag, startPoint x: 355, startPoint y: 165, endPoint x: 453, endPoint y: 176, distance: 98.6
click at [453, 176] on icon "image/svg+xml 2 6 31 95 216 ?" at bounding box center [476, 167] width 405 height 101
drag, startPoint x: 453, startPoint y: 176, endPoint x: 428, endPoint y: 171, distance: 25.7
click at [437, 175] on icon "image/svg+xml 2 6 31 95 216 ?" at bounding box center [476, 167] width 405 height 101
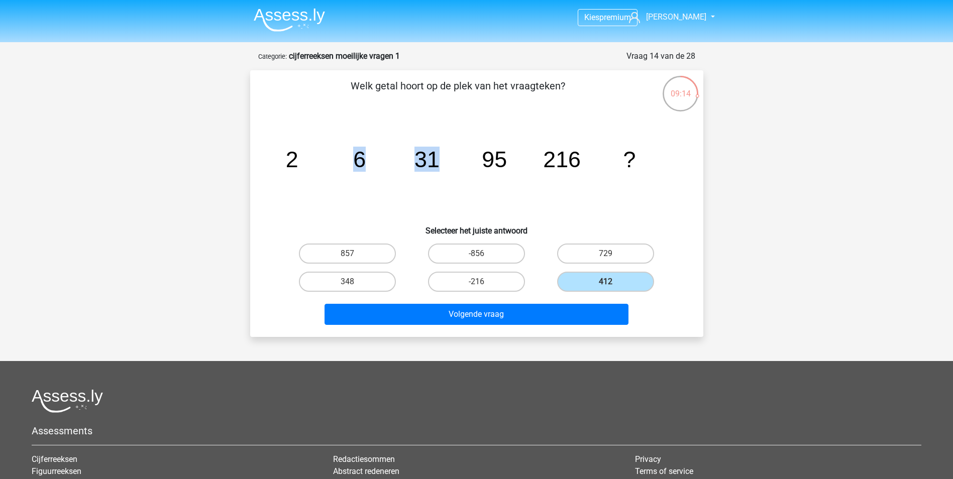
click at [409, 156] on icon "image/svg+xml 2 6 31 95 216 ?" at bounding box center [476, 167] width 405 height 101
drag, startPoint x: 417, startPoint y: 158, endPoint x: 506, endPoint y: 158, distance: 89.4
click at [506, 158] on g "2 6 31 95 216 ?" at bounding box center [460, 159] width 350 height 25
click at [507, 158] on icon "image/svg+xml 2 6 31 95 216 ?" at bounding box center [476, 167] width 405 height 101
drag, startPoint x: 568, startPoint y: 156, endPoint x: 470, endPoint y: 156, distance: 98.5
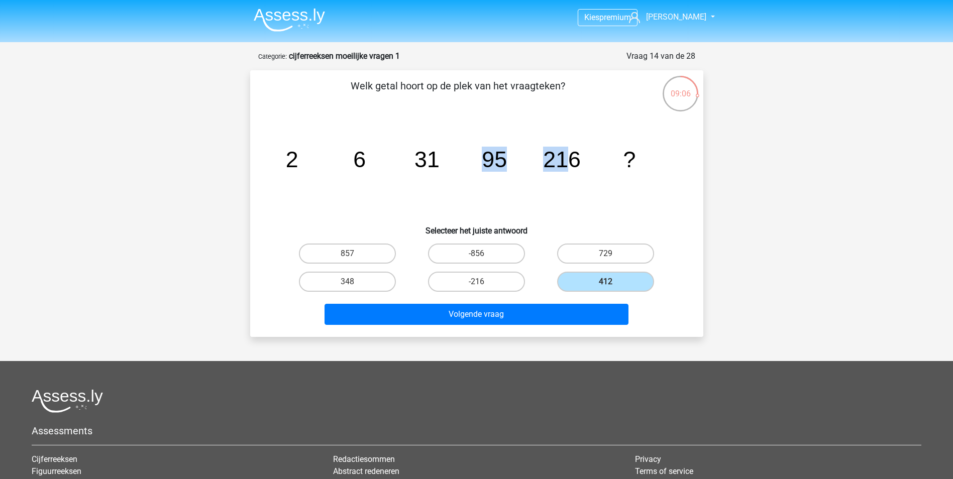
click at [470, 156] on icon "image/svg+xml 2 6 31 95 216 ?" at bounding box center [476, 167] width 405 height 101
drag, startPoint x: 470, startPoint y: 156, endPoint x: 479, endPoint y: 178, distance: 23.4
click at [479, 178] on icon "image/svg+xml 2 6 31 95 216 ?" at bounding box center [476, 167] width 405 height 101
click at [340, 279] on label "348" at bounding box center [347, 282] width 97 height 20
click at [347, 282] on input "348" at bounding box center [350, 285] width 7 height 7
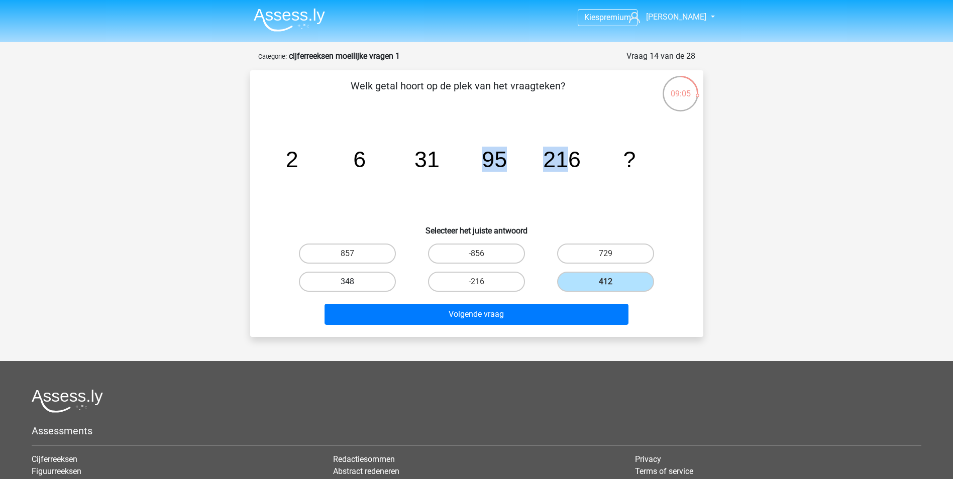
radio input "true"
click at [298, 165] on tspan "216" at bounding box center [291, 159] width 13 height 25
drag, startPoint x: 574, startPoint y: 169, endPoint x: 584, endPoint y: 172, distance: 10.4
click at [298, 169] on tspan "216" at bounding box center [291, 159] width 13 height 25
click at [298, 150] on tspan "216" at bounding box center [291, 159] width 13 height 25
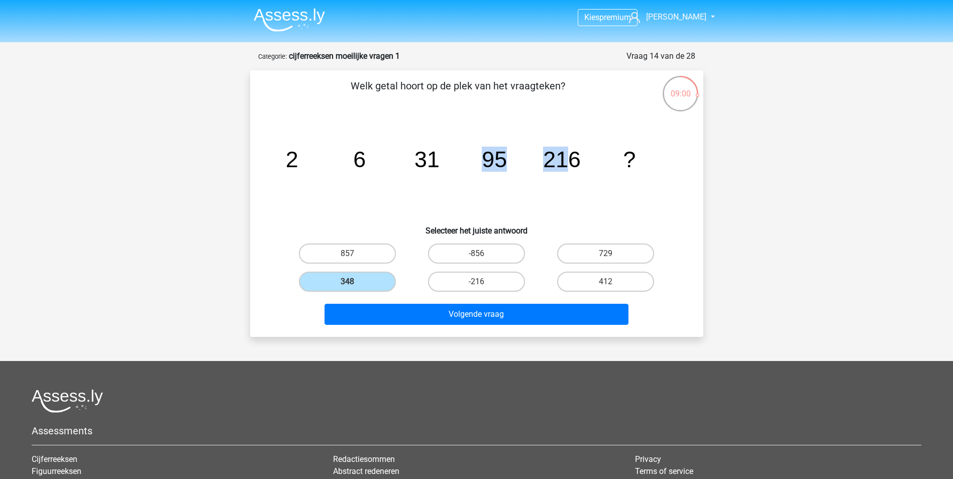
click at [298, 152] on tspan "216" at bounding box center [291, 159] width 13 height 25
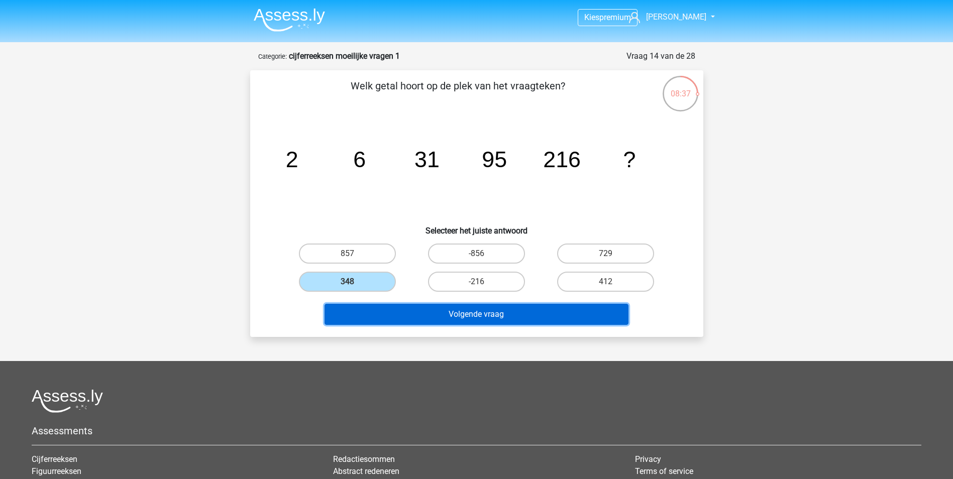
click at [492, 310] on button "Volgende vraag" at bounding box center [477, 314] width 304 height 21
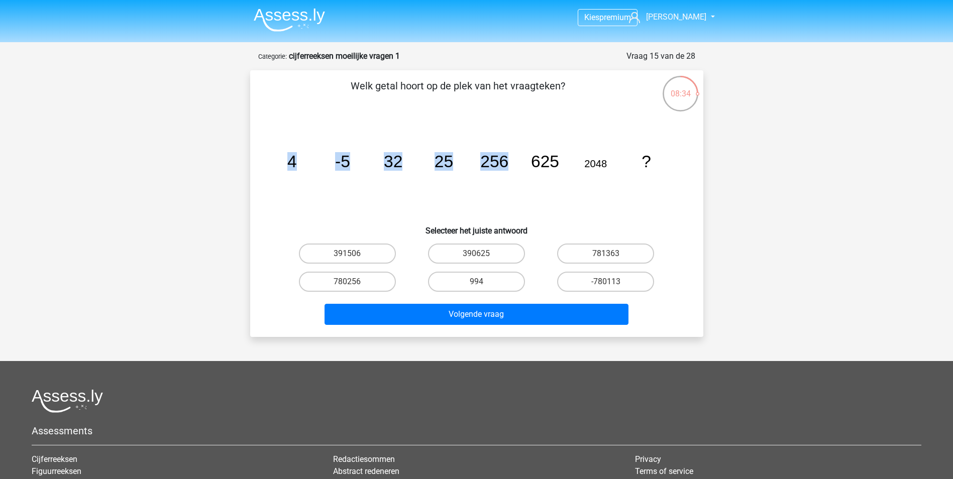
drag, startPoint x: 445, startPoint y: 156, endPoint x: 520, endPoint y: 158, distance: 75.4
click at [520, 158] on icon "image/svg+xml 4 -5 32 25 256 625 2048 ?" at bounding box center [476, 167] width 405 height 101
drag, startPoint x: 520, startPoint y: 158, endPoint x: 465, endPoint y: 188, distance: 62.8
click at [473, 183] on icon "image/svg+xml 4 -5 32 25 256 625 2048 ?" at bounding box center [476, 167] width 405 height 101
click at [369, 180] on icon "image/svg+xml 4 -5 32 25 256 625 2048 ?" at bounding box center [476, 167] width 405 height 101
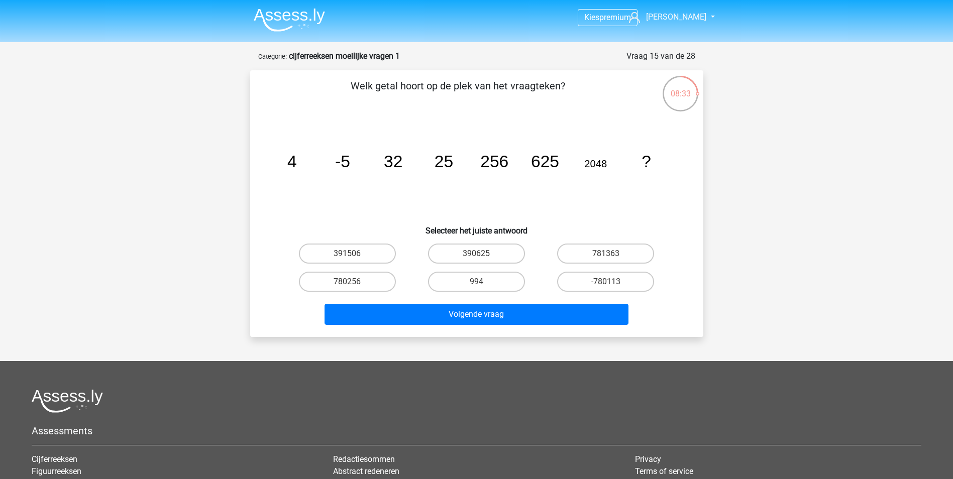
click at [356, 159] on icon "image/svg+xml 4 -5 32 25 256 625 2048 ?" at bounding box center [476, 167] width 405 height 101
drag, startPoint x: 340, startPoint y: 159, endPoint x: 445, endPoint y: 165, distance: 105.7
click at [445, 165] on g "4 -5 32 25 256 625 2048 ?" at bounding box center [469, 161] width 364 height 19
drag, startPoint x: 445, startPoint y: 165, endPoint x: 414, endPoint y: 187, distance: 38.2
click at [444, 185] on icon "image/svg+xml 4 -5 32 25 256 625 2048 ?" at bounding box center [476, 167] width 405 height 101
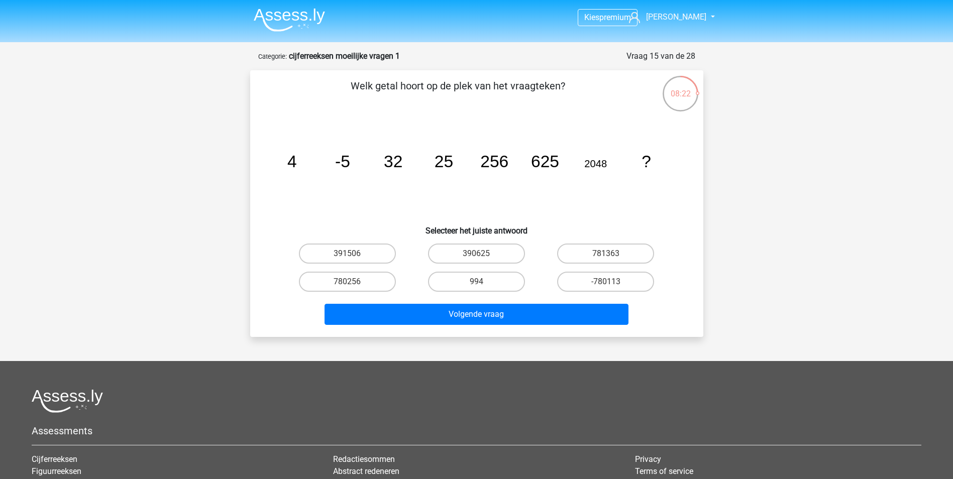
click at [296, 158] on tspan "-5" at bounding box center [292, 161] width 10 height 19
click at [296, 164] on tspan "-5" at bounding box center [292, 161] width 10 height 19
drag, startPoint x: 342, startPoint y: 160, endPoint x: 359, endPoint y: 159, distance: 17.6
click at [359, 159] on icon "image/svg+xml 4 -5 32 25 256 625 2048 ?" at bounding box center [476, 167] width 405 height 101
drag, startPoint x: 359, startPoint y: 159, endPoint x: 453, endPoint y: 158, distance: 93.5
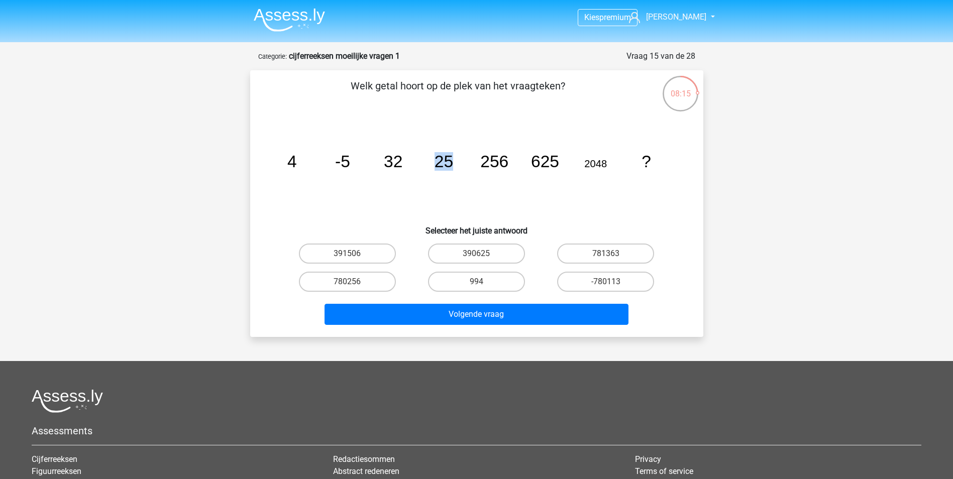
click at [296, 158] on tspan "25" at bounding box center [292, 161] width 10 height 19
drag, startPoint x: 453, startPoint y: 158, endPoint x: 446, endPoint y: 161, distance: 7.2
click at [296, 161] on tspan "25" at bounding box center [292, 161] width 10 height 19
drag, startPoint x: 437, startPoint y: 157, endPoint x: 450, endPoint y: 158, distance: 13.1
click at [296, 158] on tspan "25" at bounding box center [292, 161] width 10 height 19
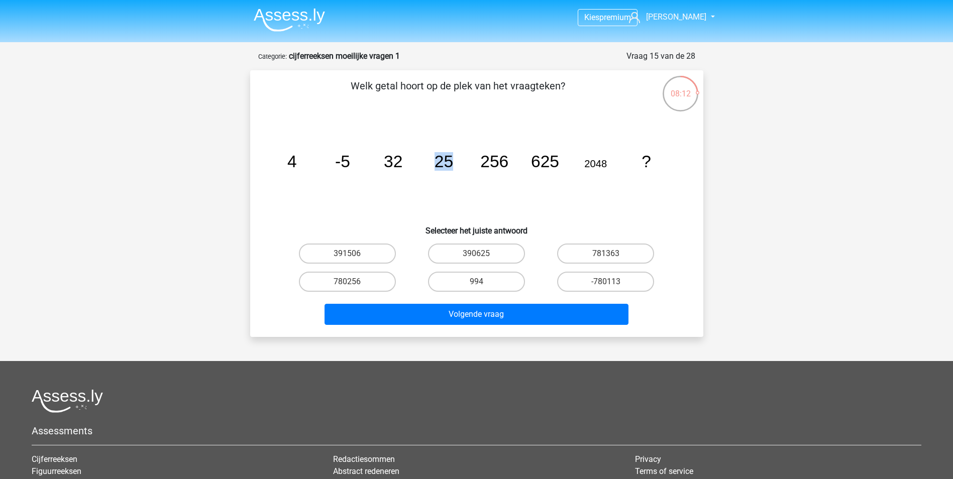
drag, startPoint x: 450, startPoint y: 158, endPoint x: 460, endPoint y: 181, distance: 25.2
click at [460, 181] on icon "image/svg+xml 4 -5 32 25 256 625 2048 ?" at bounding box center [476, 167] width 405 height 101
click at [347, 283] on input "780256" at bounding box center [350, 285] width 7 height 7
radio input "true"
click at [475, 252] on label "390625" at bounding box center [476, 254] width 97 height 20
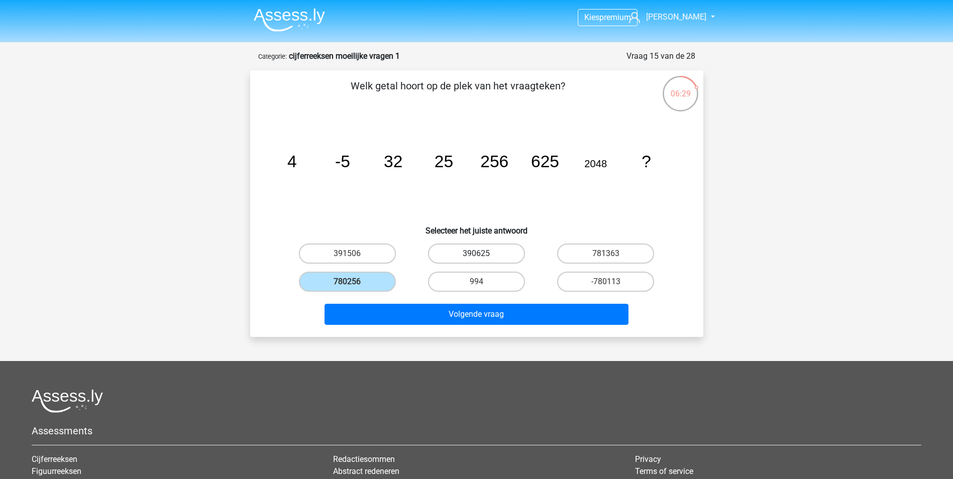
click at [476, 254] on input "390625" at bounding box center [479, 257] width 7 height 7
radio input "true"
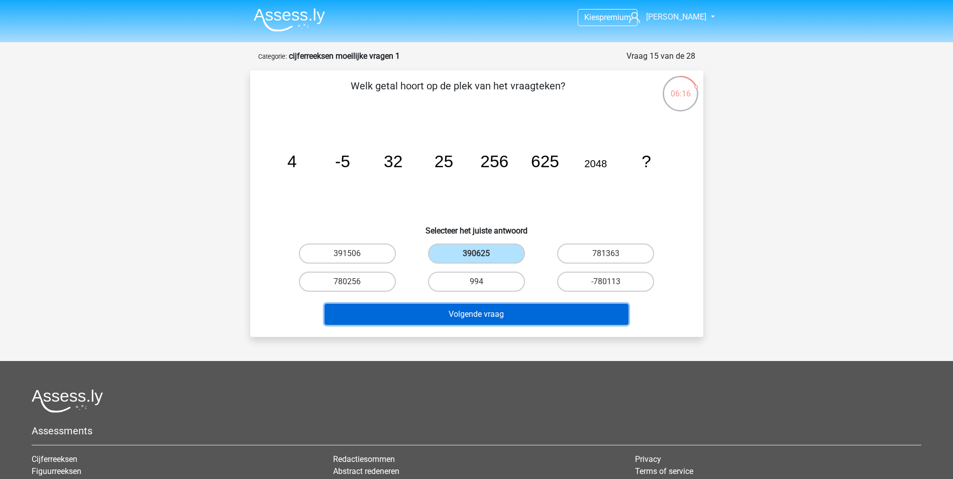
click at [483, 315] on button "Volgende vraag" at bounding box center [477, 314] width 304 height 21
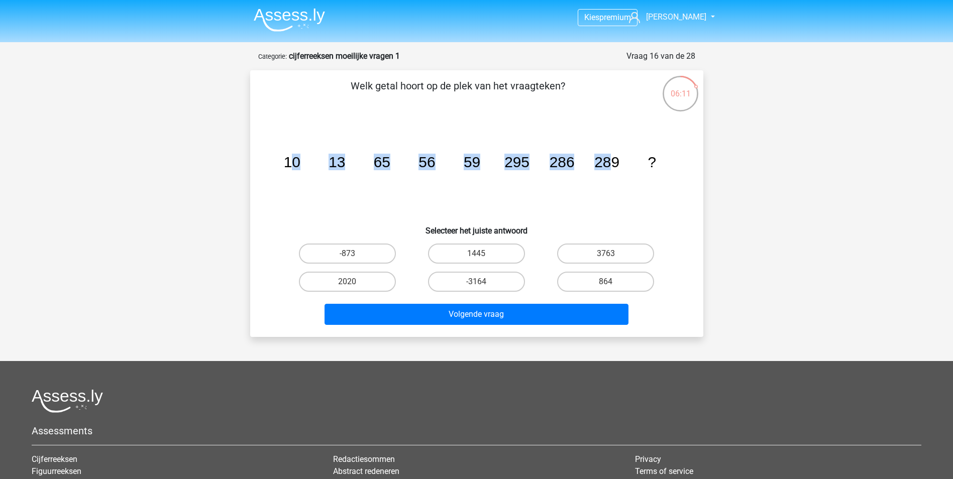
drag, startPoint x: 289, startPoint y: 159, endPoint x: 612, endPoint y: 156, distance: 323.6
click at [612, 156] on g "10 13 65 56 59 295 286 289 ?" at bounding box center [469, 162] width 372 height 17
drag, startPoint x: 612, startPoint y: 156, endPoint x: 556, endPoint y: 164, distance: 56.9
click at [300, 160] on tspan "289" at bounding box center [291, 162] width 17 height 17
click at [342, 171] on icon "image/svg+xml 10 13 65 56 59 295 286 289 ?" at bounding box center [476, 167] width 405 height 101
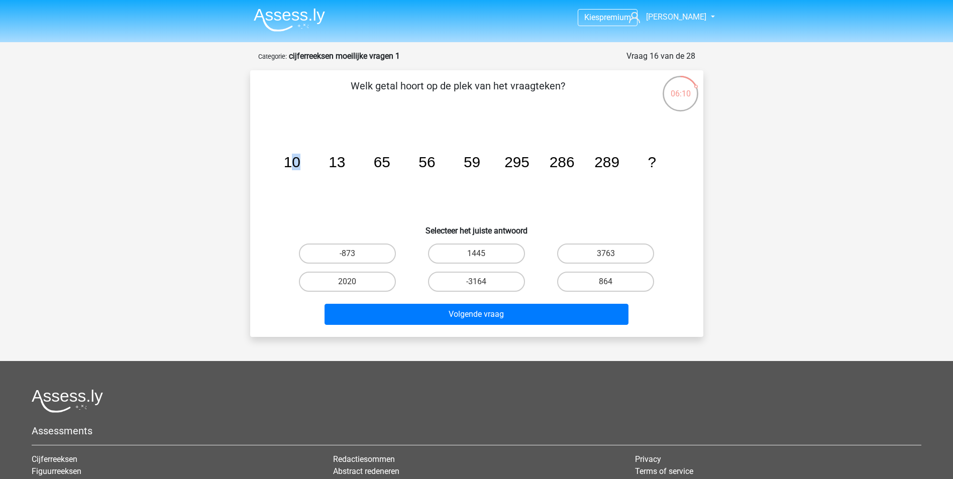
drag, startPoint x: 288, startPoint y: 158, endPoint x: 318, endPoint y: 159, distance: 29.2
click at [318, 159] on icon "image/svg+xml 10 13 65 56 59 295 286 289 ?" at bounding box center [476, 167] width 405 height 101
drag, startPoint x: 318, startPoint y: 159, endPoint x: 329, endPoint y: 172, distance: 17.1
click at [329, 172] on icon "image/svg+xml 10 13 65 56 59 295 286 289 ?" at bounding box center [476, 167] width 405 height 101
click at [455, 253] on label "1445" at bounding box center [476, 254] width 97 height 20
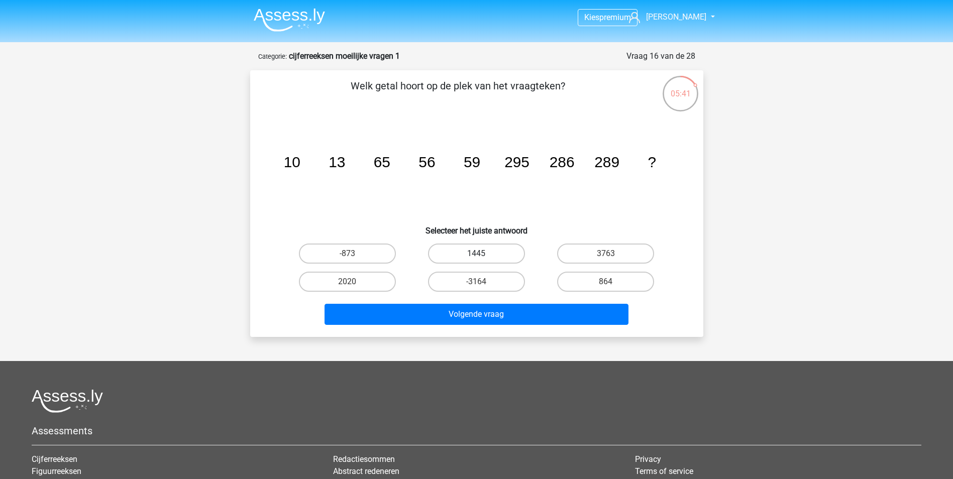
click at [476, 254] on input "1445" at bounding box center [479, 257] width 7 height 7
radio input "true"
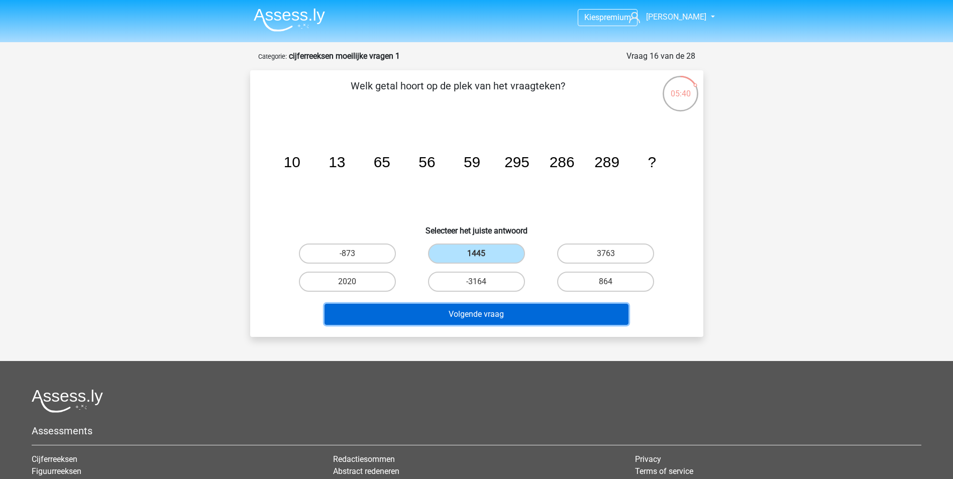
click at [454, 310] on button "Volgende vraag" at bounding box center [477, 314] width 304 height 21
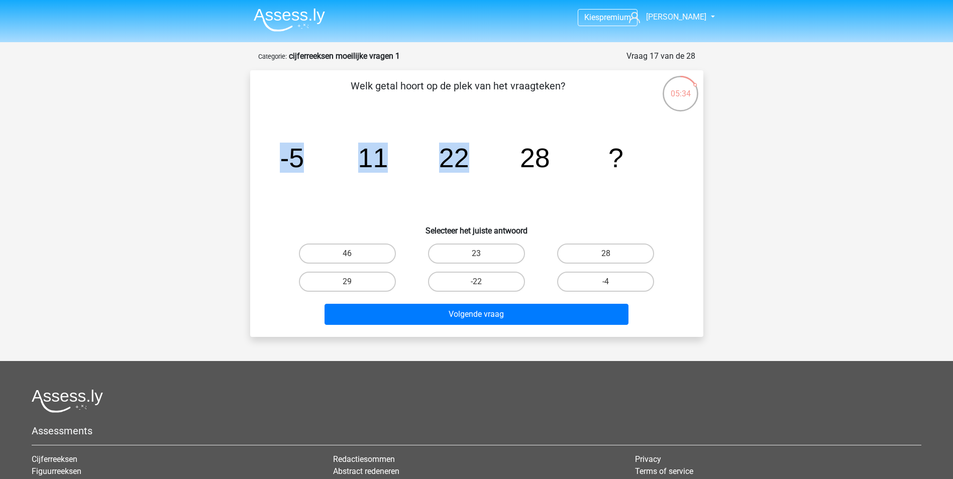
drag, startPoint x: 281, startPoint y: 155, endPoint x: 473, endPoint y: 162, distance: 192.0
click at [473, 162] on icon "image/svg+xml -5 11 22 28 ?" at bounding box center [476, 167] width 405 height 101
drag, startPoint x: 473, startPoint y: 162, endPoint x: 454, endPoint y: 166, distance: 19.4
click at [304, 166] on tspan "22" at bounding box center [292, 158] width 24 height 30
drag, startPoint x: 298, startPoint y: 151, endPoint x: 466, endPoint y: 160, distance: 168.1
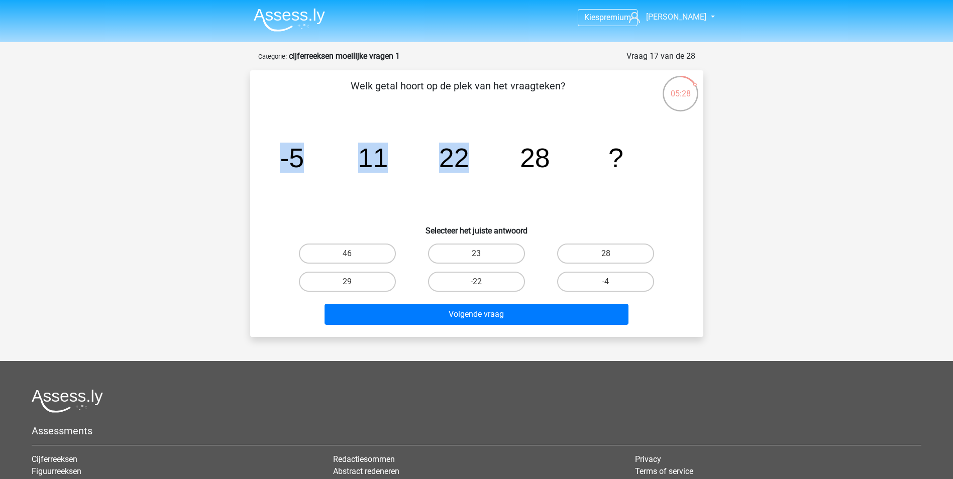
click at [466, 160] on icon "image/svg+xml -5 11 22 28 ?" at bounding box center [476, 167] width 405 height 101
drag, startPoint x: 466, startPoint y: 160, endPoint x: 414, endPoint y: 168, distance: 52.8
click at [421, 168] on icon "image/svg+xml -5 11 22 28 ?" at bounding box center [476, 167] width 405 height 101
drag, startPoint x: 303, startPoint y: 159, endPoint x: 325, endPoint y: 163, distance: 21.5
click at [296, 158] on tspan "-5" at bounding box center [292, 158] width 24 height 30
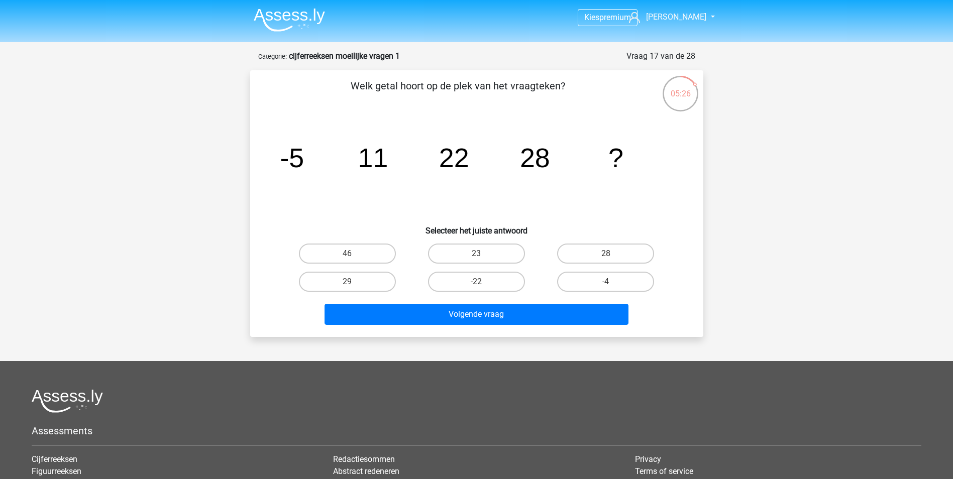
click at [456, 179] on icon "image/svg+xml -5 11 22 28 ?" at bounding box center [476, 167] width 405 height 101
drag, startPoint x: 438, startPoint y: 162, endPoint x: 469, endPoint y: 166, distance: 31.9
click at [469, 166] on icon "image/svg+xml -5 11 22 28 ?" at bounding box center [476, 167] width 405 height 101
click at [469, 167] on icon "image/svg+xml -5 11 22 28 ?" at bounding box center [476, 167] width 405 height 101
drag, startPoint x: 357, startPoint y: 159, endPoint x: 427, endPoint y: 162, distance: 69.9
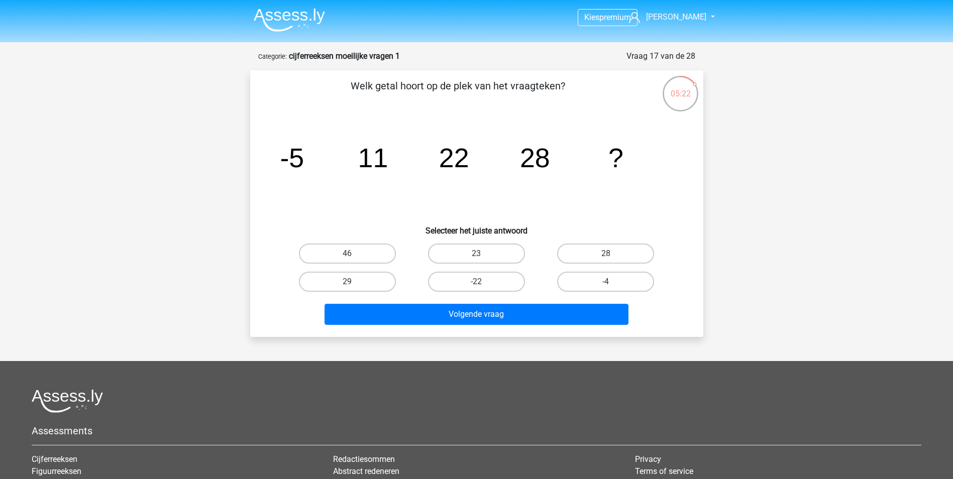
click at [361, 159] on icon "image/svg+xml -5 11 22 28 ?" at bounding box center [476, 167] width 405 height 101
drag, startPoint x: 496, startPoint y: 163, endPoint x: 539, endPoint y: 169, distance: 43.6
click at [539, 169] on g "-5 11 22 28 ?" at bounding box center [452, 158] width 344 height 30
drag, startPoint x: 539, startPoint y: 169, endPoint x: 515, endPoint y: 181, distance: 26.7
click at [515, 181] on icon "image/svg+xml -5 11 22 28 ?" at bounding box center [476, 167] width 405 height 101
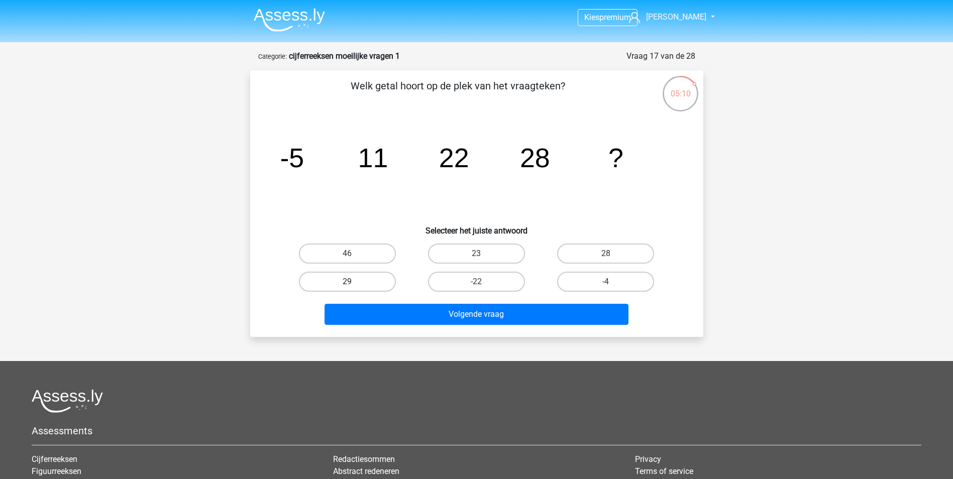
click at [364, 280] on label "29" at bounding box center [347, 282] width 97 height 20
click at [354, 282] on input "29" at bounding box center [350, 285] width 7 height 7
radio input "true"
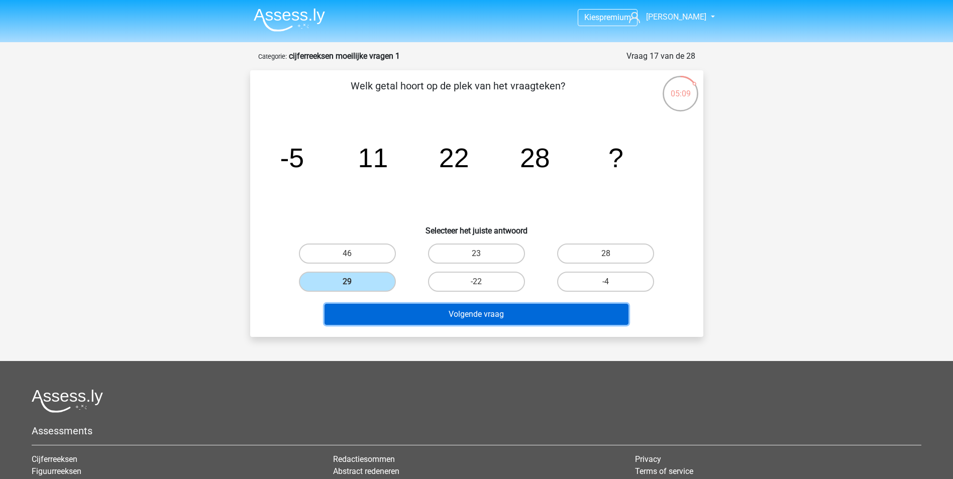
click at [502, 312] on button "Volgende vraag" at bounding box center [477, 314] width 304 height 21
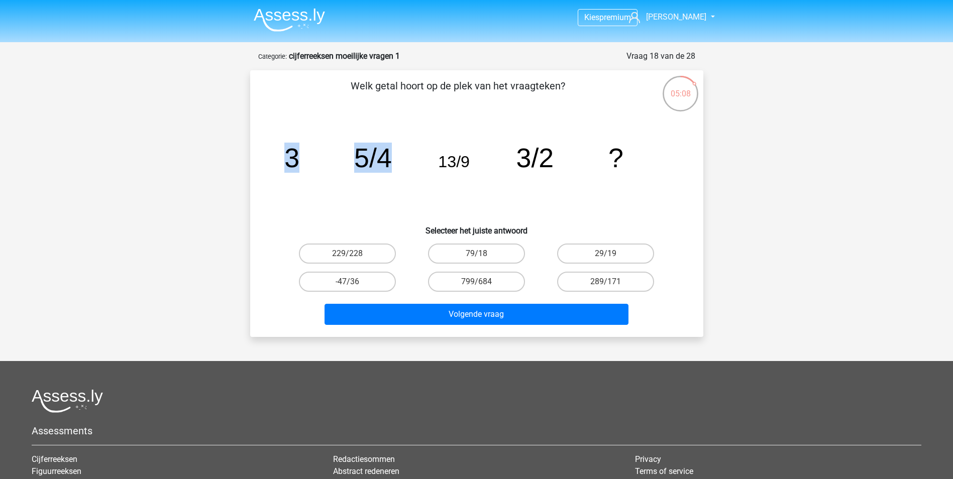
drag, startPoint x: 281, startPoint y: 158, endPoint x: 407, endPoint y: 162, distance: 126.2
click at [407, 162] on icon "image/svg+xml 3 5/4 13/9 3/2 ?" at bounding box center [476, 167] width 405 height 101
drag, startPoint x: 407, startPoint y: 162, endPoint x: 412, endPoint y: 174, distance: 13.1
click at [401, 171] on icon "image/svg+xml 3 5/4 13/9 3/2 ?" at bounding box center [476, 167] width 405 height 101
click at [299, 165] on tspan "13/9" at bounding box center [291, 158] width 15 height 30
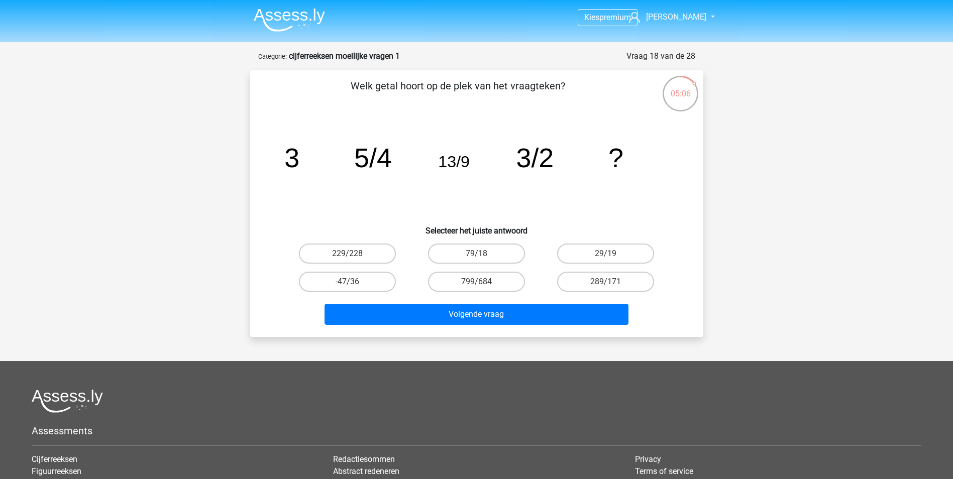
drag, startPoint x: 288, startPoint y: 154, endPoint x: 346, endPoint y: 157, distance: 57.9
click at [346, 157] on icon "image/svg+xml 3 5/4 13/9 3/2 ?" at bounding box center [476, 167] width 405 height 101
drag, startPoint x: 346, startPoint y: 157, endPoint x: 459, endPoint y: 175, distance: 114.5
click at [299, 168] on tspan "13/9" at bounding box center [291, 158] width 15 height 30
drag, startPoint x: 292, startPoint y: 158, endPoint x: 403, endPoint y: 170, distance: 111.7
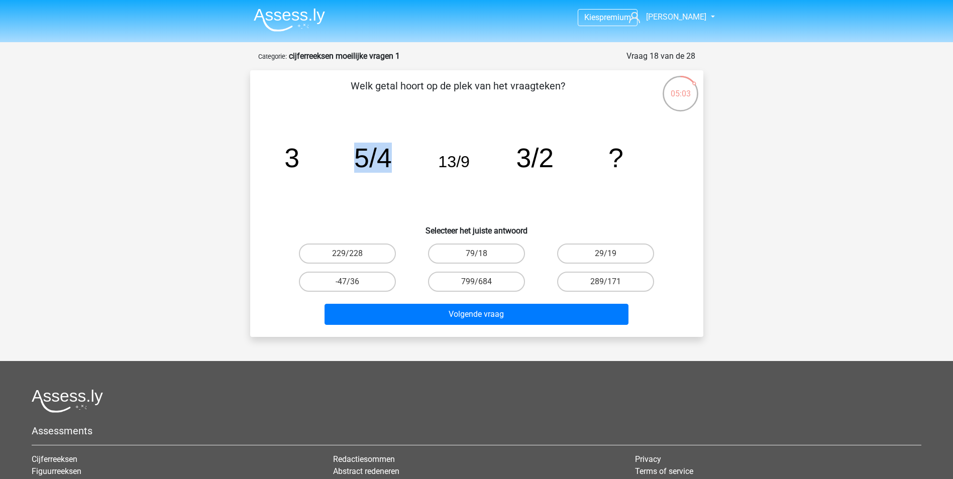
click at [403, 170] on icon "image/svg+xml 3 5/4 13/9 3/2 ?" at bounding box center [476, 167] width 405 height 101
drag, startPoint x: 403, startPoint y: 170, endPoint x: 402, endPoint y: 191, distance: 21.7
click at [402, 191] on icon "image/svg+xml 3 5/4 13/9 3/2 ?" at bounding box center [476, 167] width 405 height 101
drag, startPoint x: 284, startPoint y: 156, endPoint x: 300, endPoint y: 156, distance: 16.1
click at [300, 156] on icon "image/svg+xml 3 5/4 13/9 3/2 ?" at bounding box center [476, 167] width 405 height 101
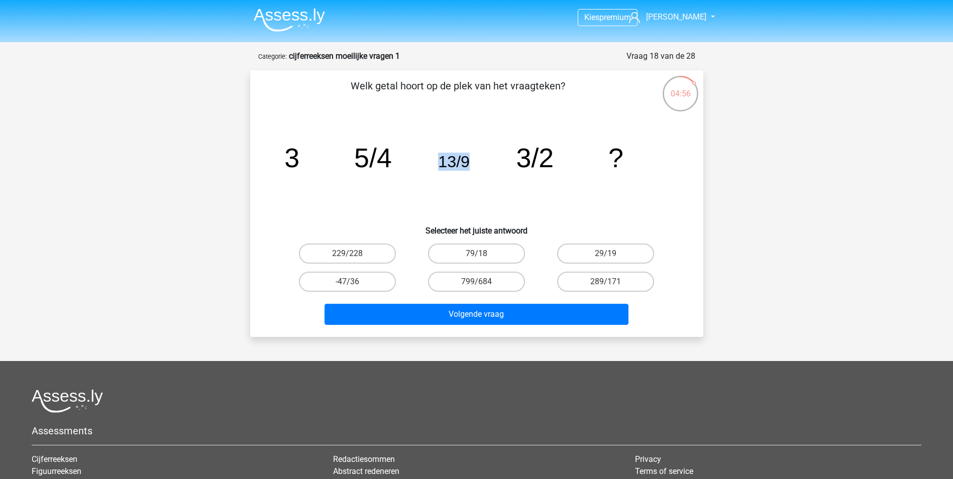
drag, startPoint x: 444, startPoint y: 160, endPoint x: 471, endPoint y: 163, distance: 27.3
click at [471, 163] on icon "image/svg+xml 3 5/4 13/9 3/2 ?" at bounding box center [476, 167] width 405 height 101
drag, startPoint x: 471, startPoint y: 163, endPoint x: 470, endPoint y: 170, distance: 7.6
click at [470, 170] on icon "image/svg+xml 3 5/4 13/9 3/2 ?" at bounding box center [476, 167] width 405 height 101
drag, startPoint x: 315, startPoint y: 166, endPoint x: 349, endPoint y: 162, distance: 34.4
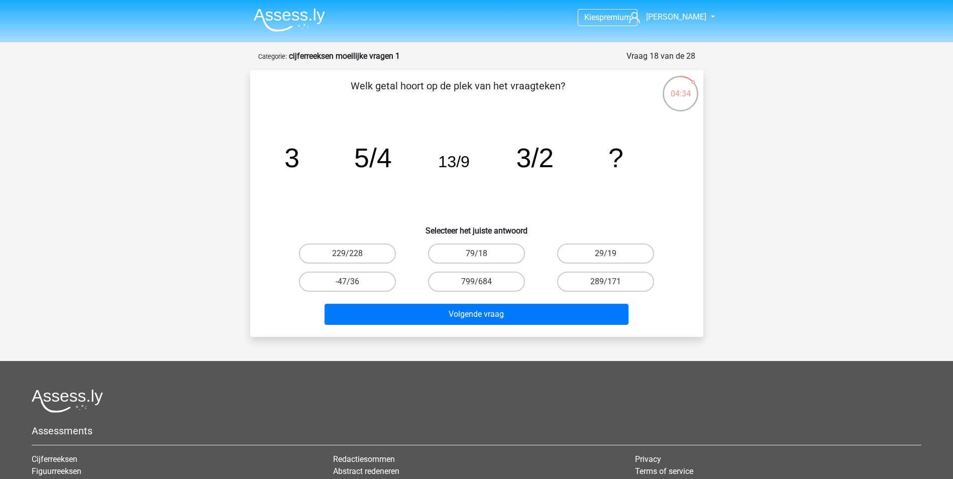
click at [320, 166] on icon "image/svg+xml 3 5/4 13/9 3/2 ?" at bounding box center [476, 167] width 405 height 101
drag, startPoint x: 314, startPoint y: 154, endPoint x: 490, endPoint y: 152, distance: 176.4
click at [490, 152] on icon "image/svg+xml 3 5/4 13/9 3/2 ?" at bounding box center [476, 167] width 405 height 101
drag, startPoint x: 490, startPoint y: 152, endPoint x: 489, endPoint y: 176, distance: 24.7
click at [489, 176] on icon "image/svg+xml 3 5/4 13/9 3/2 ?" at bounding box center [476, 167] width 405 height 101
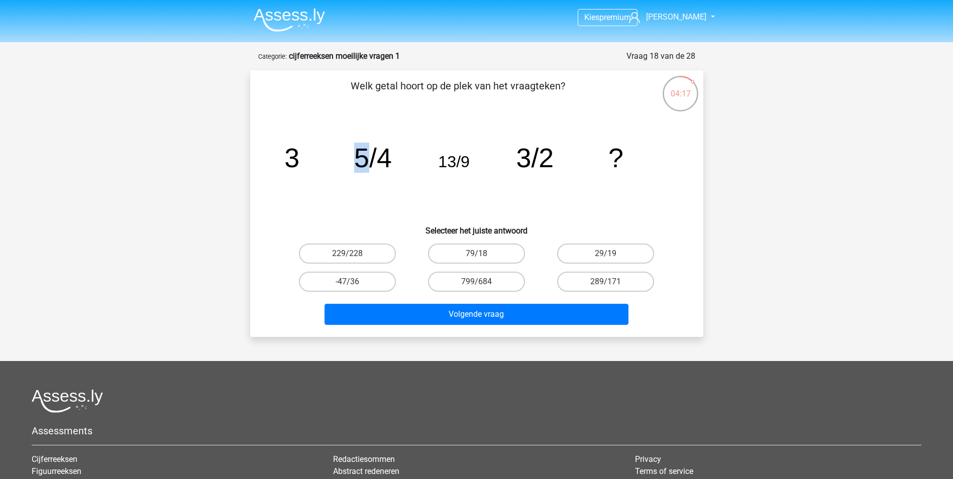
drag, startPoint x: 293, startPoint y: 157, endPoint x: 362, endPoint y: 159, distance: 69.4
click at [362, 159] on g "3 5/4 13/9 3/2 ?" at bounding box center [453, 158] width 339 height 30
drag, startPoint x: 362, startPoint y: 159, endPoint x: 345, endPoint y: 165, distance: 18.1
click at [299, 166] on tspan "5/4" at bounding box center [291, 158] width 15 height 30
click at [298, 162] on tspan "3" at bounding box center [291, 158] width 15 height 30
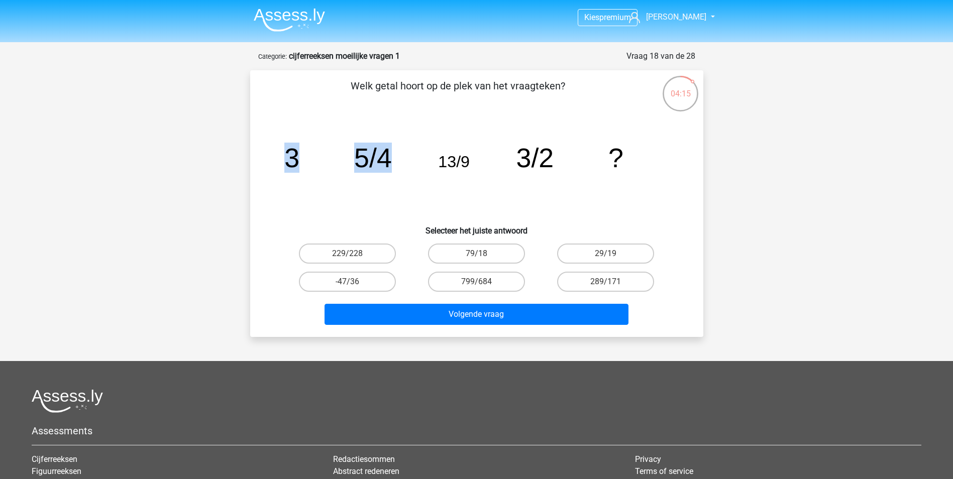
drag, startPoint x: 283, startPoint y: 152, endPoint x: 416, endPoint y: 157, distance: 132.7
click at [416, 157] on icon "image/svg+xml 3 5/4 13/9 3/2 ?" at bounding box center [476, 167] width 405 height 101
drag, startPoint x: 416, startPoint y: 157, endPoint x: 375, endPoint y: 176, distance: 45.6
click at [375, 176] on icon "image/svg+xml 3 5/4 13/9 3/2 ?" at bounding box center [476, 167] width 405 height 101
click at [300, 148] on icon "image/svg+xml 3 5/4 13/9 3/2 ?" at bounding box center [476, 167] width 405 height 101
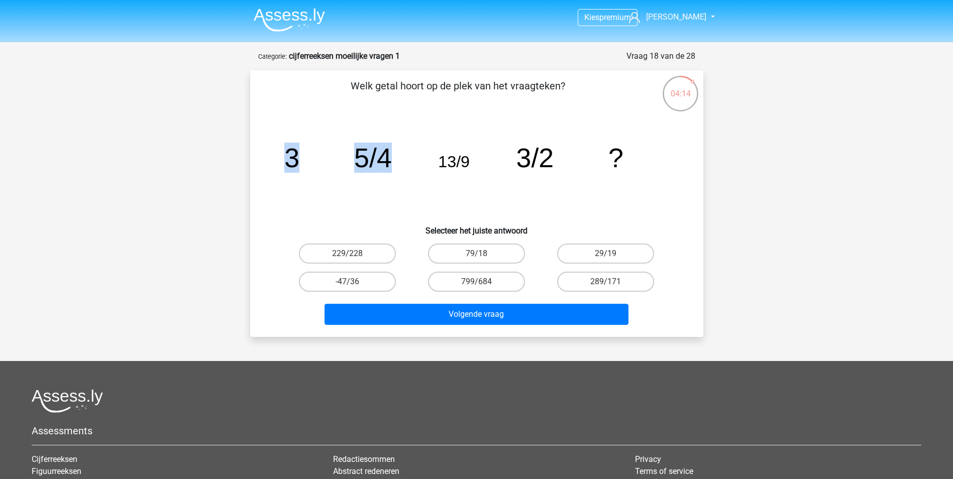
click at [336, 149] on icon "image/svg+xml 3 5/4 13/9 3/2 ?" at bounding box center [476, 167] width 405 height 101
click at [434, 153] on icon "image/svg+xml 3 5/4 13/9 3/2 ?" at bounding box center [476, 167] width 405 height 101
drag, startPoint x: 548, startPoint y: 137, endPoint x: 539, endPoint y: 160, distance: 24.8
click at [548, 146] on icon "image/svg+xml 3 5/4 13/9 3/2 ?" at bounding box center [476, 167] width 405 height 101
drag, startPoint x: 538, startPoint y: 160, endPoint x: 538, endPoint y: 166, distance: 6.0
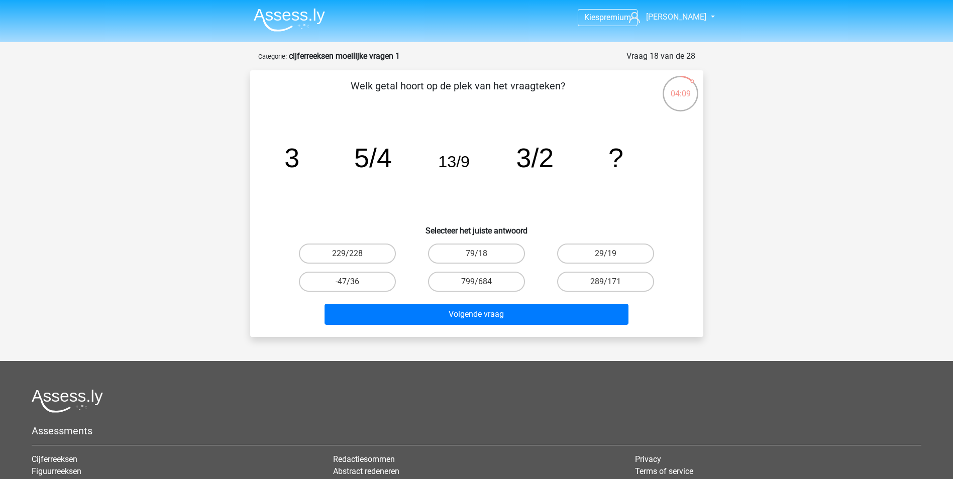
click at [299, 165] on tspan "3/2" at bounding box center [291, 158] width 15 height 30
click at [447, 152] on icon "image/svg+xml 3 5/4 13/9 3/2 ?" at bounding box center [476, 167] width 405 height 101
drag, startPoint x: 447, startPoint y: 152, endPoint x: 513, endPoint y: 157, distance: 66.5
click at [512, 154] on icon "image/svg+xml 3 5/4 13/9 3/2 ?" at bounding box center [476, 167] width 405 height 101
click at [291, 160] on tspan "3" at bounding box center [291, 158] width 15 height 30
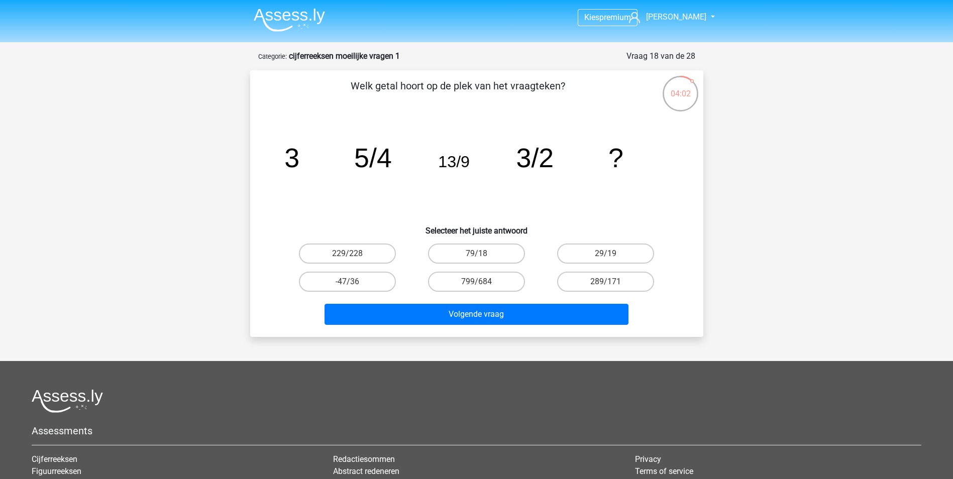
drag, startPoint x: 300, startPoint y: 160, endPoint x: 354, endPoint y: 159, distance: 54.3
click at [300, 160] on icon "image/svg+xml 3 5/4 13/9 3/2 ?" at bounding box center [476, 167] width 405 height 101
drag, startPoint x: 368, startPoint y: 159, endPoint x: 380, endPoint y: 159, distance: 12.1
click at [299, 159] on tspan "5/4" at bounding box center [291, 158] width 15 height 30
drag, startPoint x: 380, startPoint y: 159, endPoint x: 451, endPoint y: 171, distance: 71.8
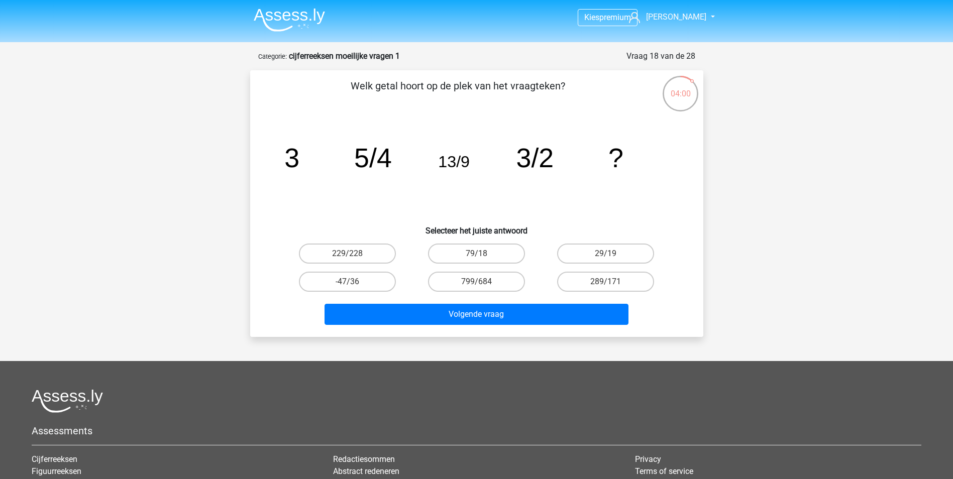
click at [299, 170] on tspan "13/9" at bounding box center [291, 158] width 15 height 30
drag, startPoint x: 517, startPoint y: 153, endPoint x: 532, endPoint y: 153, distance: 14.1
click at [299, 153] on tspan "3/2" at bounding box center [291, 158] width 15 height 30
drag, startPoint x: 532, startPoint y: 153, endPoint x: 507, endPoint y: 200, distance: 53.0
click at [507, 199] on icon "image/svg+xml 3 5/4 13/9 3/2 ?" at bounding box center [476, 167] width 405 height 101
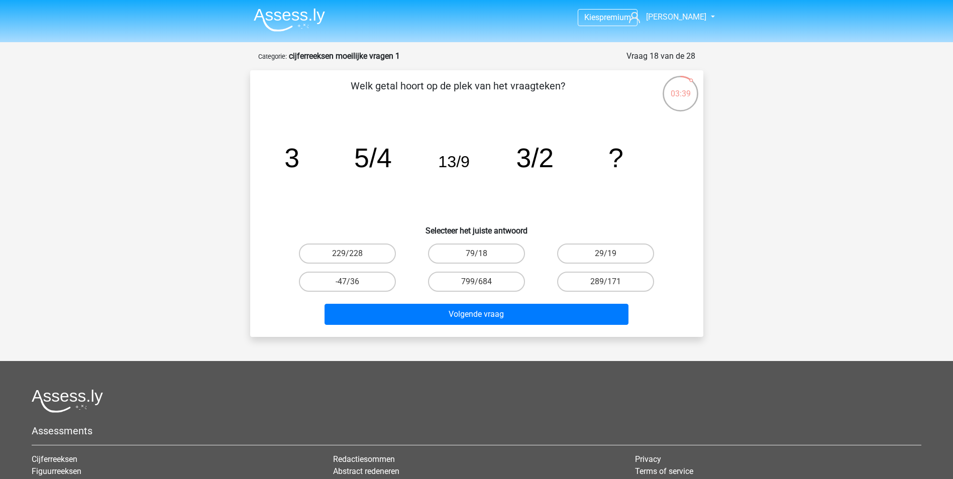
click at [299, 152] on tspan "3/2" at bounding box center [291, 158] width 15 height 30
drag, startPoint x: 463, startPoint y: 188, endPoint x: 372, endPoint y: 159, distance: 94.9
click at [462, 188] on icon "image/svg+xml 3 5/4 13/9 3/2 ?" at bounding box center [476, 167] width 405 height 101
drag, startPoint x: 379, startPoint y: 151, endPoint x: 653, endPoint y: 157, distance: 273.4
click at [653, 157] on icon "image/svg+xml 3 5/4 13/9 3/2 ?" at bounding box center [476, 167] width 405 height 101
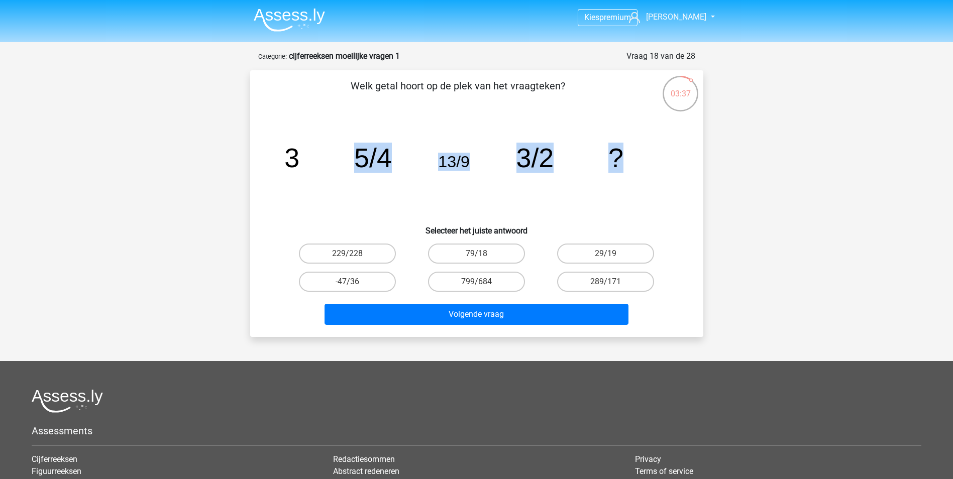
drag, startPoint x: 653, startPoint y: 157, endPoint x: 599, endPoint y: 173, distance: 56.3
click at [642, 170] on icon "image/svg+xml 3 5/4 13/9 3/2 ?" at bounding box center [476, 167] width 405 height 101
click at [560, 174] on icon "image/svg+xml 3 5/4 13/9 3/2 ?" at bounding box center [476, 167] width 405 height 101
drag, startPoint x: 443, startPoint y: 163, endPoint x: 470, endPoint y: 158, distance: 27.1
click at [470, 158] on icon "image/svg+xml 3 5/4 13/9 3/2 ?" at bounding box center [476, 167] width 405 height 101
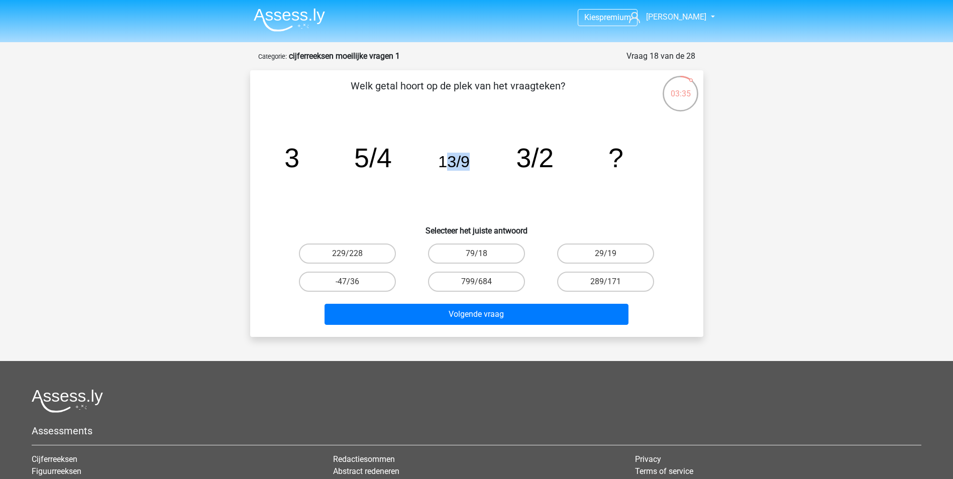
drag, startPoint x: 470, startPoint y: 158, endPoint x: 469, endPoint y: 176, distance: 18.1
click at [466, 171] on icon "image/svg+xml 3 5/4 13/9 3/2 ?" at bounding box center [476, 167] width 405 height 101
click at [665, 315] on div "Volgende vraag" at bounding box center [477, 316] width 388 height 25
click at [635, 254] on label "29/19" at bounding box center [605, 254] width 97 height 20
click at [612, 254] on input "29/19" at bounding box center [609, 257] width 7 height 7
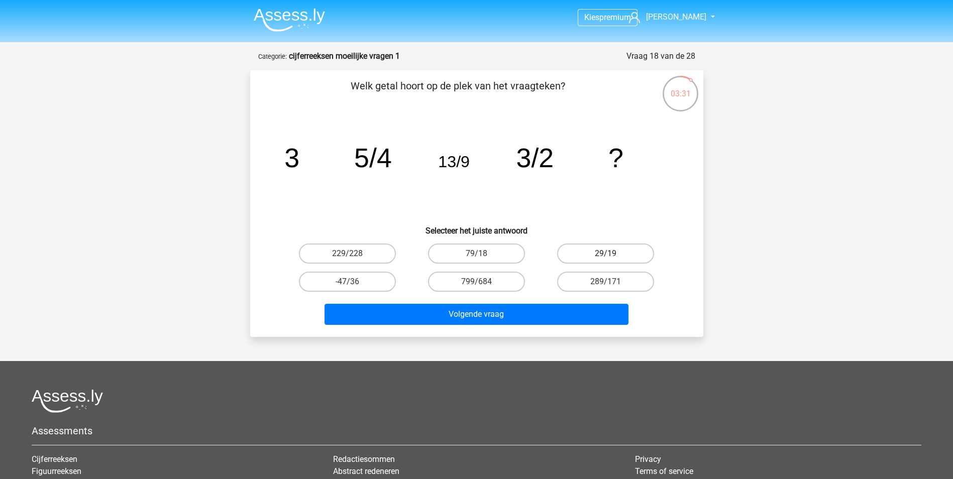
radio input "true"
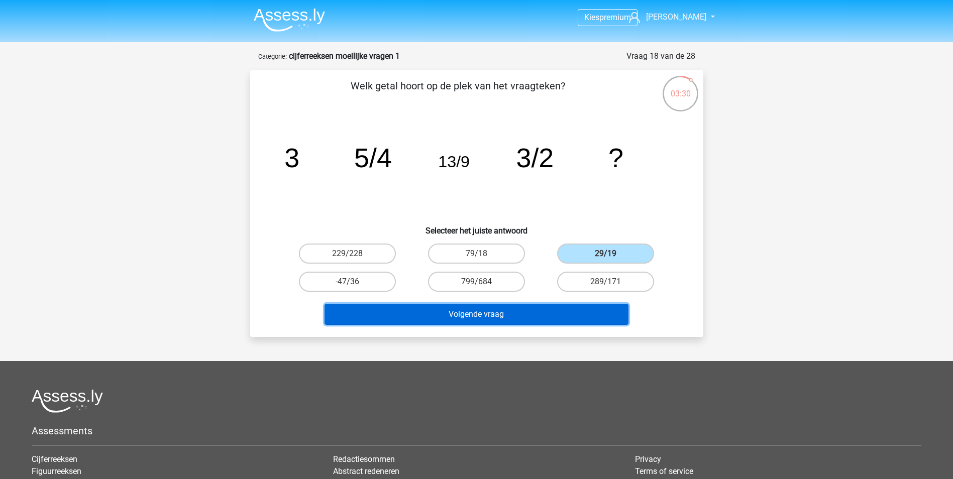
click at [511, 318] on button "Volgende vraag" at bounding box center [477, 314] width 304 height 21
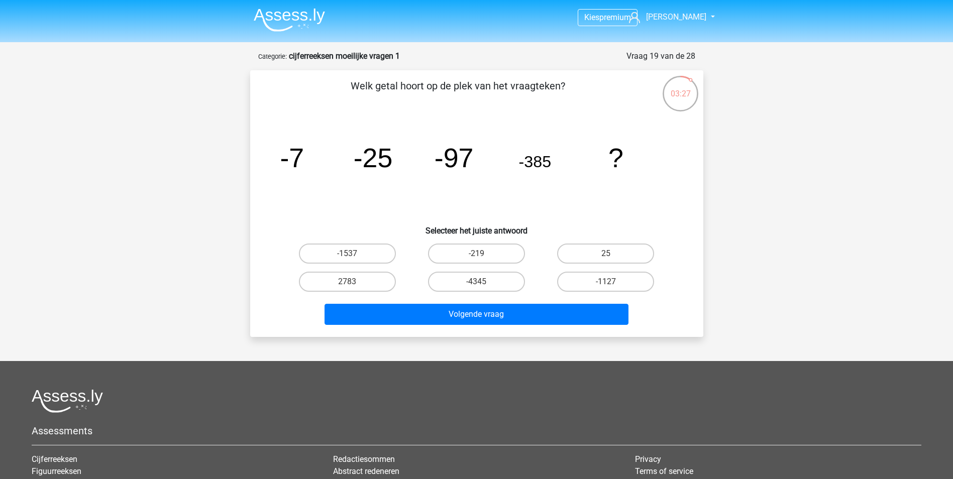
click at [330, 168] on icon "image/svg+xml -7 -25 -97 -385 ?" at bounding box center [476, 167] width 405 height 101
drag, startPoint x: 288, startPoint y: 157, endPoint x: 400, endPoint y: 155, distance: 111.6
click at [400, 155] on icon "image/svg+xml -7 -25 -97 -385 ?" at bounding box center [476, 167] width 405 height 101
drag, startPoint x: 400, startPoint y: 155, endPoint x: 390, endPoint y: 185, distance: 32.3
click at [391, 177] on icon "image/svg+xml -7 -25 -97 -385 ?" at bounding box center [476, 167] width 405 height 101
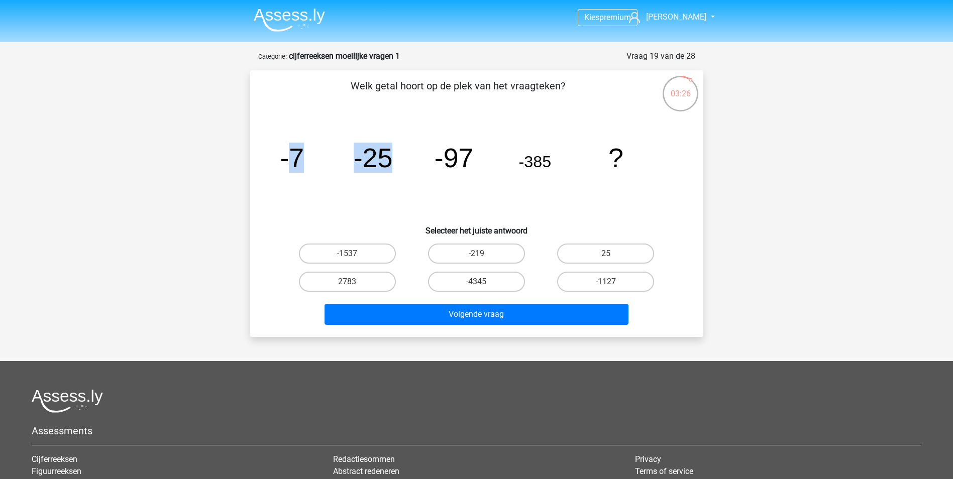
click at [359, 173] on icon "image/svg+xml -7 -25 -97 -385 ?" at bounding box center [476, 167] width 405 height 101
drag, startPoint x: 365, startPoint y: 152, endPoint x: 500, endPoint y: 159, distance: 135.8
click at [304, 152] on tspan "-25" at bounding box center [292, 158] width 24 height 30
click at [509, 157] on icon "image/svg+xml -7 -25 -97 -385 ?" at bounding box center [476, 167] width 405 height 101
click at [304, 161] on tspan "-97" at bounding box center [292, 158] width 24 height 30
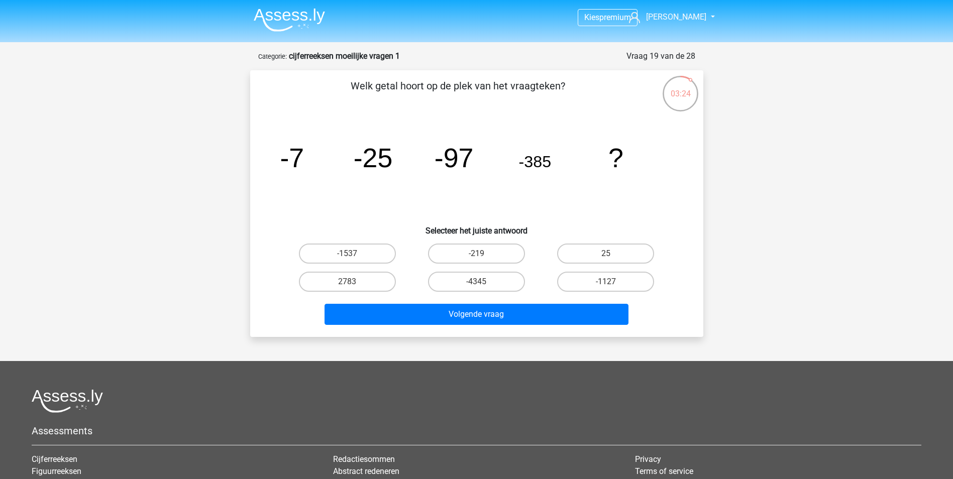
drag, startPoint x: 391, startPoint y: 159, endPoint x: 443, endPoint y: 164, distance: 51.5
click at [393, 159] on icon "image/svg+xml -7 -25 -97 -385 ?" at bounding box center [476, 167] width 405 height 101
drag, startPoint x: 526, startPoint y: 154, endPoint x: 581, endPoint y: 158, distance: 55.4
click at [581, 158] on icon "image/svg+xml -7 -25 -97 -385 ?" at bounding box center [476, 167] width 405 height 101
drag, startPoint x: 581, startPoint y: 158, endPoint x: 558, endPoint y: 166, distance: 24.8
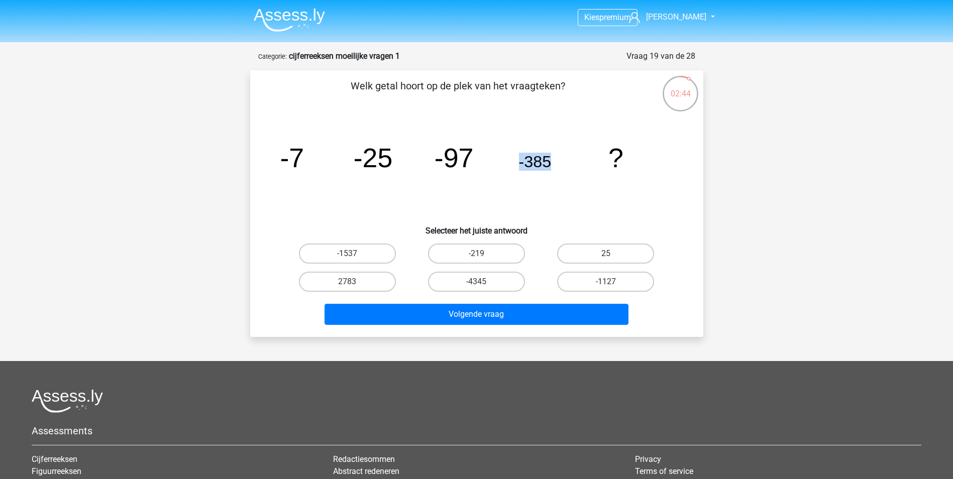
click at [558, 166] on icon "image/svg+xml -7 -25 -97 -385 ?" at bounding box center [476, 167] width 405 height 101
drag, startPoint x: 529, startPoint y: 159, endPoint x: 557, endPoint y: 161, distance: 27.7
click at [557, 161] on icon "image/svg+xml -7 -25 -97 -385 ?" at bounding box center [476, 167] width 405 height 101
drag, startPoint x: 557, startPoint y: 161, endPoint x: 552, endPoint y: 176, distance: 15.7
click at [552, 176] on icon "image/svg+xml -7 -25 -97 -385 ?" at bounding box center [476, 167] width 405 height 101
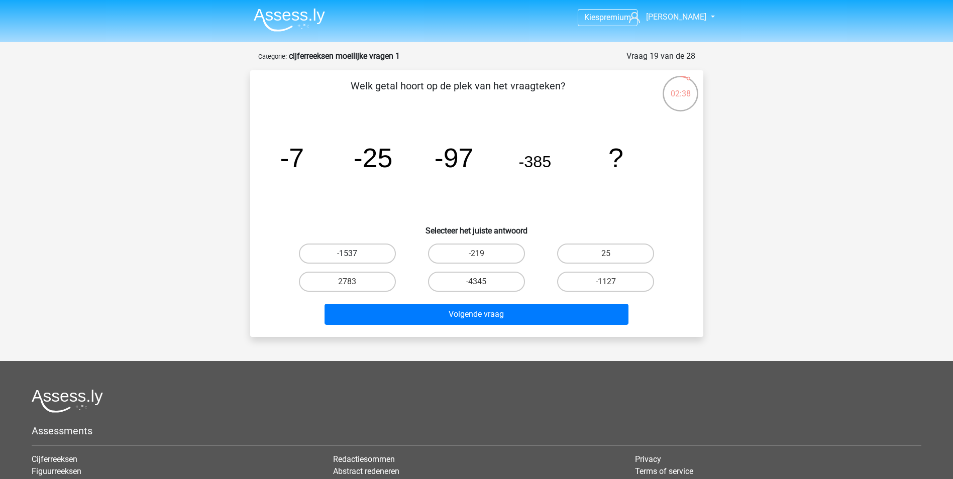
click at [388, 253] on label "-1537" at bounding box center [347, 254] width 97 height 20
click at [354, 254] on input "-1537" at bounding box center [350, 257] width 7 height 7
radio input "true"
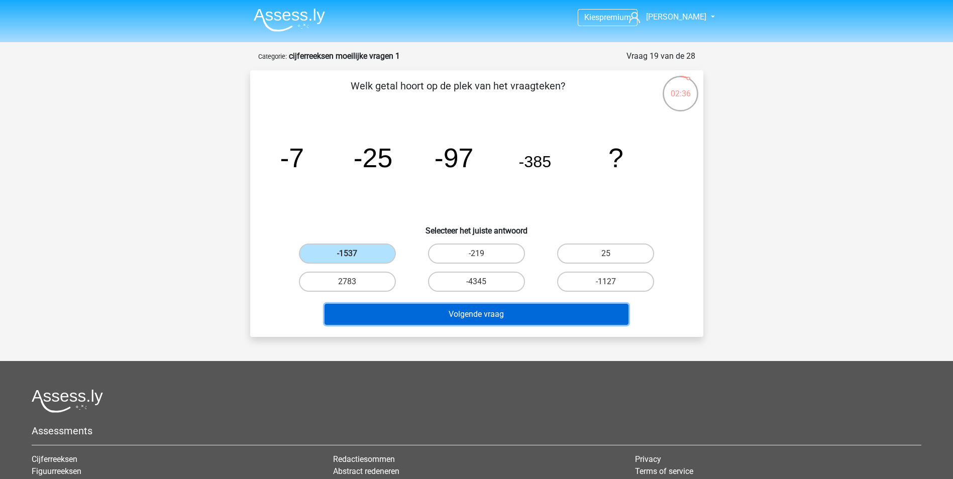
click at [518, 318] on button "Volgende vraag" at bounding box center [477, 314] width 304 height 21
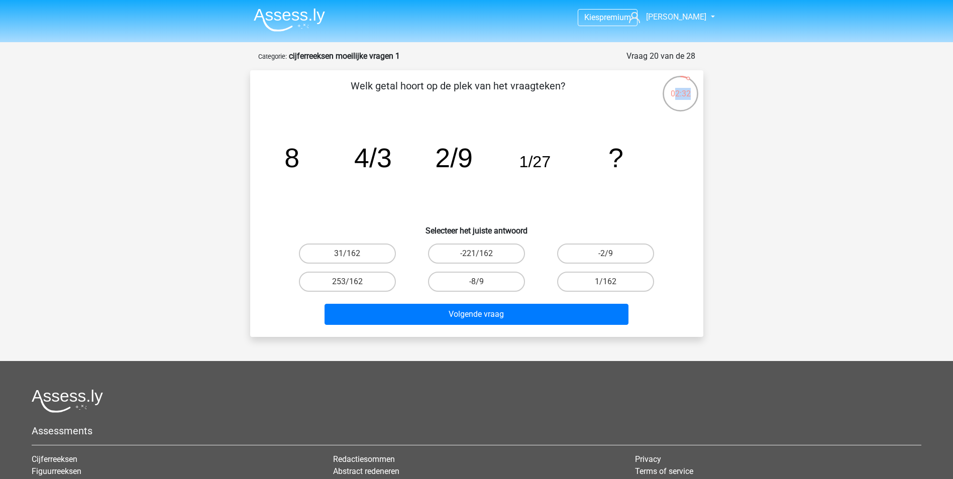
drag, startPoint x: 677, startPoint y: 95, endPoint x: 701, endPoint y: 94, distance: 23.6
click at [701, 94] on div "02:32 Vraag 20 van de 28 Categorie: cijferreeksen moeilijke vragen 1 Welk getal…" at bounding box center [476, 193] width 469 height 287
drag, startPoint x: 701, startPoint y: 94, endPoint x: 617, endPoint y: 184, distance: 122.6
click at [654, 183] on icon "image/svg+xml 8 4/3 2/9 1/27 ?" at bounding box center [476, 167] width 405 height 101
drag, startPoint x: 287, startPoint y: 163, endPoint x: 530, endPoint y: 157, distance: 242.2
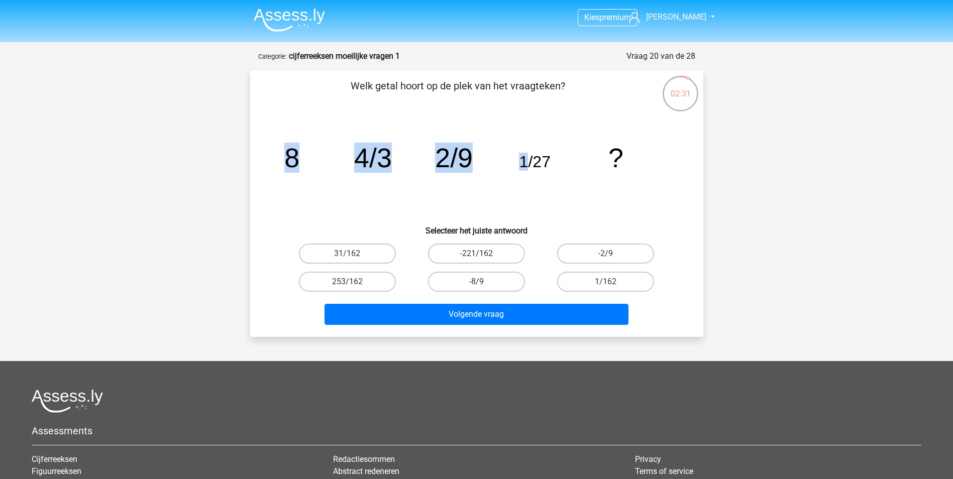
click at [530, 157] on g "8 4/3 2/9 1/27 ?" at bounding box center [453, 158] width 339 height 30
drag, startPoint x: 290, startPoint y: 154, endPoint x: 296, endPoint y: 159, distance: 8.2
click at [290, 154] on tspan "8" at bounding box center [291, 158] width 15 height 30
click at [302, 160] on icon "image/svg+xml 8 4/3 2/9 1/27 ?" at bounding box center [476, 167] width 405 height 101
click at [299, 161] on tspan "4/3" at bounding box center [291, 158] width 15 height 30
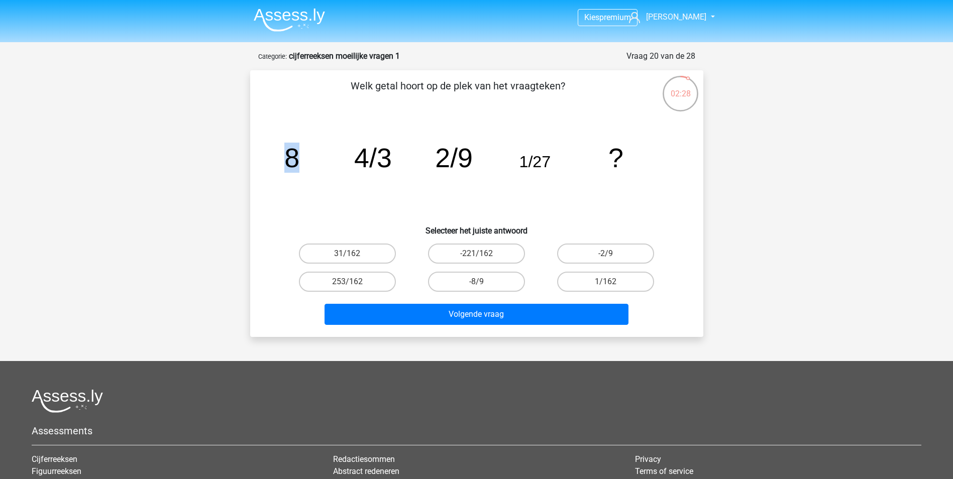
drag, startPoint x: 287, startPoint y: 158, endPoint x: 314, endPoint y: 159, distance: 26.1
click at [314, 159] on icon "image/svg+xml 8 4/3 2/9 1/27 ?" at bounding box center [476, 167] width 405 height 101
drag, startPoint x: 314, startPoint y: 159, endPoint x: 324, endPoint y: 167, distance: 12.9
click at [317, 165] on icon "image/svg+xml 8 4/3 2/9 1/27 ?" at bounding box center [476, 167] width 405 height 101
drag, startPoint x: 289, startPoint y: 154, endPoint x: 294, endPoint y: 157, distance: 6.1
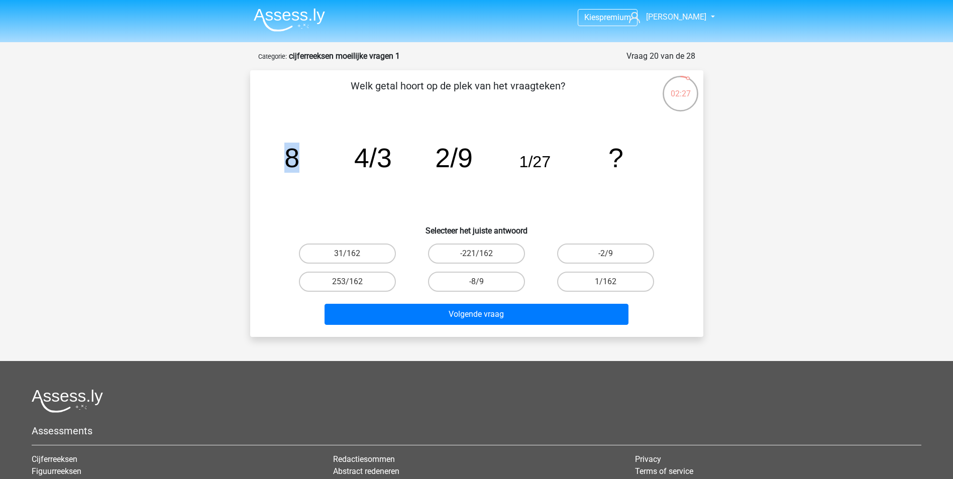
click at [290, 154] on tspan "8" at bounding box center [291, 158] width 15 height 30
click at [298, 158] on tspan "8" at bounding box center [291, 158] width 15 height 30
click at [611, 270] on div "1/162" at bounding box center [605, 282] width 129 height 28
click at [615, 281] on label "1/162" at bounding box center [605, 282] width 97 height 20
click at [612, 282] on input "1/162" at bounding box center [609, 285] width 7 height 7
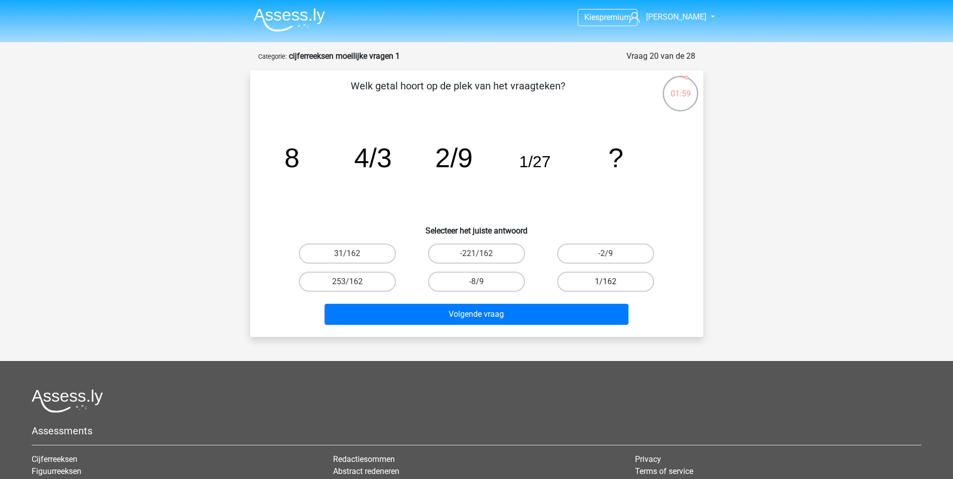
radio input "true"
drag, startPoint x: 288, startPoint y: 153, endPoint x: 390, endPoint y: 157, distance: 102.1
click at [390, 157] on g "8 4/3 2/9 1/27 ?" at bounding box center [453, 158] width 339 height 30
drag, startPoint x: 390, startPoint y: 157, endPoint x: 355, endPoint y: 165, distance: 36.1
click at [299, 167] on tspan "4/3" at bounding box center [291, 158] width 15 height 30
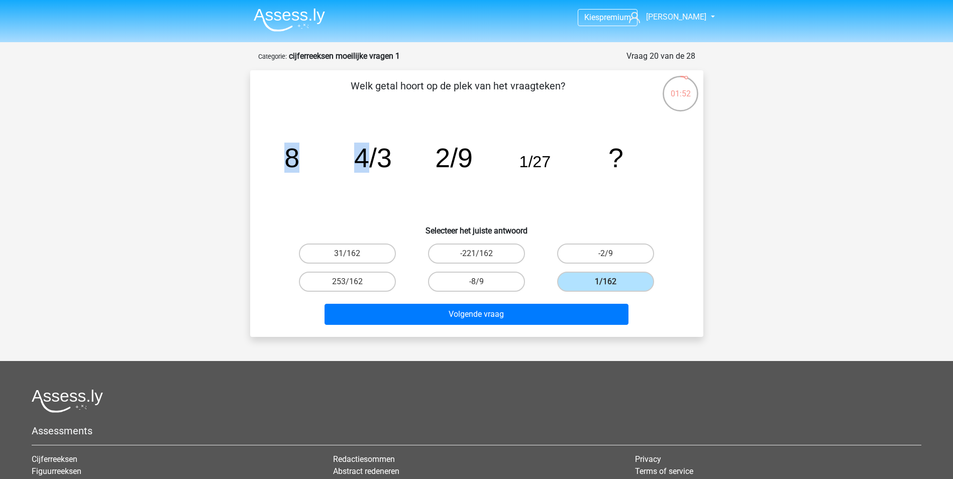
drag, startPoint x: 288, startPoint y: 155, endPoint x: 362, endPoint y: 156, distance: 73.9
click at [362, 156] on g "8 4/3 2/9 1/27 ?" at bounding box center [453, 158] width 339 height 30
drag, startPoint x: 362, startPoint y: 156, endPoint x: 359, endPoint y: 162, distance: 6.6
click at [299, 162] on tspan "4/3" at bounding box center [291, 158] width 15 height 30
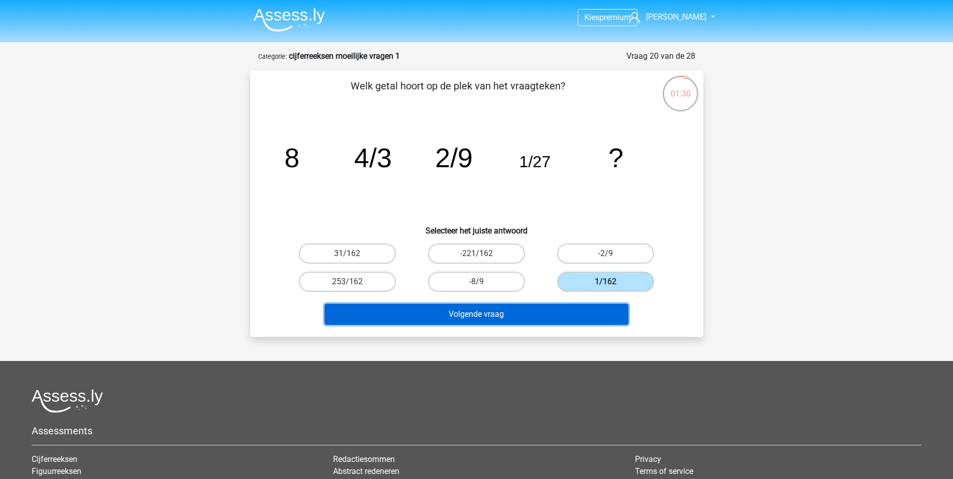
click at [499, 319] on button "Volgende vraag" at bounding box center [477, 314] width 304 height 21
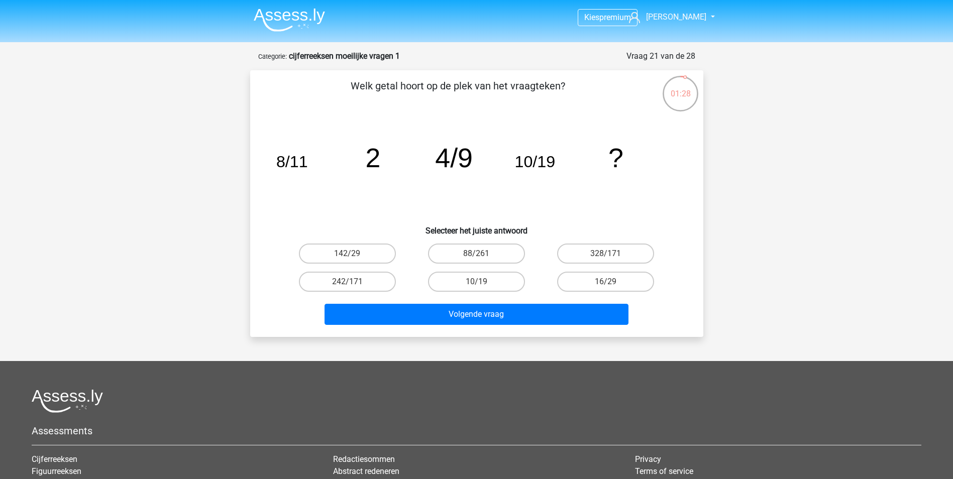
click at [384, 170] on icon "image/svg+xml 8/11 2 4/9 10/19 ?" at bounding box center [476, 167] width 405 height 101
drag, startPoint x: 278, startPoint y: 159, endPoint x: 391, endPoint y: 160, distance: 113.1
click at [391, 160] on icon "image/svg+xml 8/11 2 4/9 10/19 ?" at bounding box center [476, 167] width 405 height 101
drag, startPoint x: 391, startPoint y: 160, endPoint x: 441, endPoint y: 178, distance: 52.5
click at [438, 175] on icon "image/svg+xml 8/11 2 4/9 10/19 ?" at bounding box center [476, 167] width 405 height 101
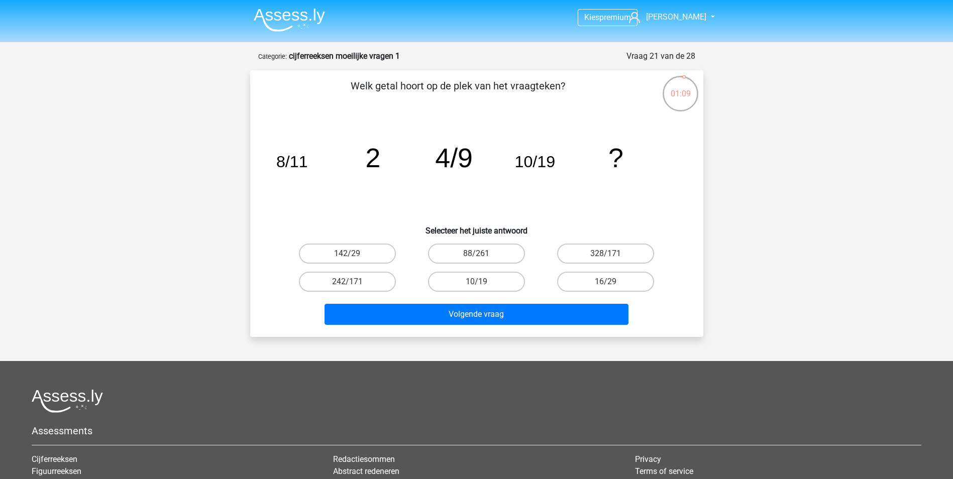
click at [307, 158] on tspan "4/9" at bounding box center [292, 162] width 32 height 18
drag, startPoint x: 273, startPoint y: 160, endPoint x: 456, endPoint y: 170, distance: 182.7
click at [456, 170] on div "image/svg+xml 8/11 2 4/9 10/19 ?" at bounding box center [476, 167] width 421 height 101
drag, startPoint x: 456, startPoint y: 170, endPoint x: 454, endPoint y: 191, distance: 21.2
click at [454, 189] on icon "image/svg+xml 8/11 2 4/9 10/19 ?" at bounding box center [476, 167] width 405 height 101
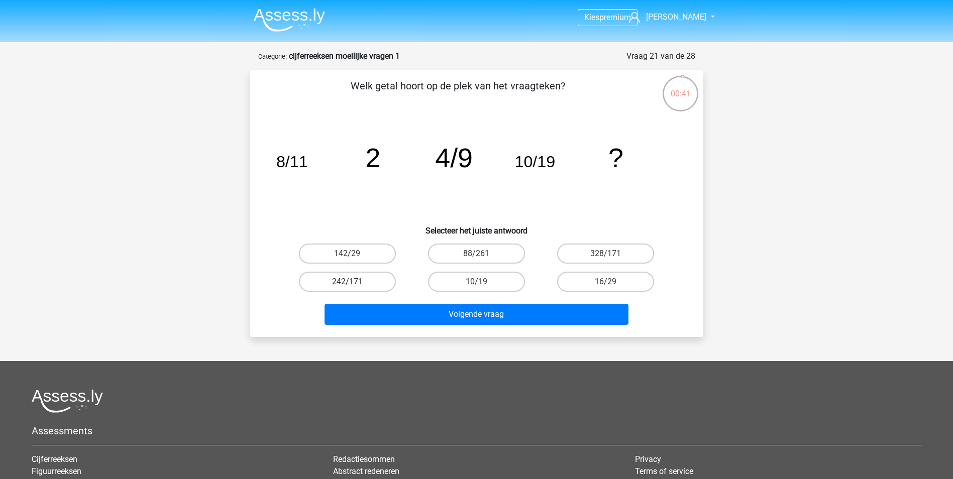
click at [337, 282] on label "242/171" at bounding box center [347, 282] width 97 height 20
click at [347, 282] on input "242/171" at bounding box center [350, 285] width 7 height 7
radio input "true"
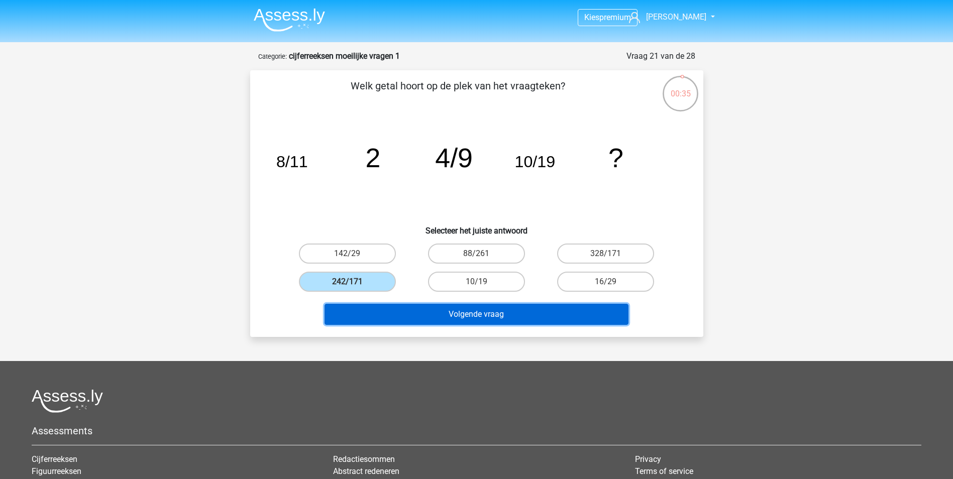
drag, startPoint x: 510, startPoint y: 313, endPoint x: 525, endPoint y: 331, distance: 23.5
click at [505, 313] on button "Volgende vraag" at bounding box center [477, 314] width 304 height 21
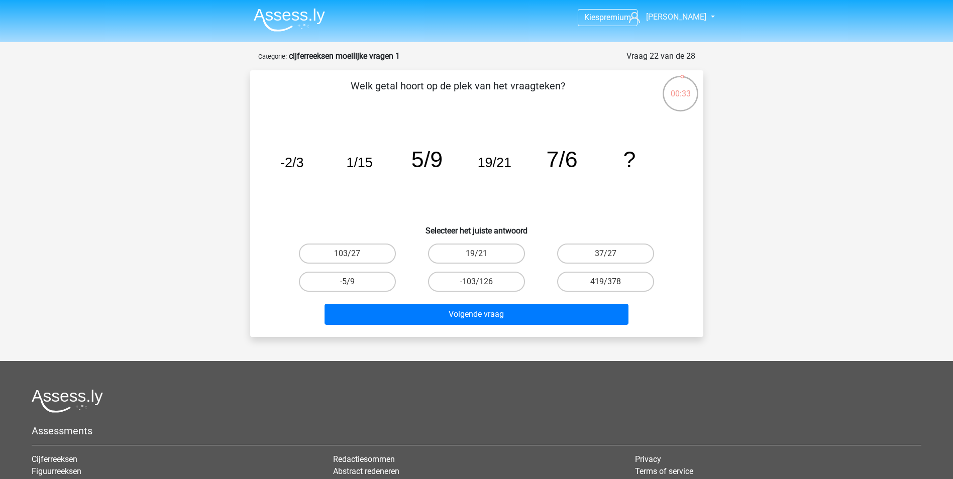
click at [457, 121] on icon "image/svg+xml -2/3 1/15 5/9 19/21 7/6 ?" at bounding box center [476, 167] width 405 height 101
drag, startPoint x: 285, startPoint y: 161, endPoint x: 445, endPoint y: 171, distance: 160.6
click at [445, 171] on icon "image/svg+xml -2/3 1/15 5/9 19/21 7/6 ?" at bounding box center [476, 167] width 405 height 101
drag, startPoint x: 445, startPoint y: 171, endPoint x: 449, endPoint y: 184, distance: 13.7
click at [450, 181] on icon "image/svg+xml -2/3 1/15 5/9 19/21 7/6 ?" at bounding box center [476, 167] width 405 height 101
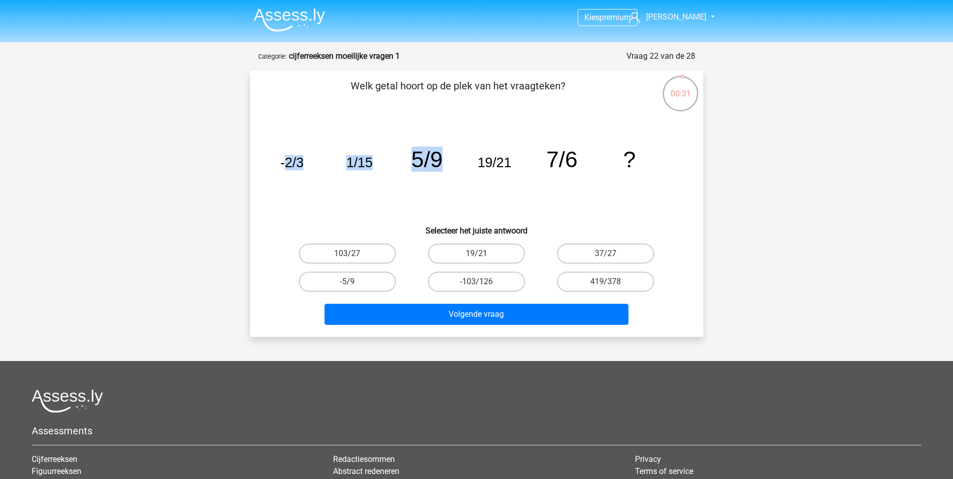
drag, startPoint x: 445, startPoint y: 188, endPoint x: 427, endPoint y: 180, distance: 20.3
click at [444, 188] on icon "image/svg+xml -2/3 1/15 5/9 19/21 7/6 ?" at bounding box center [476, 167] width 405 height 101
click at [303, 164] on tspan "5/9" at bounding box center [291, 162] width 23 height 15
drag, startPoint x: 286, startPoint y: 172, endPoint x: 291, endPoint y: 171, distance: 5.2
click at [291, 171] on icon "image/svg+xml -2/3 1/15 5/9 19/21 7/6 ?" at bounding box center [476, 167] width 405 height 101
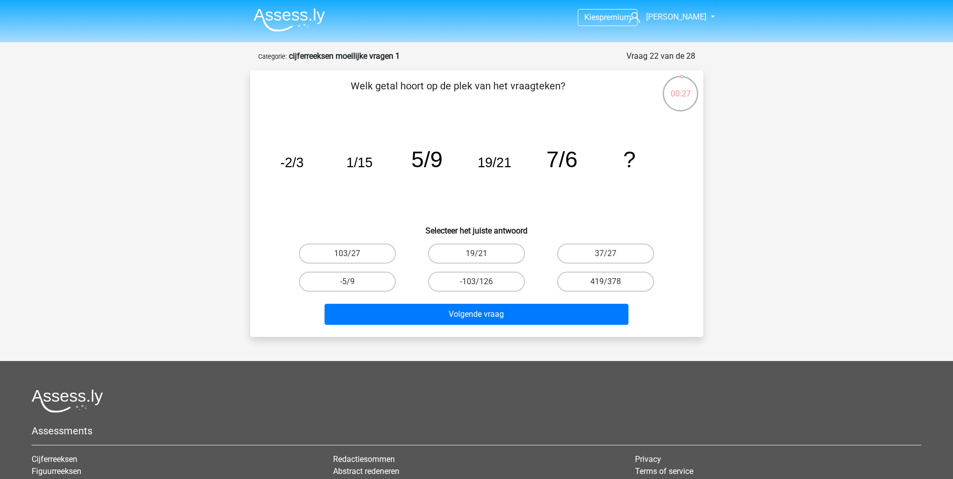
drag, startPoint x: 291, startPoint y: 171, endPoint x: 331, endPoint y: 186, distance: 42.5
click at [330, 185] on icon "image/svg+xml -2/3 1/15 5/9 19/21 7/6 ?" at bounding box center [476, 167] width 405 height 101
drag, startPoint x: 501, startPoint y: 196, endPoint x: 590, endPoint y: 199, distance: 88.5
click at [590, 199] on icon "image/svg+xml -2/3 1/15 5/9 19/21 7/6 ?" at bounding box center [476, 167] width 405 height 101
drag, startPoint x: 590, startPoint y: 199, endPoint x: 596, endPoint y: 204, distance: 8.2
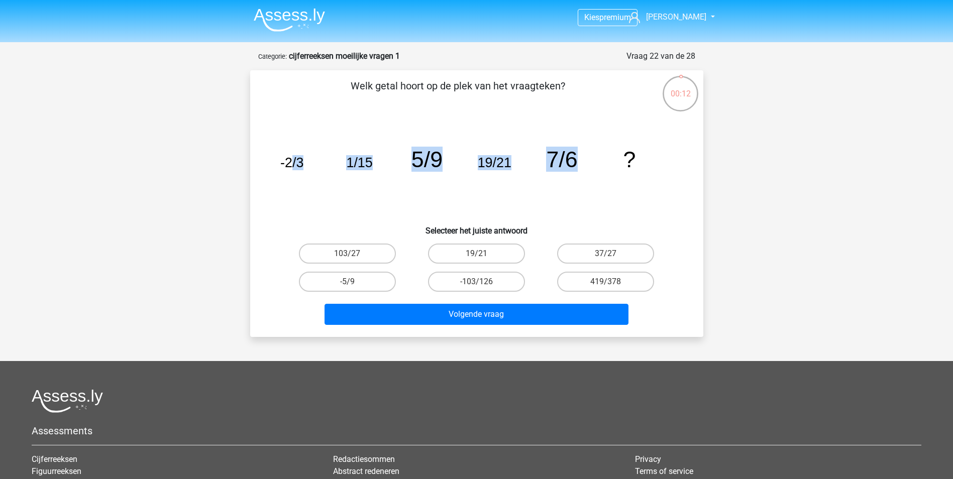
click at [594, 199] on icon "image/svg+xml -2/3 1/15 5/9 19/21 7/6 ?" at bounding box center [476, 167] width 405 height 101
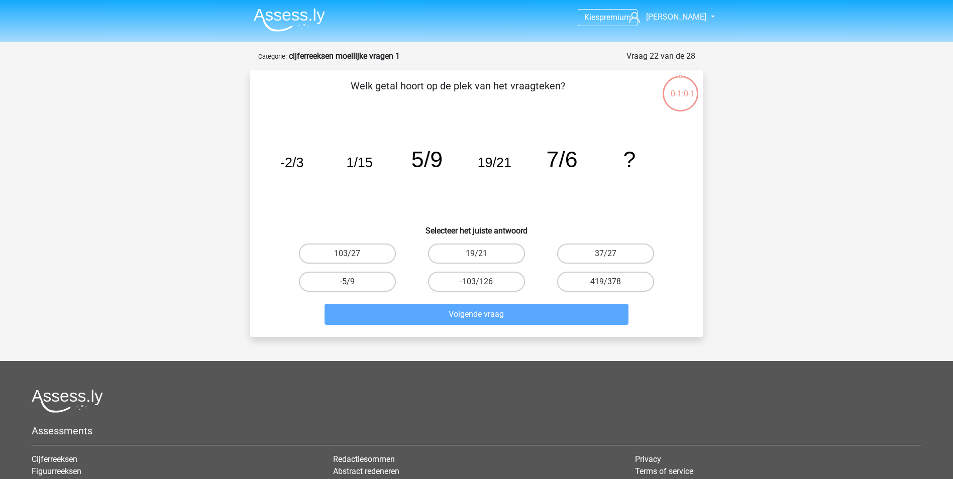
click at [568, 183] on icon "image/svg+xml -2/3 1/15 5/9 19/21 7/6 ?" at bounding box center [476, 167] width 405 height 101
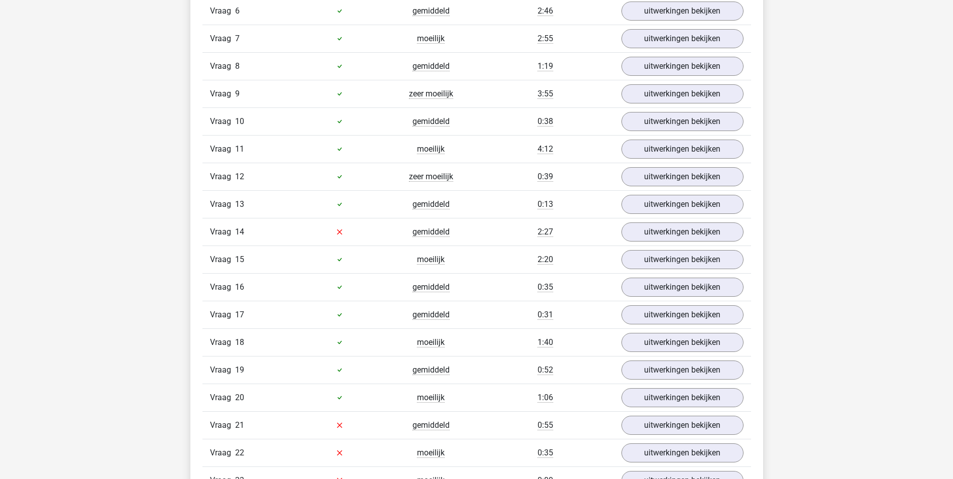
scroll to position [1156, 0]
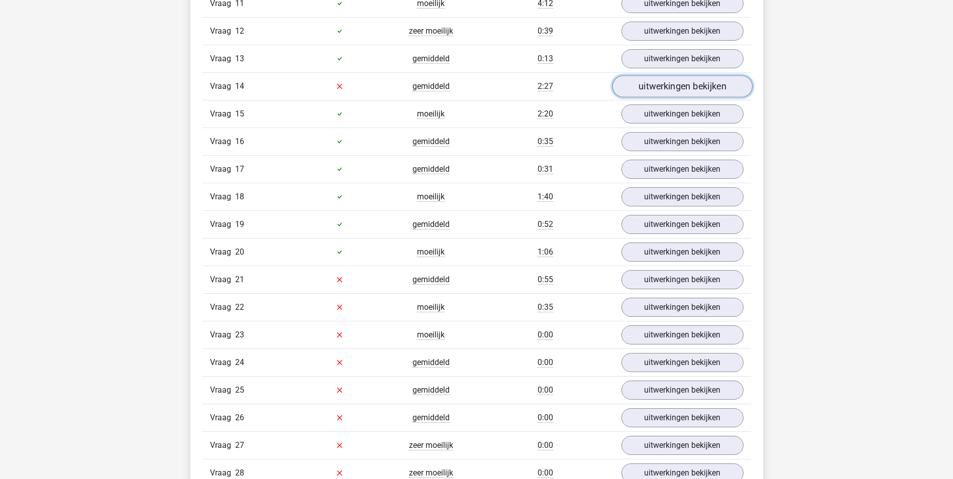
drag, startPoint x: 722, startPoint y: 86, endPoint x: 737, endPoint y: 93, distance: 16.6
click at [722, 86] on link "uitwerkingen bekijken" at bounding box center [682, 86] width 140 height 22
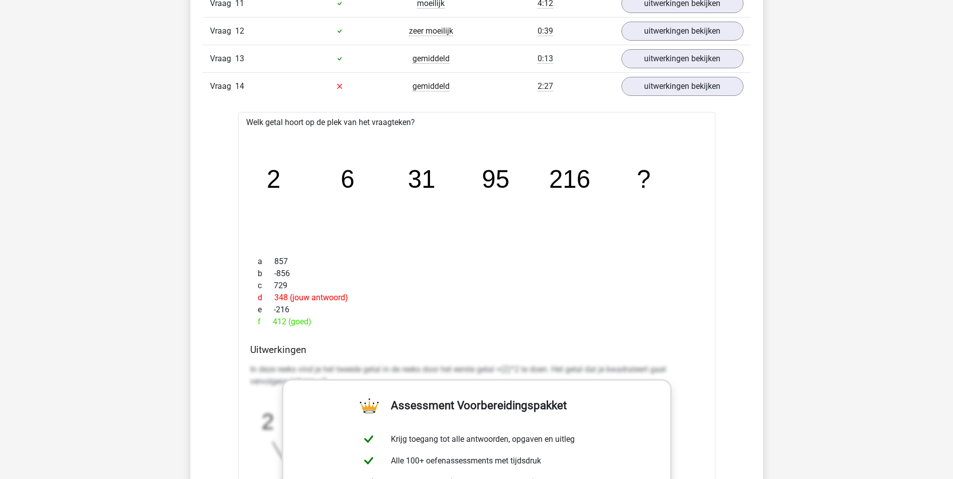
drag, startPoint x: 311, startPoint y: 324, endPoint x: 251, endPoint y: 326, distance: 59.8
click at [251, 326] on div "f 412 (goed)" at bounding box center [476, 322] width 453 height 12
drag, startPoint x: 251, startPoint y: 326, endPoint x: 424, endPoint y: 326, distance: 172.3
click at [422, 325] on div "f 412 (goed)" at bounding box center [476, 322] width 453 height 12
click at [691, 92] on link "uitwerkingen bekijken" at bounding box center [682, 86] width 140 height 22
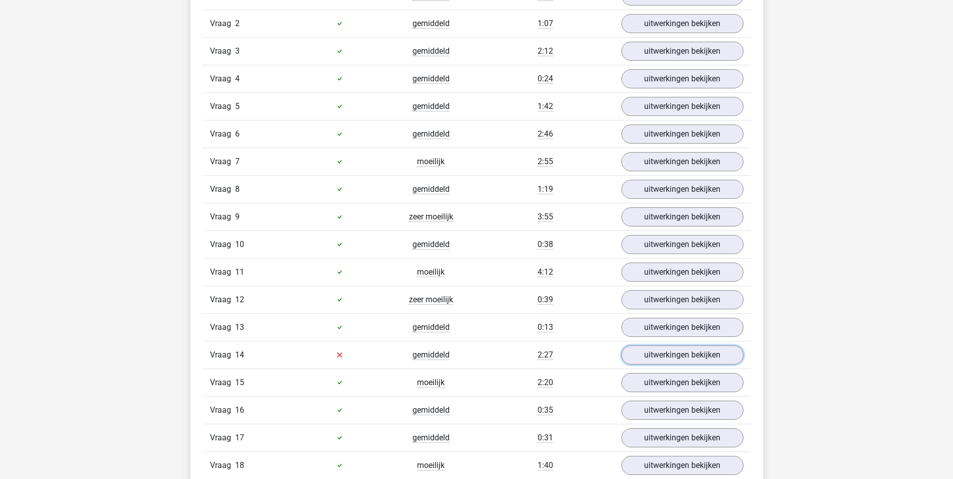
scroll to position [904, 0]
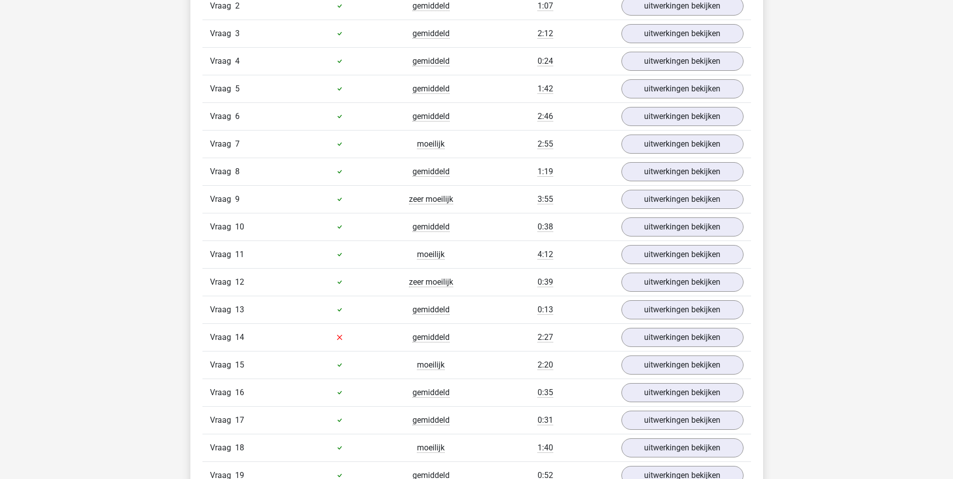
drag, startPoint x: 555, startPoint y: 200, endPoint x: 186, endPoint y: 202, distance: 368.8
click at [186, 202] on div "Kies premium julian julianwilbrink97@gmail.com" at bounding box center [476, 458] width 953 height 2725
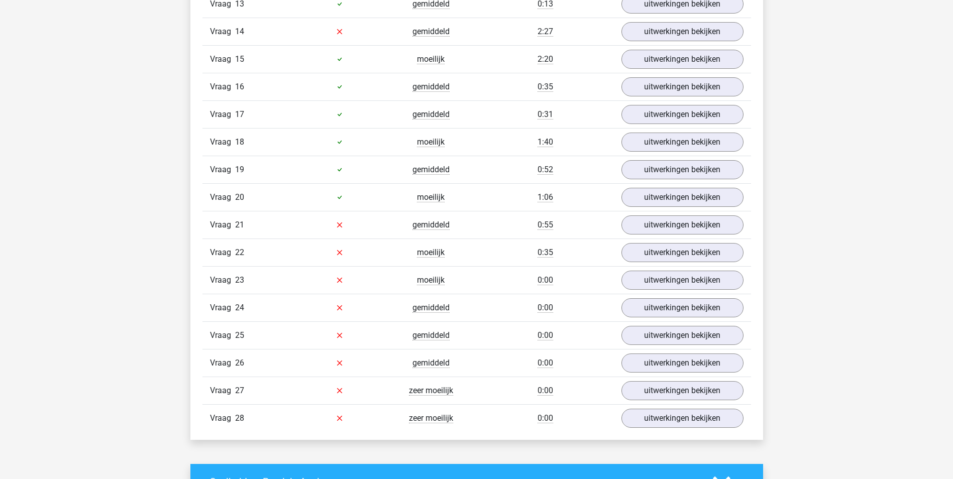
scroll to position [1156, 0]
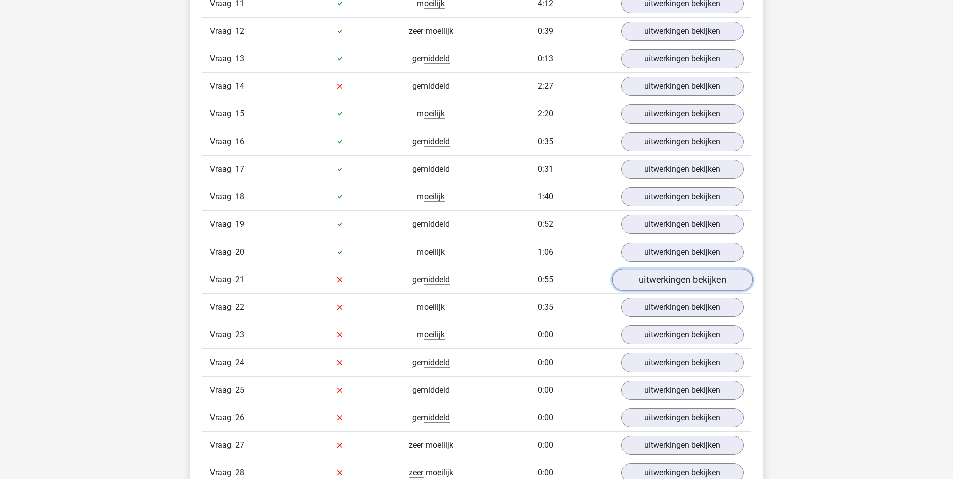
click at [693, 279] on link "uitwerkingen bekijken" at bounding box center [682, 280] width 140 height 22
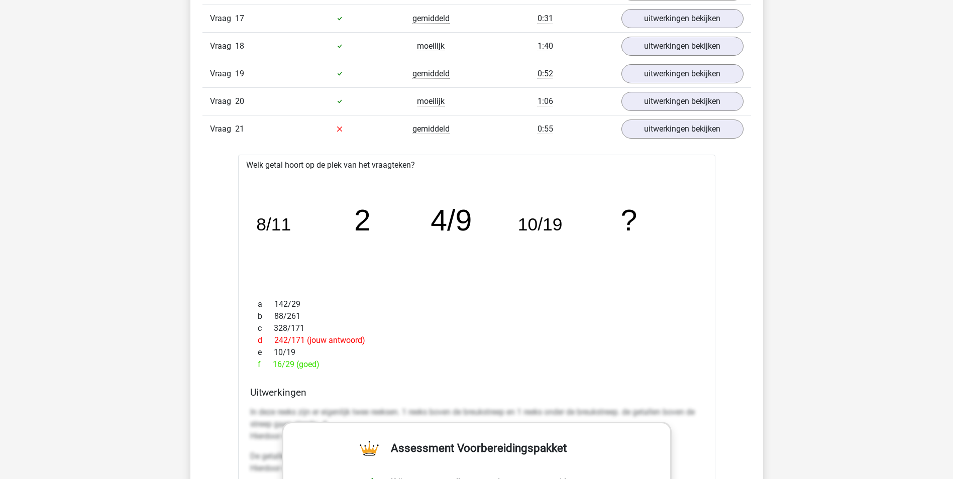
drag, startPoint x: 508, startPoint y: 300, endPoint x: 509, endPoint y: 305, distance: 5.1
click at [508, 302] on div "a 142/29" at bounding box center [476, 304] width 453 height 12
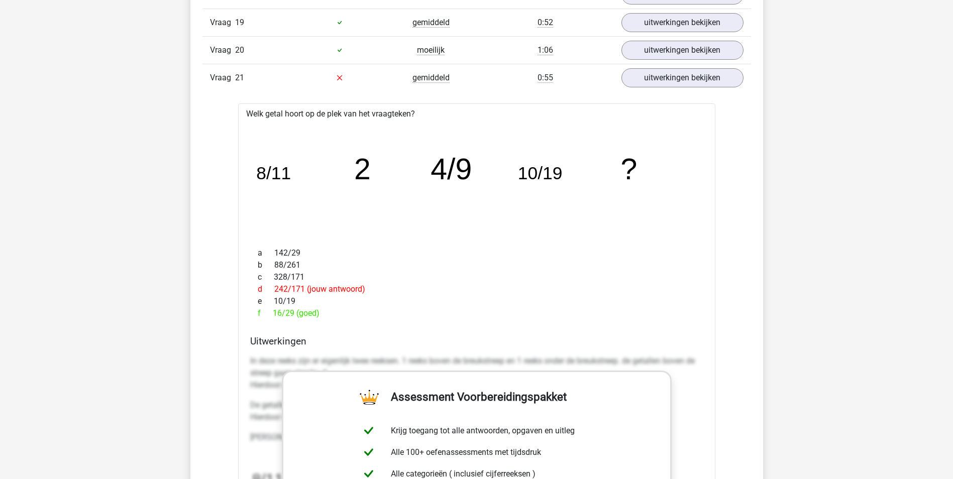
scroll to position [1357, 0]
drag, startPoint x: 262, startPoint y: 172, endPoint x: 443, endPoint y: 210, distance: 184.6
click at [443, 210] on icon "image/svg+xml 8/11 2 4/9 10/19 ?" at bounding box center [476, 181] width 445 height 112
drag, startPoint x: 443, startPoint y: 210, endPoint x: 425, endPoint y: 252, distance: 45.7
click at [427, 249] on div "a 142/29 b 88/261 c 328/171 d 242/171 (jouw antwoord) e 10/19 f 16/29 (goed)" at bounding box center [476, 284] width 453 height 80
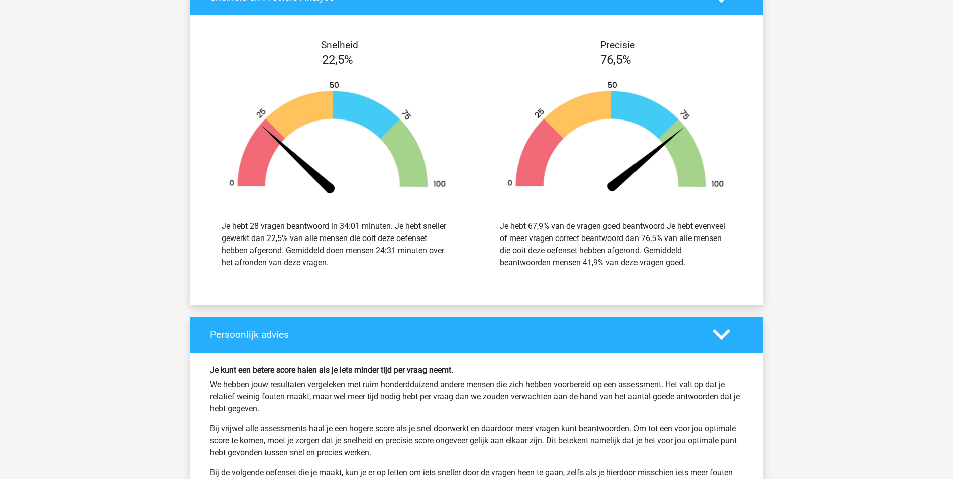
scroll to position [2311, 0]
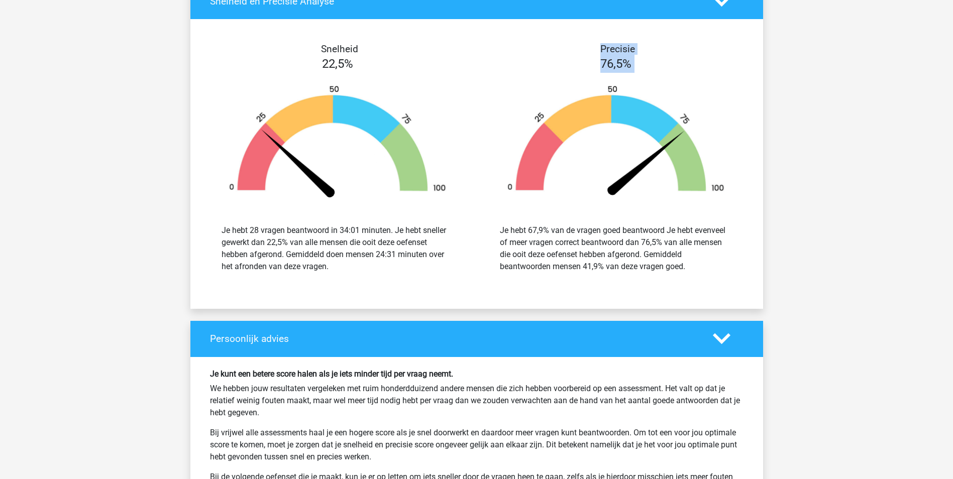
drag, startPoint x: 600, startPoint y: 50, endPoint x: 633, endPoint y: 77, distance: 41.7
click at [633, 77] on div "Precisie 76,5% Je hebt 67,9% van de vragen goed beantwoord Je hebt evenveel of …" at bounding box center [616, 163] width 278 height 241
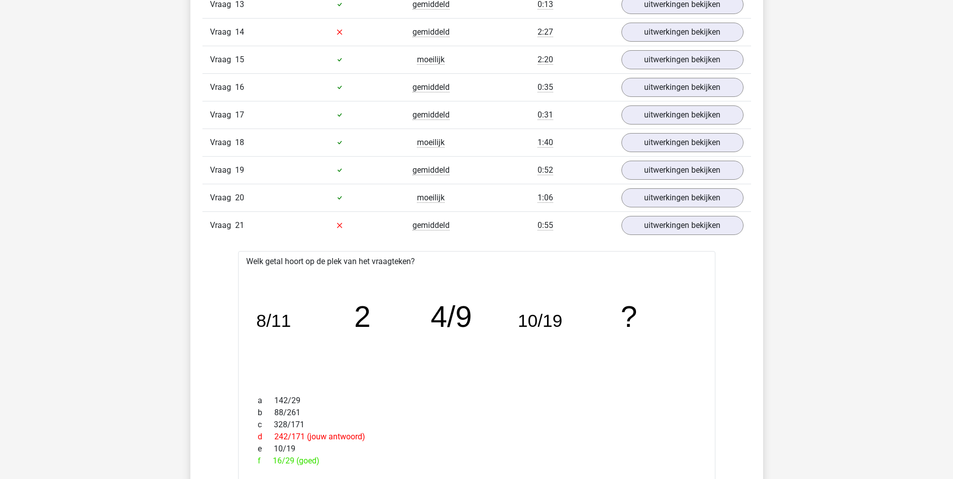
scroll to position [1357, 0]
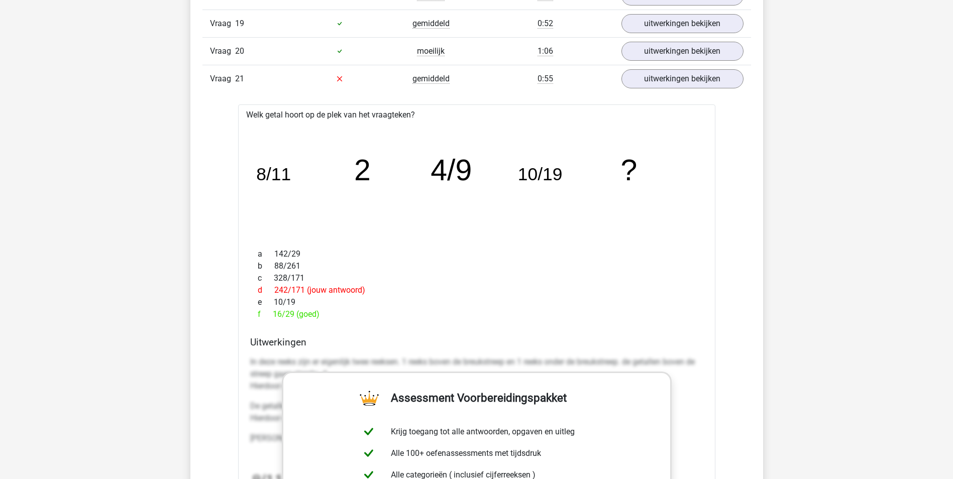
click at [281, 73] on div "Vraag 21" at bounding box center [247, 79] width 91 height 12
click at [667, 79] on link "uitwerkingen bekijken" at bounding box center [682, 79] width 140 height 22
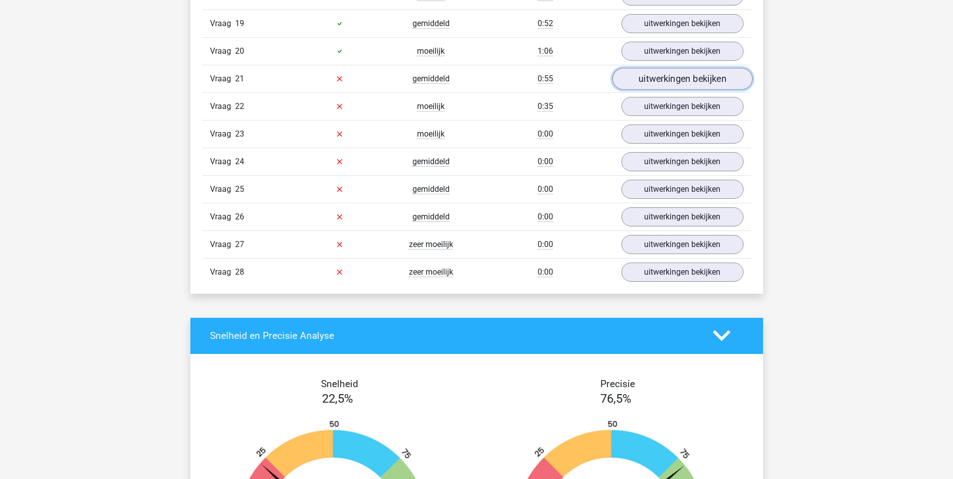
click at [673, 75] on link "uitwerkingen bekijken" at bounding box center [682, 79] width 140 height 22
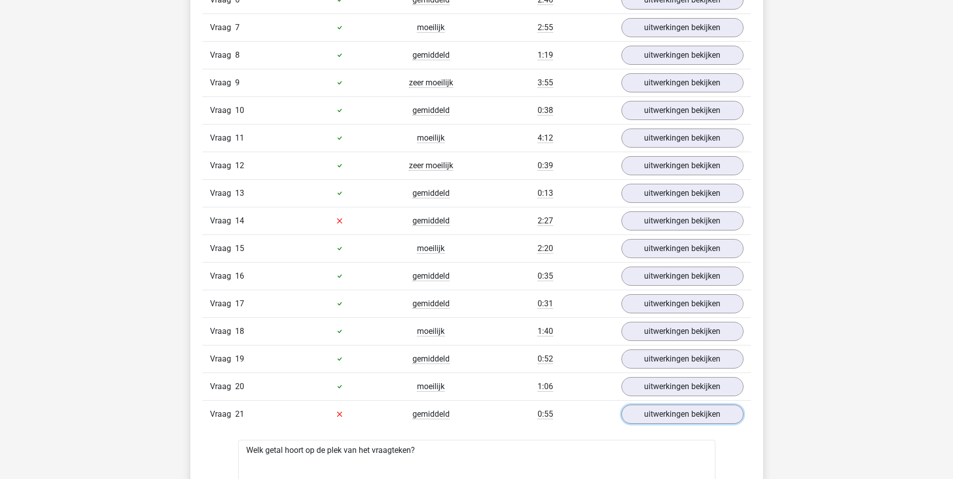
scroll to position [1022, 0]
click at [686, 219] on link "uitwerkingen bekijken" at bounding box center [682, 220] width 140 height 22
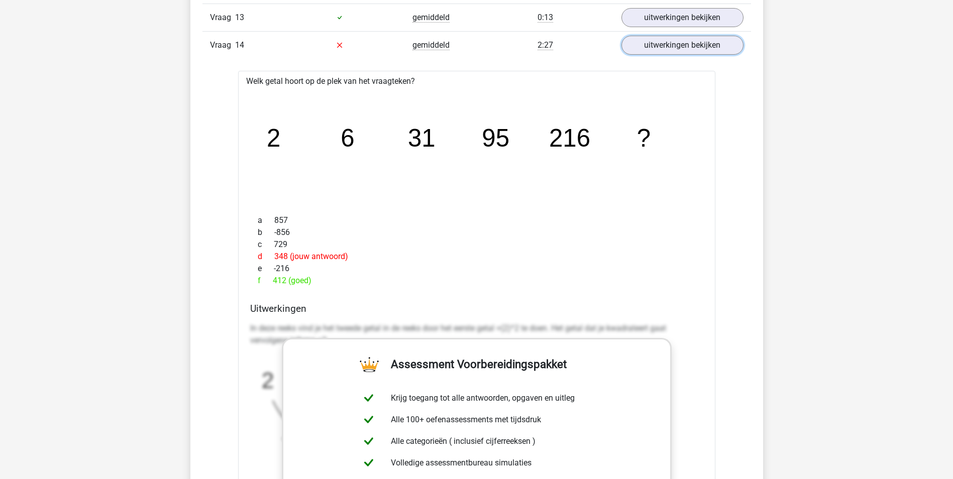
scroll to position [1197, 0]
click at [699, 48] on link "uitwerkingen bekijken" at bounding box center [682, 45] width 140 height 22
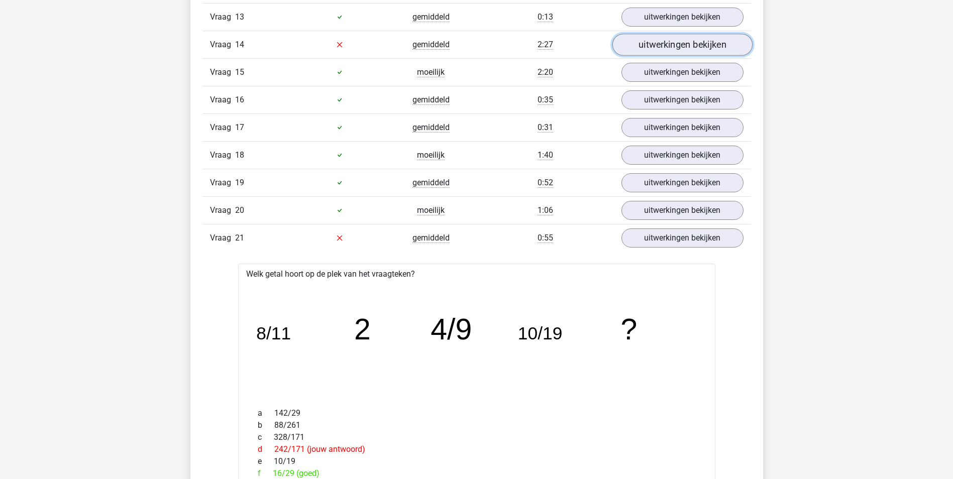
click at [721, 45] on link "uitwerkingen bekijken" at bounding box center [682, 45] width 140 height 22
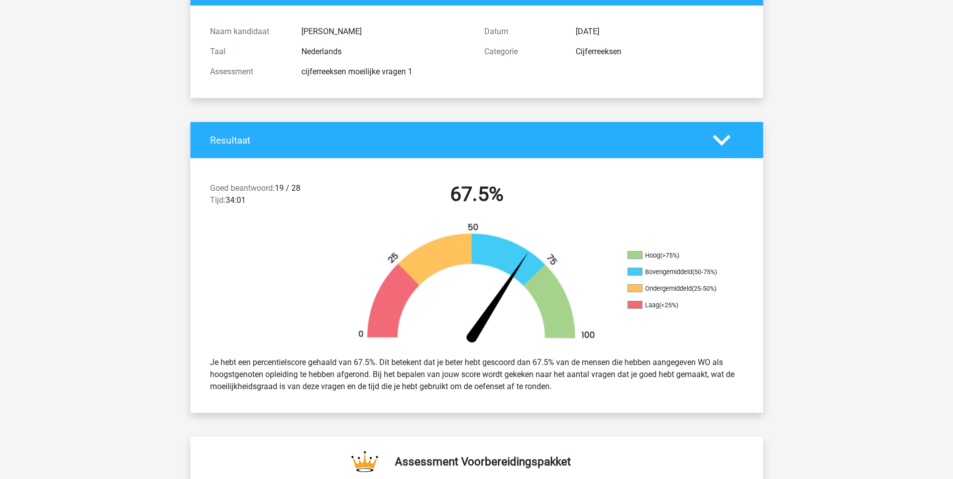
scroll to position [0, 0]
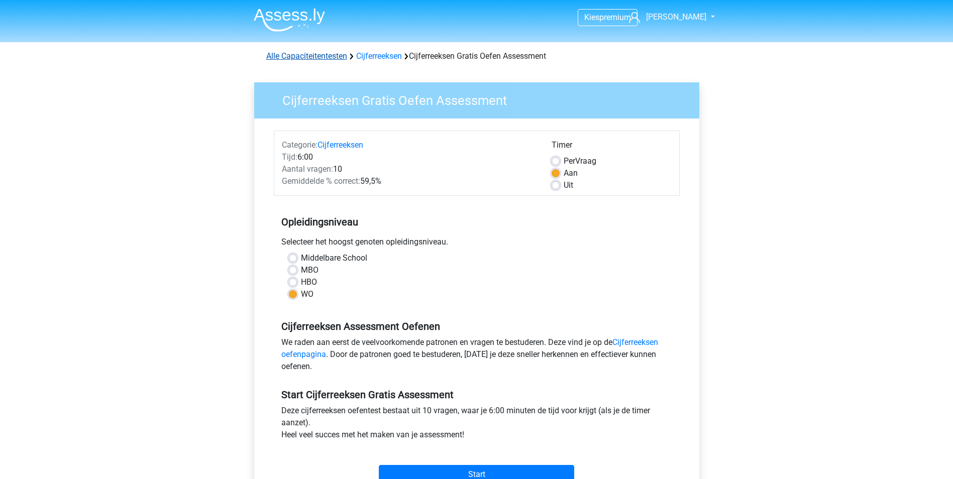
click at [320, 57] on link "Alle Capaciteitentesten" at bounding box center [306, 56] width 81 height 10
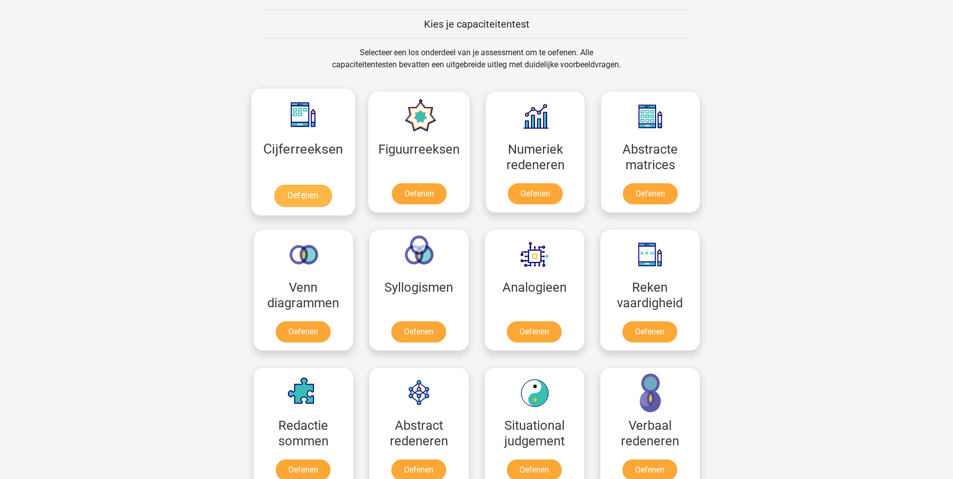
scroll to position [226, 0]
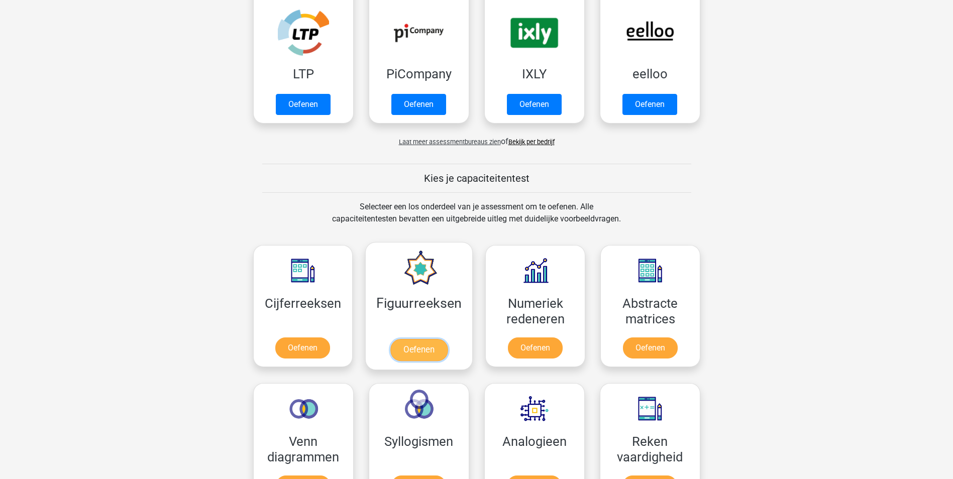
click at [413, 346] on link "Oefenen" at bounding box center [418, 350] width 57 height 22
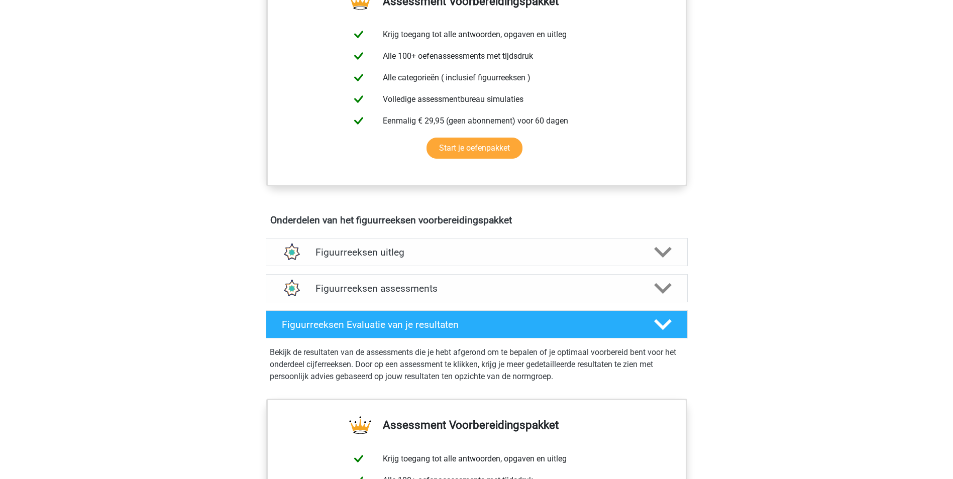
scroll to position [502, 0]
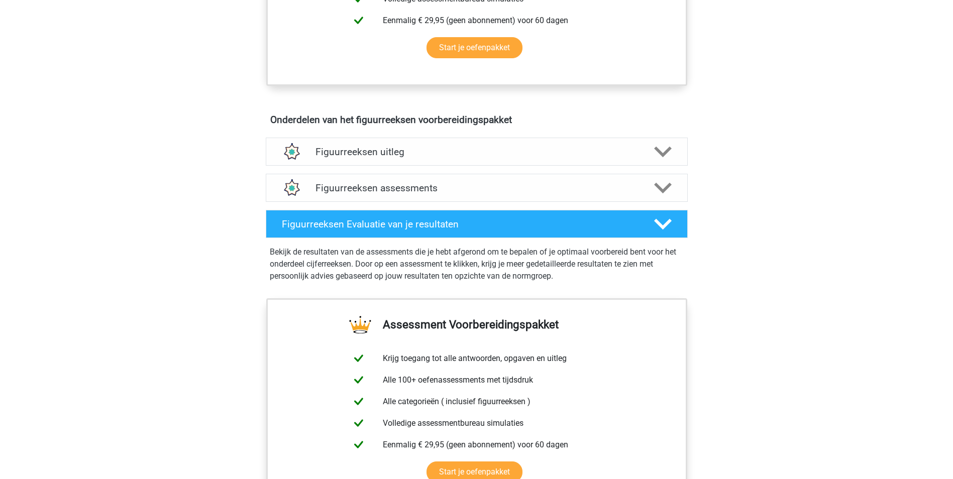
click at [760, 202] on div "Kies premium [PERSON_NAME] [EMAIL_ADDRESS][DOMAIN_NAME]" at bounding box center [476, 149] width 953 height 1302
click at [662, 184] on icon at bounding box center [663, 188] width 18 height 18
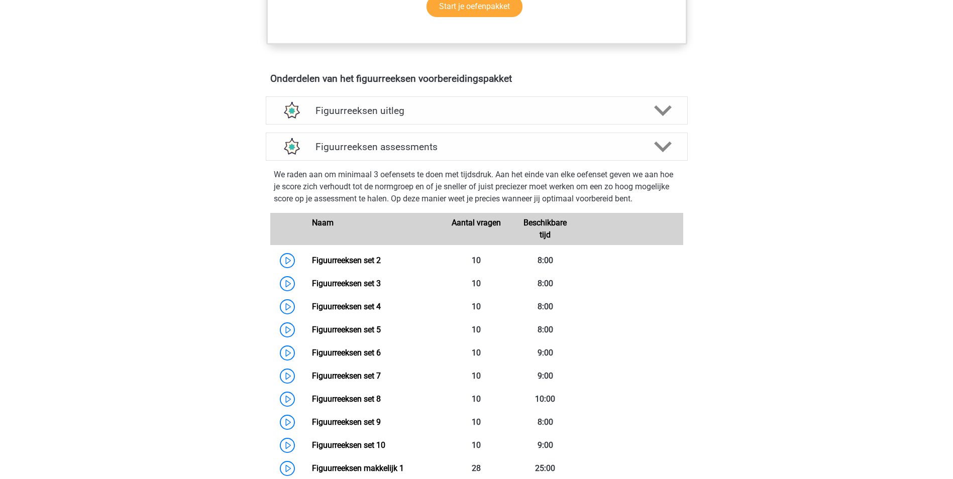
scroll to position [653, 0]
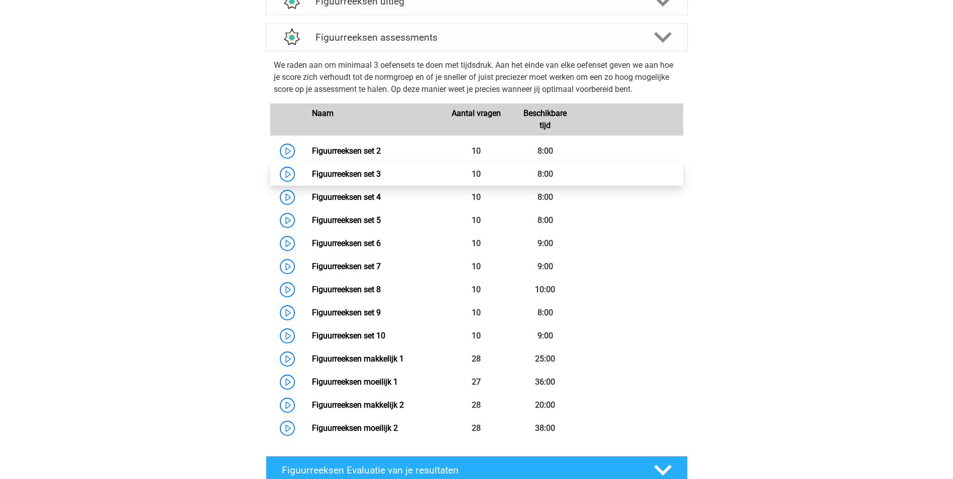
click at [349, 177] on link "Figuurreeksen set 3" at bounding box center [346, 174] width 69 height 10
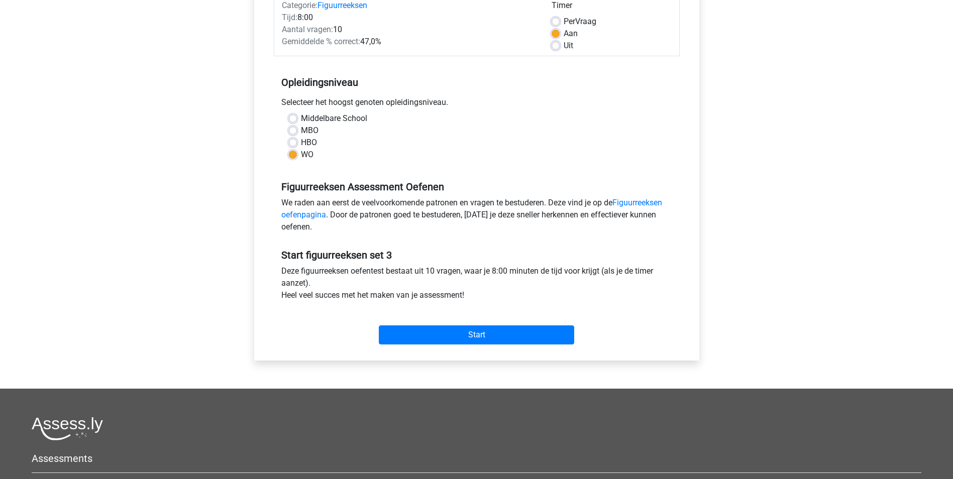
scroll to position [100, 0]
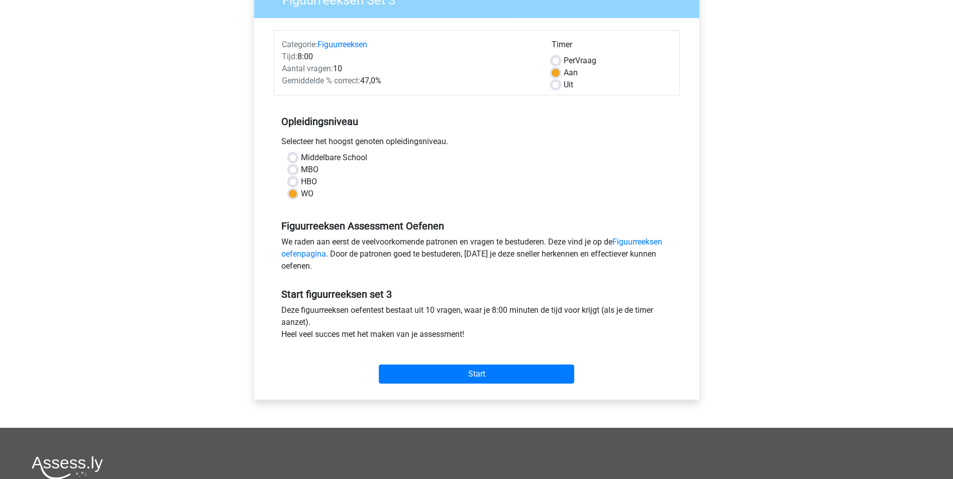
click at [301, 168] on label "MBO" at bounding box center [310, 170] width 18 height 12
click at [295, 168] on input "MBO" at bounding box center [293, 169] width 8 height 10
radio input "true"
click at [301, 195] on label "WO" at bounding box center [307, 194] width 13 height 12
click at [293, 195] on input "WO" at bounding box center [293, 193] width 8 height 10
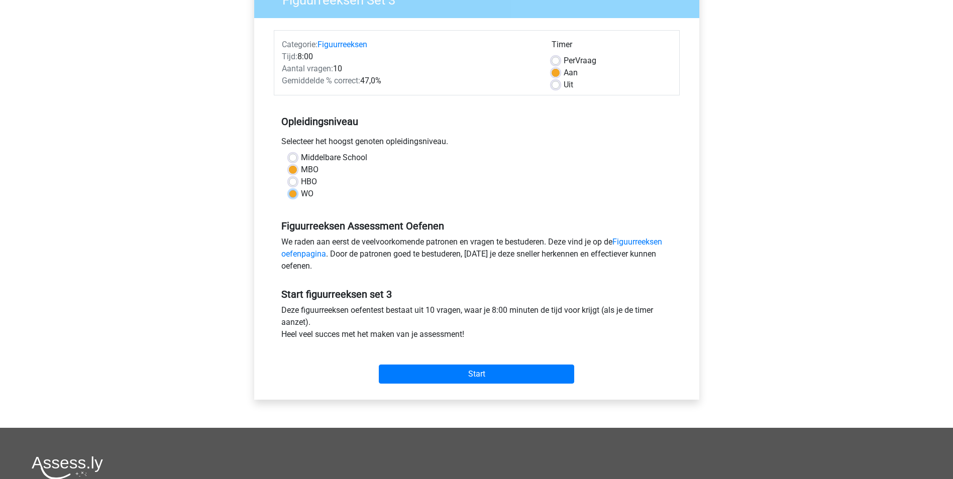
radio input "true"
click at [298, 170] on div "MBO" at bounding box center [477, 170] width 376 height 12
click at [301, 196] on label "WO" at bounding box center [307, 194] width 13 height 12
click at [294, 196] on input "WO" at bounding box center [293, 193] width 8 height 10
click at [305, 165] on label "MBO" at bounding box center [310, 170] width 18 height 12
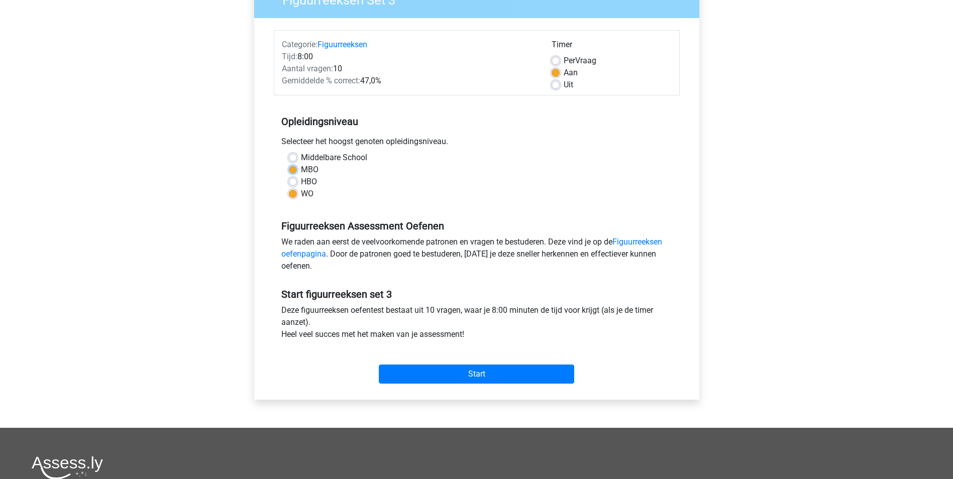
click at [297, 165] on input "MBO" at bounding box center [293, 169] width 8 height 10
radio input "true"
click at [496, 371] on input "Start" at bounding box center [476, 374] width 195 height 19
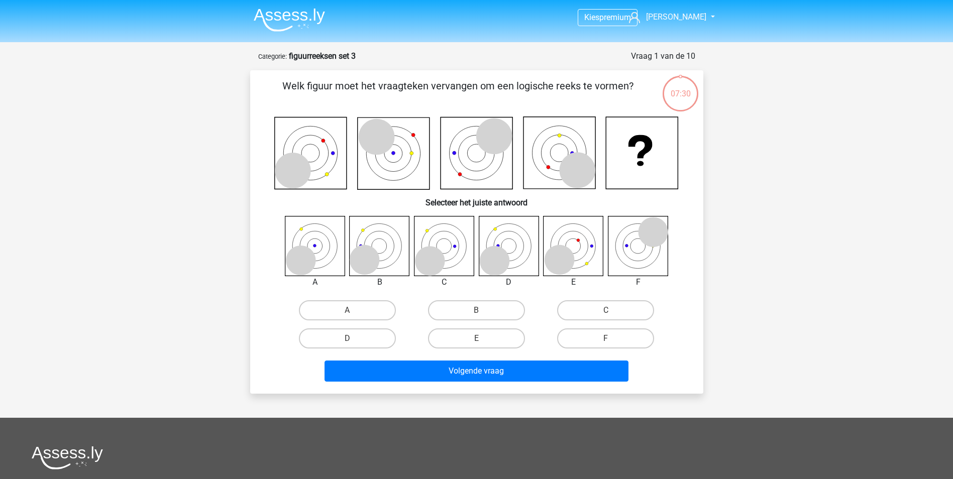
click at [354, 340] on input "D" at bounding box center [350, 342] width 7 height 7
radio input "true"
click at [500, 313] on label "B" at bounding box center [476, 310] width 97 height 20
click at [483, 313] on input "B" at bounding box center [479, 313] width 7 height 7
radio input "true"
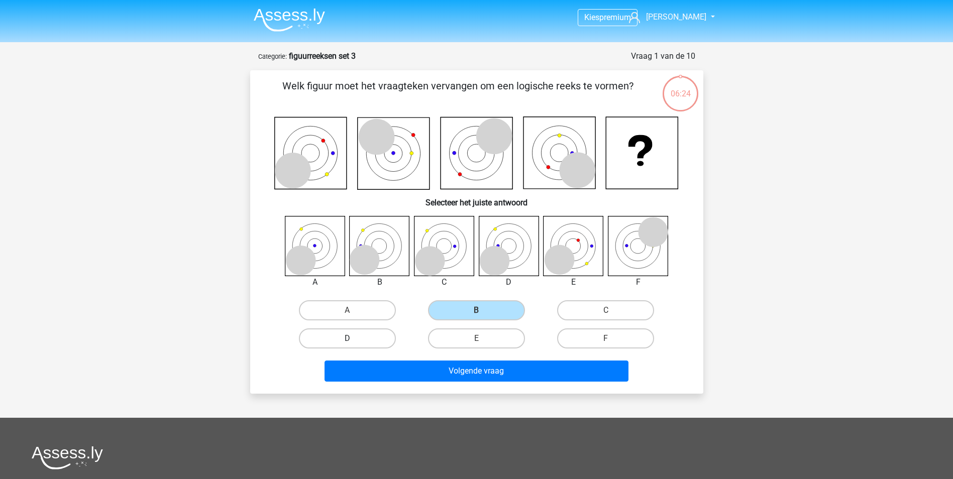
click at [352, 336] on label "D" at bounding box center [347, 339] width 97 height 20
click at [352, 339] on input "D" at bounding box center [350, 342] width 7 height 7
radio input "true"
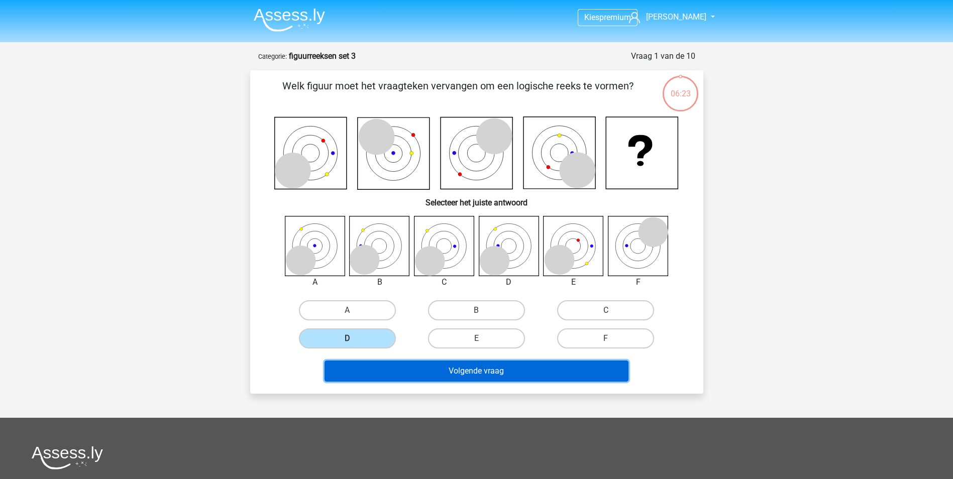
click at [457, 370] on button "Volgende vraag" at bounding box center [477, 371] width 304 height 21
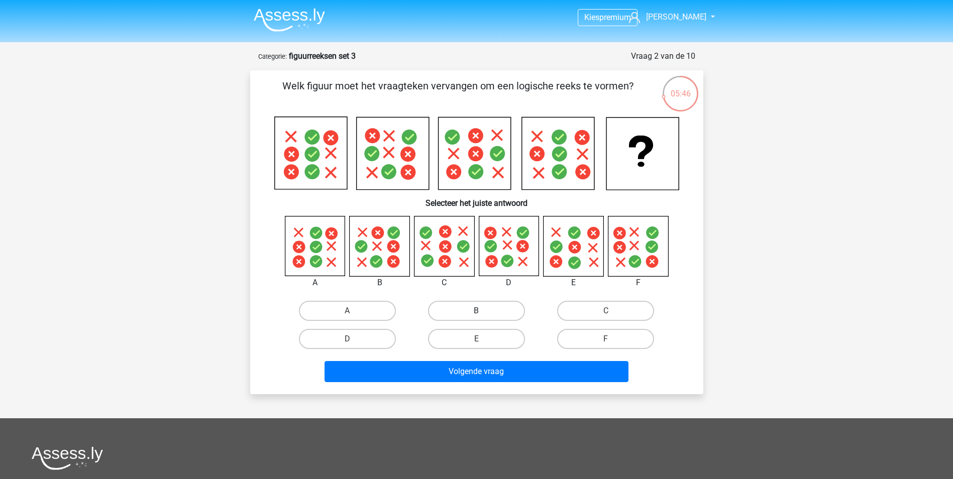
click at [442, 304] on label "B" at bounding box center [476, 311] width 97 height 20
click at [476, 311] on input "B" at bounding box center [479, 314] width 7 height 7
radio input "true"
click at [506, 243] on icon at bounding box center [509, 247] width 60 height 60
click at [337, 337] on label "D" at bounding box center [347, 339] width 97 height 20
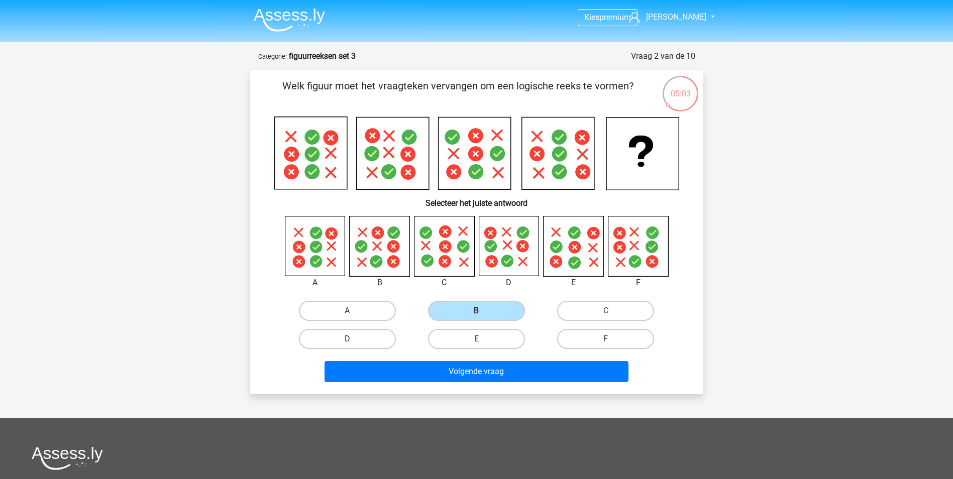
click at [347, 339] on input "D" at bounding box center [350, 342] width 7 height 7
radio input "true"
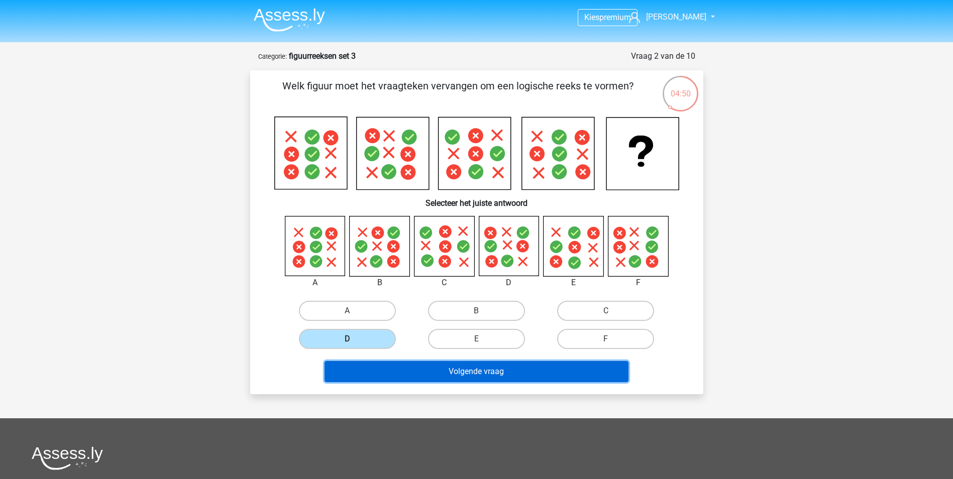
click at [469, 373] on button "Volgende vraag" at bounding box center [477, 371] width 304 height 21
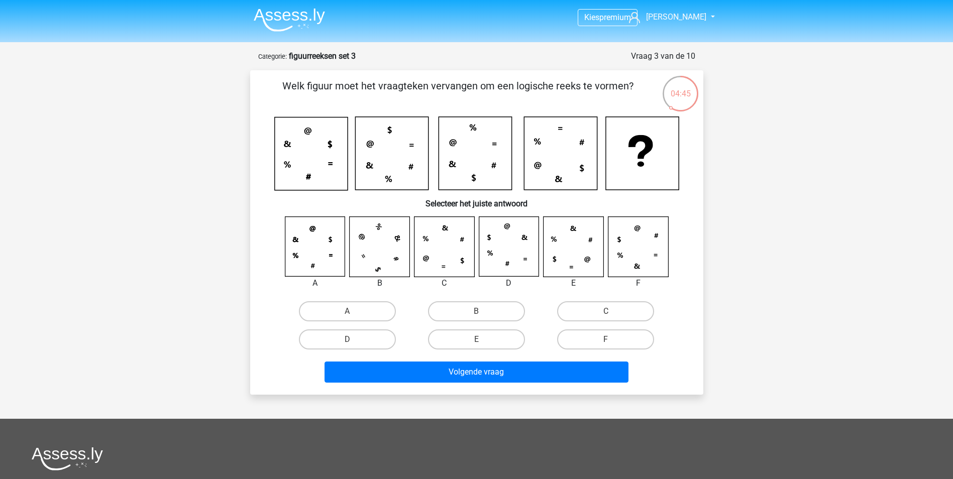
drag, startPoint x: 288, startPoint y: 81, endPoint x: 630, endPoint y: 87, distance: 341.7
click at [630, 87] on p "Welk figuur moet het vraagteken vervangen om een logische reeks te vormen?" at bounding box center [457, 93] width 383 height 30
drag, startPoint x: 630, startPoint y: 87, endPoint x: 592, endPoint y: 87, distance: 37.7
click at [592, 87] on p "Welk figuur moet het vraagteken vervangen om een logische reeks te vormen?" at bounding box center [457, 93] width 383 height 30
click at [428, 259] on icon at bounding box center [444, 247] width 60 height 60
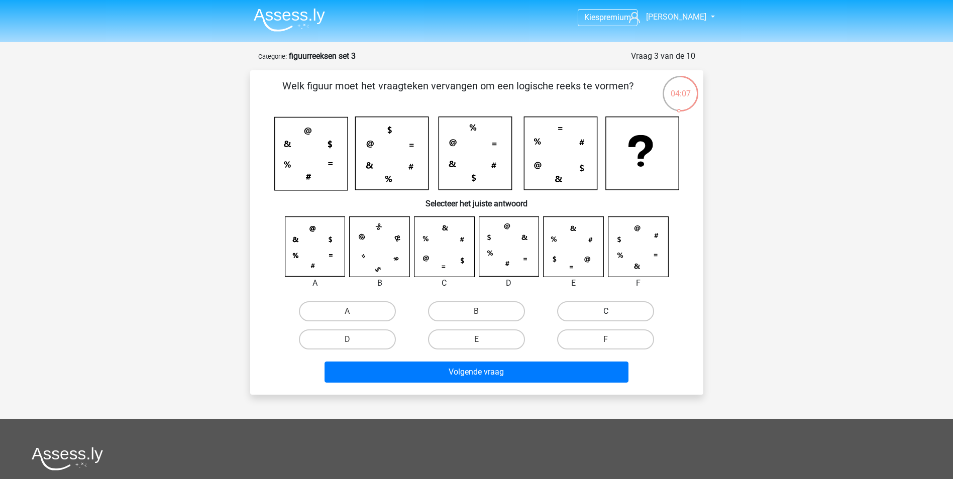
click at [616, 304] on label "C" at bounding box center [605, 311] width 97 height 20
click at [612, 311] on input "C" at bounding box center [609, 314] width 7 height 7
radio input "true"
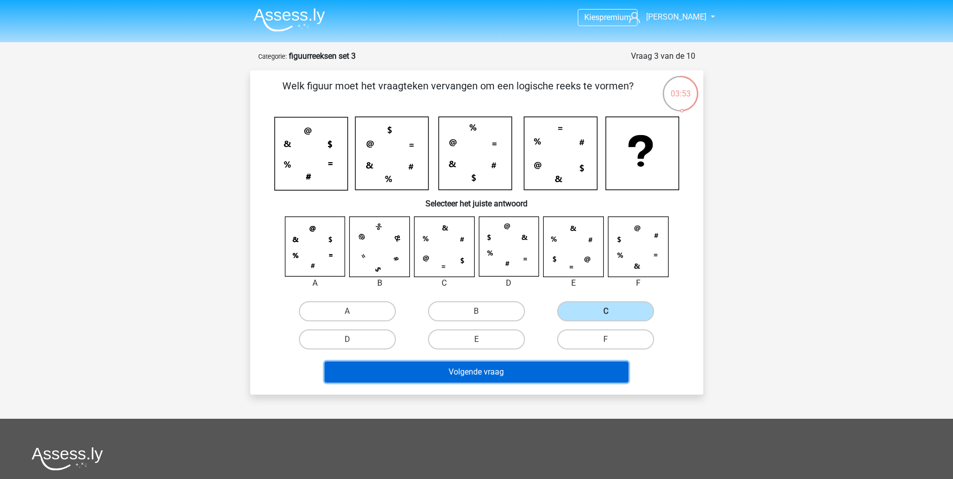
click at [536, 371] on button "Volgende vraag" at bounding box center [477, 372] width 304 height 21
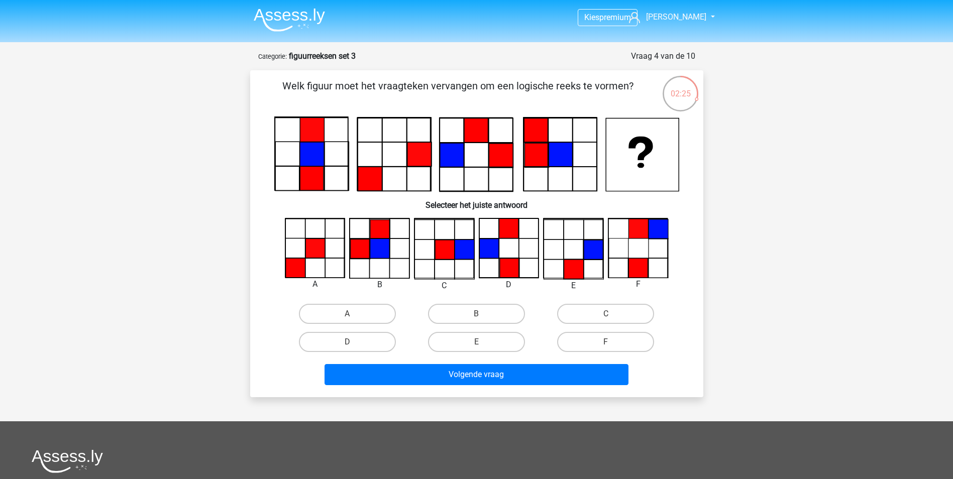
click at [382, 255] on icon at bounding box center [380, 249] width 20 height 20
click at [472, 339] on label "E" at bounding box center [476, 342] width 97 height 20
click at [476, 342] on input "E" at bounding box center [479, 345] width 7 height 7
radio input "true"
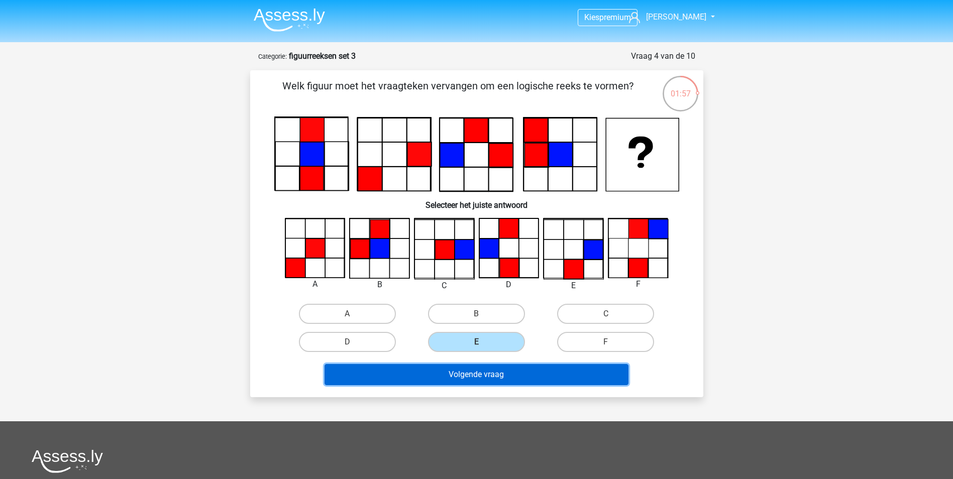
click at [508, 373] on button "Volgende vraag" at bounding box center [477, 374] width 304 height 21
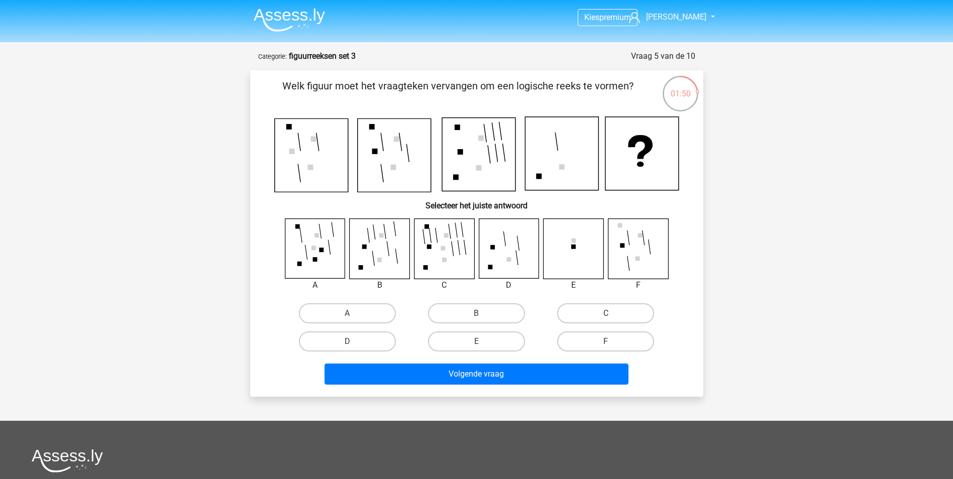
drag, startPoint x: 317, startPoint y: 86, endPoint x: 639, endPoint y: 79, distance: 322.1
click at [639, 79] on p "Welk figuur moet het vraagteken vervangen om een logische reeks te vormen?" at bounding box center [457, 93] width 383 height 30
drag, startPoint x: 639, startPoint y: 79, endPoint x: 813, endPoint y: 213, distance: 220.1
click at [818, 215] on div "Kies premium julian julianwilbrink97@gmail.com" at bounding box center [476, 343] width 953 height 686
click at [511, 259] on icon at bounding box center [509, 249] width 60 height 60
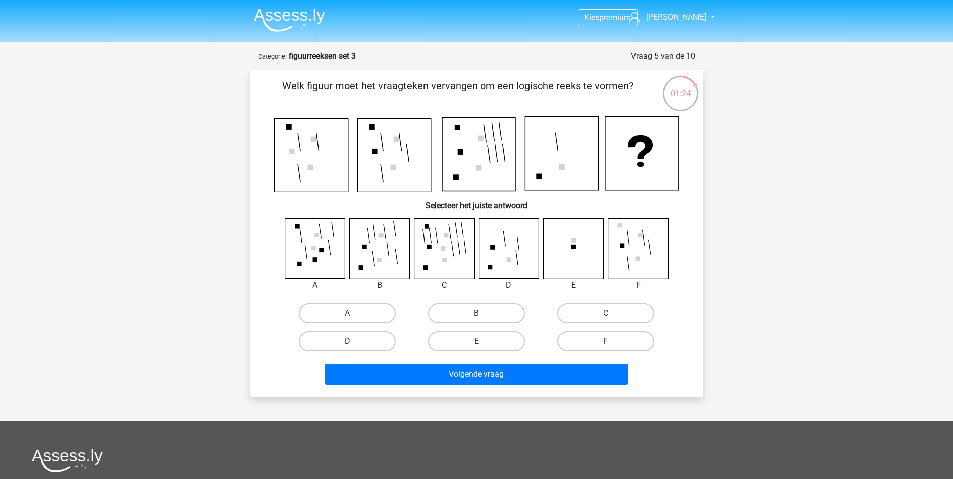
click at [383, 343] on label "D" at bounding box center [347, 342] width 97 height 20
click at [354, 343] on input "D" at bounding box center [350, 345] width 7 height 7
radio input "true"
click at [504, 247] on icon at bounding box center [509, 249] width 60 height 60
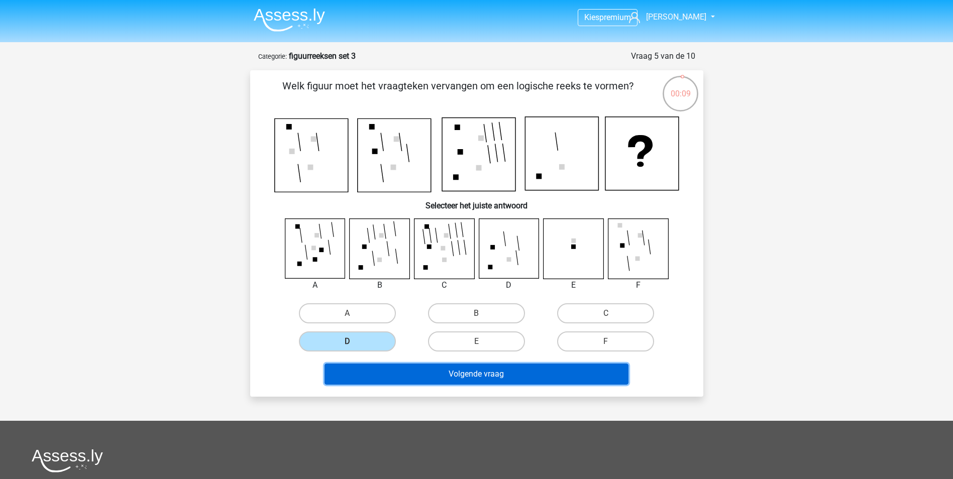
click at [439, 376] on button "Volgende vraag" at bounding box center [477, 374] width 304 height 21
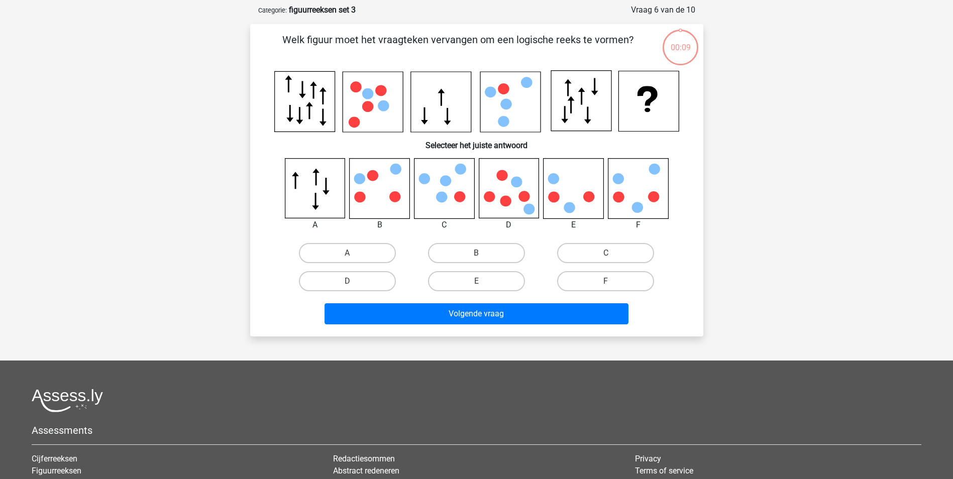
scroll to position [50, 0]
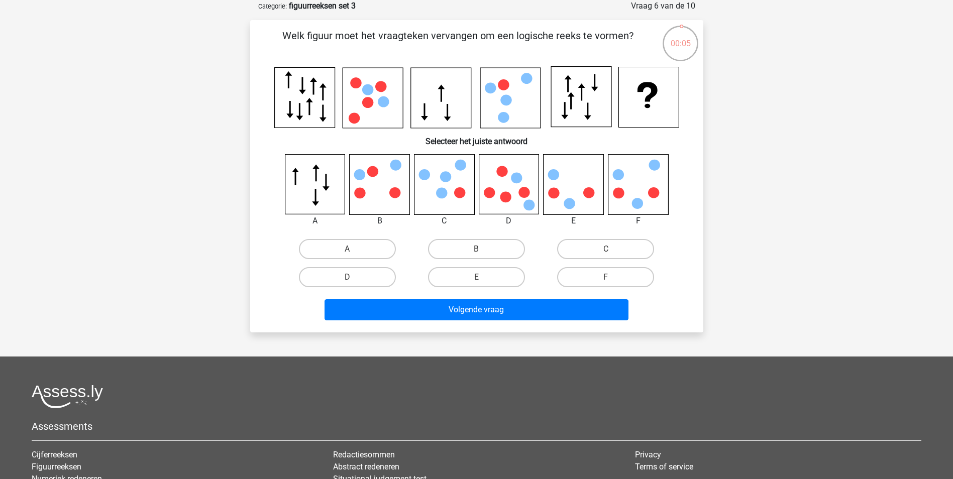
drag, startPoint x: 328, startPoint y: 40, endPoint x: 655, endPoint y: 46, distance: 326.6
click at [655, 46] on div "Welk figuur moet het vraagteken vervangen om een logische reeks te vormen?" at bounding box center [476, 176] width 445 height 296
click at [340, 35] on p "Welk figuur moet het vraagteken vervangen om een logische reeks te vormen?" at bounding box center [457, 43] width 383 height 30
click at [338, 84] on icon at bounding box center [476, 97] width 405 height 62
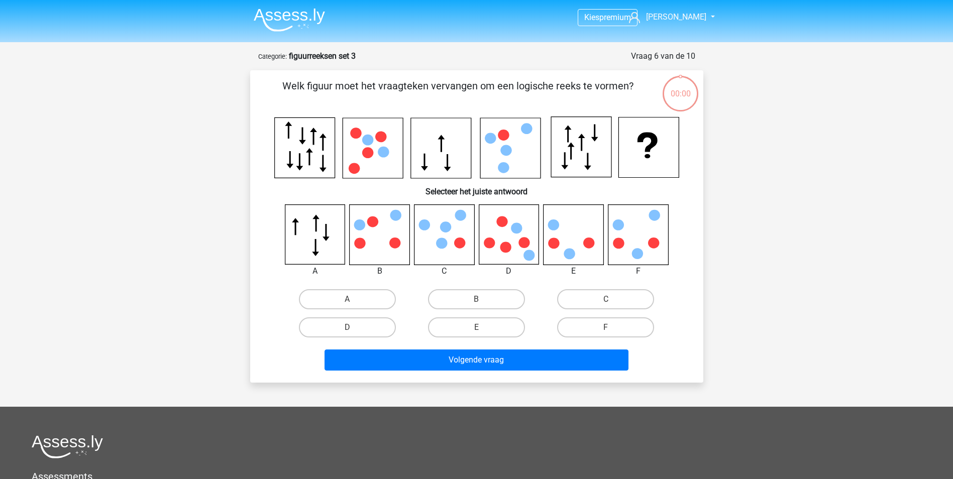
scroll to position [50, 0]
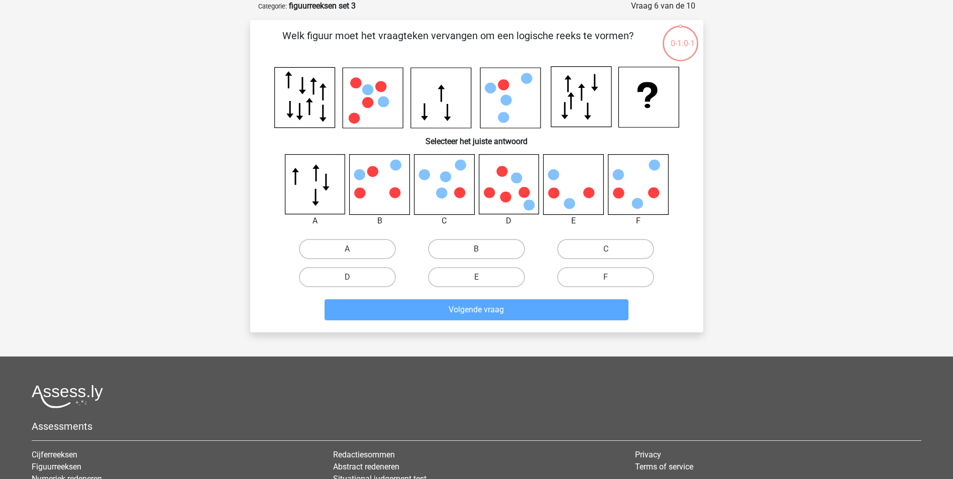
drag, startPoint x: 479, startPoint y: 279, endPoint x: 483, endPoint y: 292, distance: 13.7
click at [479, 279] on input "E" at bounding box center [479, 280] width 7 height 7
radio input "true"
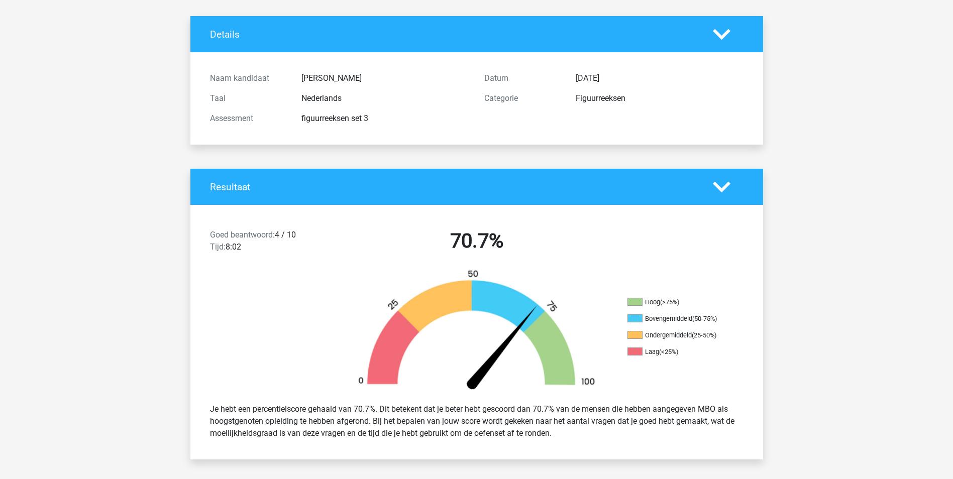
scroll to position [100, 0]
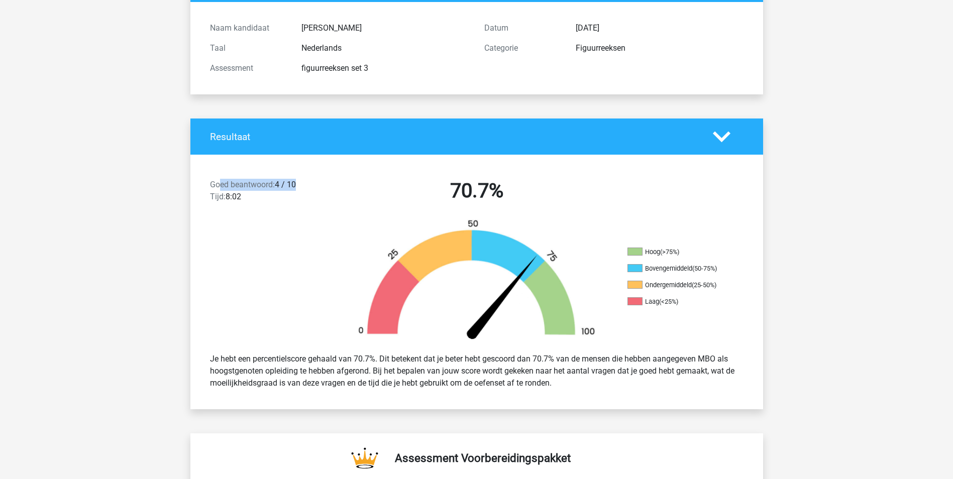
drag, startPoint x: 221, startPoint y: 181, endPoint x: 337, endPoint y: 180, distance: 116.6
click at [337, 180] on div "Goed beantwoord: 4 / 10 Tijd: 8:02" at bounding box center [270, 193] width 137 height 28
drag, startPoint x: 337, startPoint y: 180, endPoint x: 348, endPoint y: 220, distance: 41.1
click at [335, 216] on div "Goed beantwoord: 4 / 10 Tijd: 8:02 70.7%" at bounding box center [476, 193] width 573 height 52
drag, startPoint x: 446, startPoint y: 185, endPoint x: 549, endPoint y: 188, distance: 103.0
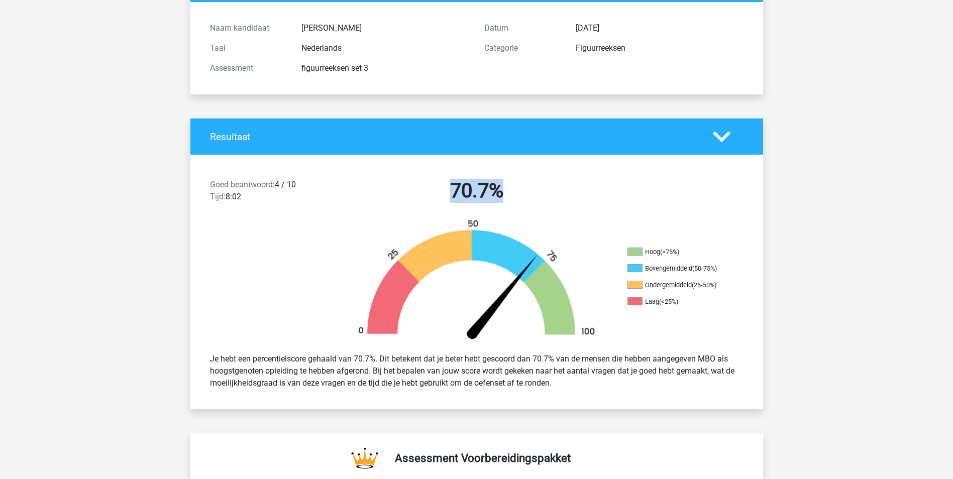
click at [549, 188] on h2 "70.7%" at bounding box center [476, 191] width 259 height 24
click at [503, 333] on img at bounding box center [476, 282] width 271 height 126
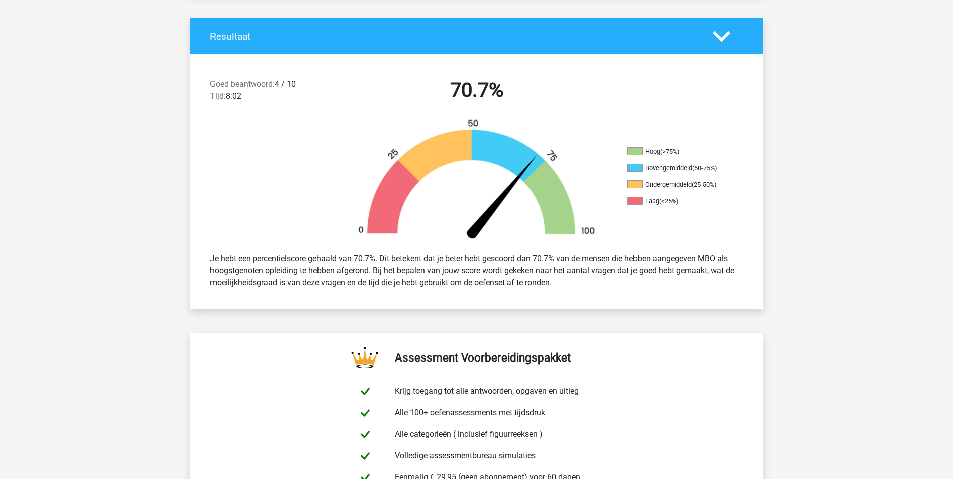
click at [393, 273] on div "Je hebt een percentielscore gehaald van 70.7%. Dit betekent dat je beter hebt g…" at bounding box center [476, 271] width 549 height 44
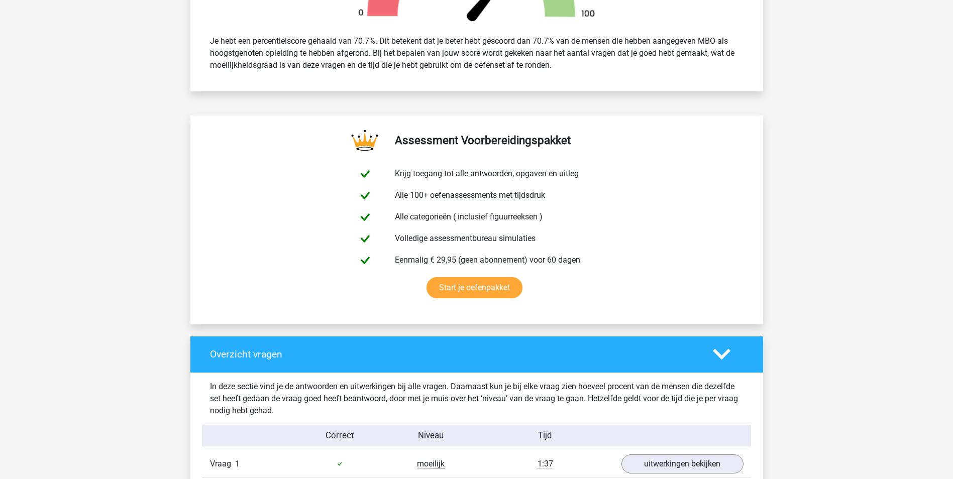
scroll to position [703, 0]
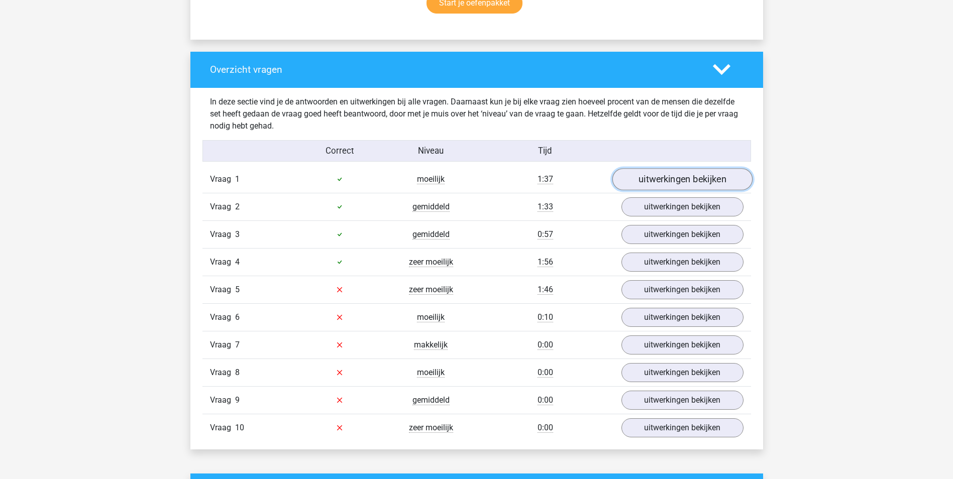
drag, startPoint x: 702, startPoint y: 182, endPoint x: 690, endPoint y: 203, distance: 24.7
click at [702, 182] on link "uitwerkingen bekijken" at bounding box center [682, 179] width 140 height 22
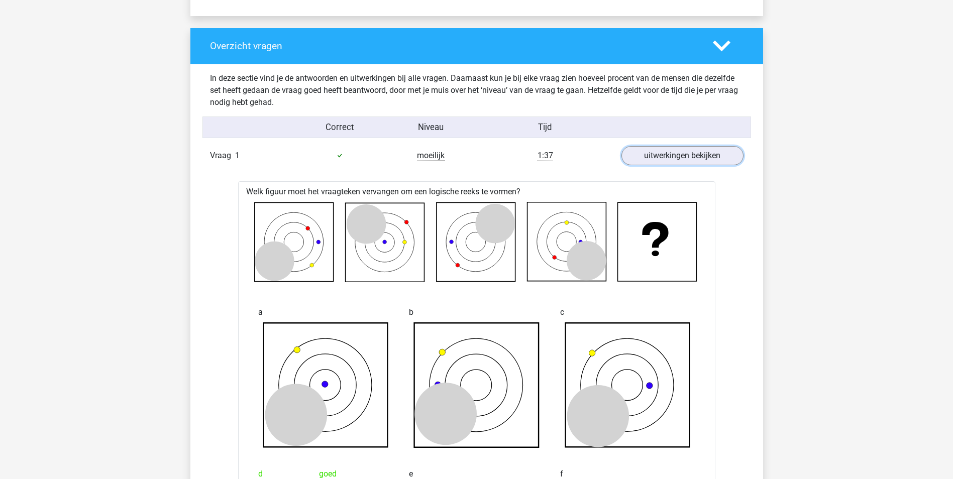
scroll to position [653, 0]
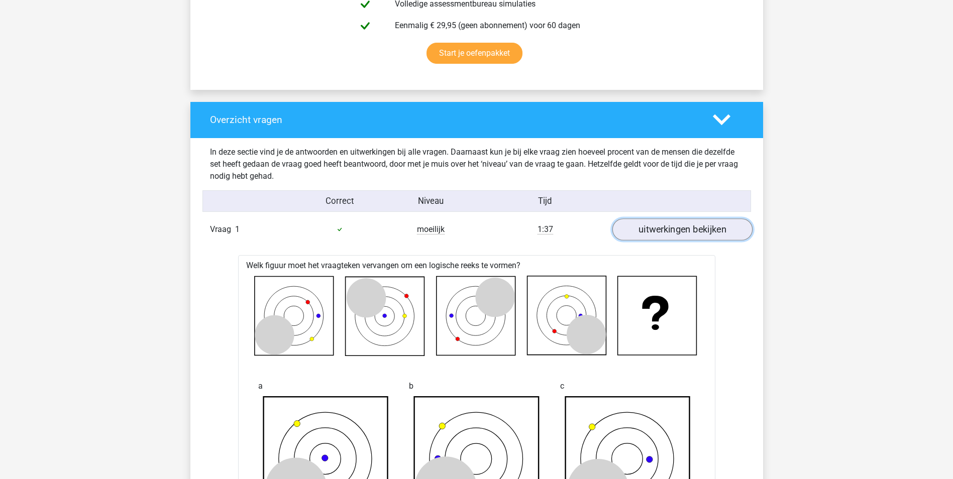
click at [650, 228] on link "uitwerkingen bekijken" at bounding box center [682, 230] width 140 height 22
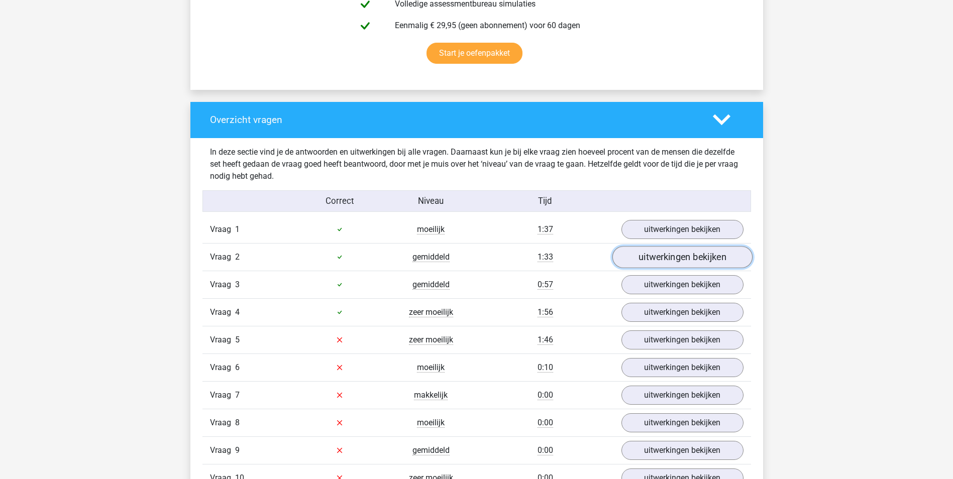
click at [694, 258] on link "uitwerkingen bekijken" at bounding box center [682, 257] width 140 height 22
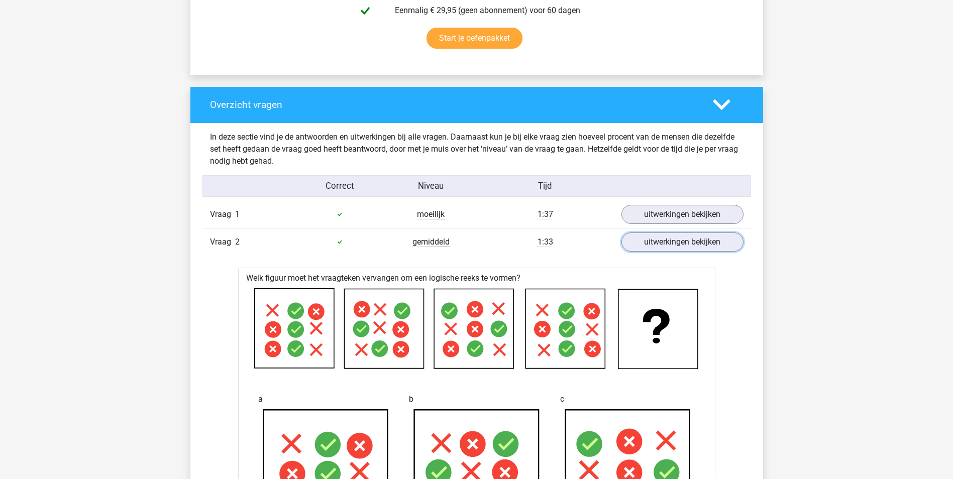
scroll to position [804, 0]
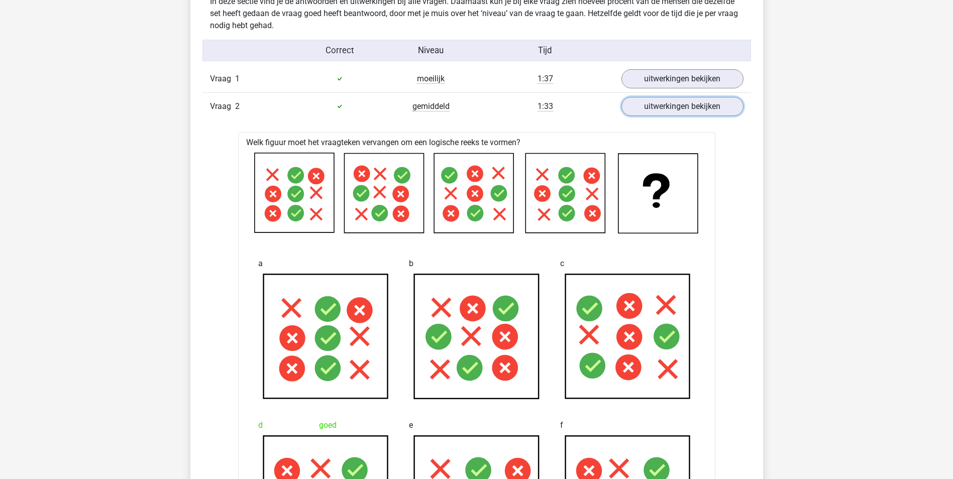
drag, startPoint x: 643, startPoint y: 107, endPoint x: 673, endPoint y: 137, distance: 42.3
click at [644, 107] on link "uitwerkingen bekijken" at bounding box center [682, 106] width 122 height 19
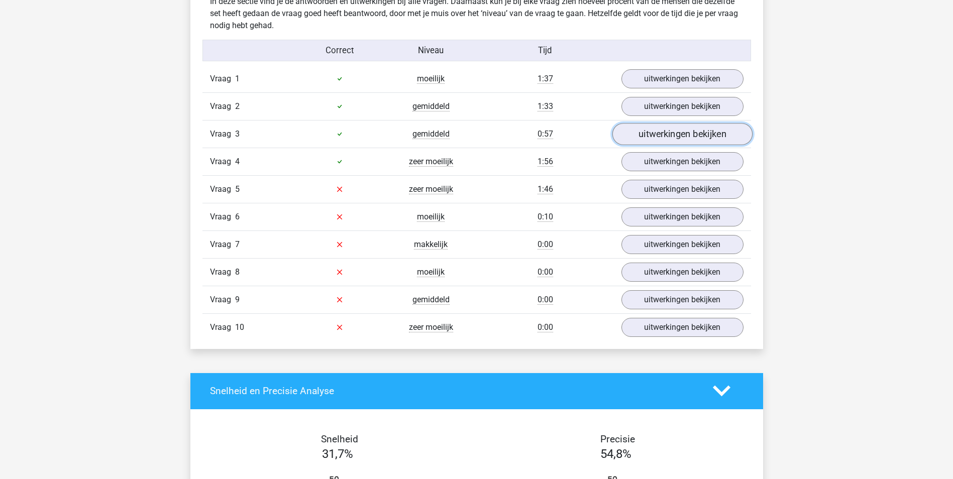
click at [697, 138] on link "uitwerkingen bekijken" at bounding box center [682, 134] width 140 height 22
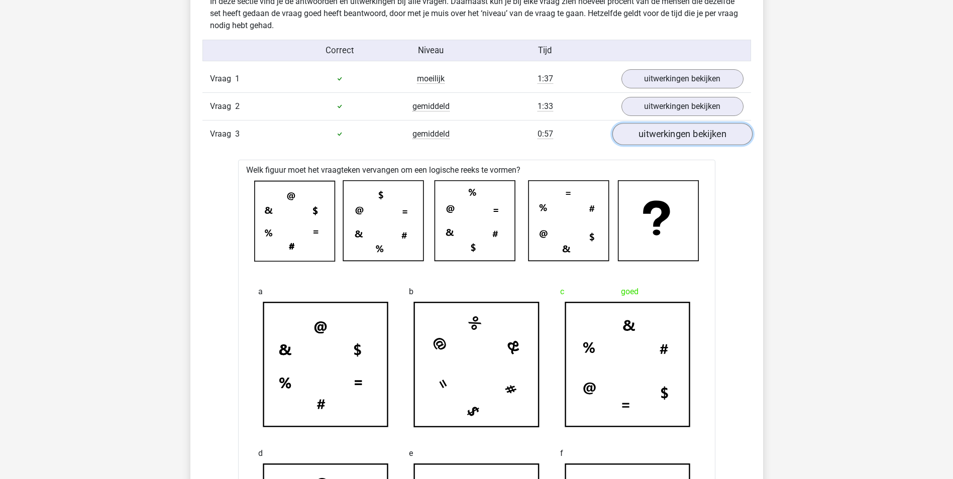
click at [696, 136] on link "uitwerkingen bekijken" at bounding box center [682, 134] width 140 height 22
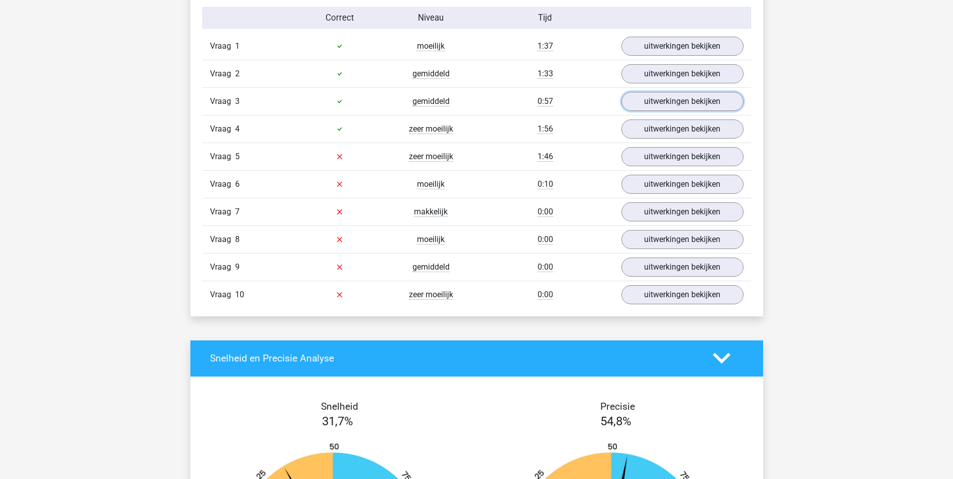
scroll to position [854, 0]
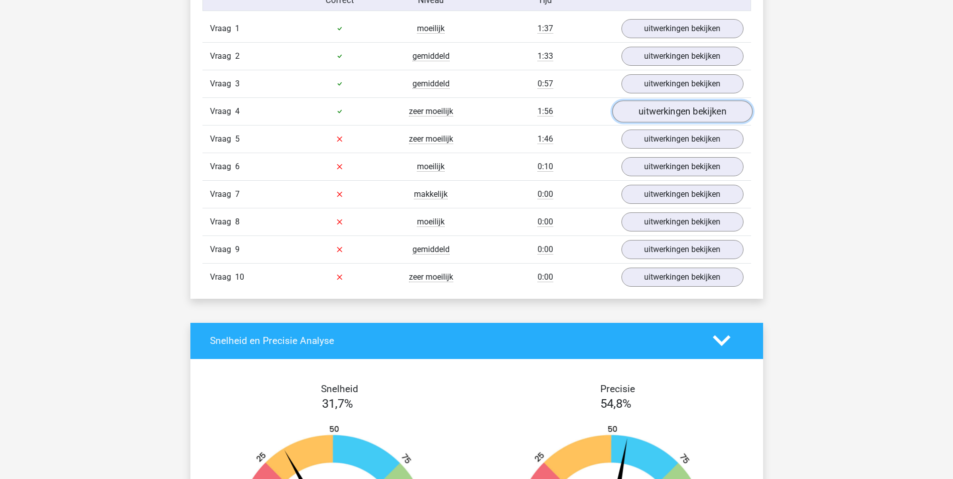
click at [679, 118] on link "uitwerkingen bekijken" at bounding box center [682, 111] width 140 height 22
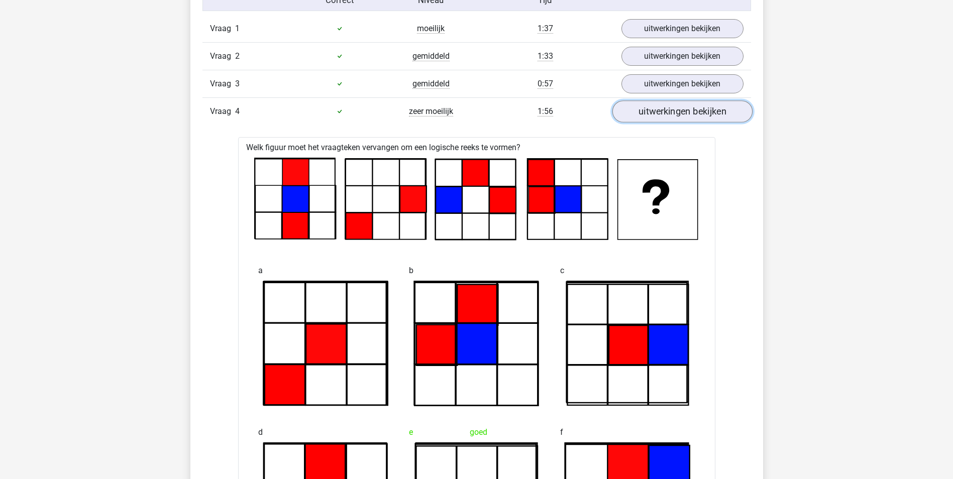
click at [683, 118] on link "uitwerkingen bekijken" at bounding box center [682, 111] width 140 height 22
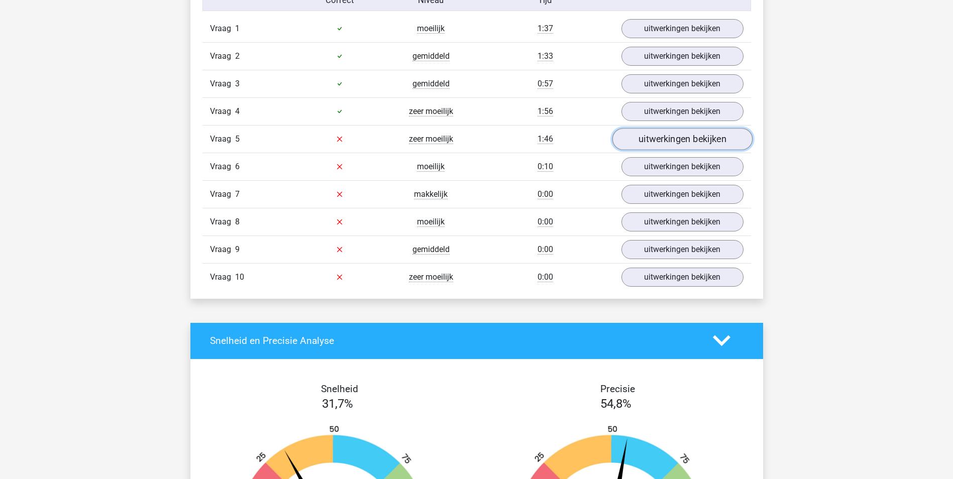
click at [686, 142] on link "uitwerkingen bekijken" at bounding box center [682, 139] width 140 height 22
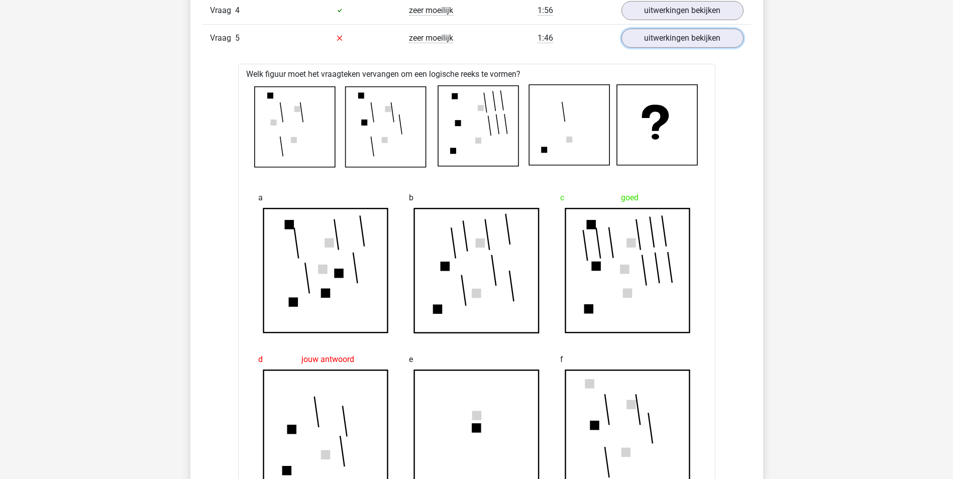
scroll to position [955, 0]
drag, startPoint x: 283, startPoint y: 69, endPoint x: 509, endPoint y: 81, distance: 226.9
click at [509, 81] on div "Welk figuur moet het vraagteken vervangen om een logische reeks te vormen? a b …" at bounding box center [476, 473] width 477 height 819
drag, startPoint x: 509, startPoint y: 81, endPoint x: 451, endPoint y: 93, distance: 59.5
click at [451, 93] on icon at bounding box center [479, 126] width 80 height 80
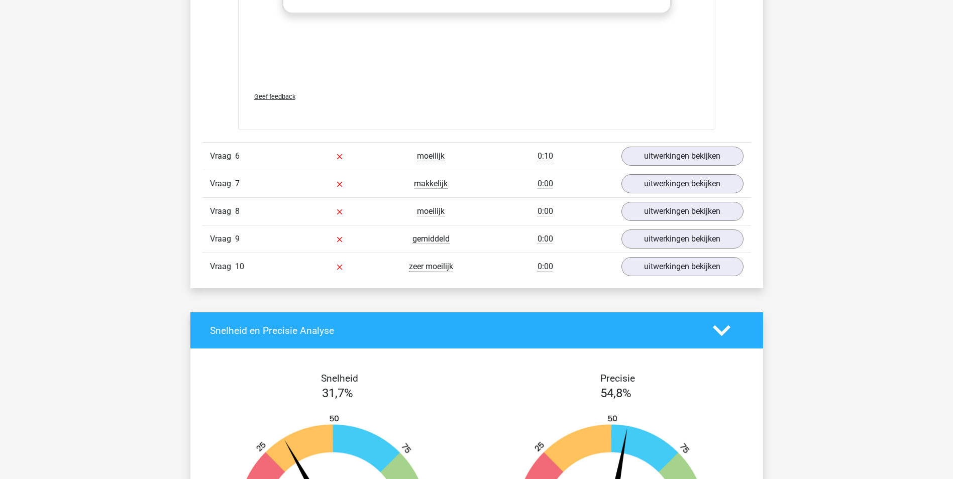
scroll to position [1707, 0]
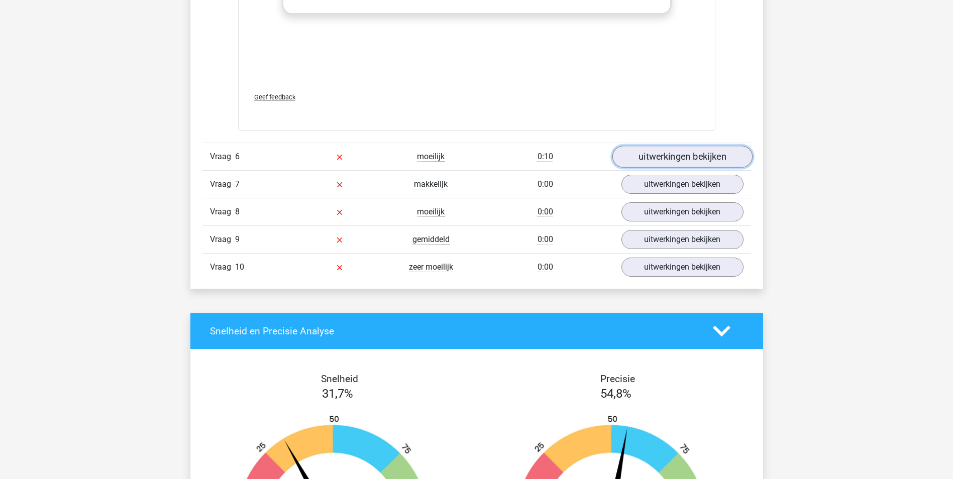
click at [691, 163] on link "uitwerkingen bekijken" at bounding box center [682, 157] width 140 height 22
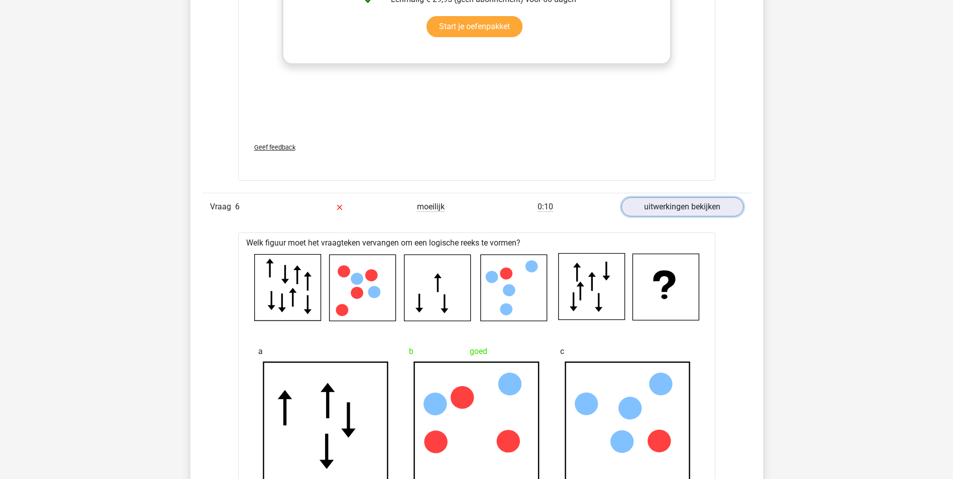
scroll to position [1643, 0]
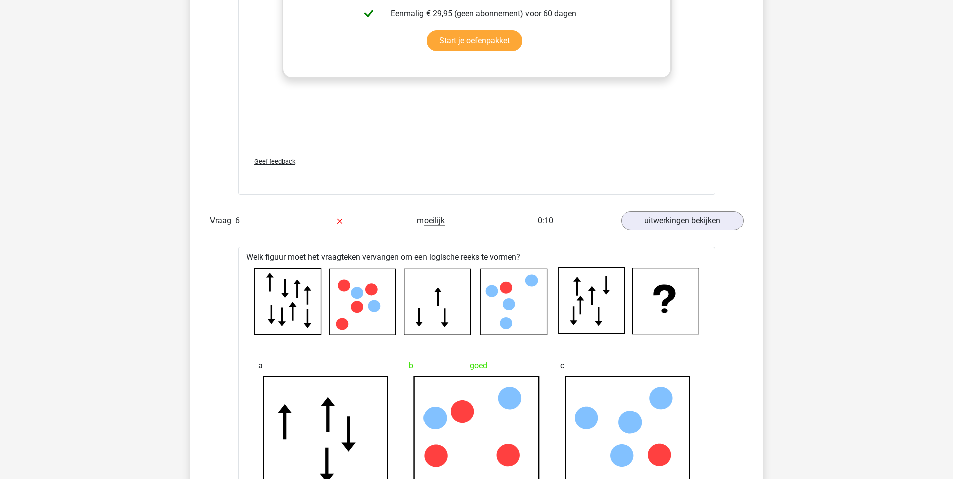
drag, startPoint x: 317, startPoint y: 261, endPoint x: 496, endPoint y: 261, distance: 179.9
drag, startPoint x: 496, startPoint y: 261, endPoint x: 473, endPoint y: 258, distance: 23.3
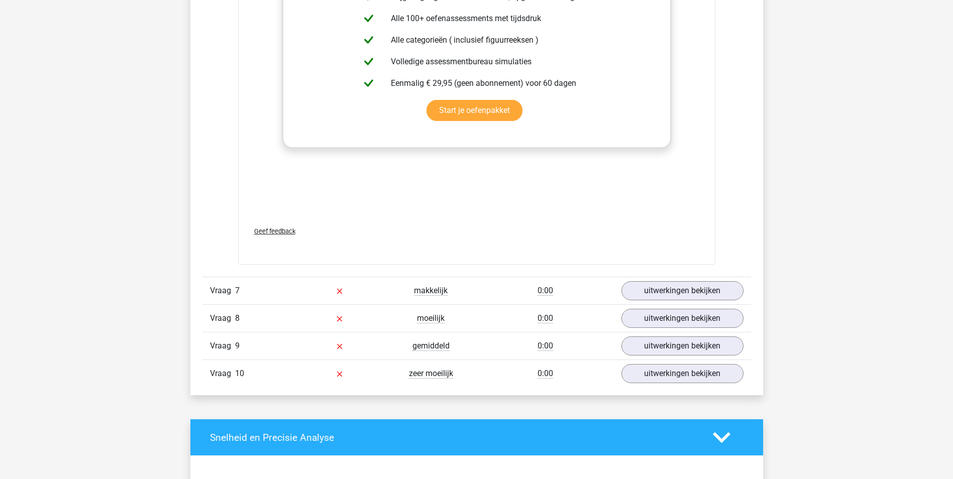
scroll to position [2447, 0]
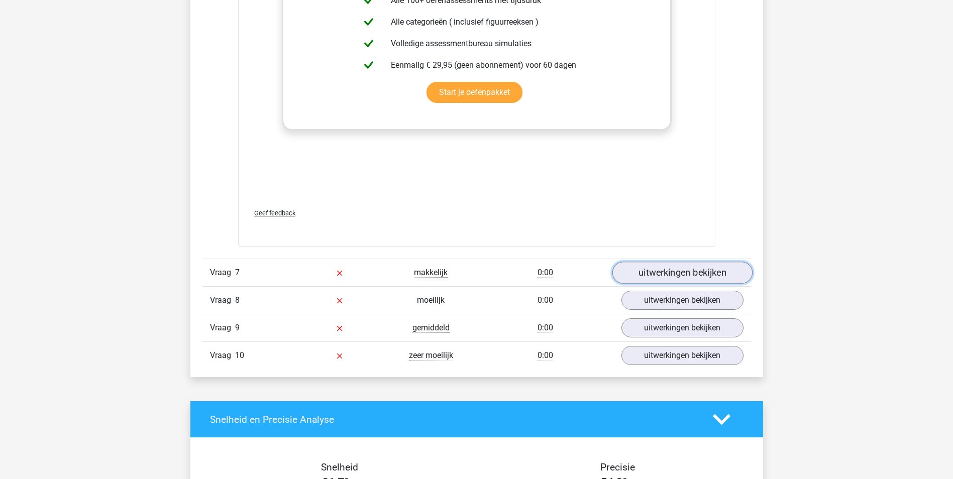
click at [686, 277] on link "uitwerkingen bekijken" at bounding box center [682, 273] width 140 height 22
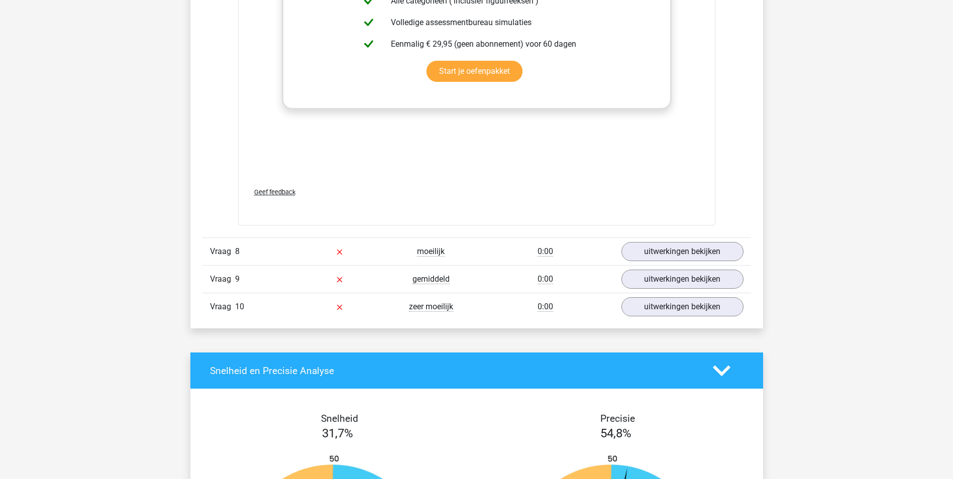
scroll to position [3351, 0]
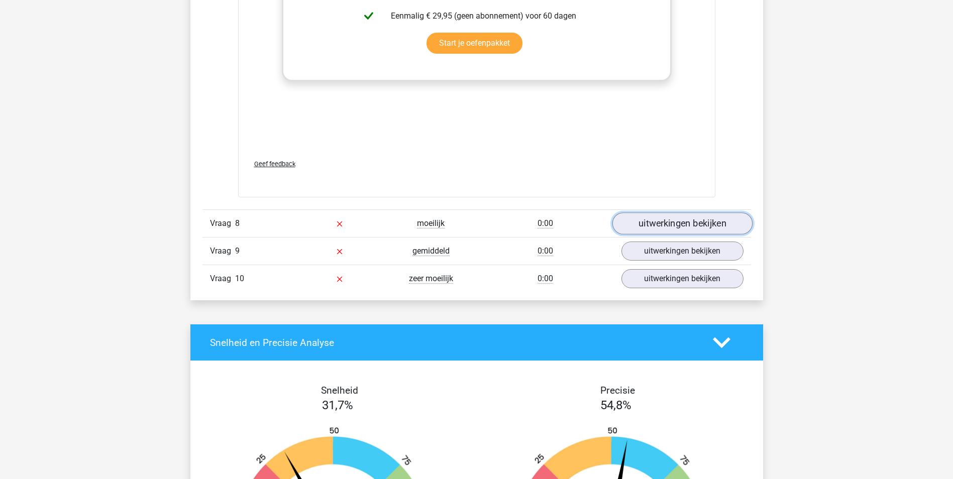
click at [663, 229] on link "uitwerkingen bekijken" at bounding box center [682, 224] width 140 height 22
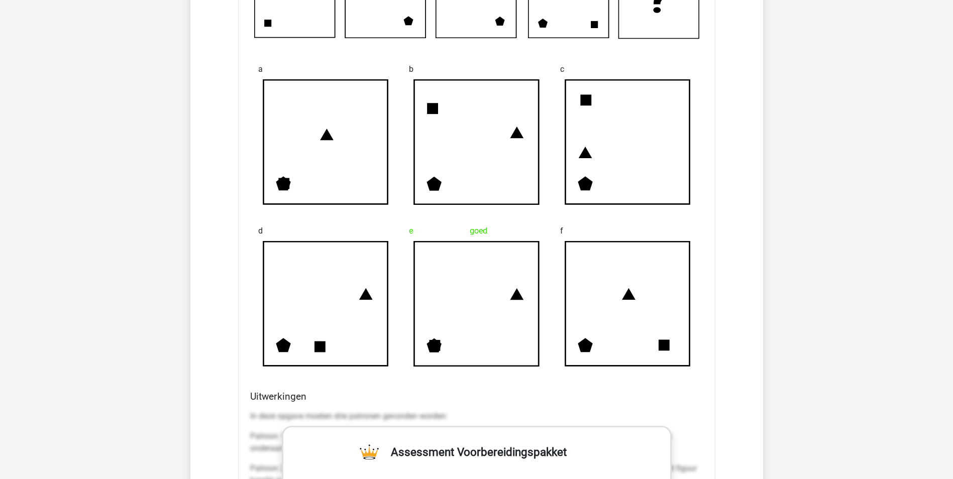
scroll to position [3552, 0]
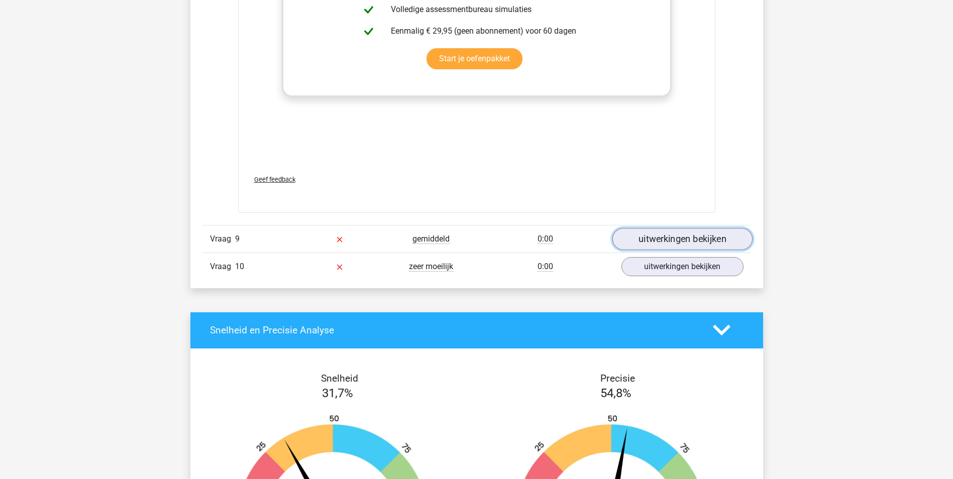
click at [666, 243] on link "uitwerkingen bekijken" at bounding box center [682, 239] width 140 height 22
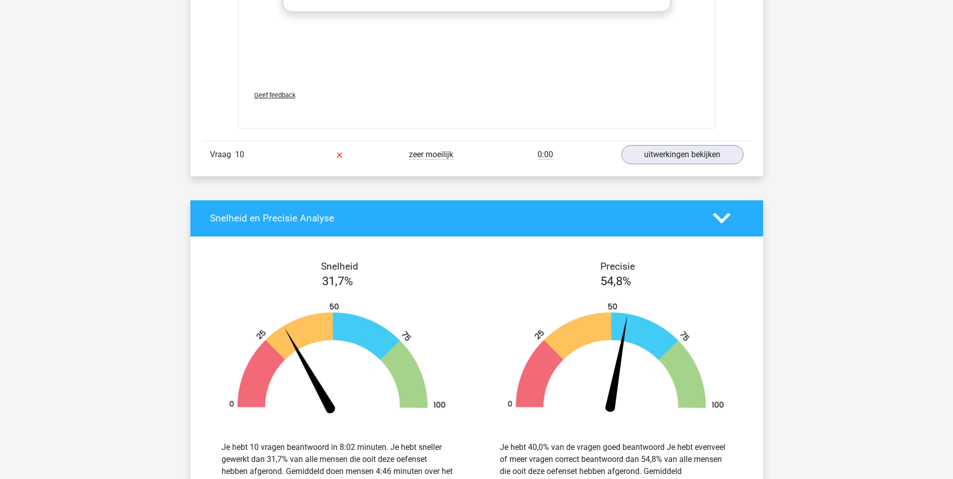
scroll to position [5160, 0]
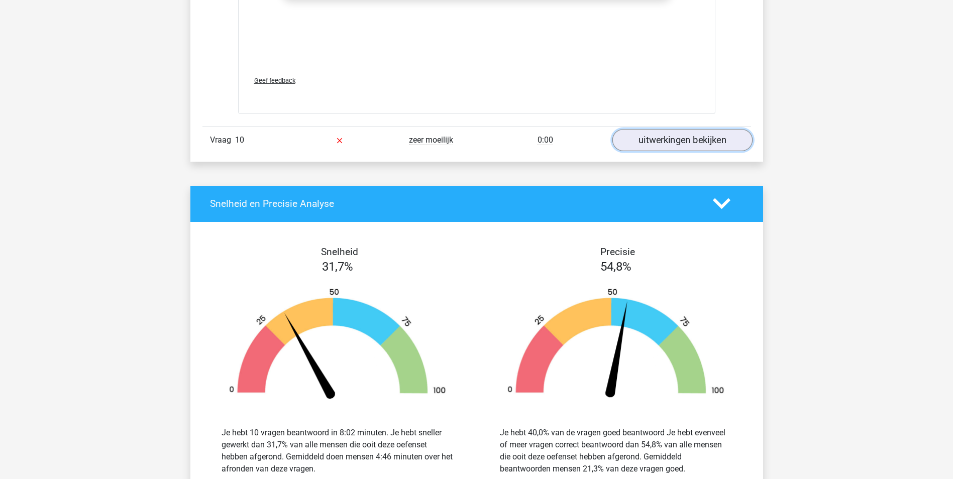
click at [670, 145] on link "uitwerkingen bekijken" at bounding box center [682, 140] width 140 height 22
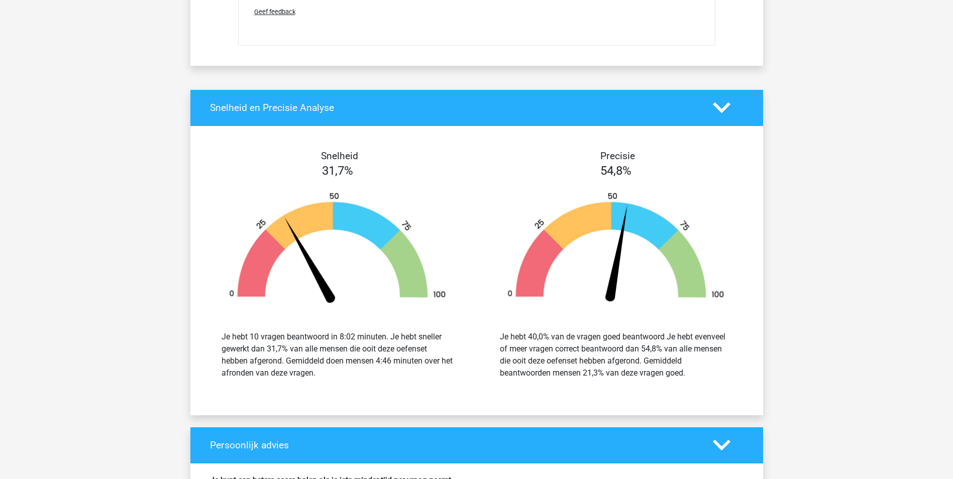
scroll to position [6114, 0]
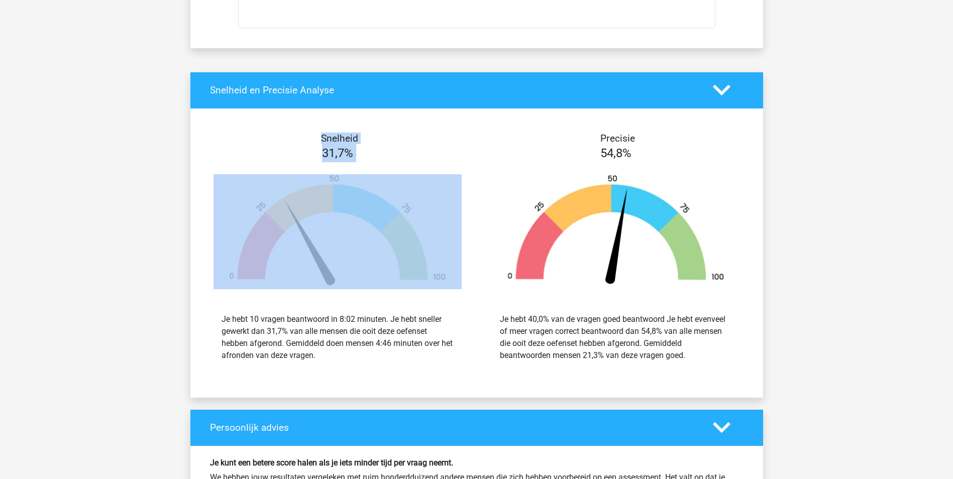
drag, startPoint x: 386, startPoint y: 162, endPoint x: 380, endPoint y: 196, distance: 35.2
click at [380, 196] on div "Snelheid 31,7% Je hebt 10 vragen beantwoord in 8:02 minuten. Je hebt sneller ge…" at bounding box center [337, 253] width 278 height 241
drag, startPoint x: 380, startPoint y: 196, endPoint x: 402, endPoint y: 262, distance: 69.4
click at [403, 261] on img at bounding box center [338, 231] width 248 height 115
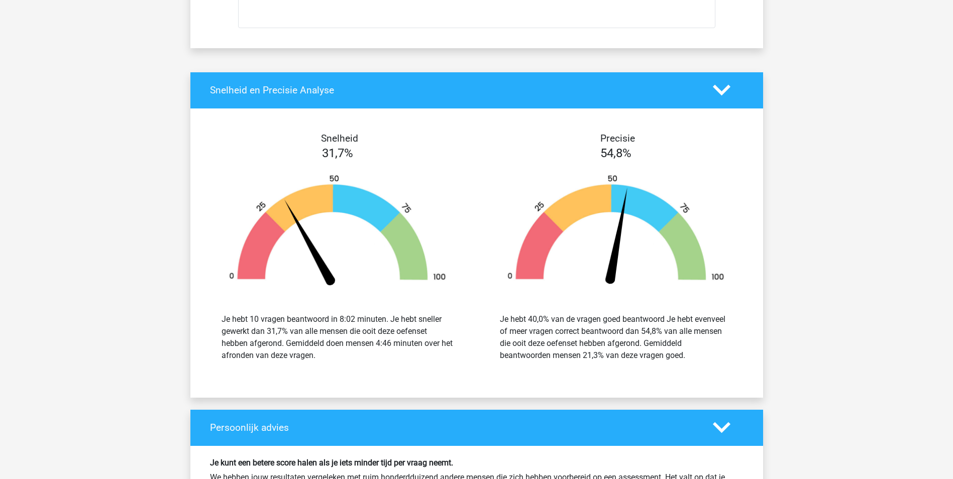
drag, startPoint x: 338, startPoint y: 314, endPoint x: 341, endPoint y: 331, distance: 17.3
click at [337, 315] on div "Je hebt 10 vragen beantwoord in 8:02 minuten. Je hebt sneller gewerkt dan 31,7%…" at bounding box center [338, 338] width 232 height 48
drag, startPoint x: 276, startPoint y: 317, endPoint x: 287, endPoint y: 343, distance: 28.2
click at [287, 343] on div "Je hebt 10 vragen beantwoord in 8:02 minuten. Je hebt sneller gewerkt dan 31,7%…" at bounding box center [337, 337] width 263 height 72
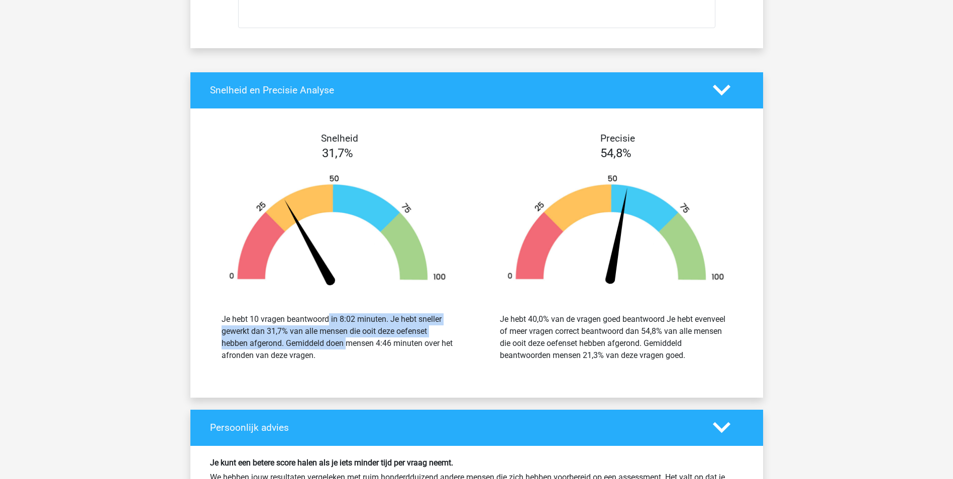
drag, startPoint x: 287, startPoint y: 343, endPoint x: 286, endPoint y: 350, distance: 6.6
click at [287, 350] on div "Je hebt 10 vragen beantwoord in 8:02 minuten. Je hebt sneller gewerkt dan 31,7%…" at bounding box center [338, 338] width 232 height 48
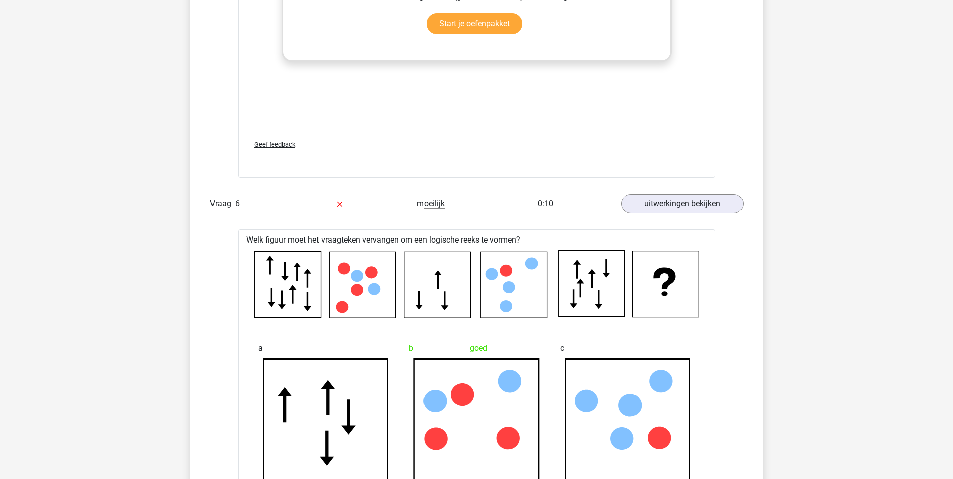
scroll to position [1613, 0]
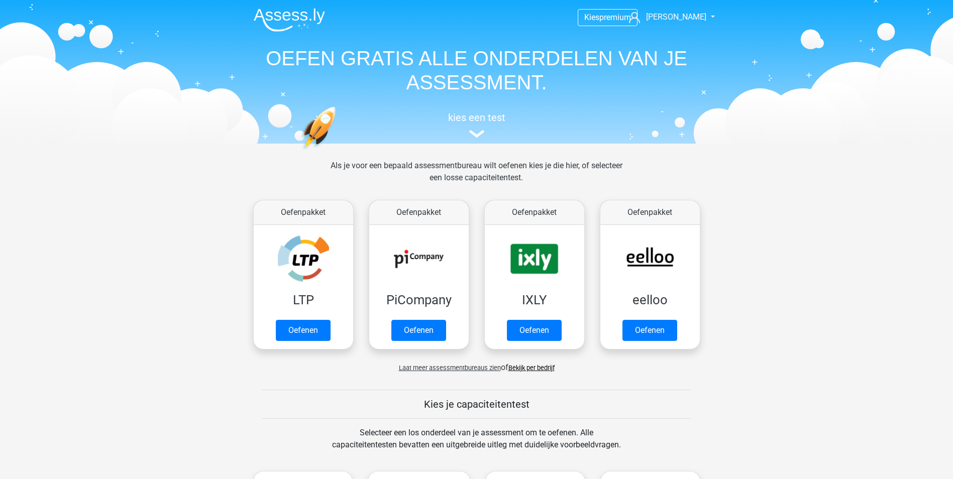
scroll to position [226, 0]
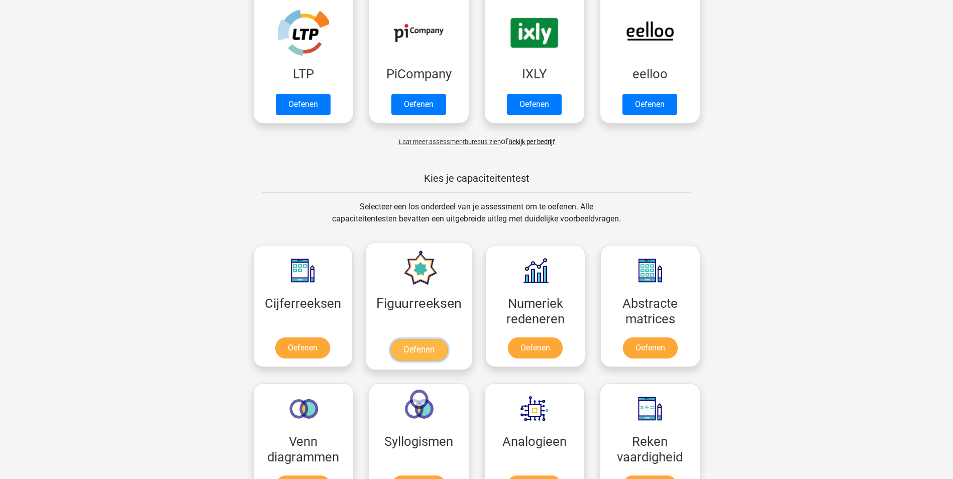
click at [428, 340] on link "Oefenen" at bounding box center [418, 350] width 57 height 22
drag, startPoint x: 403, startPoint y: 346, endPoint x: 421, endPoint y: 351, distance: 18.2
click at [404, 346] on link "Oefenen" at bounding box center [418, 350] width 57 height 22
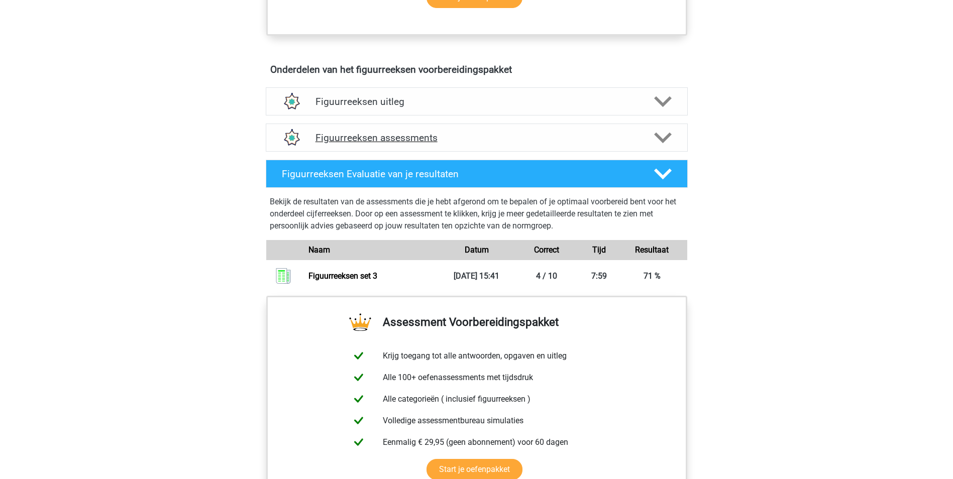
click at [617, 140] on h4 "Figuurreeksen assessments" at bounding box center [477, 138] width 323 height 12
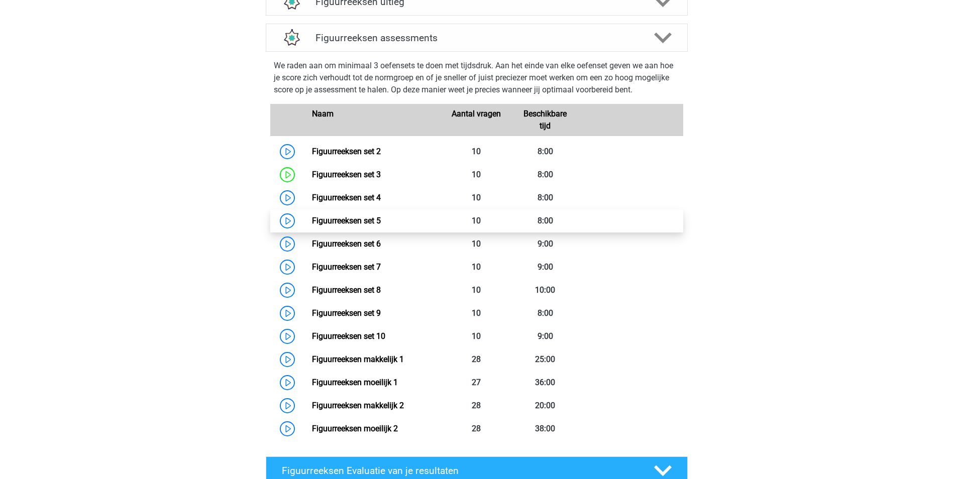
scroll to position [653, 0]
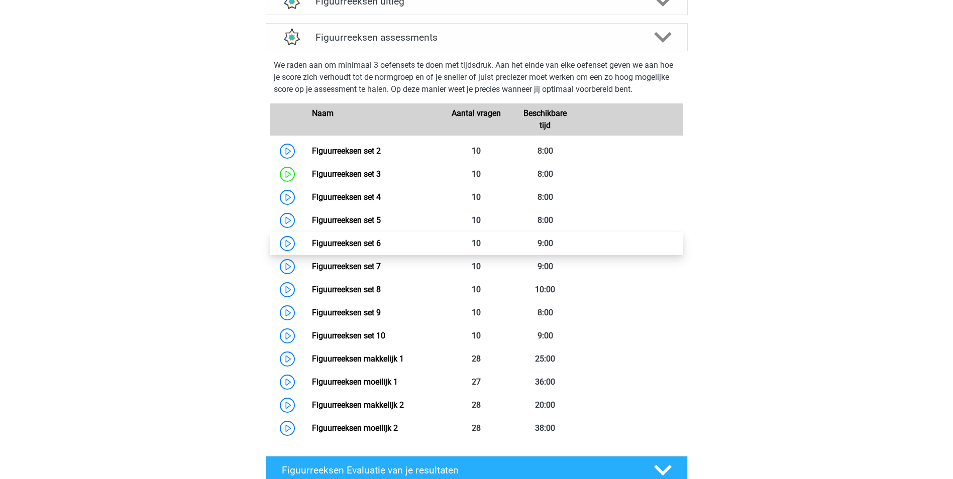
click at [360, 246] on link "Figuurreeksen set 6" at bounding box center [346, 244] width 69 height 10
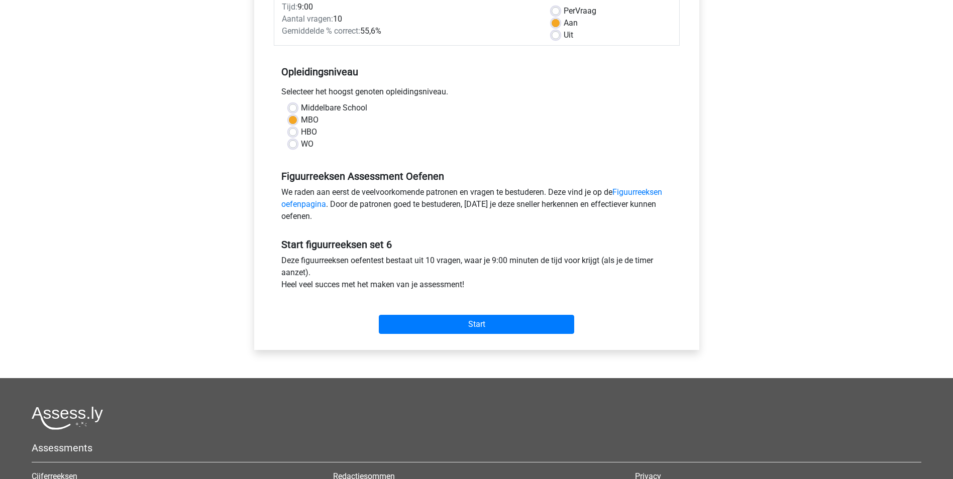
scroll to position [151, 0]
click at [479, 329] on input "Start" at bounding box center [476, 324] width 195 height 19
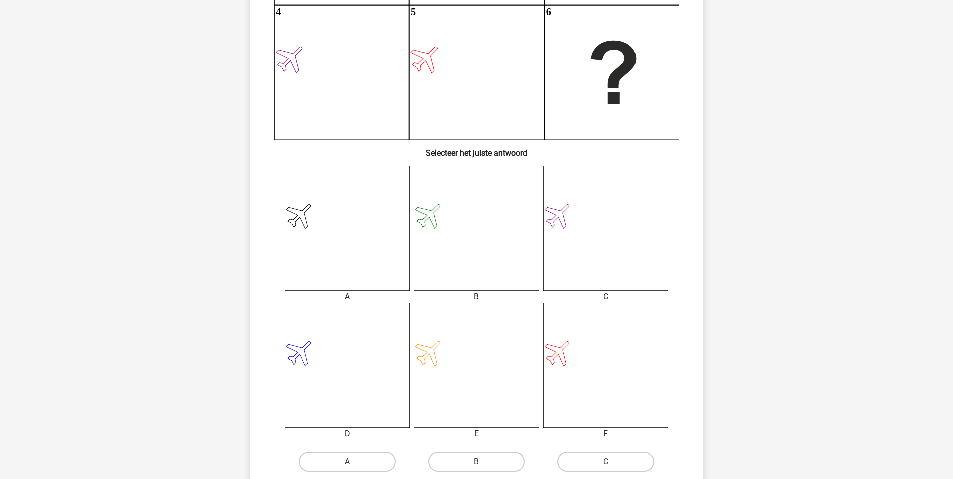
scroll to position [251, 0]
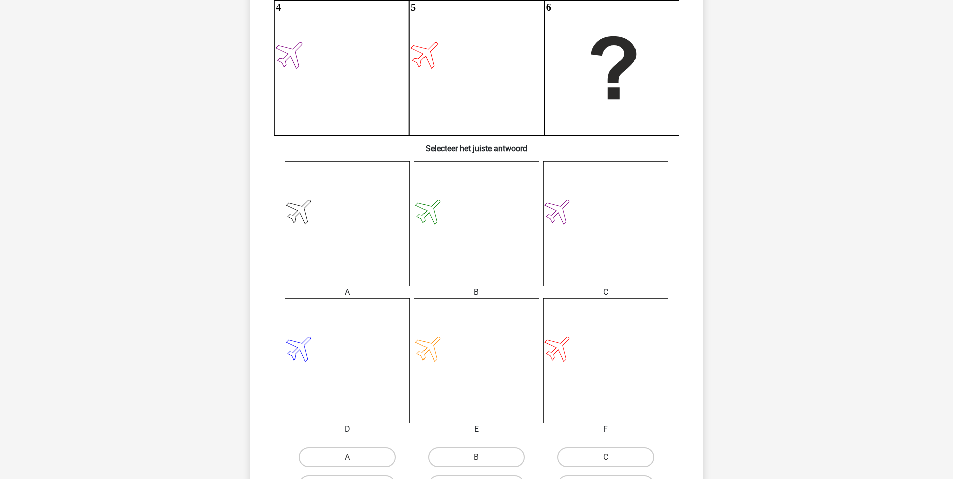
click at [556, 359] on icon at bounding box center [605, 360] width 125 height 125
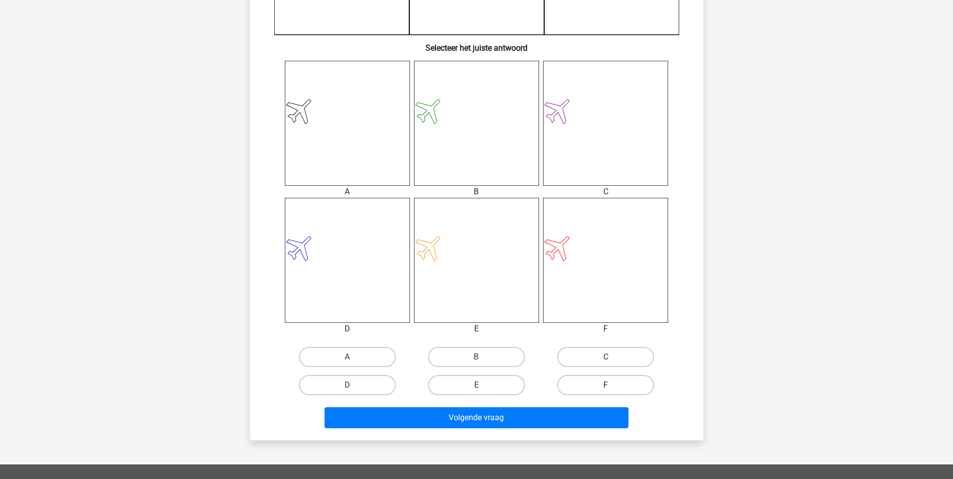
click at [602, 386] on label "F" at bounding box center [605, 385] width 97 height 20
click at [606, 386] on input "F" at bounding box center [609, 388] width 7 height 7
radio input "true"
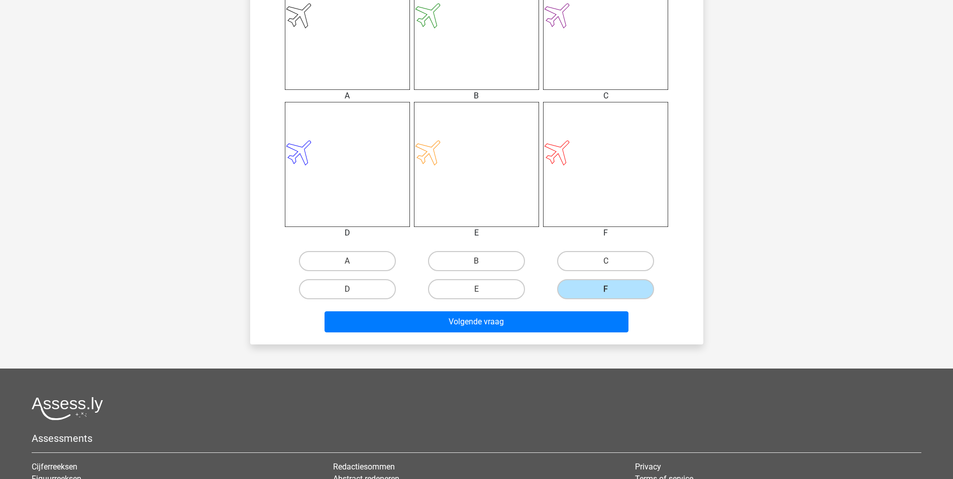
scroll to position [452, 0]
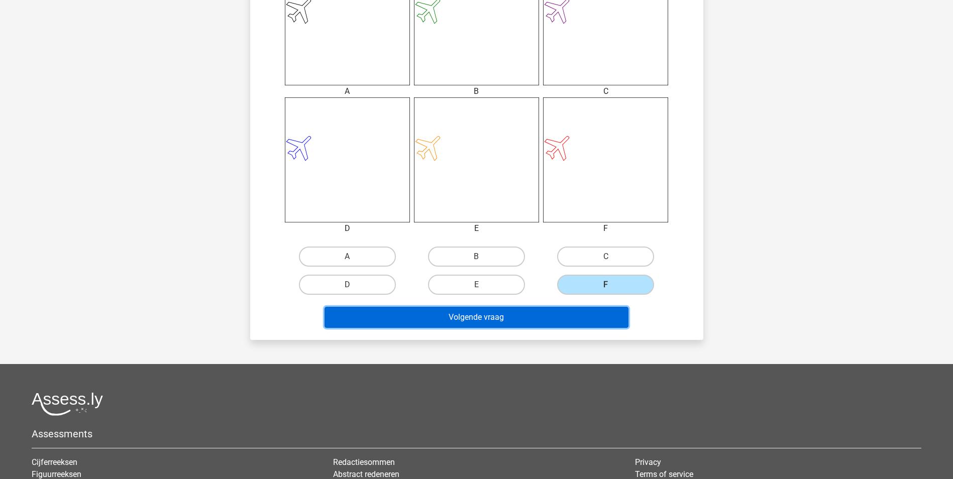
click at [537, 317] on button "Volgende vraag" at bounding box center [477, 317] width 304 height 21
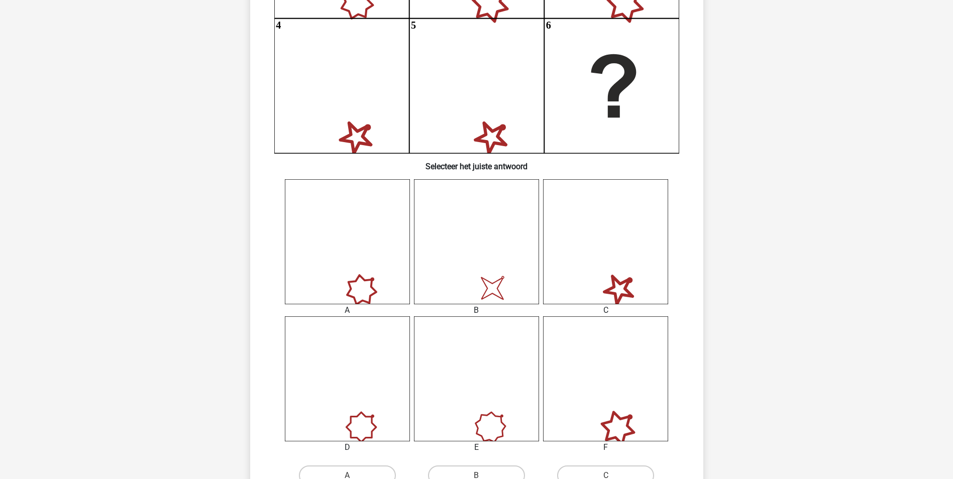
scroll to position [301, 0]
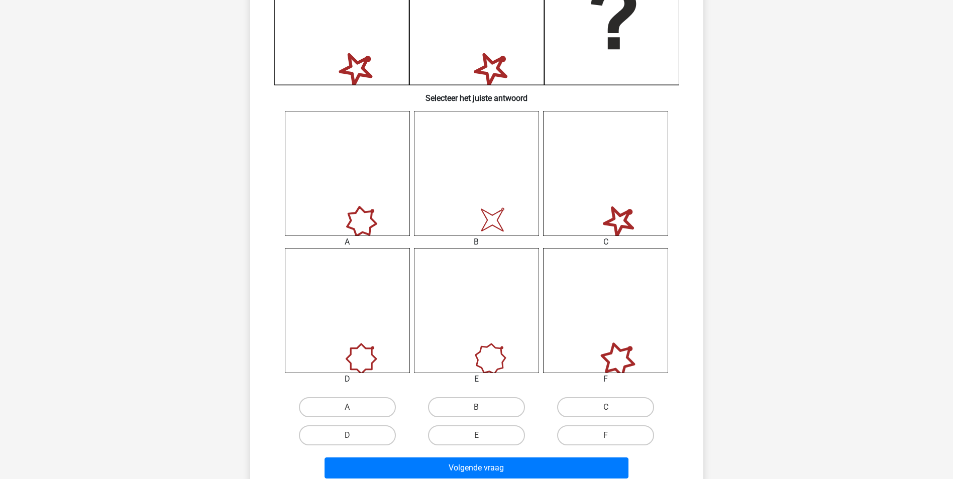
click at [504, 213] on icon "image/svg+xml" at bounding box center [476, 173] width 125 height 125
click at [480, 409] on input "B" at bounding box center [479, 410] width 7 height 7
radio input "true"
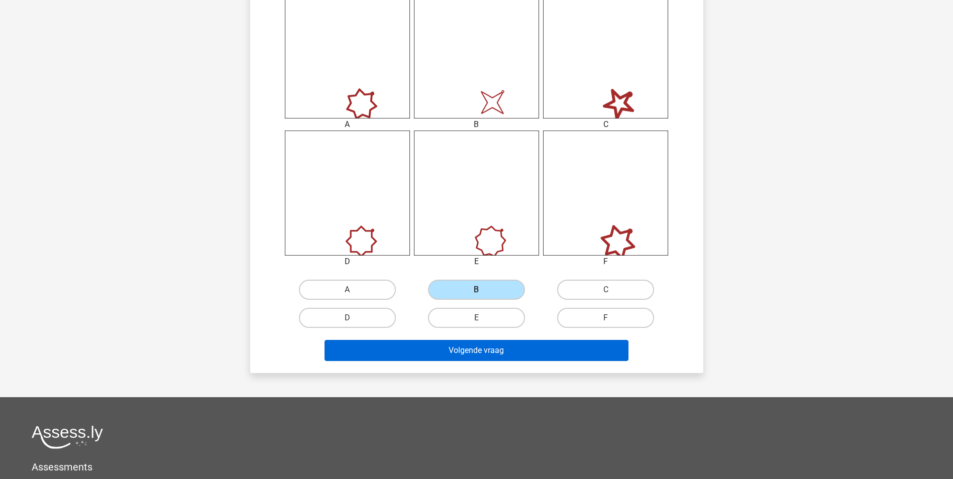
scroll to position [452, 0]
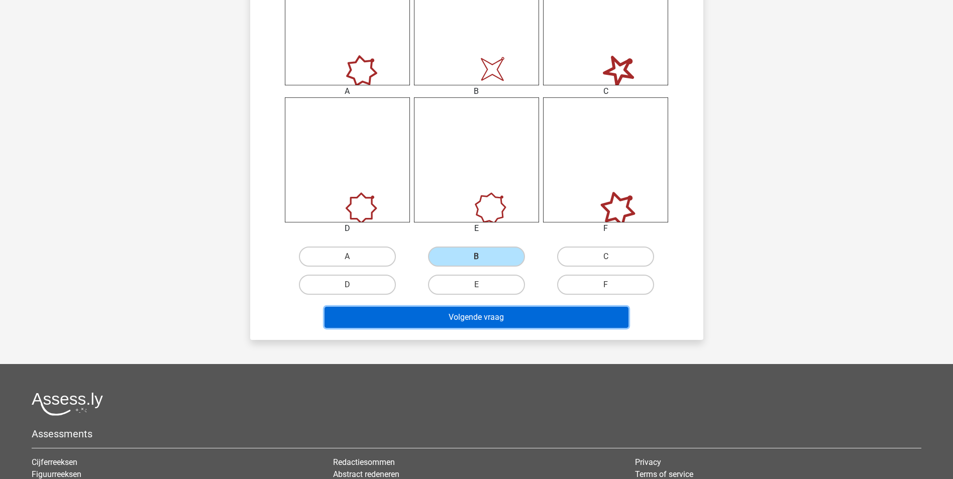
click at [522, 320] on button "Volgende vraag" at bounding box center [477, 317] width 304 height 21
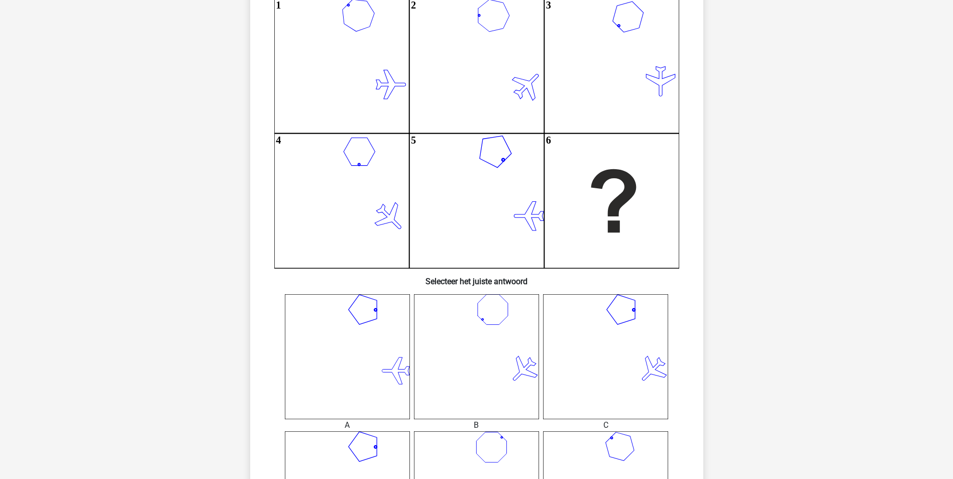
scroll to position [0, 0]
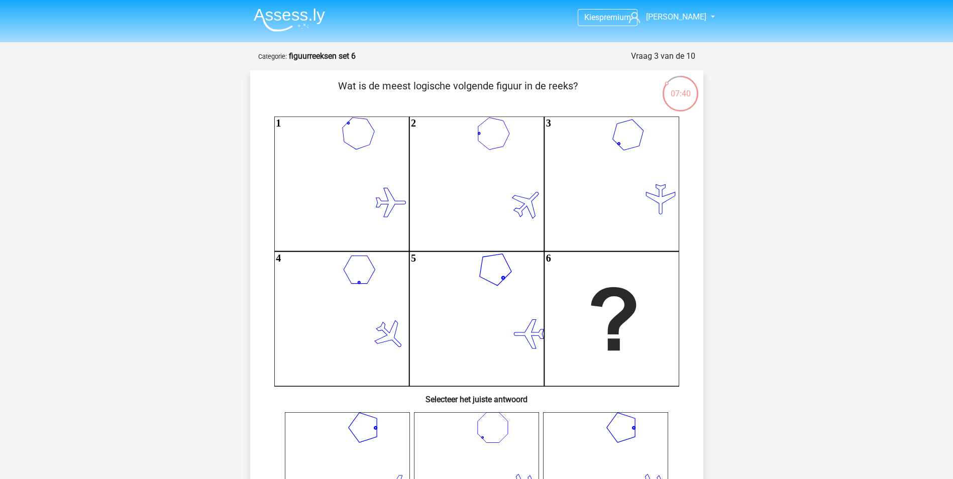
click at [494, 269] on icon "1 2 3 4 5 6" at bounding box center [476, 252] width 405 height 270
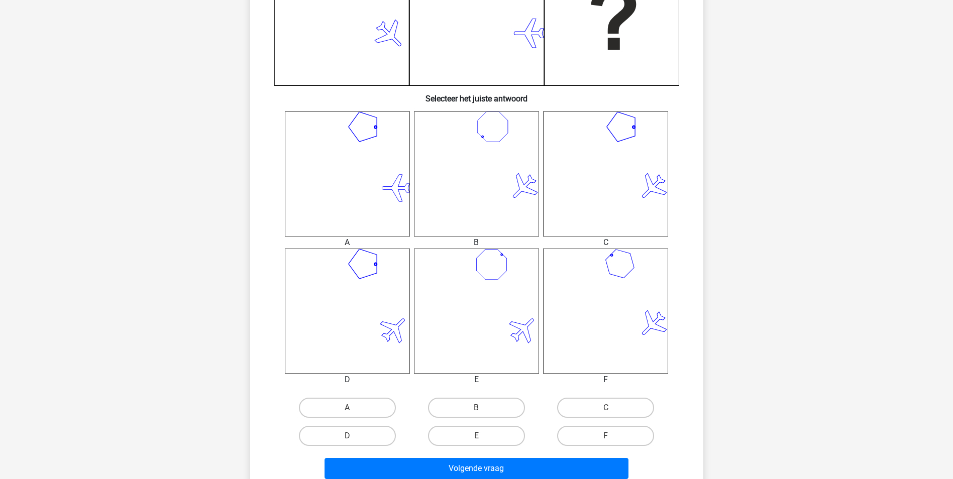
scroll to position [301, 0]
drag, startPoint x: 645, startPoint y: 176, endPoint x: 597, endPoint y: 189, distance: 49.5
click at [644, 177] on icon at bounding box center [605, 173] width 125 height 125
click at [634, 175] on icon at bounding box center [605, 173] width 125 height 125
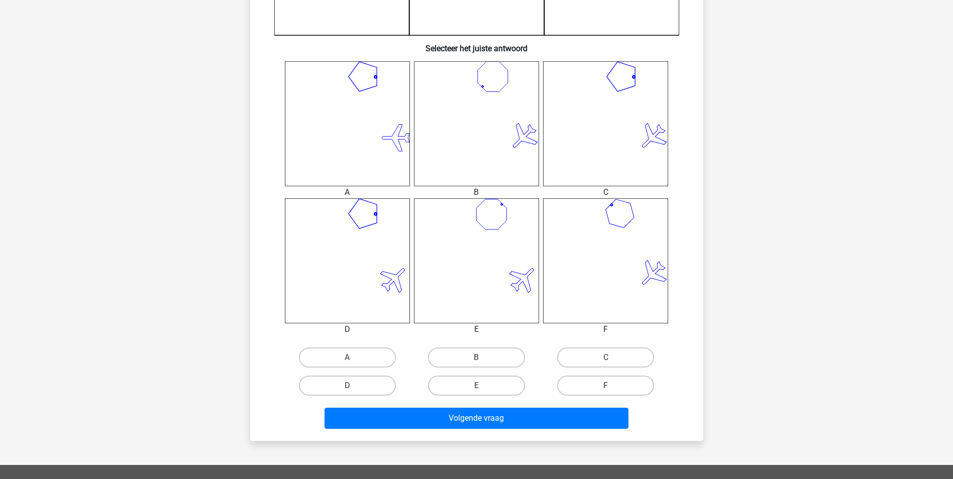
scroll to position [452, 0]
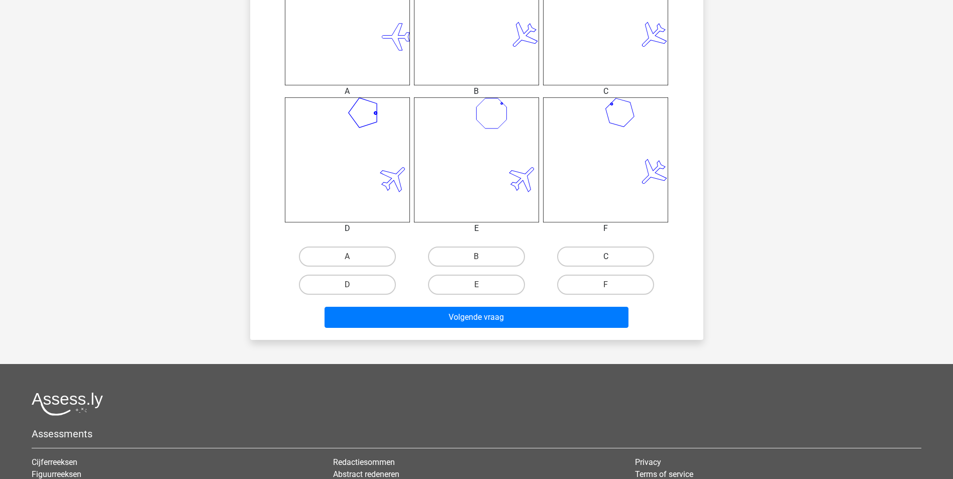
click at [594, 262] on label "C" at bounding box center [605, 257] width 97 height 20
click at [606, 262] on input "C" at bounding box center [609, 260] width 7 height 7
radio input "true"
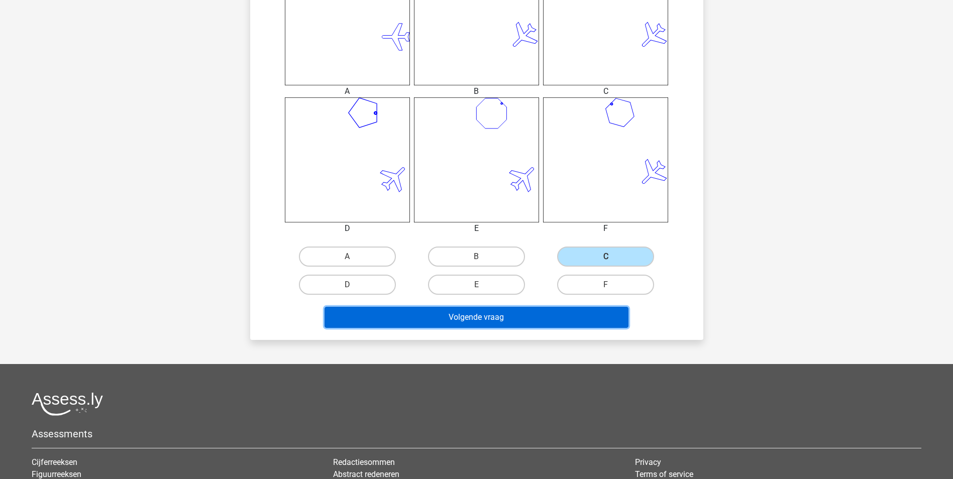
click at [575, 317] on button "Volgende vraag" at bounding box center [477, 317] width 304 height 21
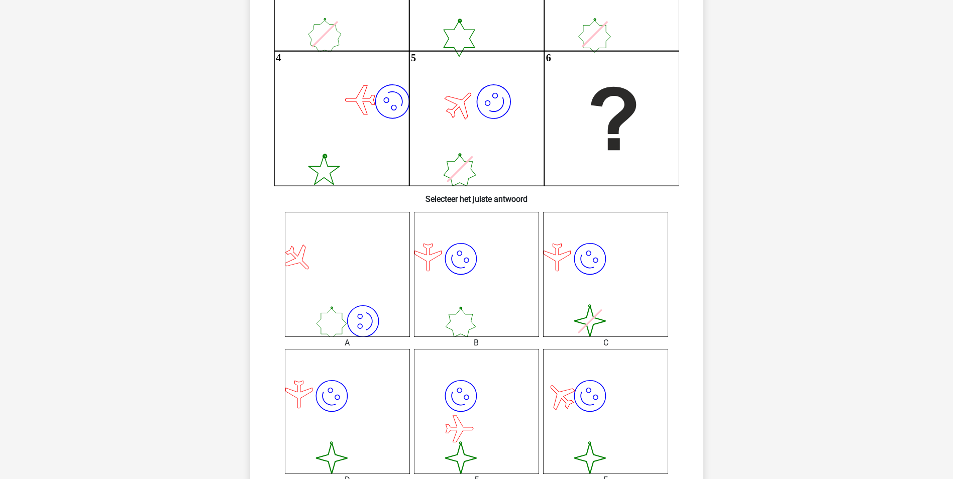
scroll to position [251, 0]
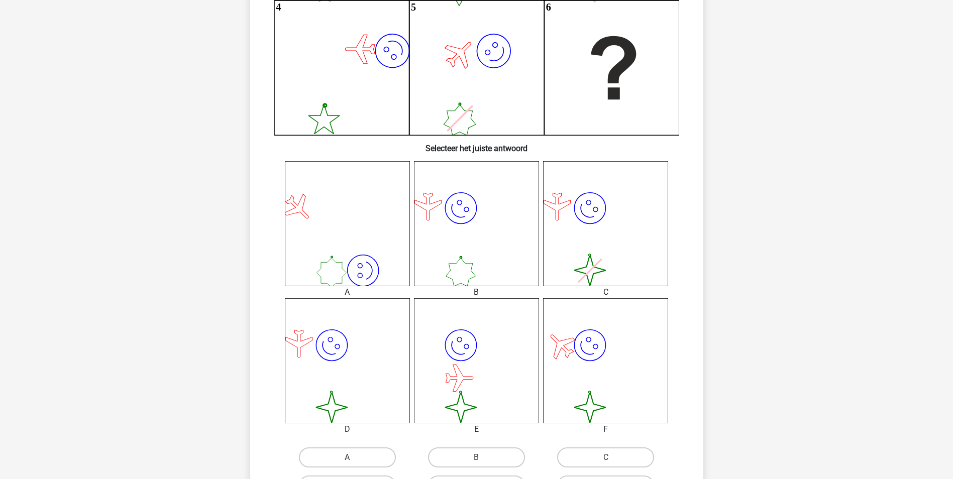
drag, startPoint x: 309, startPoint y: 382, endPoint x: 325, endPoint y: 381, distance: 16.1
click at [309, 382] on icon "image/svg+xml image/svg+xml" at bounding box center [347, 360] width 125 height 125
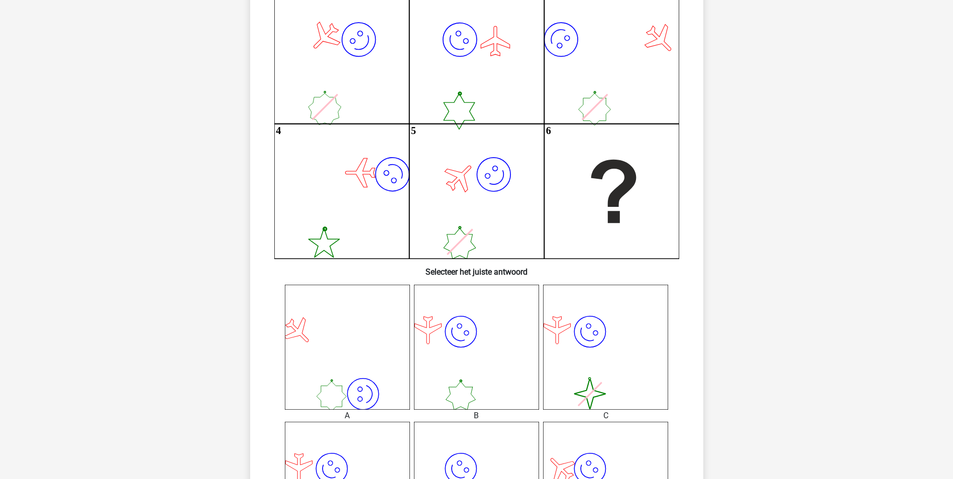
scroll to position [151, 0]
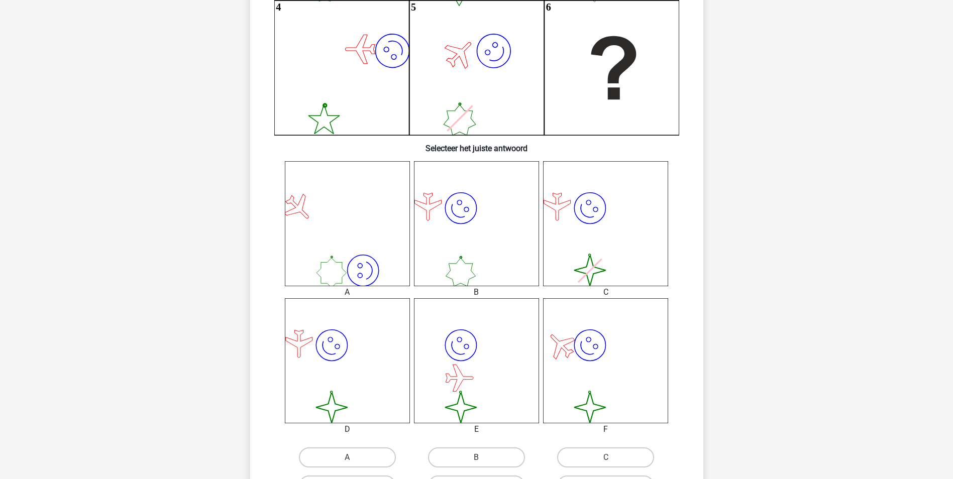
click at [366, 335] on icon "image/svg+xml image/svg+xml" at bounding box center [347, 360] width 125 height 125
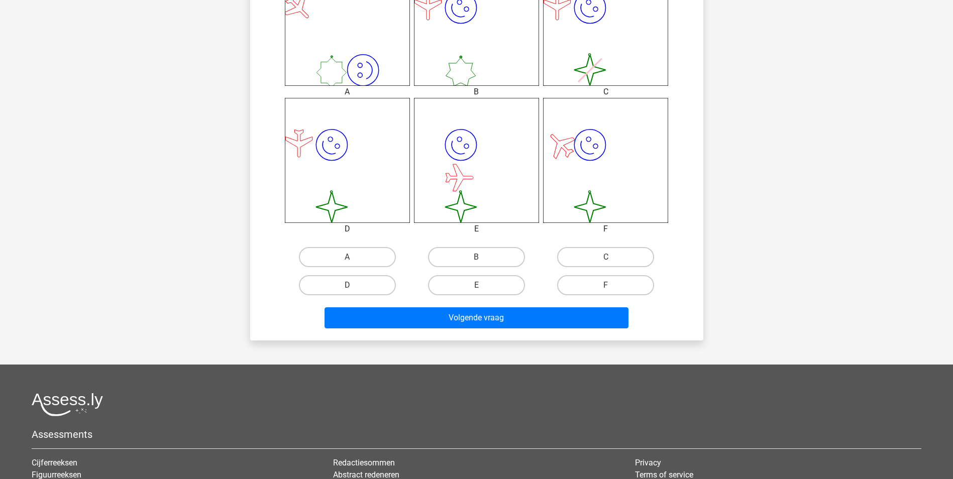
scroll to position [452, 0]
click at [367, 289] on label "D" at bounding box center [347, 285] width 97 height 20
click at [354, 289] on input "D" at bounding box center [350, 288] width 7 height 7
radio input "true"
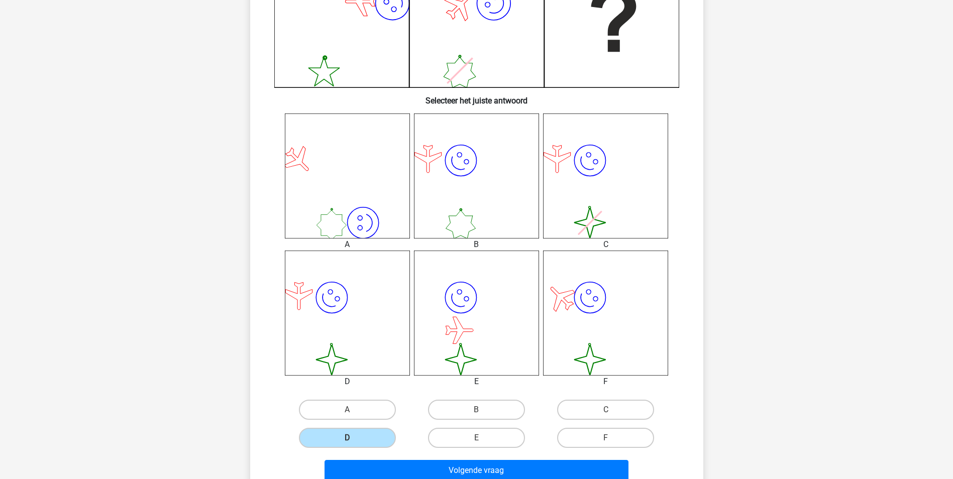
scroll to position [301, 0]
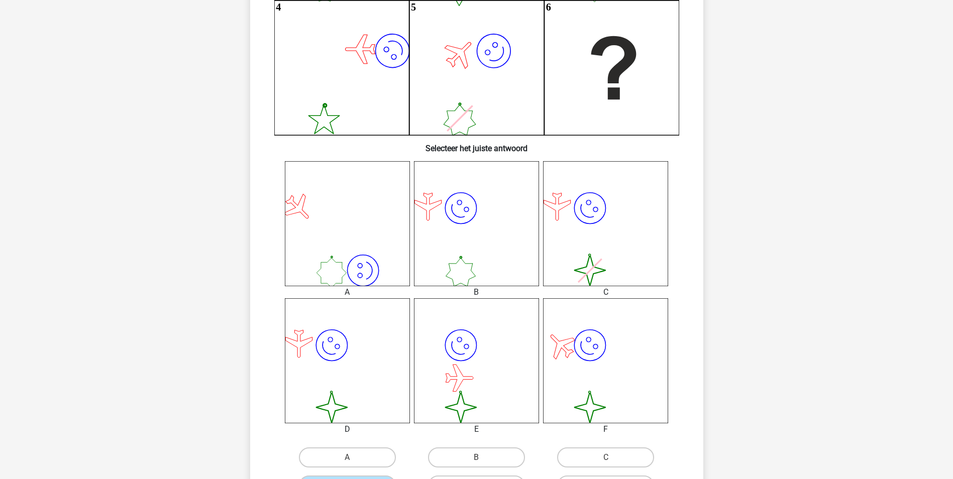
click at [480, 215] on icon "image/svg+xml" at bounding box center [476, 223] width 125 height 125
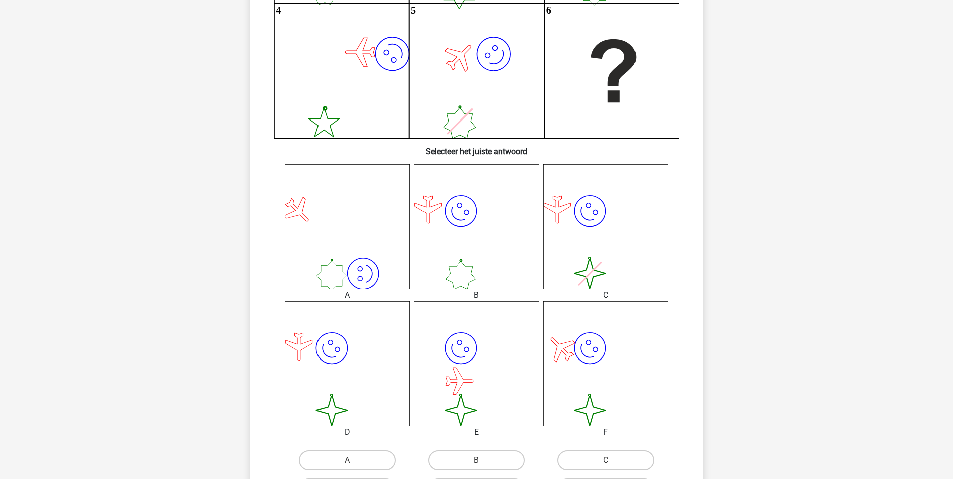
scroll to position [402, 0]
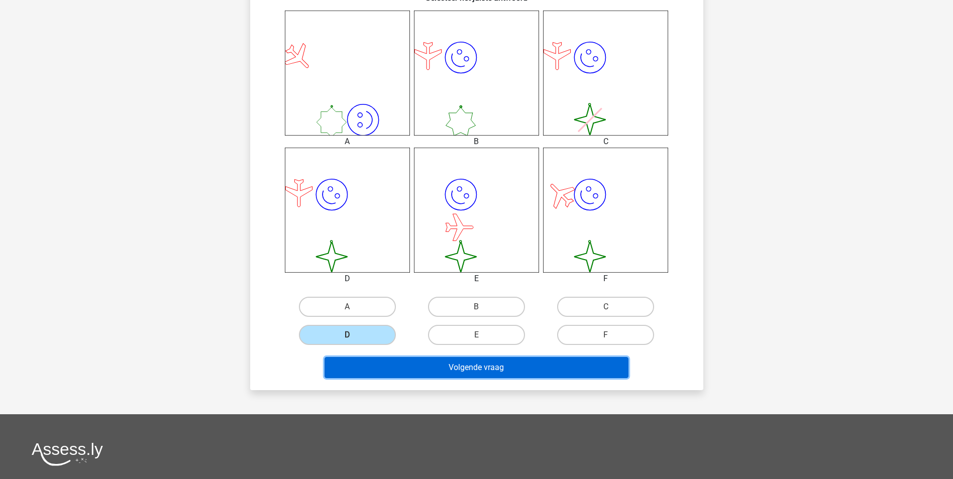
click at [437, 363] on button "Volgende vraag" at bounding box center [477, 367] width 304 height 21
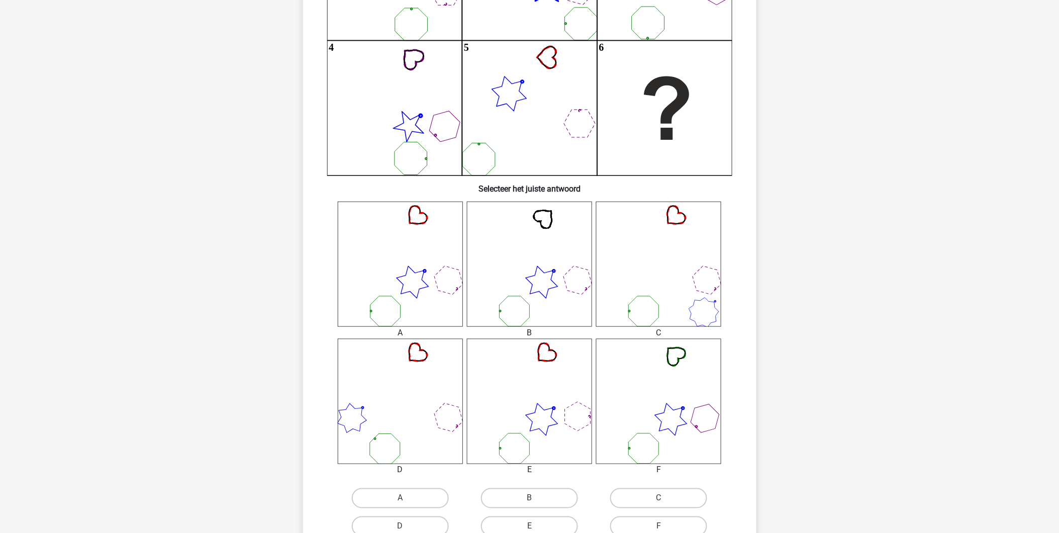
scroll to position [223, 0]
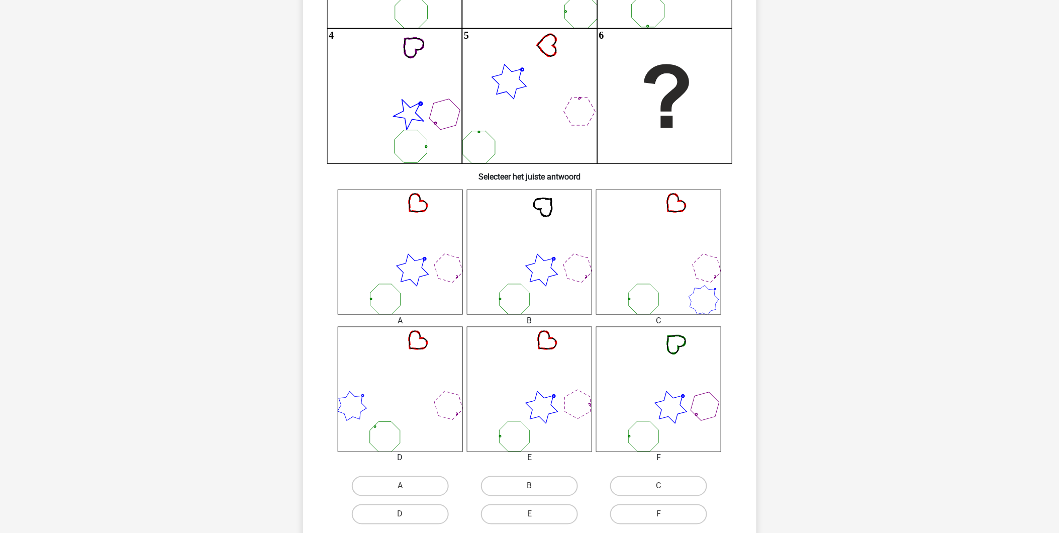
click at [553, 403] on icon at bounding box center [529, 389] width 125 height 125
drag, startPoint x: 409, startPoint y: 272, endPoint x: 436, endPoint y: 279, distance: 27.1
click at [410, 272] on icon at bounding box center [400, 251] width 125 height 125
click at [499, 342] on icon at bounding box center [529, 389] width 125 height 125
click at [430, 277] on icon at bounding box center [400, 251] width 125 height 125
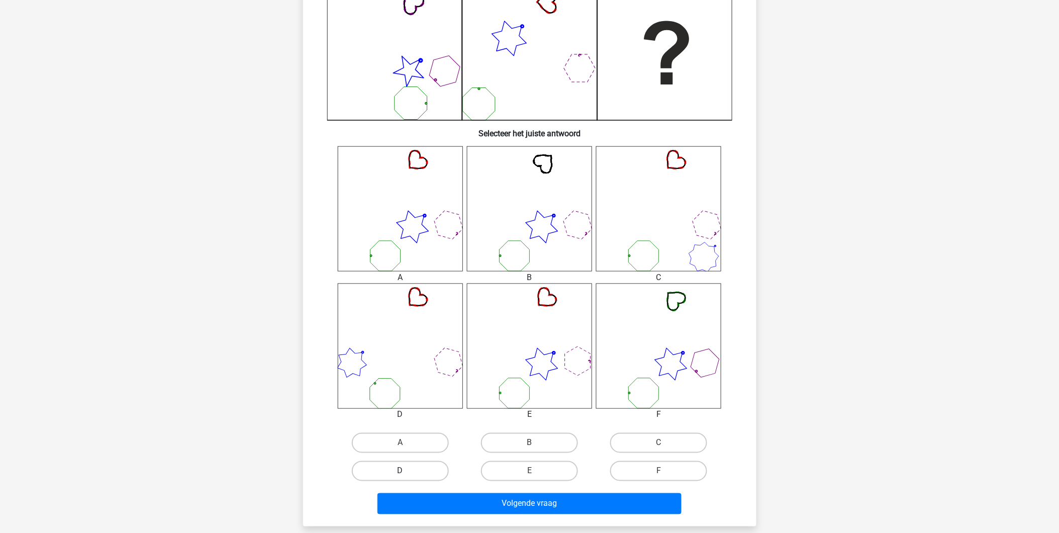
scroll to position [335, 0]
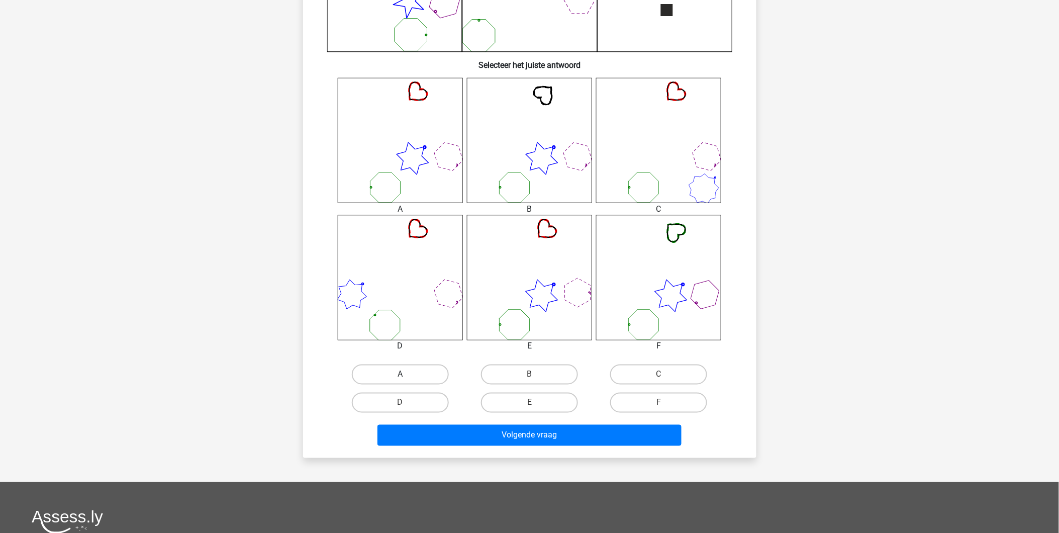
click at [421, 374] on label "A" at bounding box center [400, 374] width 97 height 20
click at [406, 374] on input "A" at bounding box center [403, 377] width 7 height 7
radio input "true"
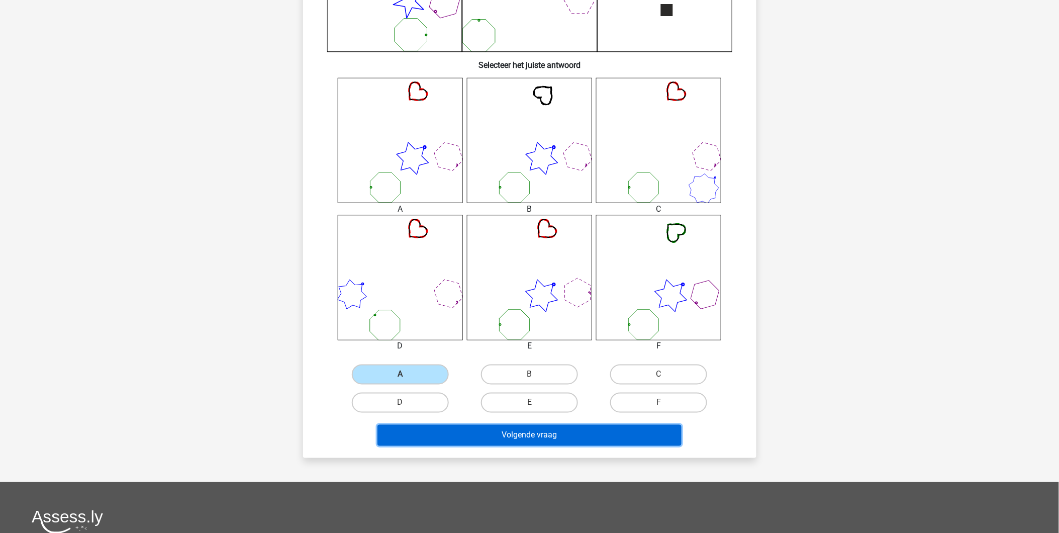
drag, startPoint x: 508, startPoint y: 430, endPoint x: 480, endPoint y: 393, distance: 45.9
click at [507, 430] on button "Volgende vraag" at bounding box center [529, 435] width 304 height 21
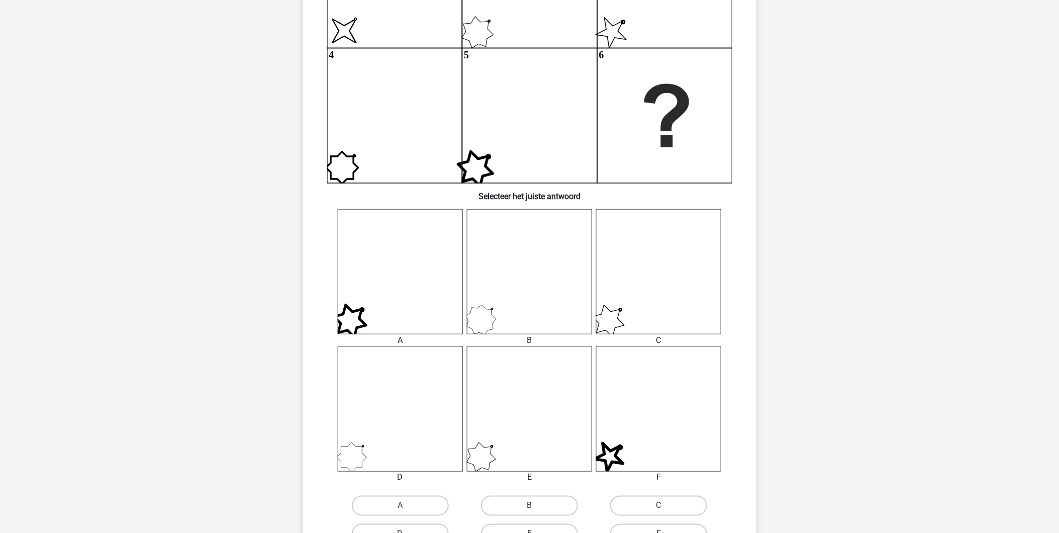
scroll to position [223, 0]
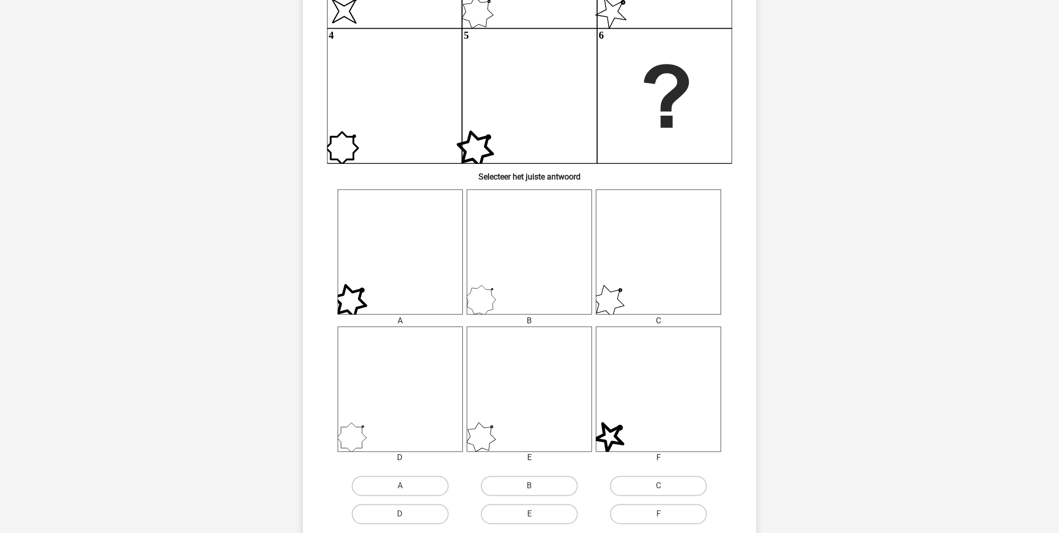
click at [513, 427] on icon at bounding box center [529, 389] width 125 height 125
drag, startPoint x: 535, startPoint y: 505, endPoint x: 526, endPoint y: 493, distance: 15.0
click at [535, 479] on label "E" at bounding box center [529, 514] width 97 height 20
click at [535, 479] on input "E" at bounding box center [532, 517] width 7 height 7
radio input "true"
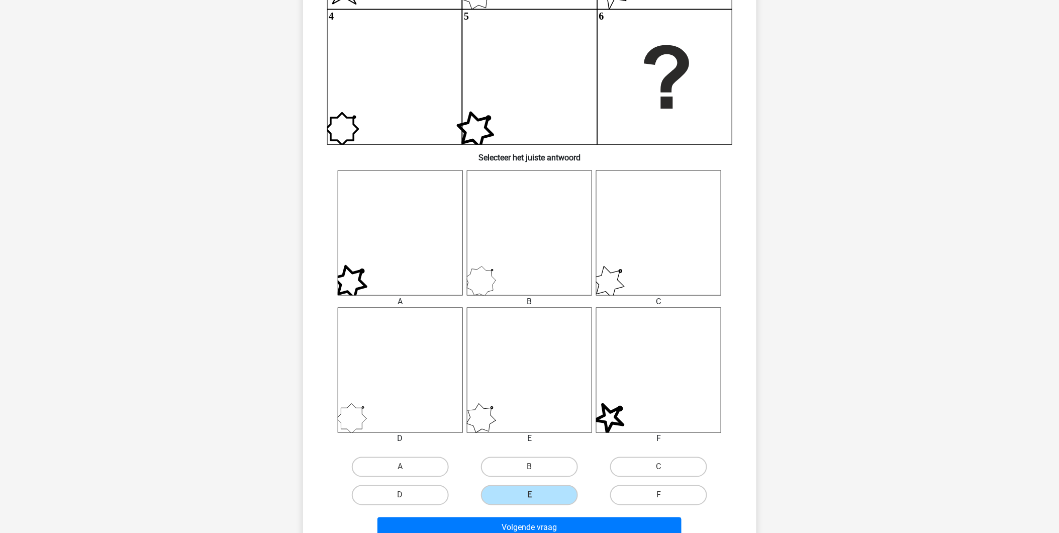
scroll to position [279, 0]
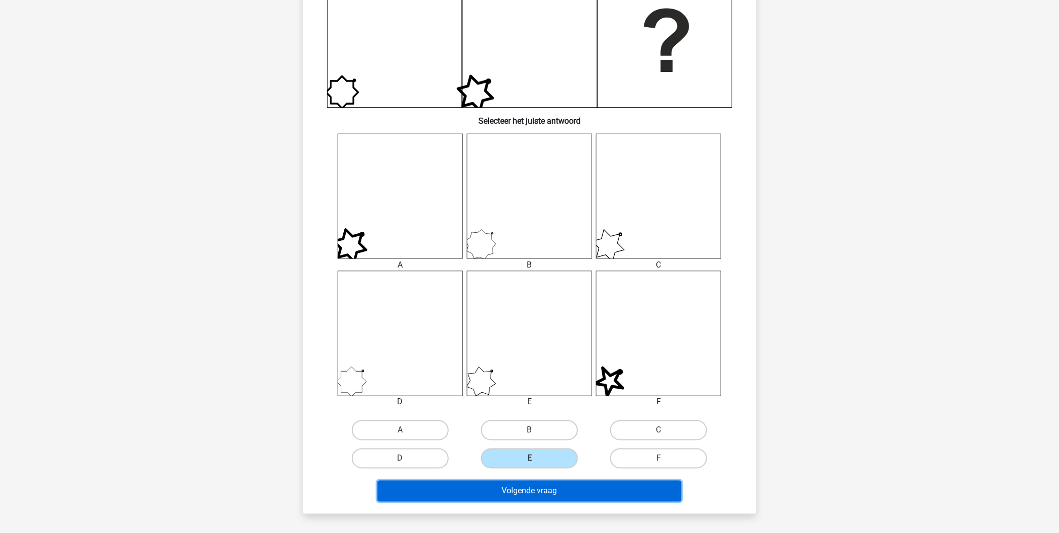
click at [544, 479] on button "Volgende vraag" at bounding box center [529, 490] width 304 height 21
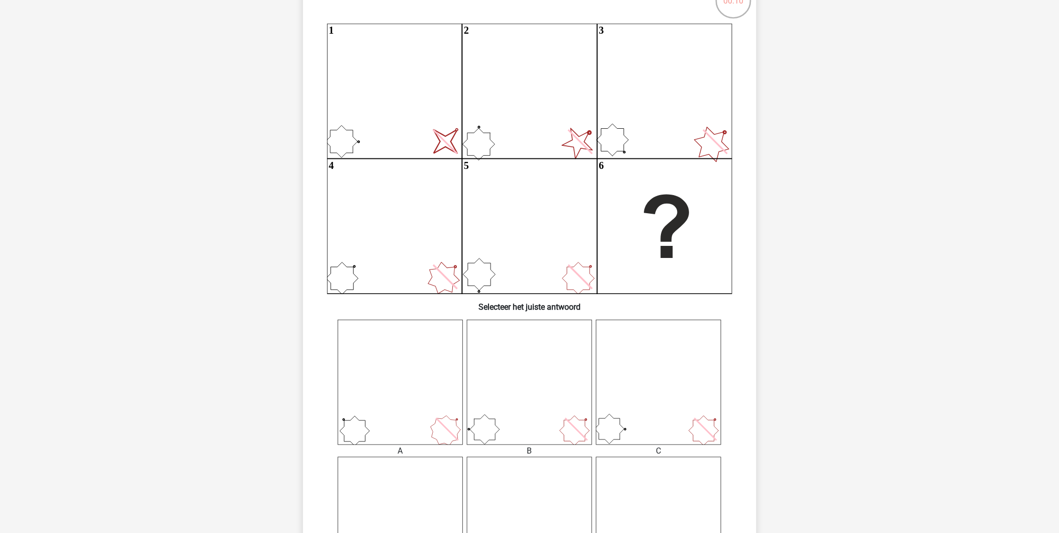
scroll to position [106, 0]
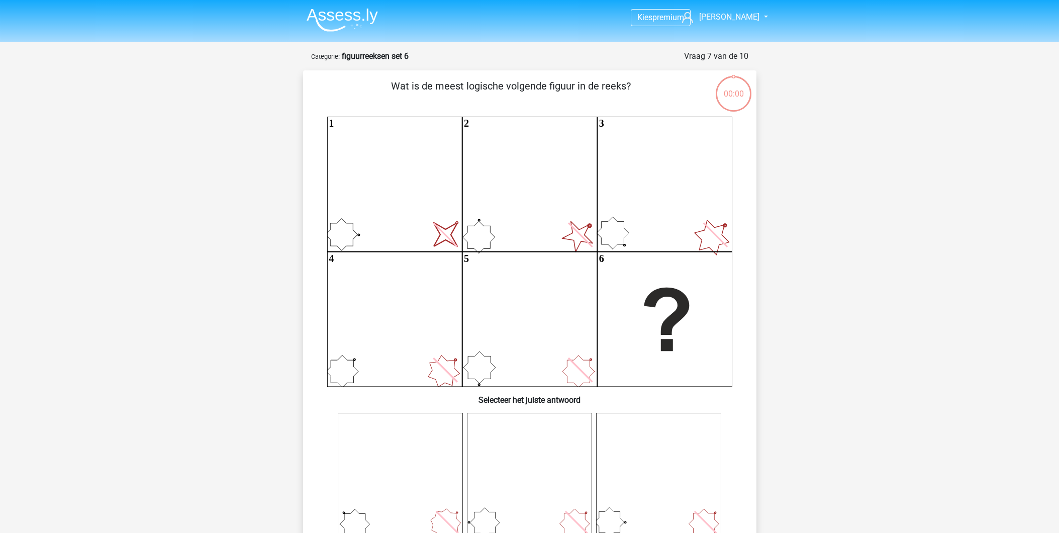
scroll to position [106, 0]
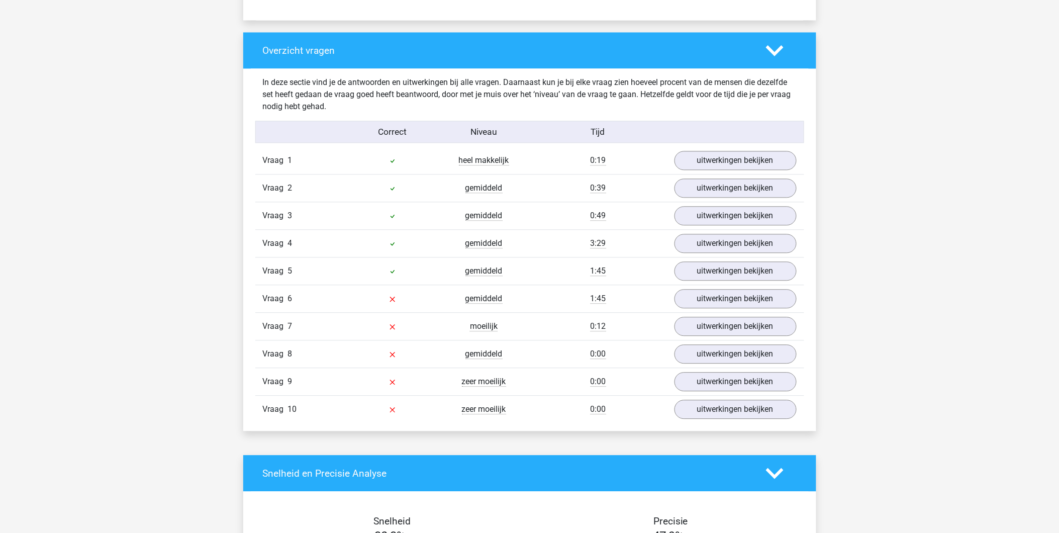
scroll to position [725, 0]
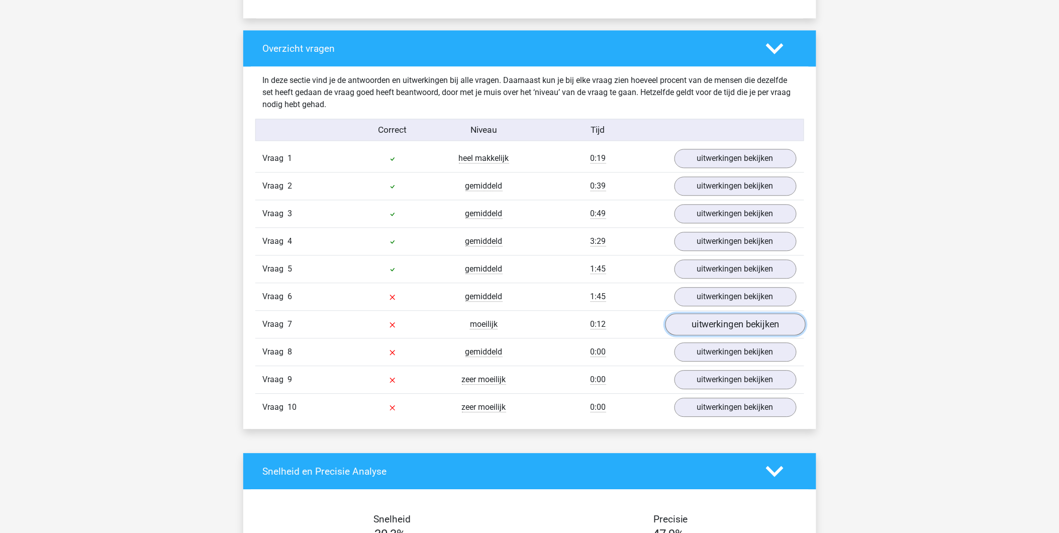
click at [721, 322] on link "uitwerkingen bekijken" at bounding box center [735, 325] width 140 height 22
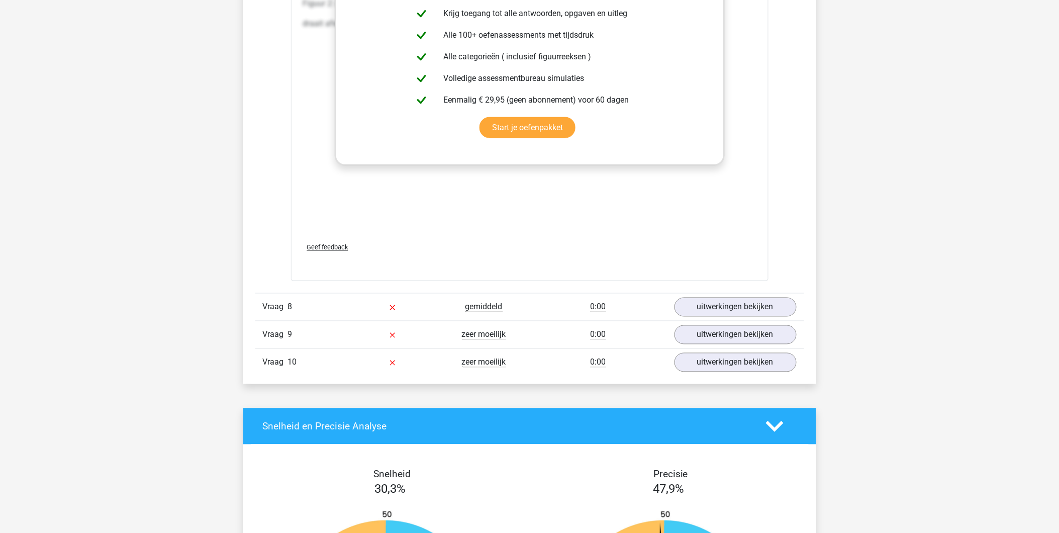
scroll to position [1898, 0]
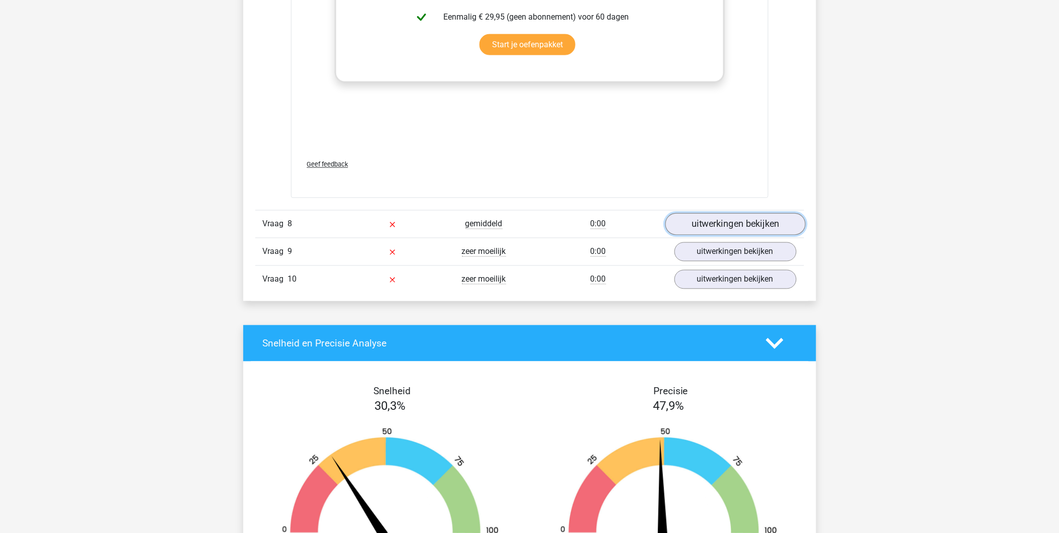
drag, startPoint x: 720, startPoint y: 227, endPoint x: 734, endPoint y: 275, distance: 50.6
click at [720, 227] on link "uitwerkingen bekijken" at bounding box center [735, 224] width 140 height 22
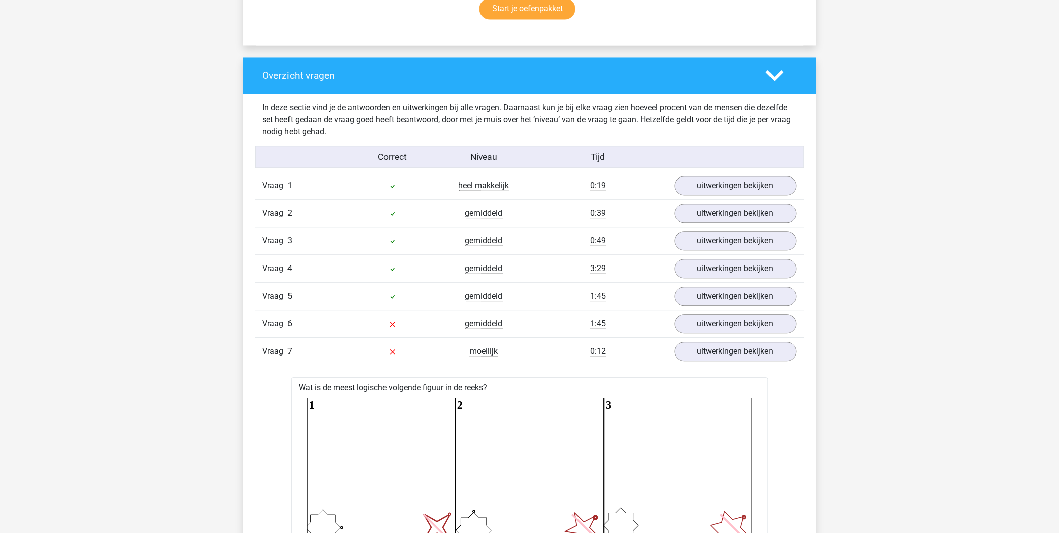
scroll to position [781, 0]
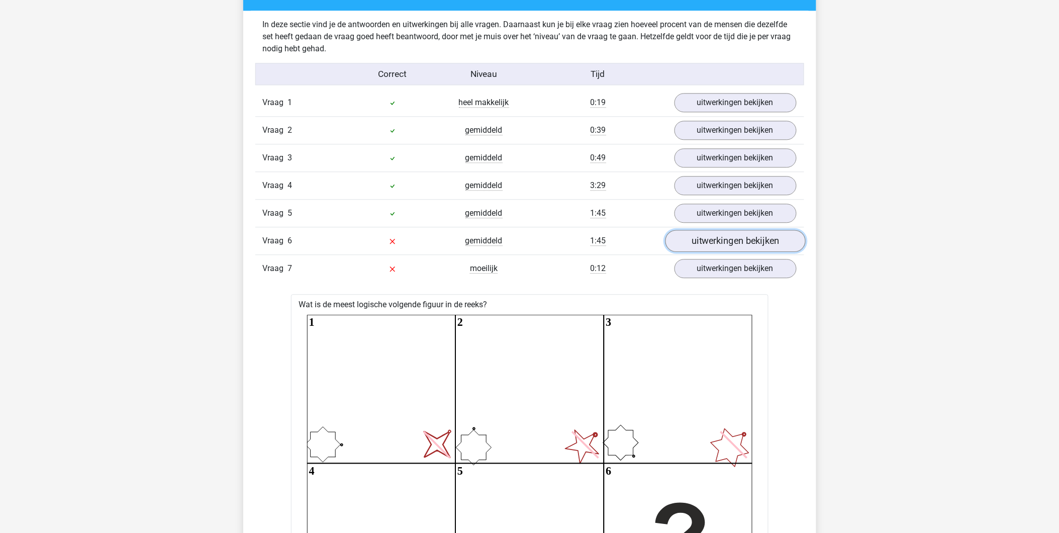
click at [712, 236] on link "uitwerkingen bekijken" at bounding box center [735, 241] width 140 height 22
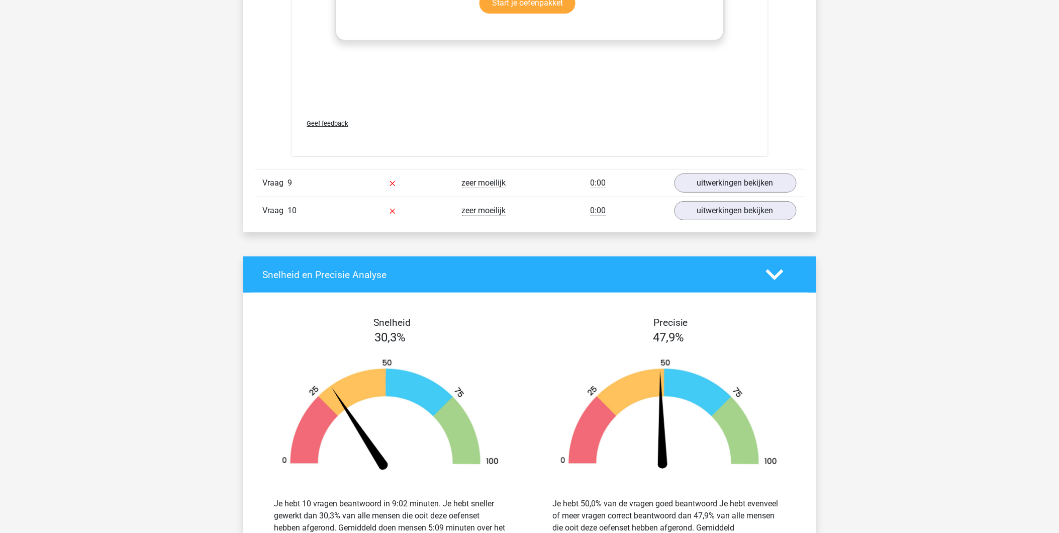
scroll to position [4068, 0]
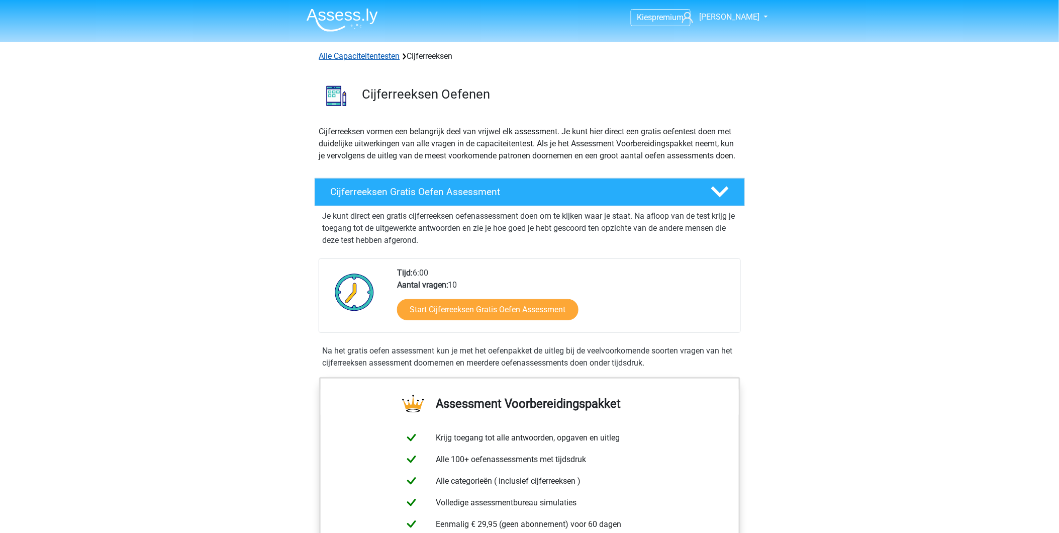
click at [345, 54] on link "Alle Capaciteitentesten" at bounding box center [359, 56] width 81 height 10
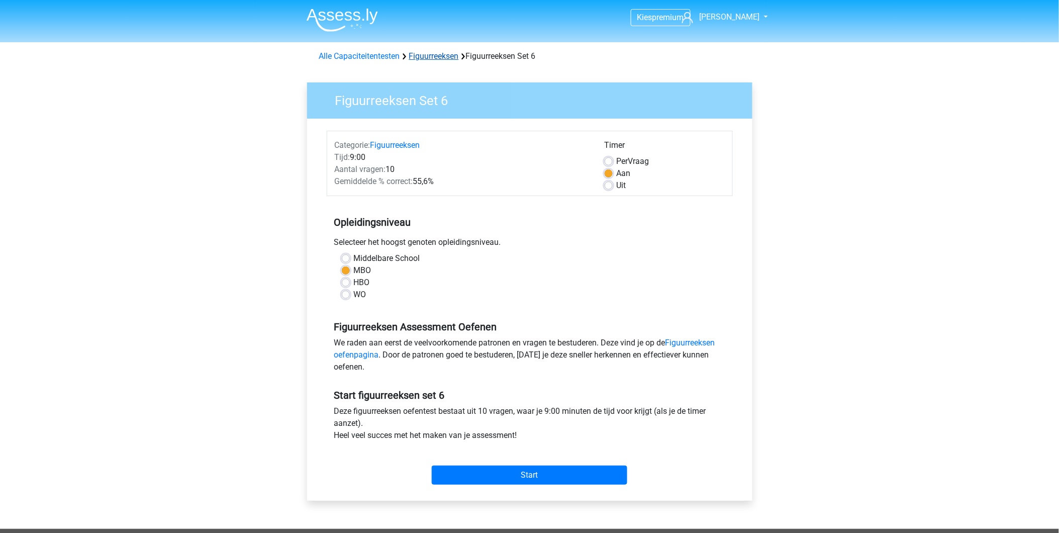
click at [435, 58] on link "Figuurreeksen" at bounding box center [434, 56] width 50 height 10
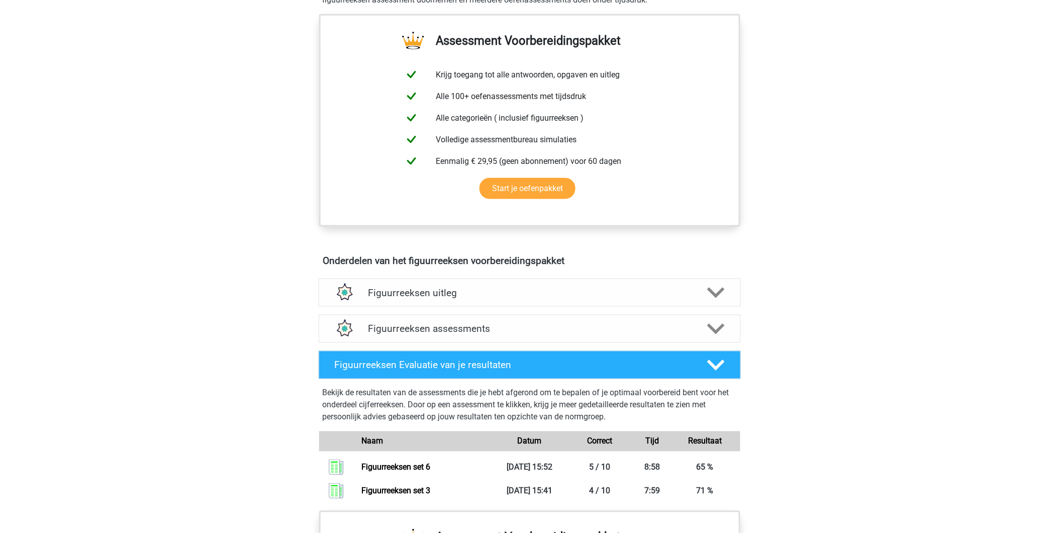
scroll to position [379, 0]
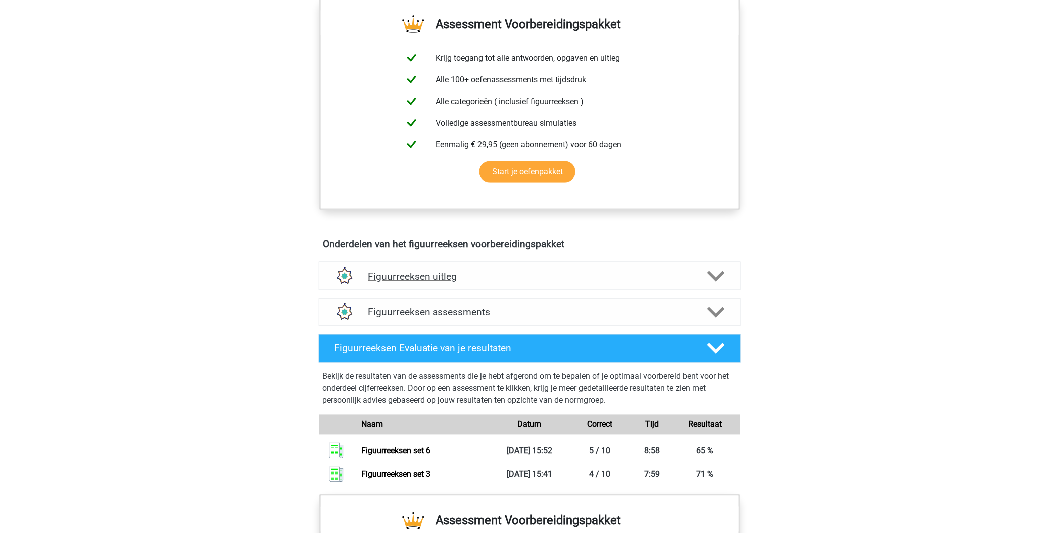
click at [681, 278] on h4 "Figuurreeksen uitleg" at bounding box center [529, 276] width 323 height 12
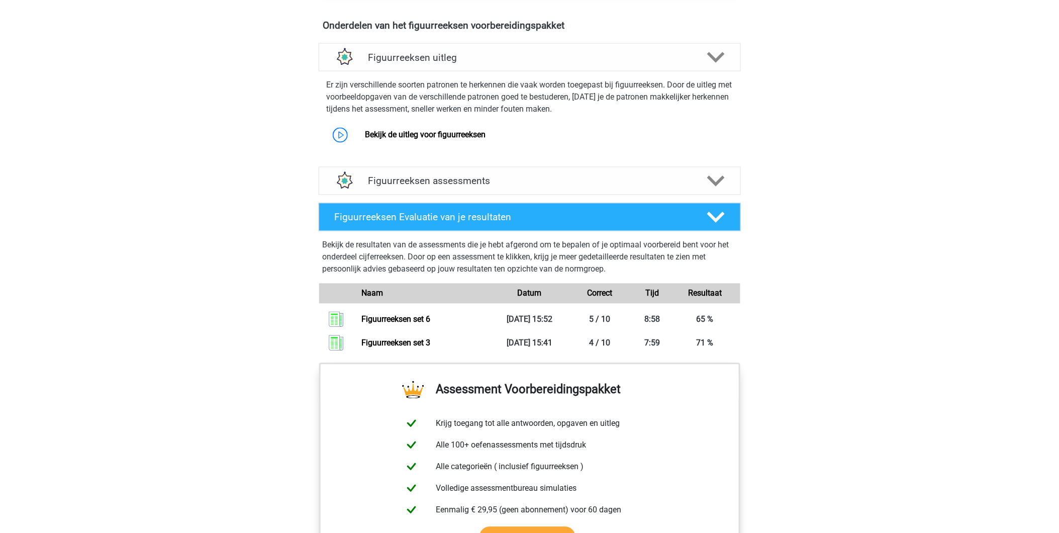
scroll to position [595, 0]
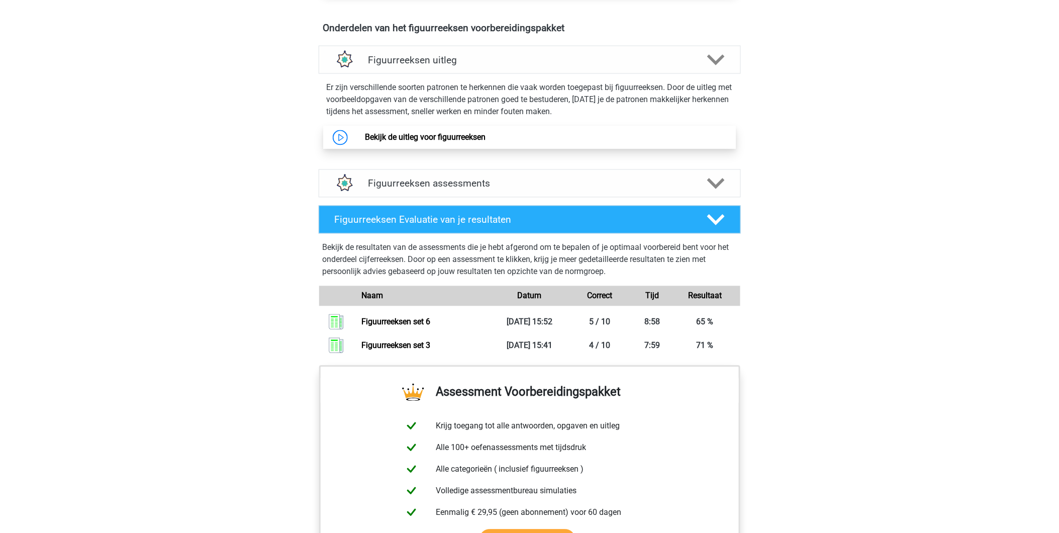
click at [421, 142] on link "Bekijk de uitleg voor figuurreeksen" at bounding box center [425, 138] width 121 height 10
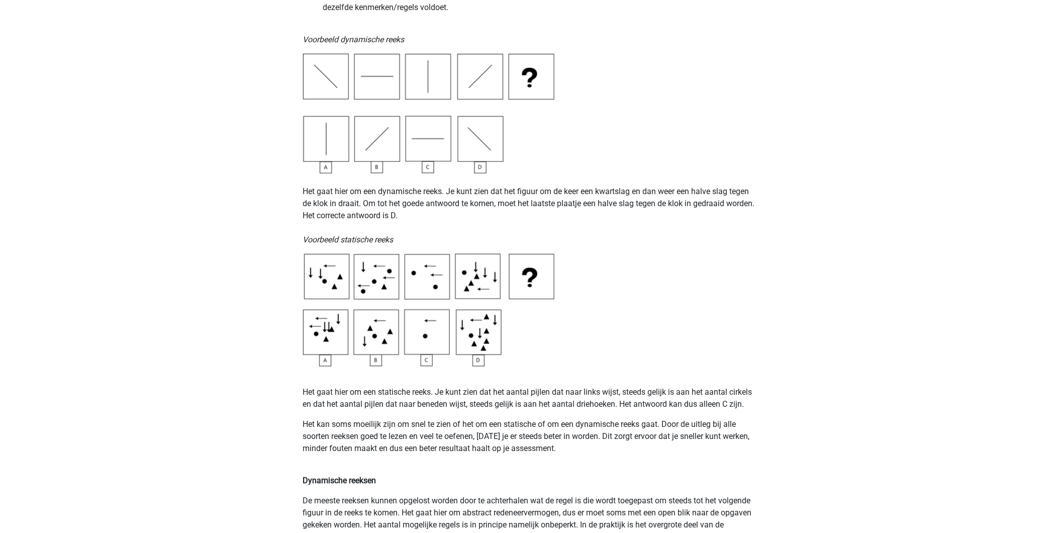
scroll to position [325, 0]
drag, startPoint x: 340, startPoint y: 197, endPoint x: 568, endPoint y: 183, distance: 228.1
click at [568, 183] on p "Het gaat hier om een dynamische reeks. Je kunt zien dat het figuur om de keer e…" at bounding box center [529, 210] width 453 height 72
click at [343, 199] on p "Het gaat hier om een dynamische reeks. Je kunt zien dat het figuur om de keer e…" at bounding box center [529, 210] width 453 height 72
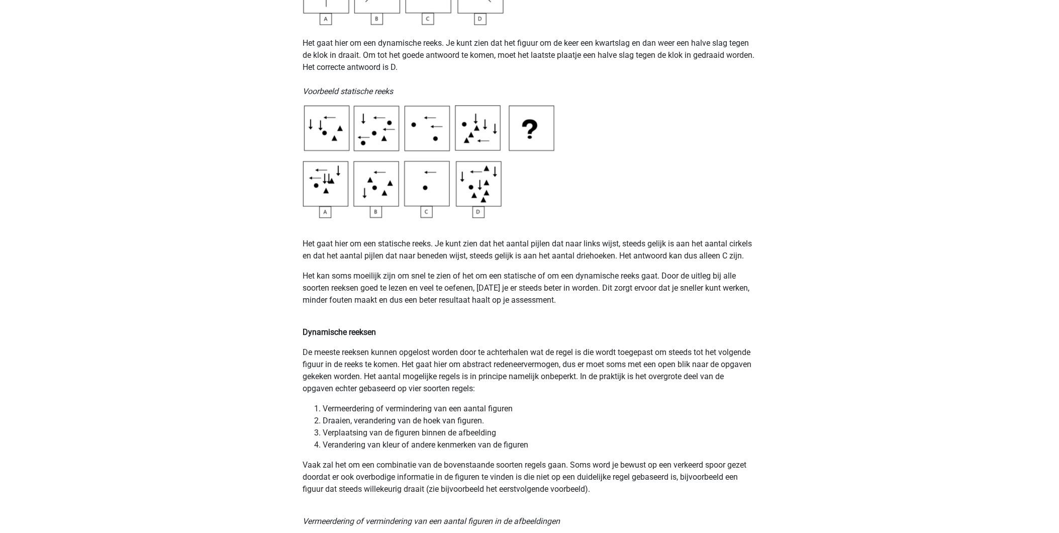
scroll to position [474, 0]
drag, startPoint x: 347, startPoint y: 247, endPoint x: 524, endPoint y: 237, distance: 177.1
drag, startPoint x: 524, startPoint y: 237, endPoint x: 615, endPoint y: 242, distance: 92.1
click at [615, 242] on p "Het gaat hier om een statische reeks. Je kunt zien dat het aantal pijlen dat na…" at bounding box center [529, 250] width 453 height 24
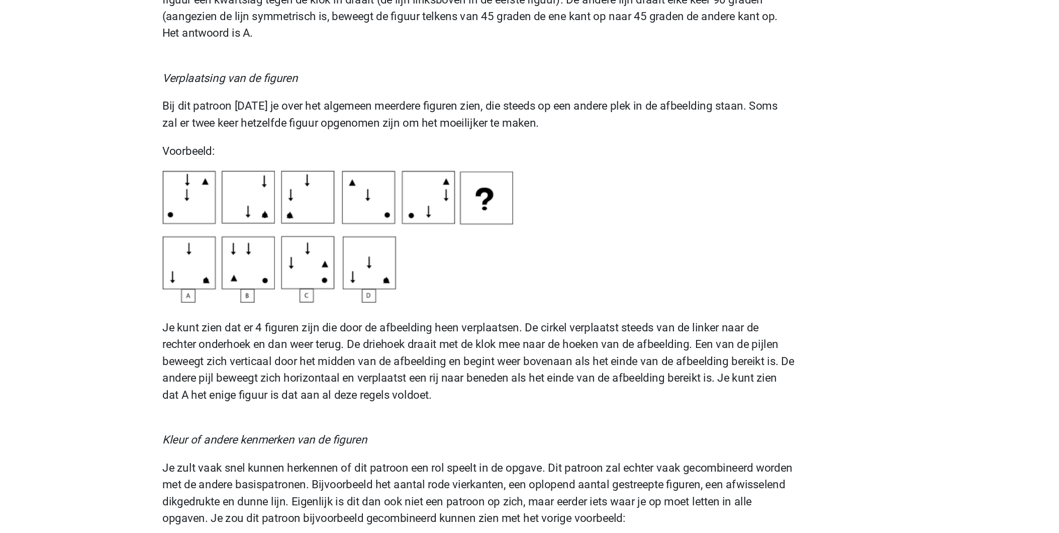
scroll to position [1345, 0]
click at [532, 388] on p "Je kunt zien dat er 4 figuren zijn die door de afbeelding heen verplaatsen. De …" at bounding box center [529, 403] width 453 height 72
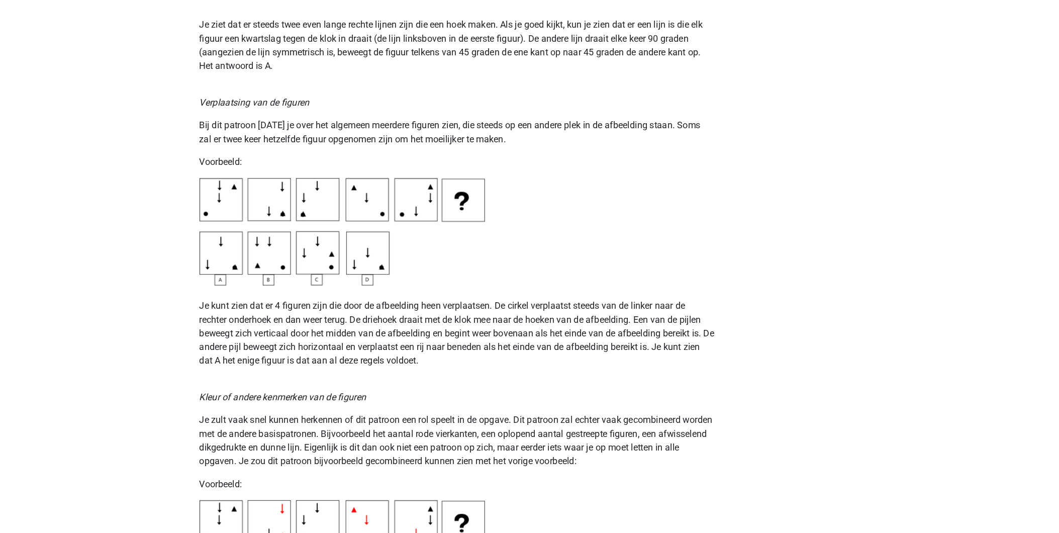
scroll to position [1428, 0]
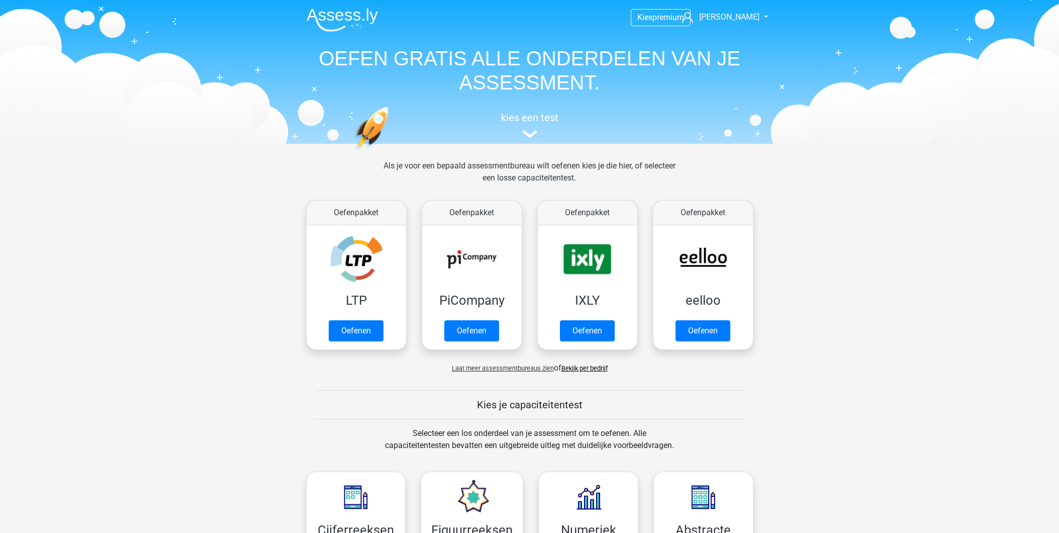
scroll to position [427, 0]
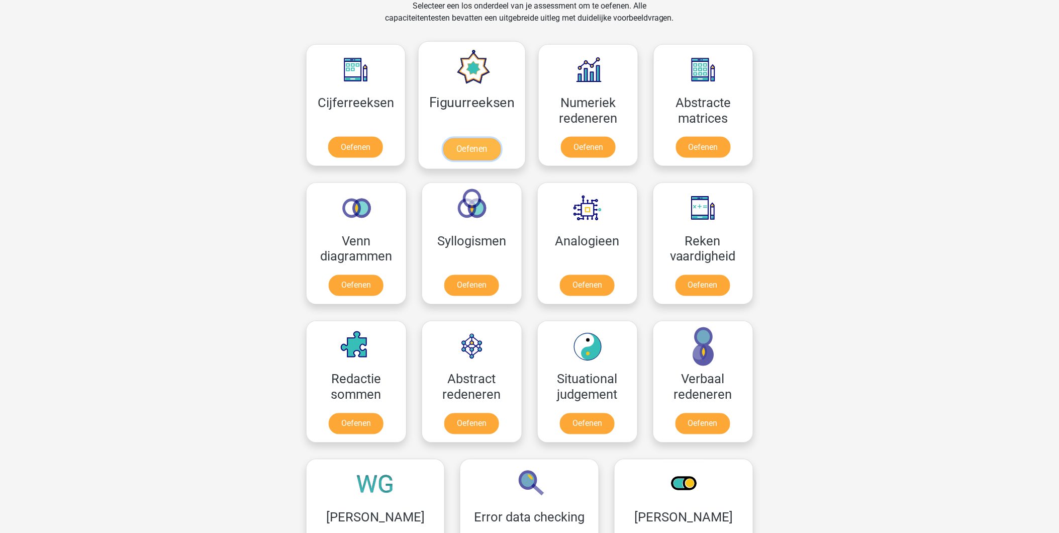
click at [485, 140] on link "Oefenen" at bounding box center [471, 149] width 57 height 22
click at [327, 138] on link "Oefenen" at bounding box center [355, 149] width 57 height 22
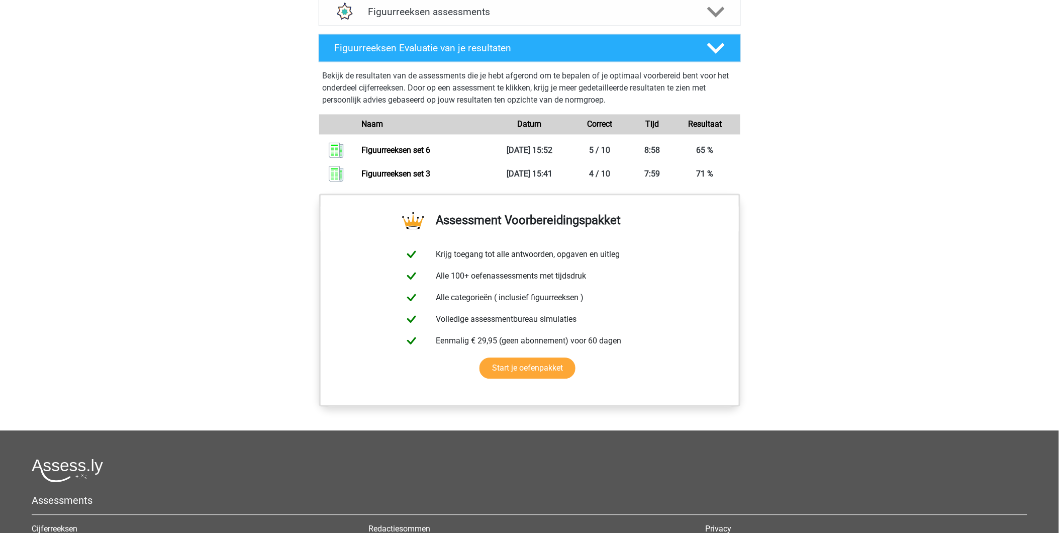
scroll to position [676, 0]
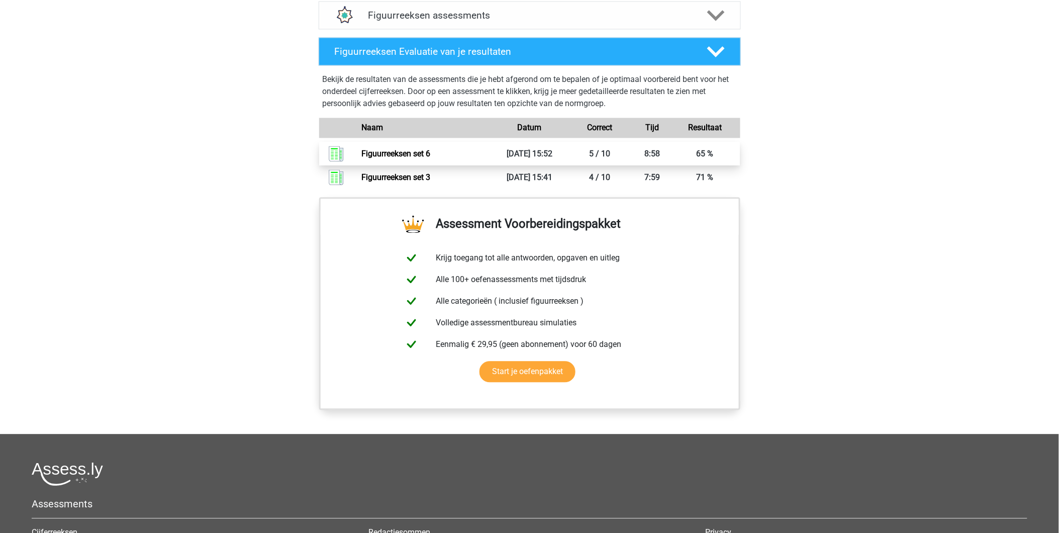
click at [430, 152] on link "Figuurreeksen set 6" at bounding box center [395, 154] width 69 height 10
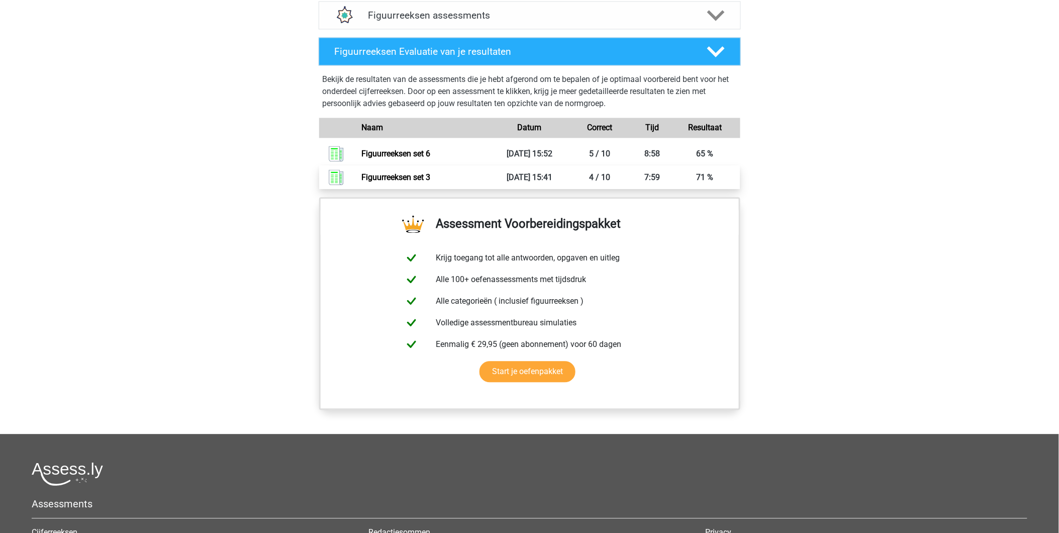
click at [430, 174] on link "Figuurreeksen set 3" at bounding box center [395, 178] width 69 height 10
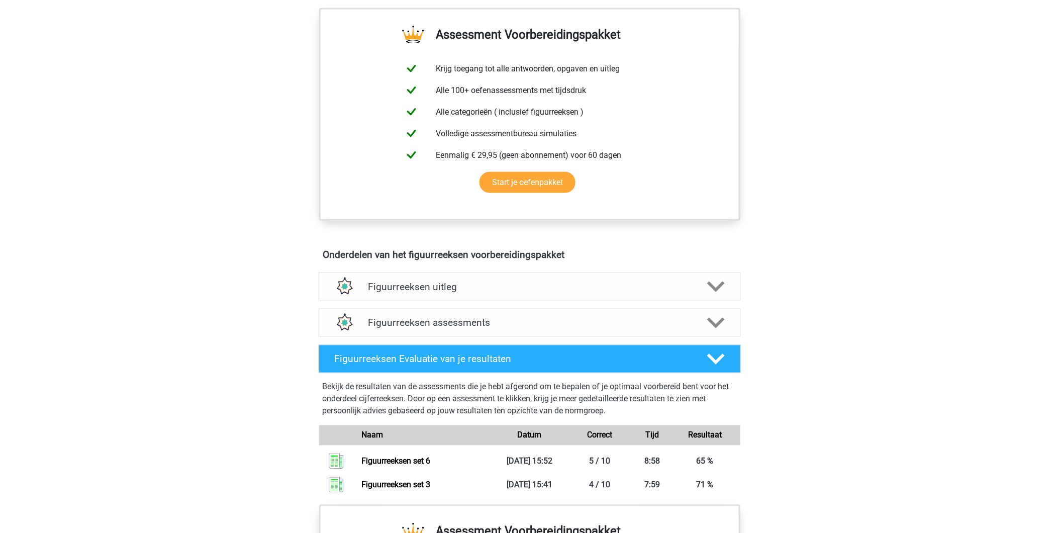
scroll to position [0, 0]
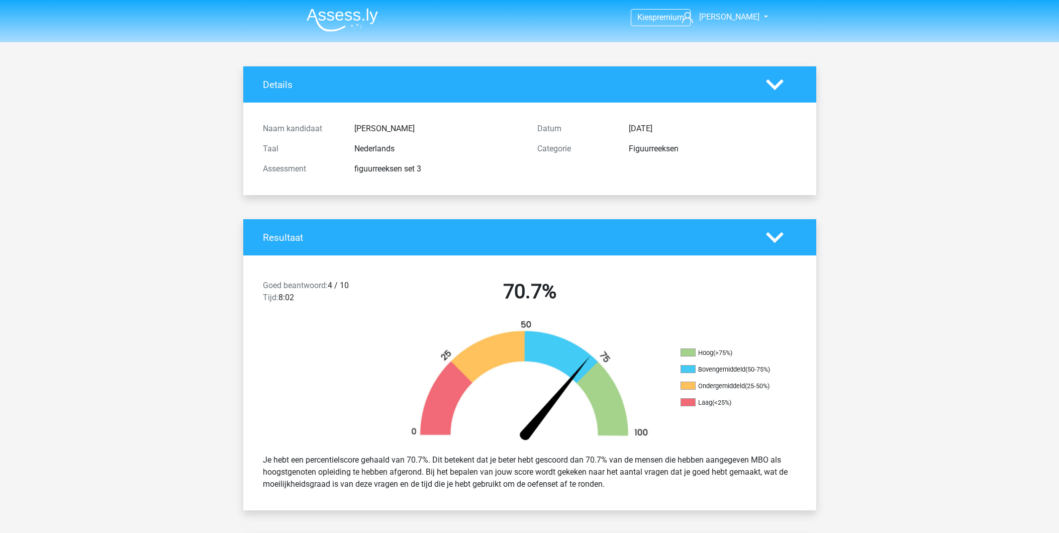
scroll to position [80, 0]
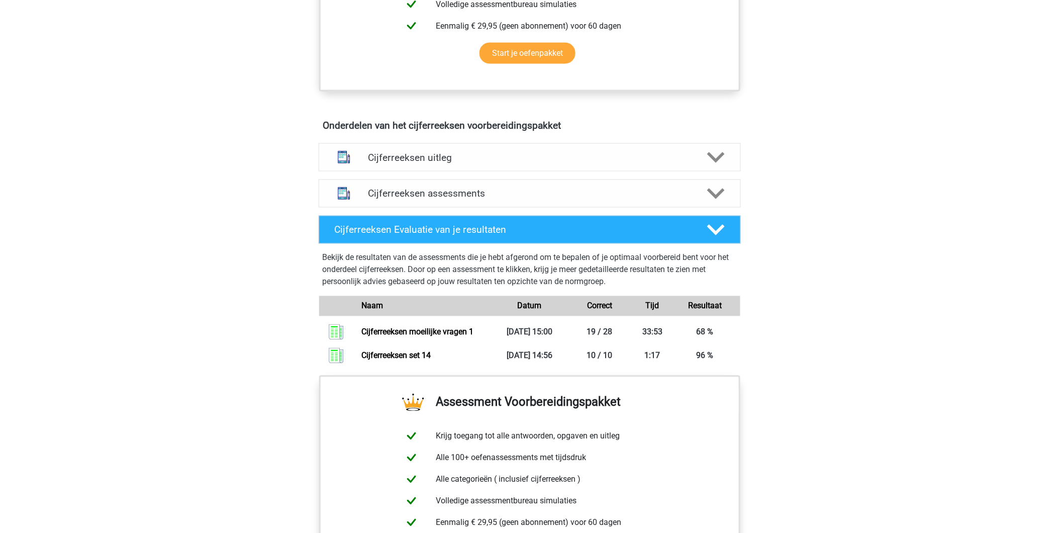
scroll to position [498, 0]
click at [473, 334] on link "Cijferreeksen moeilijke vragen 1" at bounding box center [417, 332] width 112 height 10
click at [431, 357] on link "Cijferreeksen set 14" at bounding box center [395, 355] width 69 height 10
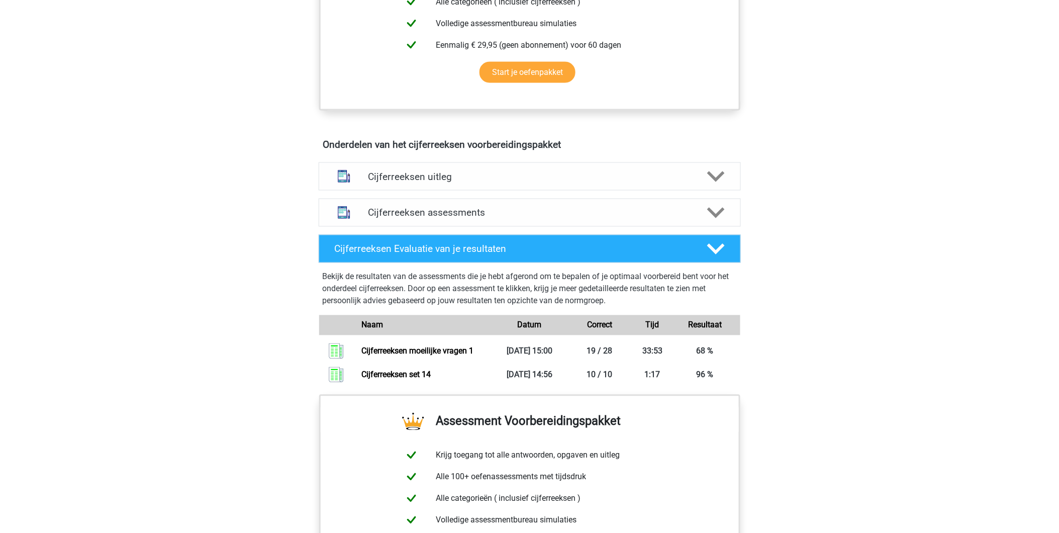
scroll to position [144, 0]
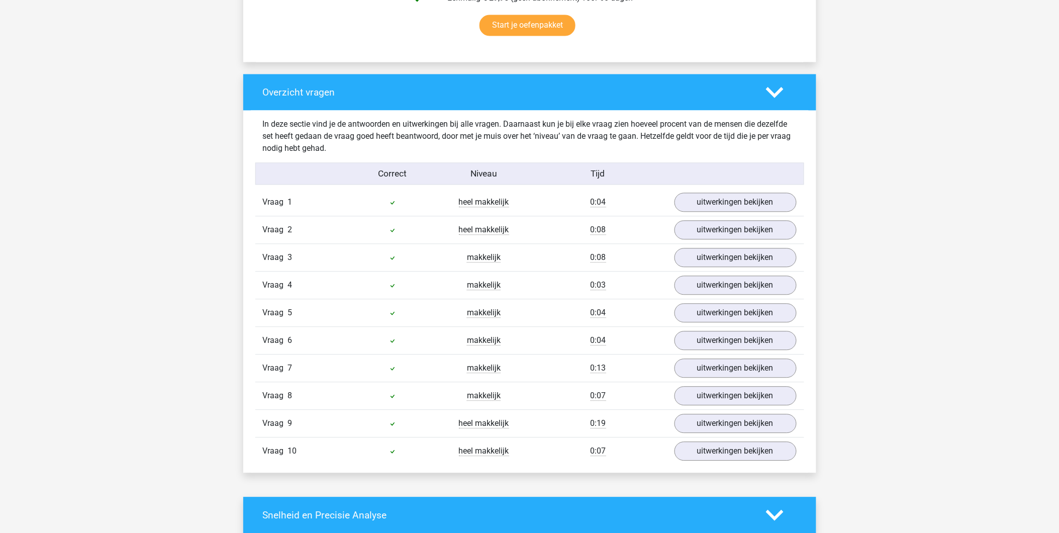
scroll to position [685, 0]
